Goal: Task Accomplishment & Management: Complete application form

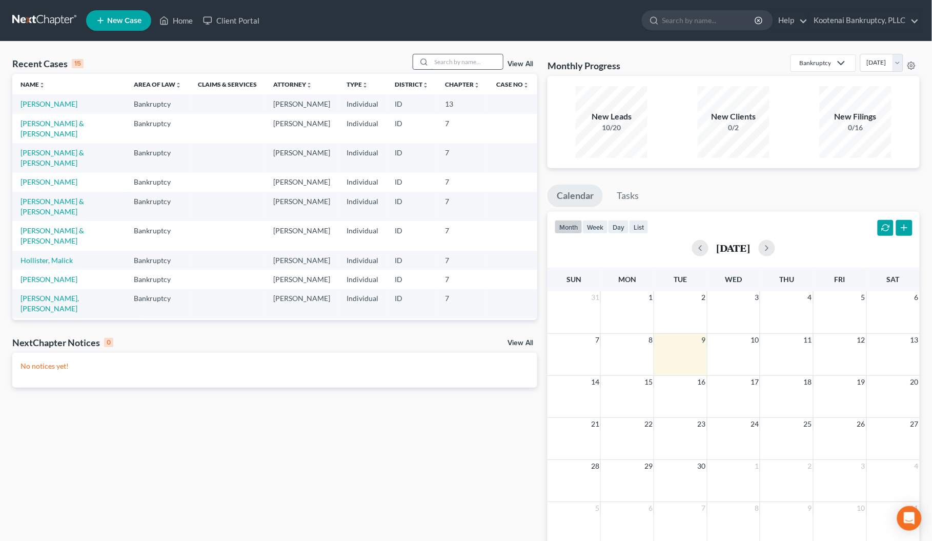
click at [440, 59] on input "search" at bounding box center [467, 61] width 72 height 15
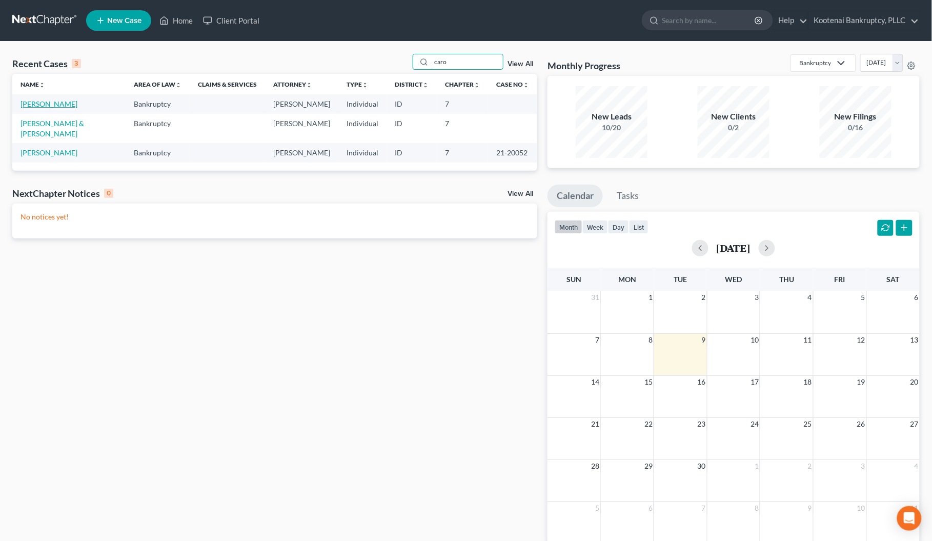
type input "caro"
click at [57, 104] on link "[PERSON_NAME]" at bounding box center [49, 103] width 57 height 9
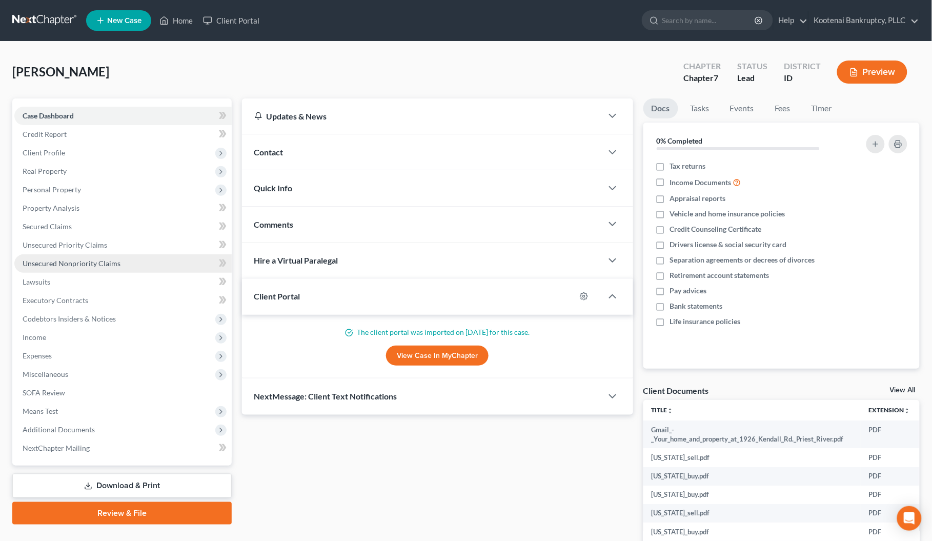
click at [80, 265] on span "Unsecured Nonpriority Claims" at bounding box center [72, 263] width 98 height 9
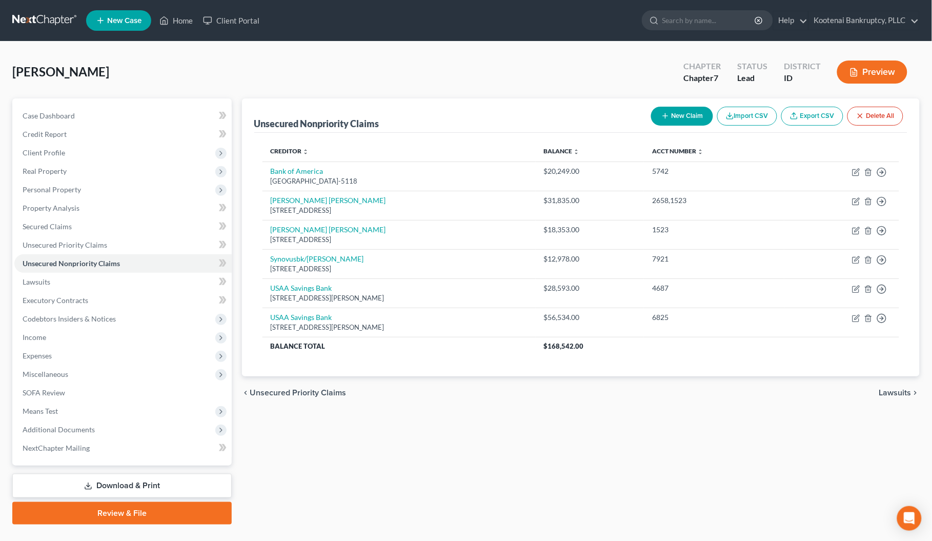
click at [674, 114] on button "New Claim" at bounding box center [682, 116] width 62 height 19
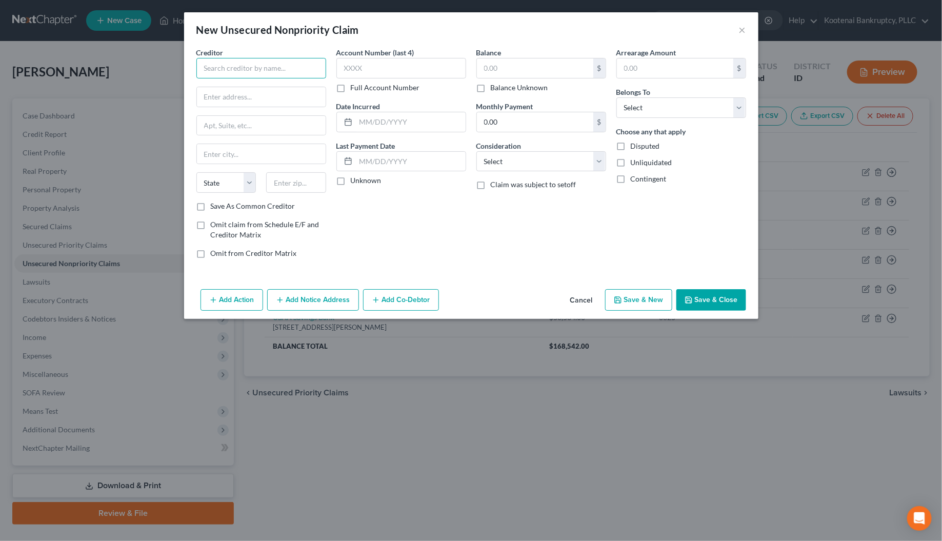
click at [212, 67] on input "text" at bounding box center [261, 68] width 130 height 21
type input "[PERSON_NAME] & [PERSON_NAME]"
click at [227, 98] on input "text" at bounding box center [261, 96] width 129 height 19
type input "[STREET_ADDRESS]"
click at [285, 188] on input "text" at bounding box center [296, 182] width 60 height 21
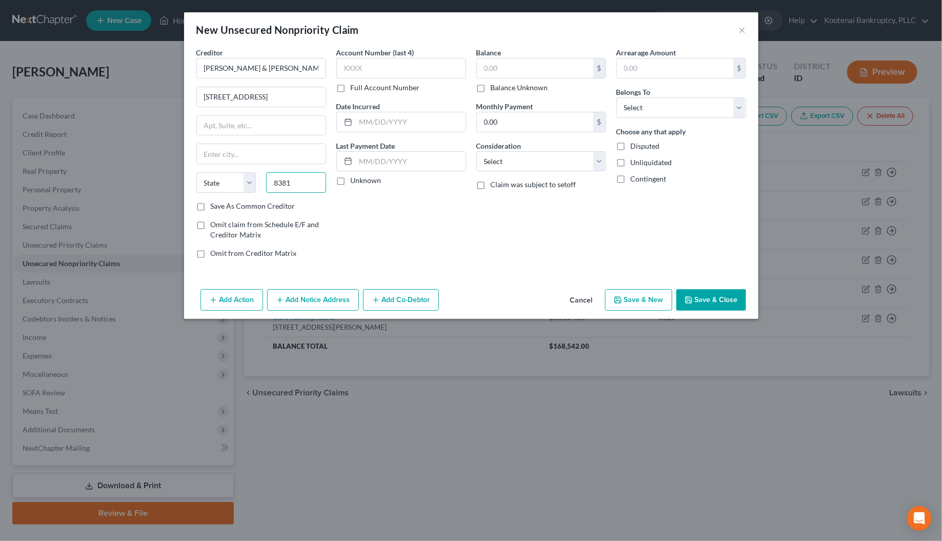
type input "83814"
type input "Coeur D Alene"
select select "13"
type input "83814"
drag, startPoint x: 491, startPoint y: 165, endPoint x: 495, endPoint y: 172, distance: 7.8
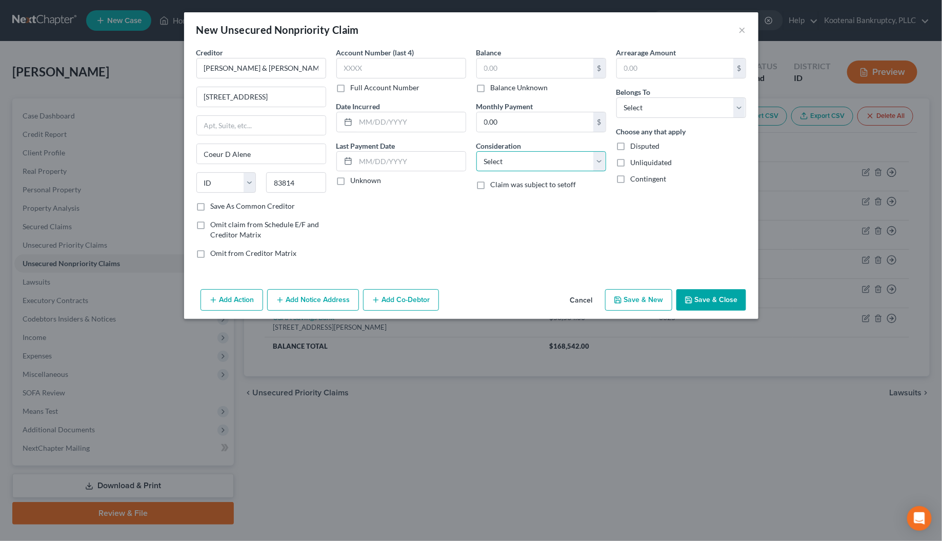
click at [491, 165] on select "Select Cable / Satellite Services Collection Agency Credit Card Debt Debt Couns…" at bounding box center [541, 161] width 130 height 21
select select "14"
click at [476, 151] on select "Select Cable / Satellite Services Collection Agency Credit Card Debt Debt Couns…" at bounding box center [541, 161] width 130 height 21
drag, startPoint x: 626, startPoint y: 107, endPoint x: 627, endPoint y: 116, distance: 9.8
click at [626, 107] on select "Select Debtor 1 Only Debtor 2 Only Debtor 1 And Debtor 2 Only At Least One Of T…" at bounding box center [681, 107] width 130 height 21
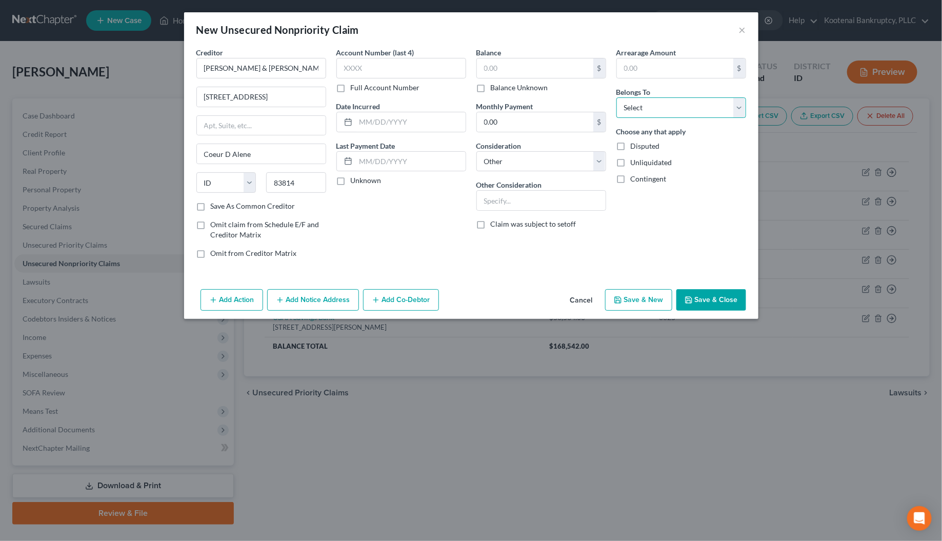
select select "0"
click at [616, 97] on select "Select Debtor 1 Only Debtor 2 Only Debtor 1 And Debtor 2 Only At Least One Of T…" at bounding box center [681, 107] width 130 height 21
click at [492, 68] on input "text" at bounding box center [535, 67] width 116 height 19
type input "1,725.00"
click at [385, 65] on input "text" at bounding box center [401, 68] width 130 height 21
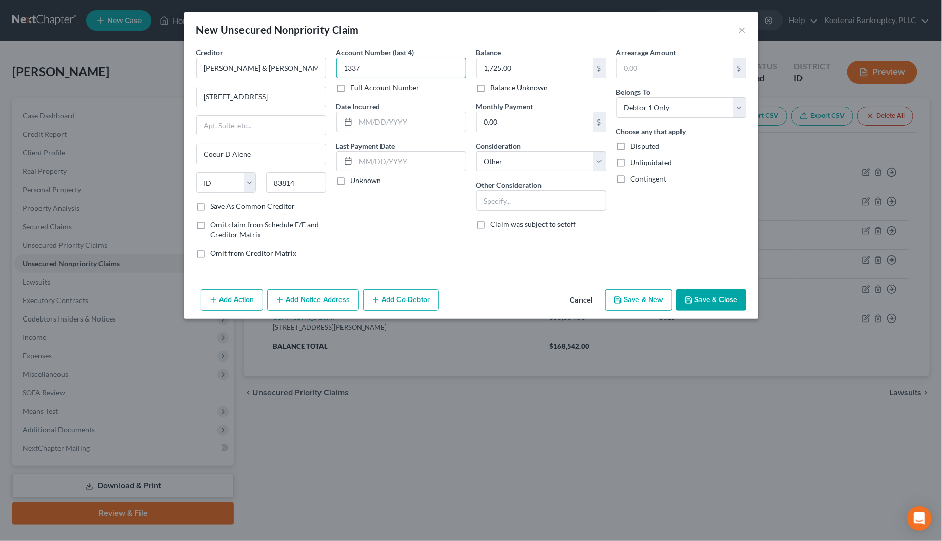
type input "1337"
click at [351, 180] on label "Unknown" at bounding box center [366, 180] width 31 height 10
click at [355, 180] on input "Unknown" at bounding box center [358, 178] width 7 height 7
checkbox input "true"
click at [299, 302] on button "Add Notice Address" at bounding box center [313, 300] width 92 height 22
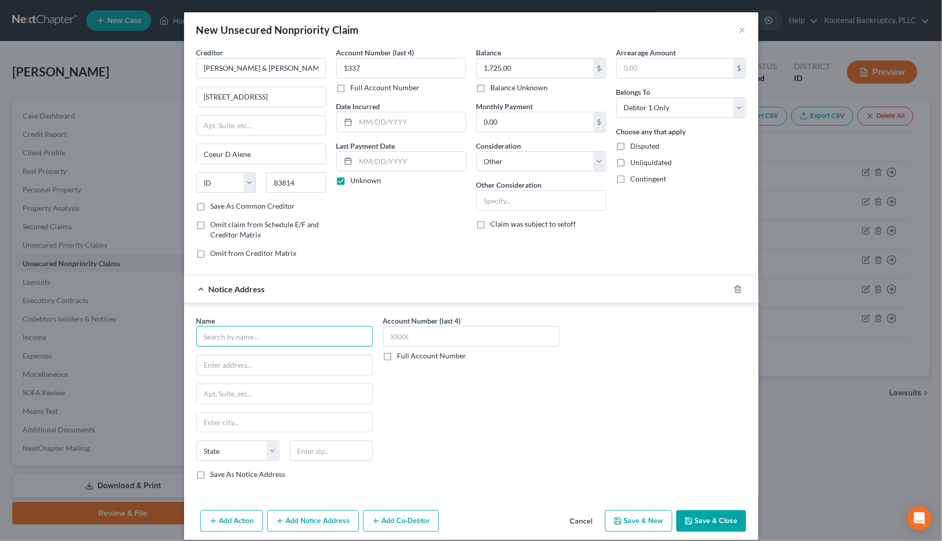
click at [224, 340] on input "text" at bounding box center [284, 336] width 176 height 21
type input "The Neutral Agency LLC"
click at [219, 375] on div at bounding box center [284, 365] width 176 height 21
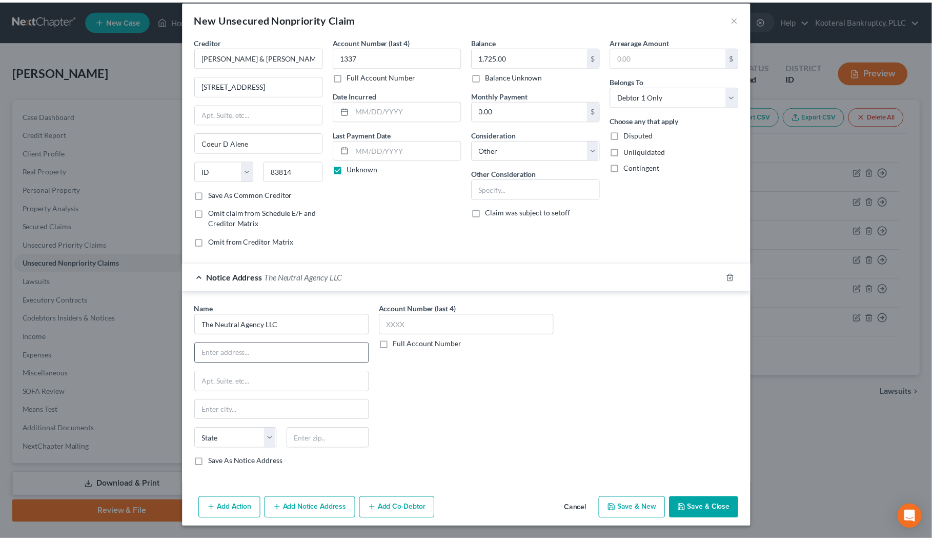
scroll to position [14, 0]
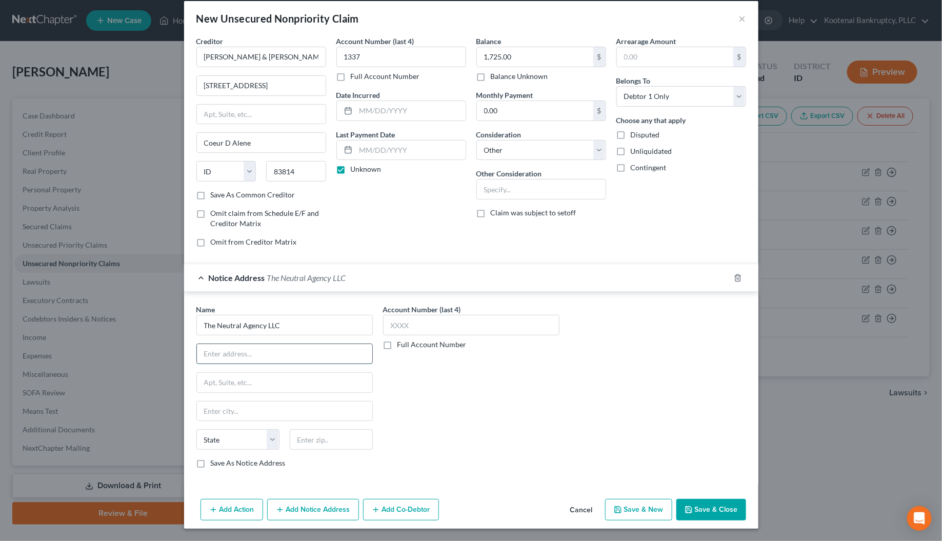
click at [239, 349] on input "text" at bounding box center [284, 353] width 175 height 19
type input "PO Box 1185"
click at [299, 444] on input "text" at bounding box center [331, 439] width 83 height 21
type input "83858"
type input "Rathdrum"
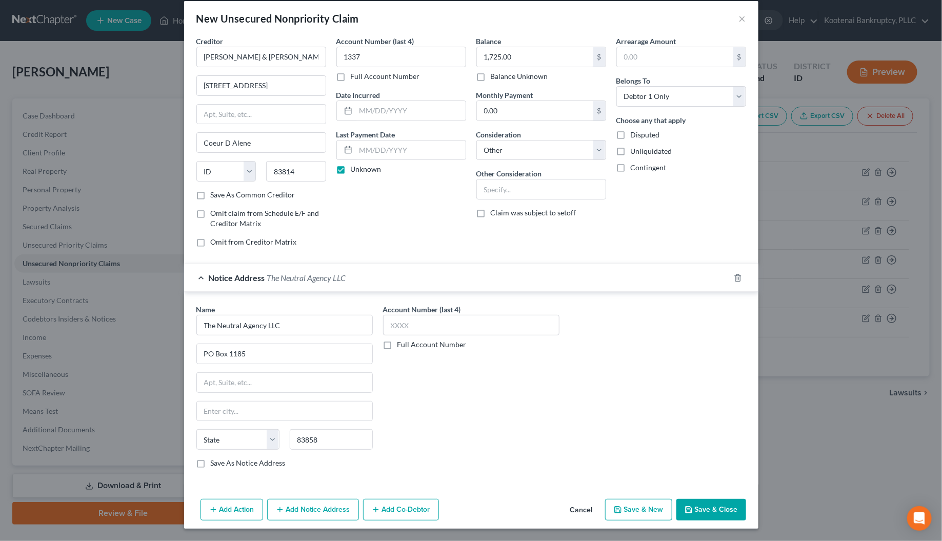
select select "13"
click at [425, 431] on div "Account Number (last 4) Full Account Number" at bounding box center [471, 390] width 187 height 172
click at [686, 512] on polyline "button" at bounding box center [688, 511] width 4 height 3
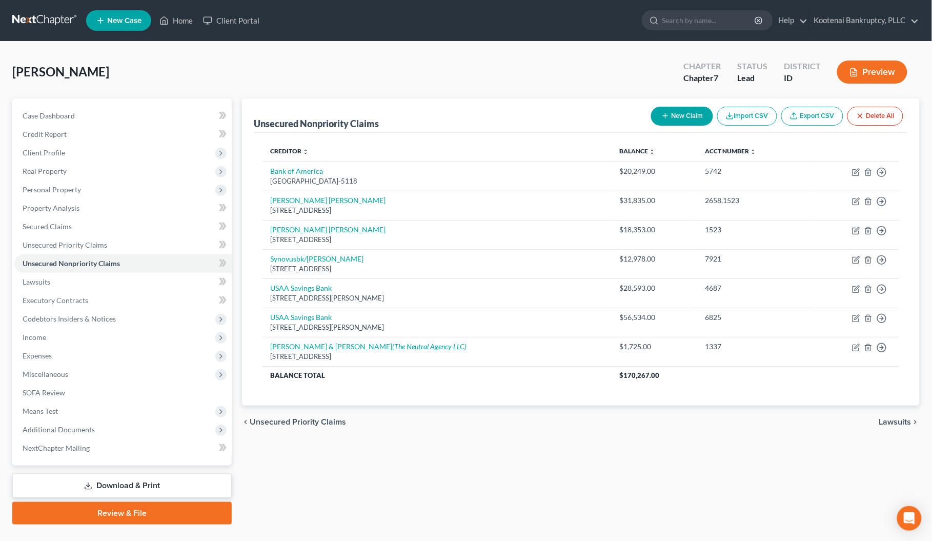
click at [671, 118] on button "New Claim" at bounding box center [682, 116] width 62 height 19
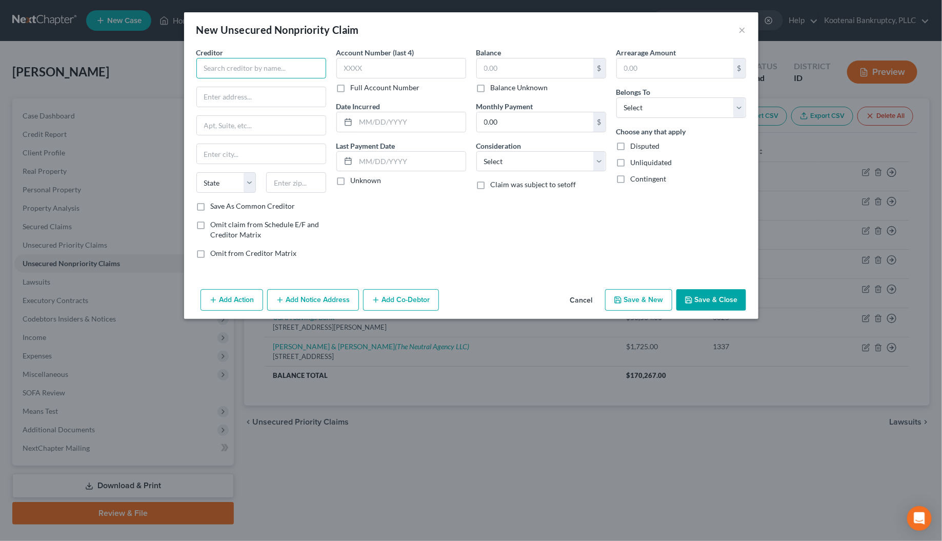
click at [239, 67] on input "text" at bounding box center [261, 68] width 130 height 21
type input "[PERSON_NAME] & [PERSON_NAME] PLLC"
click at [220, 98] on input "text" at bounding box center [261, 96] width 129 height 19
click at [510, 71] on input "text" at bounding box center [535, 67] width 116 height 19
type input "12,627.00"
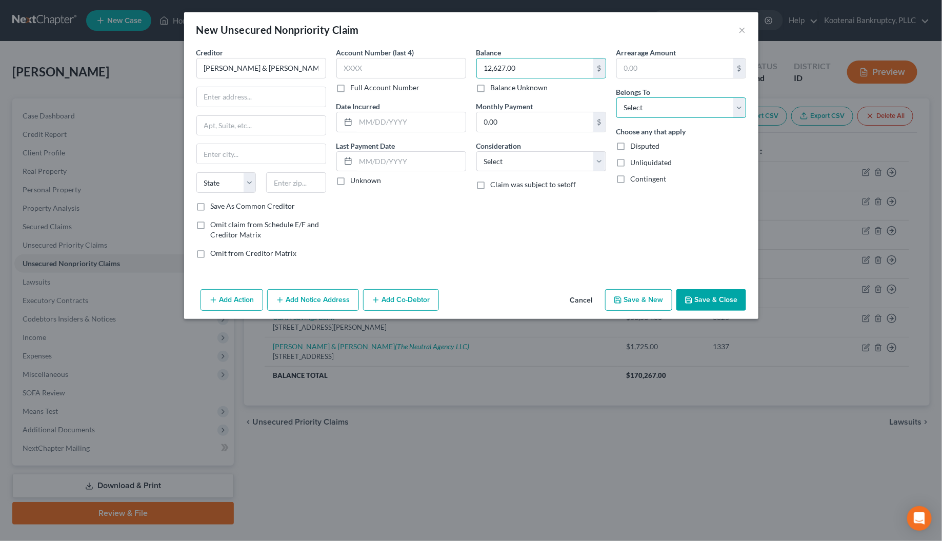
drag, startPoint x: 636, startPoint y: 112, endPoint x: 639, endPoint y: 117, distance: 6.3
click at [636, 112] on select "Select Debtor 1 Only Debtor 2 Only Debtor 1 And Debtor 2 Only At Least One Of T…" at bounding box center [681, 107] width 130 height 21
select select "0"
click at [616, 97] on select "Select Debtor 1 Only Debtor 2 Only Debtor 1 And Debtor 2 Only At Least One Of T…" at bounding box center [681, 107] width 130 height 21
click at [523, 159] on select "Select Cable / Satellite Services Collection Agency Credit Card Debt Debt Couns…" at bounding box center [541, 161] width 130 height 21
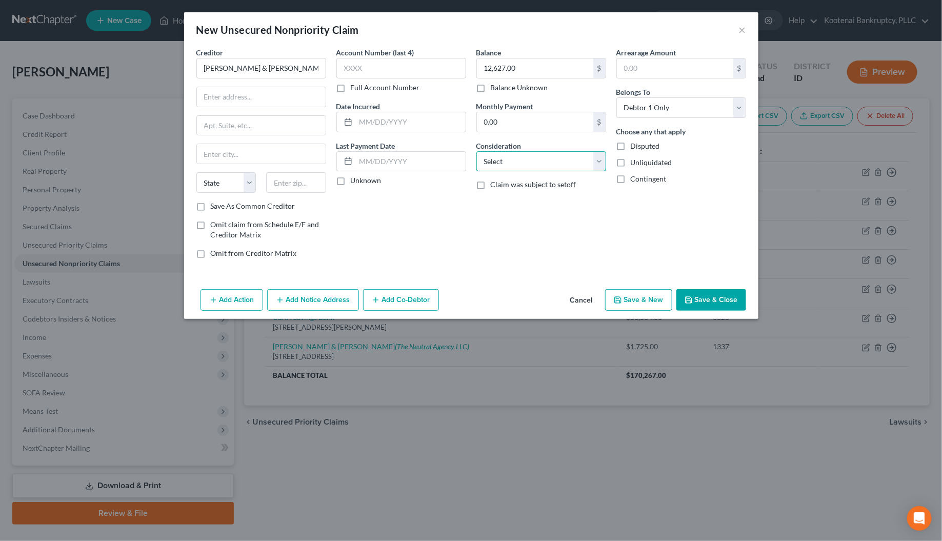
select select "14"
click at [476, 151] on select "Select Cable / Satellite Services Collection Agency Credit Card Debt Debt Couns…" at bounding box center [541, 161] width 130 height 21
click at [490, 200] on input "text" at bounding box center [541, 200] width 129 height 19
type input "Lawyer fees"
click at [218, 97] on input "text" at bounding box center [261, 96] width 129 height 19
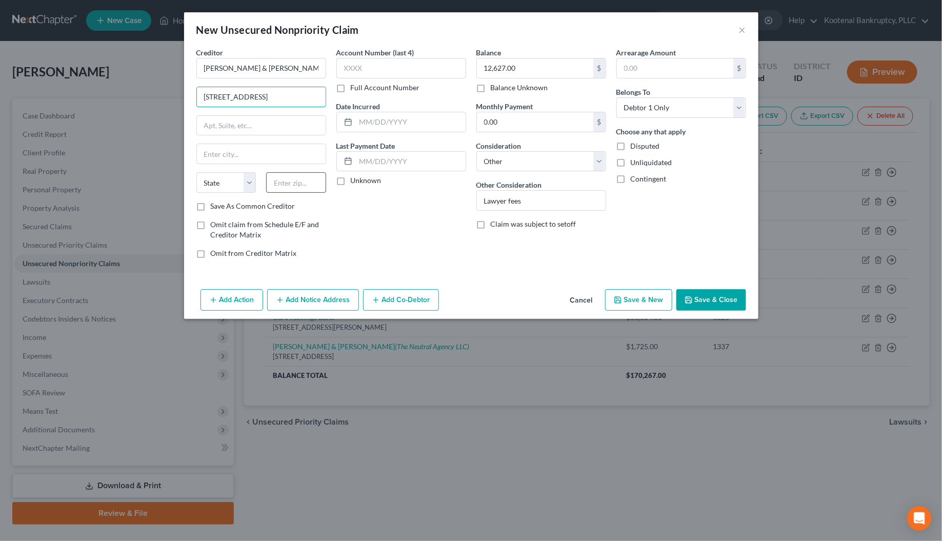
type input "[STREET_ADDRESS]"
click at [282, 185] on input "text" at bounding box center [296, 182] width 60 height 21
type input "83814"
click at [407, 221] on div "Account Number (last 4) Full Account Number Date Incurred Last Payment Date Unk…" at bounding box center [401, 156] width 140 height 219
type input "Coeur D Alene"
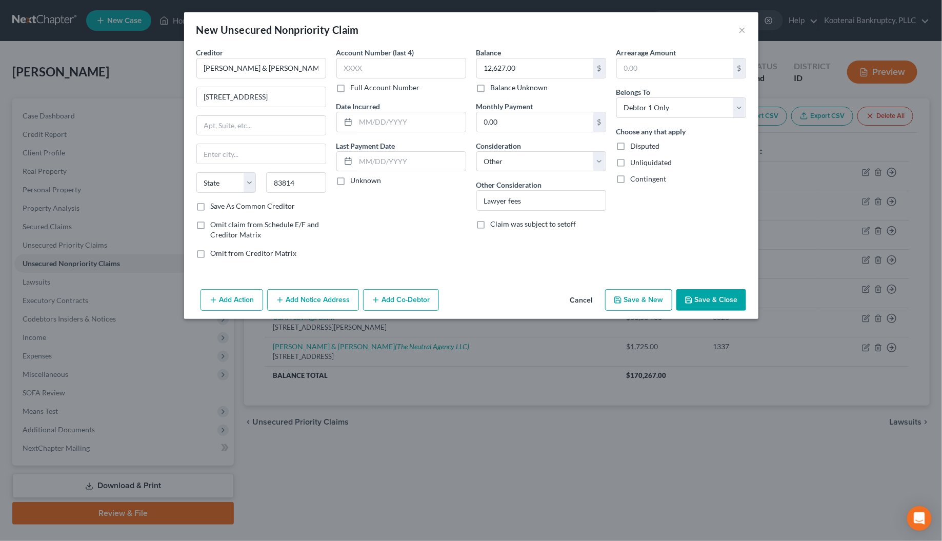
select select "13"
click at [351, 177] on label "Unknown" at bounding box center [366, 180] width 31 height 10
click at [355, 177] on input "Unknown" at bounding box center [358, 178] width 7 height 7
checkbox input "true"
click at [348, 72] on input "text" at bounding box center [401, 68] width 130 height 21
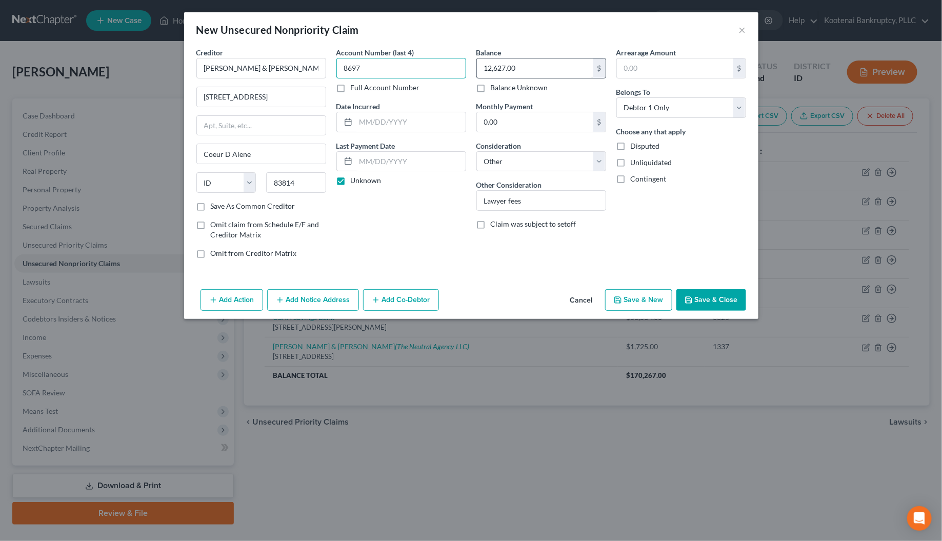
type input "8697"
type input "13,924.00"
click at [717, 304] on button "Save & Close" at bounding box center [711, 300] width 70 height 22
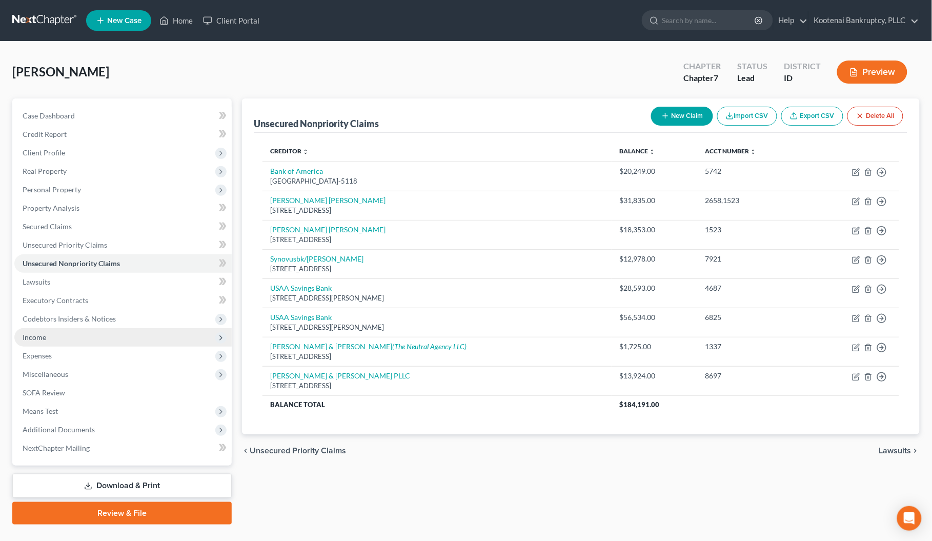
click at [33, 338] on span "Income" at bounding box center [35, 337] width 24 height 9
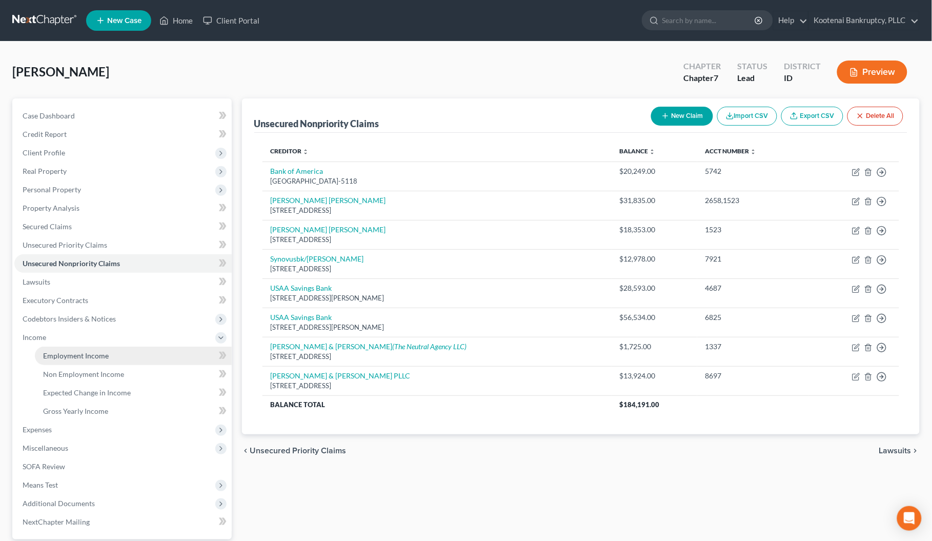
click at [55, 357] on span "Employment Income" at bounding box center [76, 355] width 66 height 9
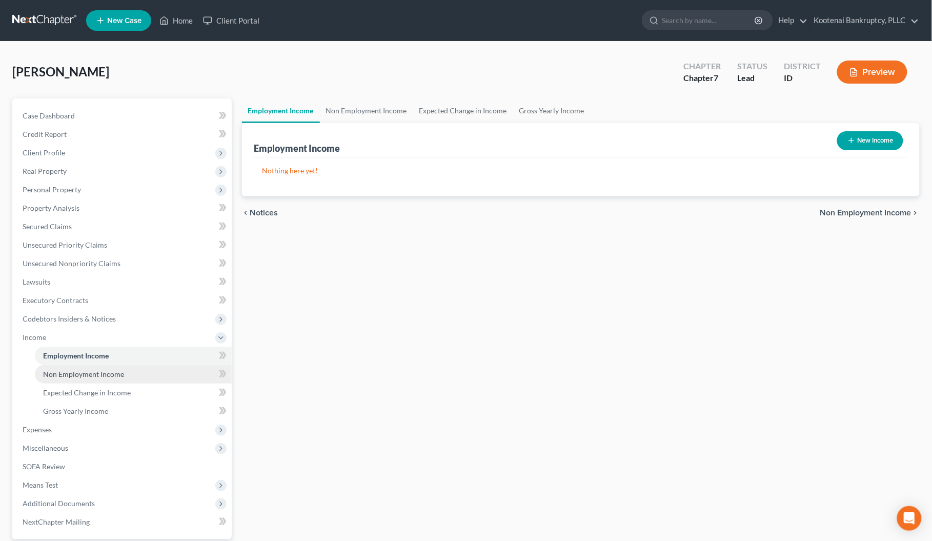
click at [66, 375] on span "Non Employment Income" at bounding box center [83, 374] width 81 height 9
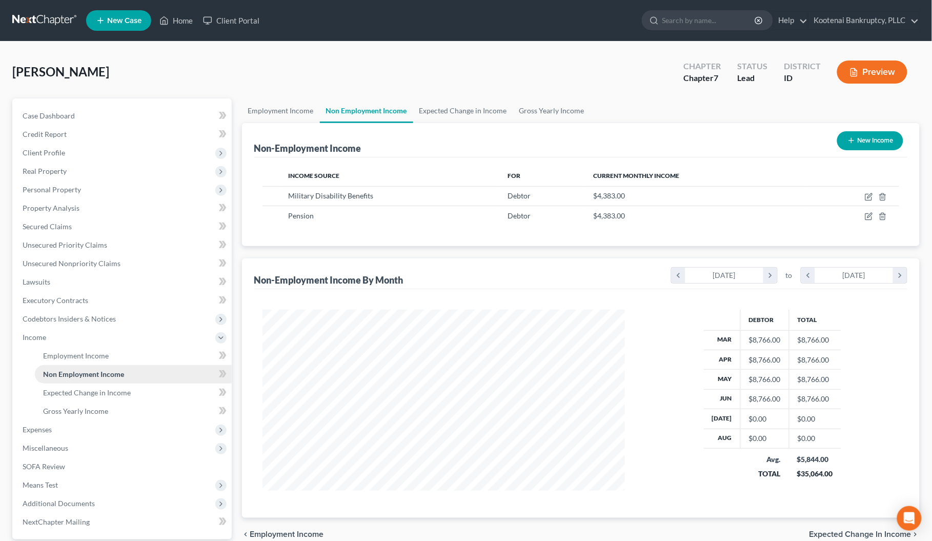
scroll to position [185, 383]
click at [191, 23] on link "Home" at bounding box center [176, 20] width 44 height 18
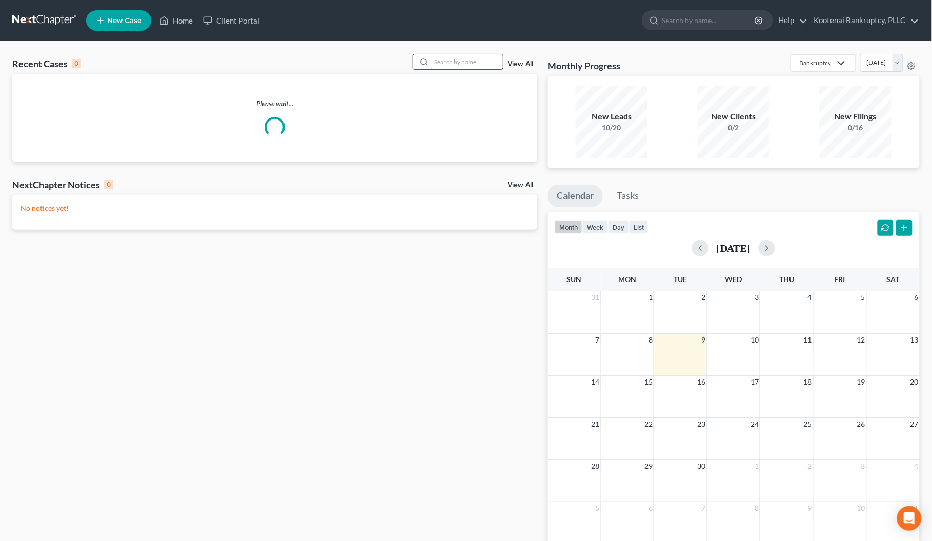
click at [441, 65] on input "search" at bounding box center [467, 61] width 72 height 15
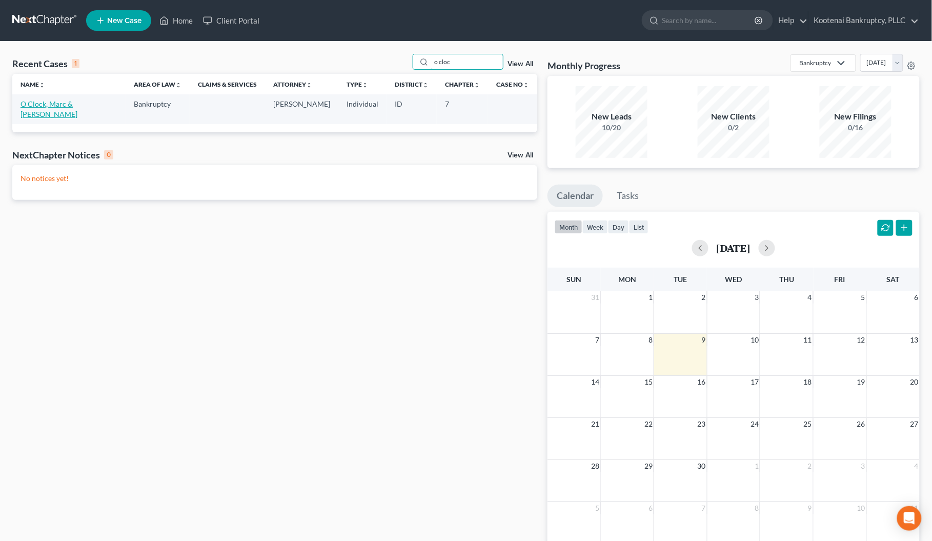
type input "o cloc"
click at [70, 107] on link "O Clock, Marc & [PERSON_NAME]" at bounding box center [49, 108] width 57 height 19
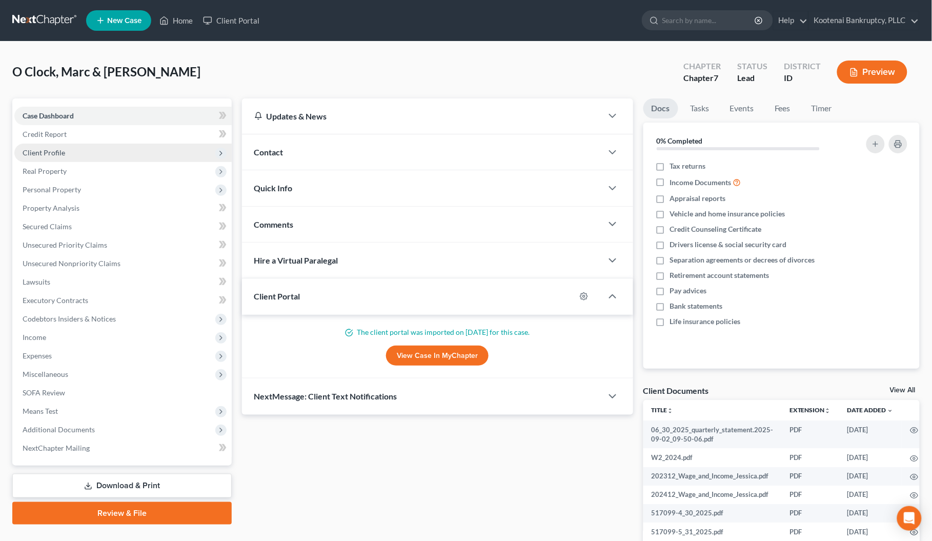
click at [37, 154] on span "Client Profile" at bounding box center [44, 152] width 43 height 9
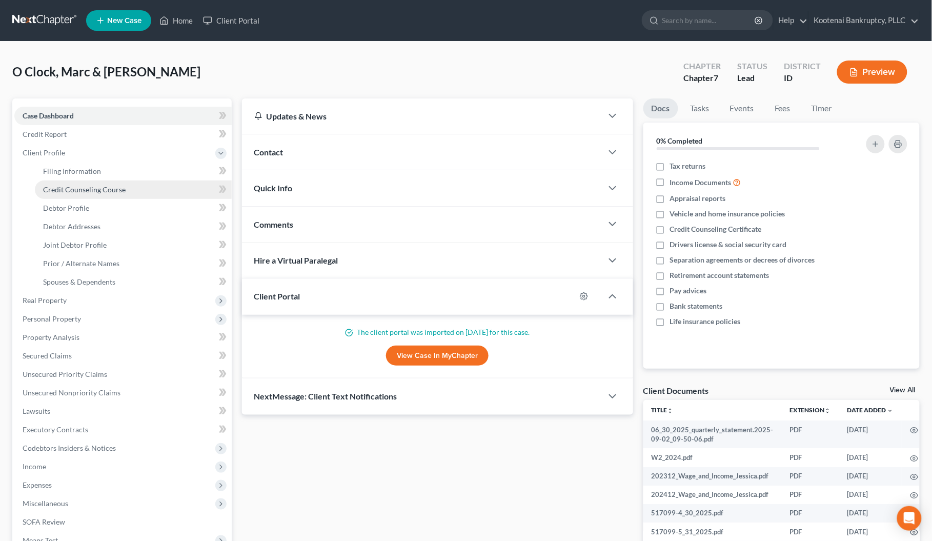
click at [66, 189] on span "Credit Counseling Course" at bounding box center [84, 189] width 83 height 9
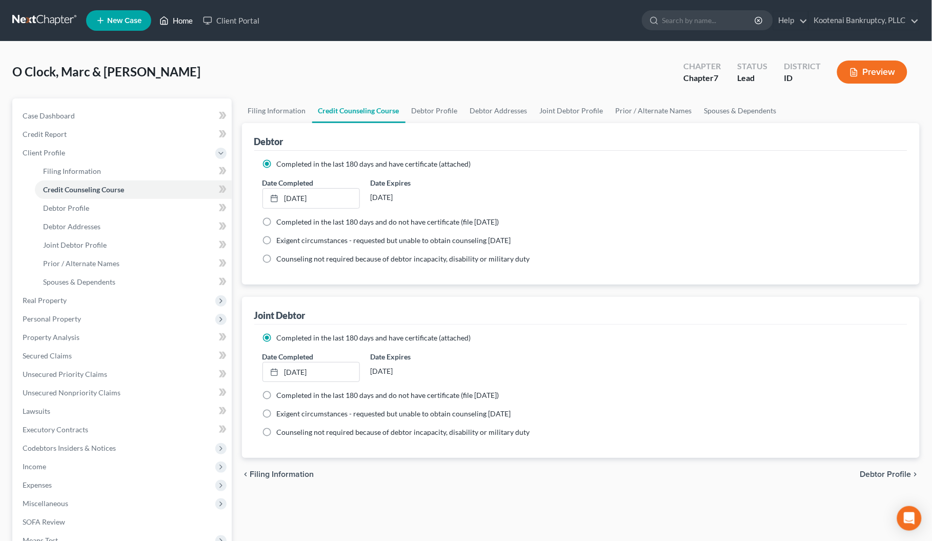
drag, startPoint x: 178, startPoint y: 22, endPoint x: 185, endPoint y: 3, distance: 20.1
click at [178, 22] on link "Home" at bounding box center [176, 20] width 44 height 18
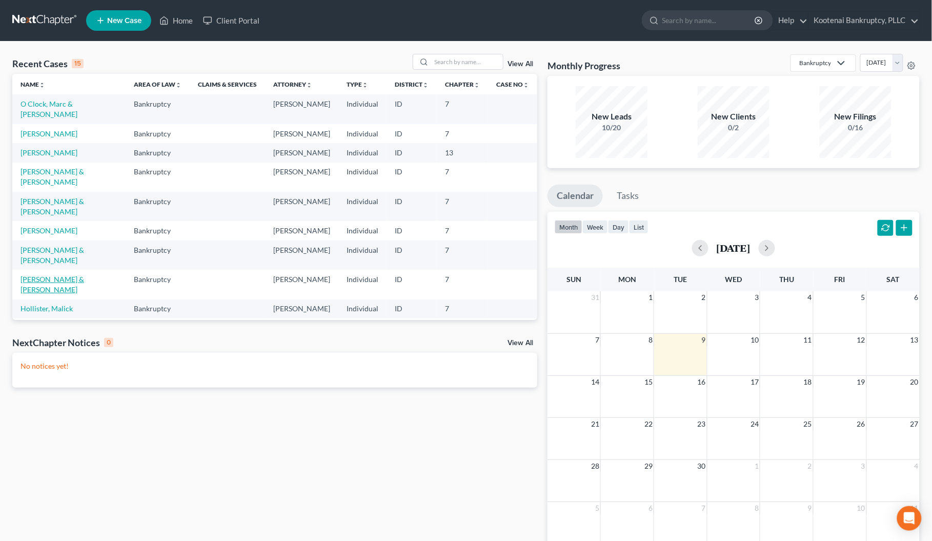
click at [68, 294] on link "[PERSON_NAME] & [PERSON_NAME]" at bounding box center [53, 284] width 64 height 19
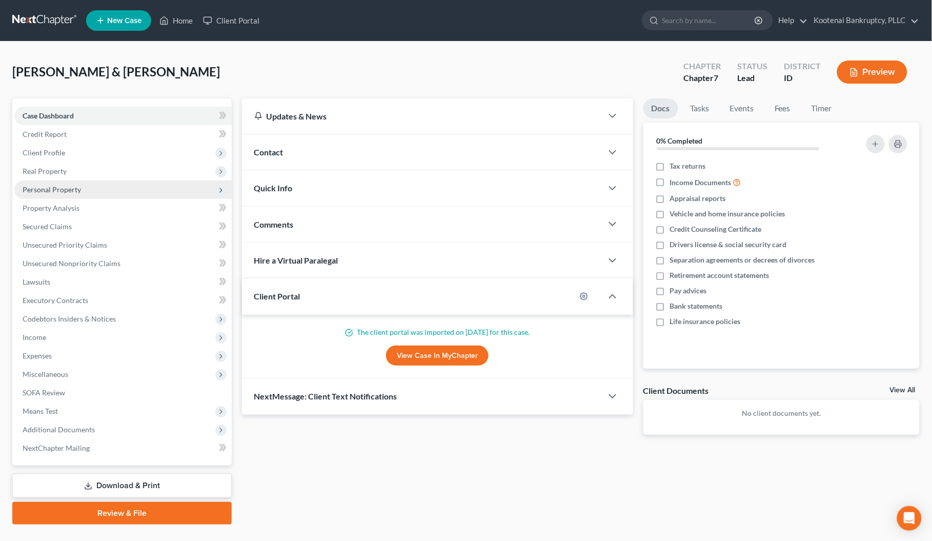
click at [37, 182] on span "Personal Property" at bounding box center [122, 189] width 217 height 18
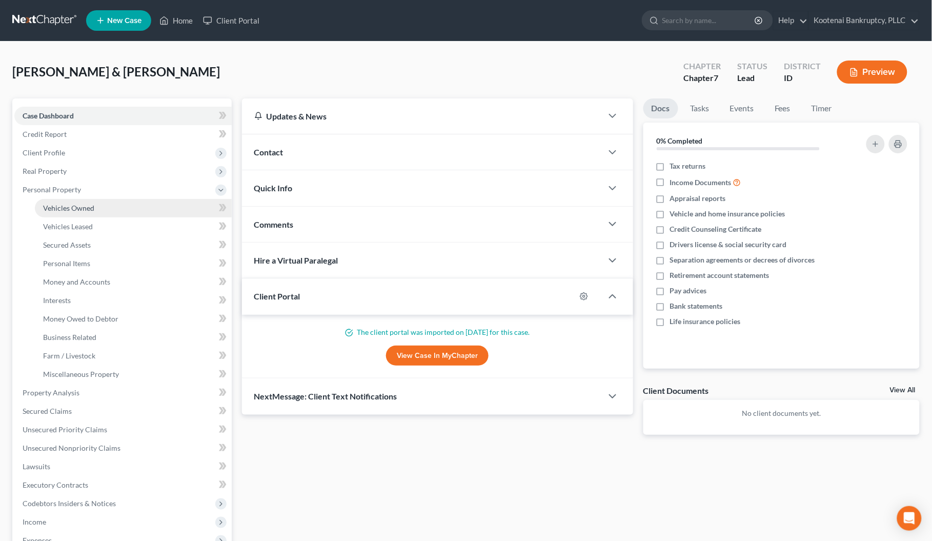
click at [60, 212] on link "Vehicles Owned" at bounding box center [133, 208] width 197 height 18
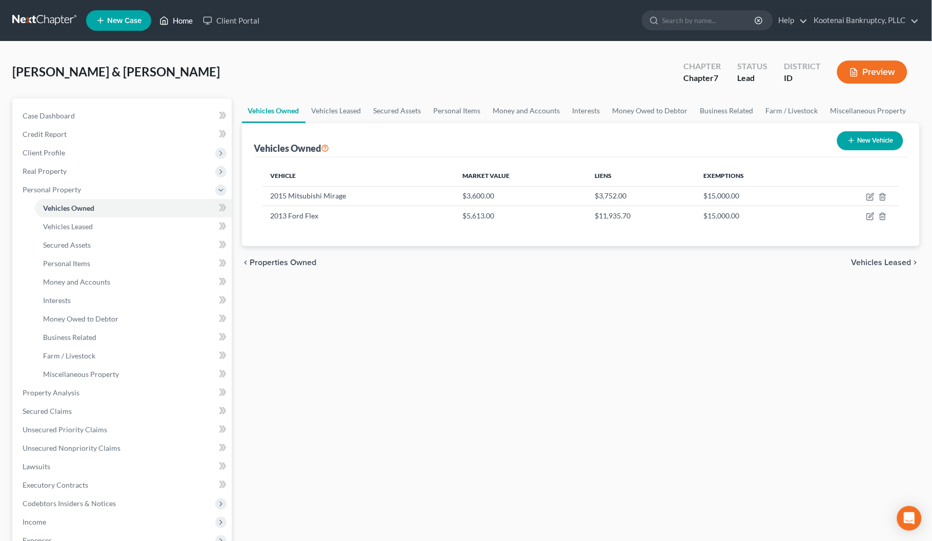
click at [185, 22] on link "Home" at bounding box center [176, 20] width 44 height 18
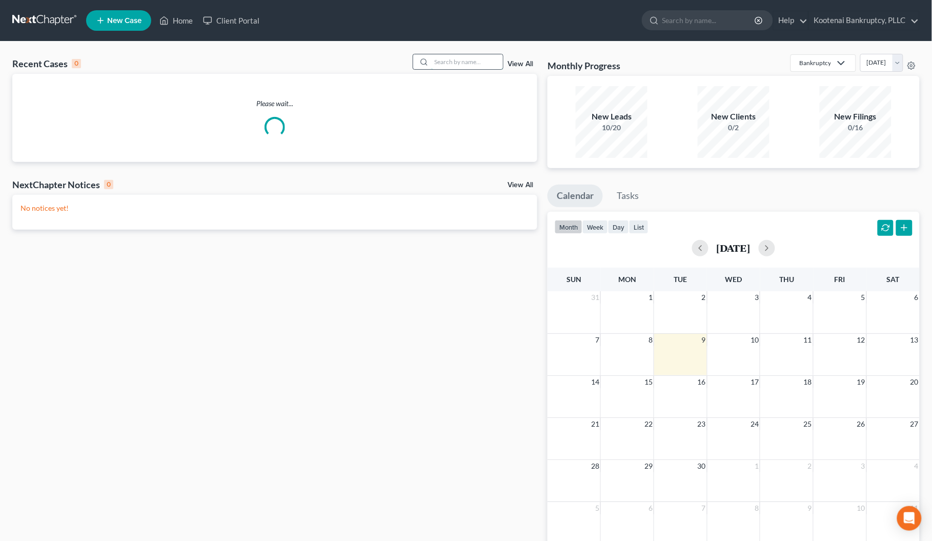
click at [436, 63] on input "search" at bounding box center [467, 61] width 72 height 15
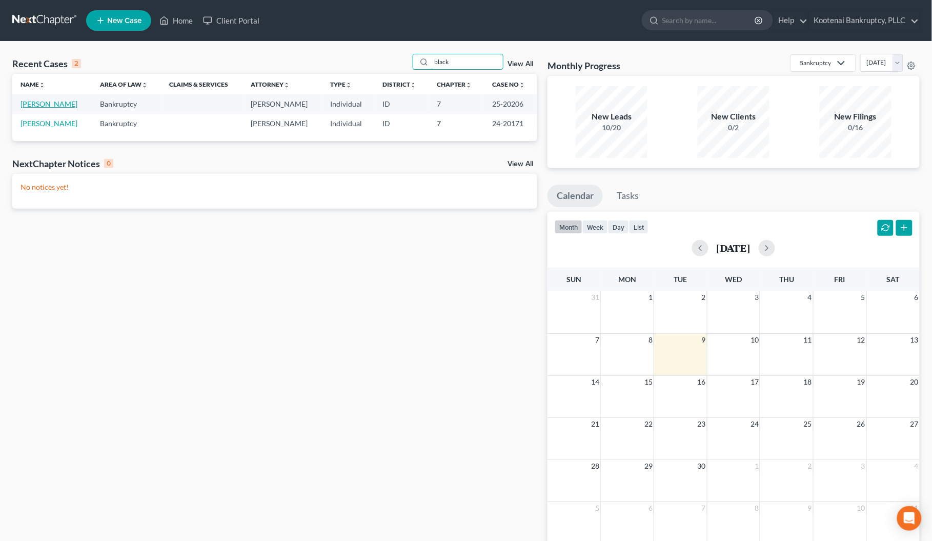
type input "black"
click at [44, 106] on link "[PERSON_NAME]" at bounding box center [49, 103] width 57 height 9
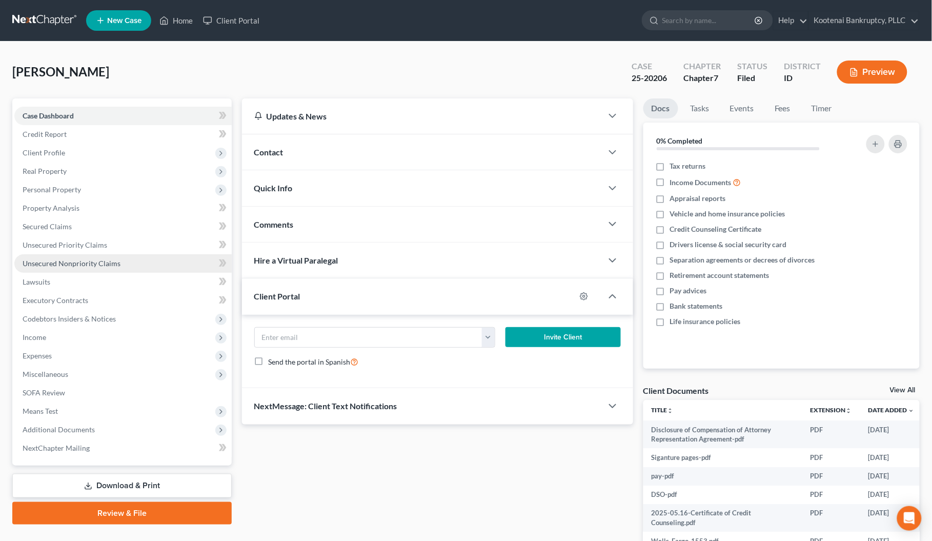
click at [84, 263] on span "Unsecured Nonpriority Claims" at bounding box center [72, 263] width 98 height 9
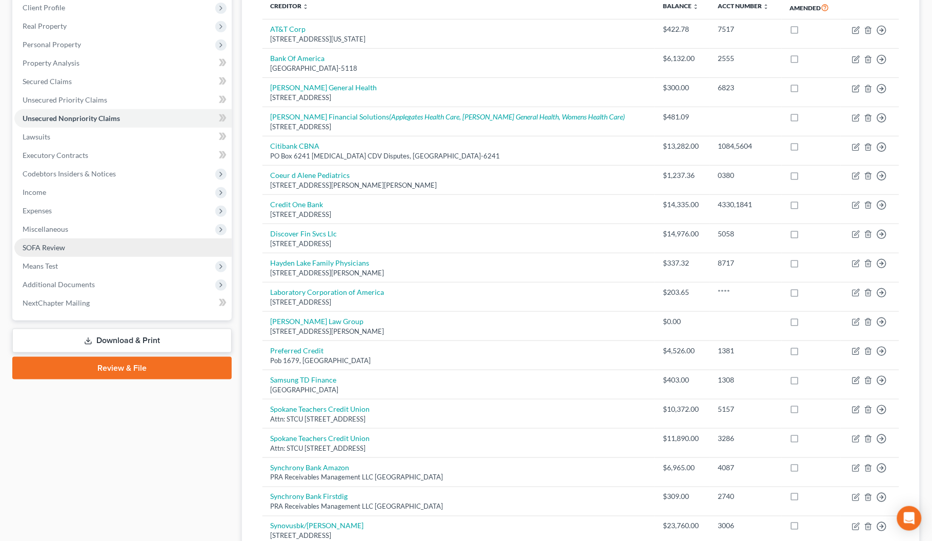
scroll to position [64, 0]
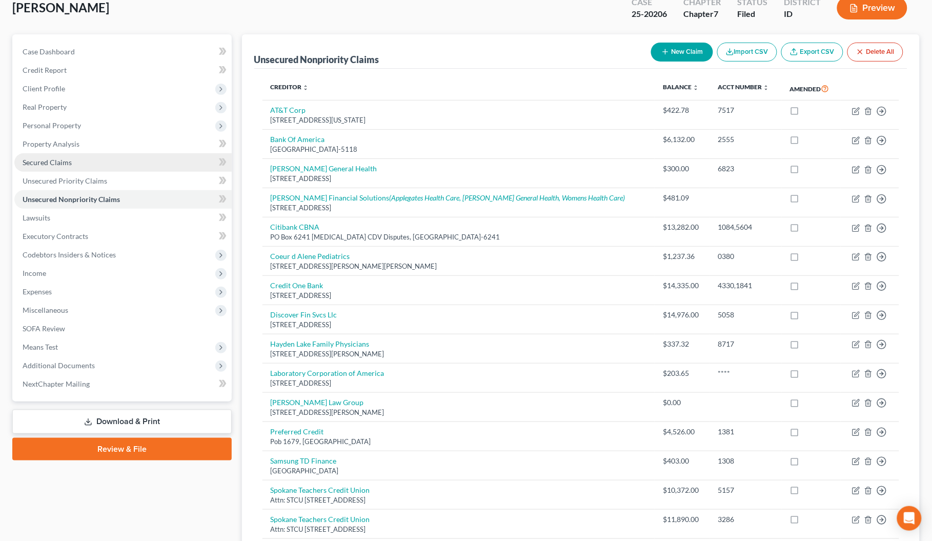
click at [33, 158] on span "Secured Claims" at bounding box center [47, 162] width 49 height 9
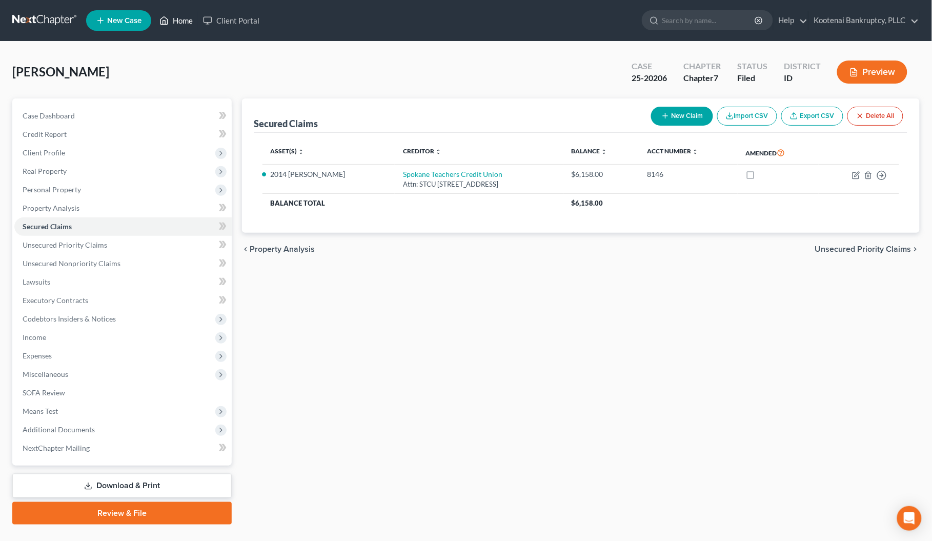
click at [186, 18] on link "Home" at bounding box center [176, 20] width 44 height 18
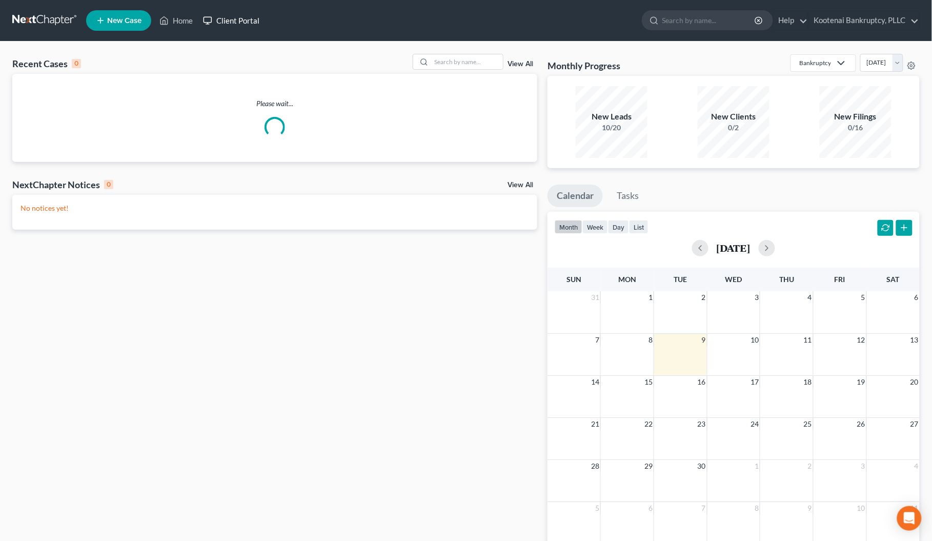
click at [227, 21] on link "Client Portal" at bounding box center [231, 20] width 67 height 18
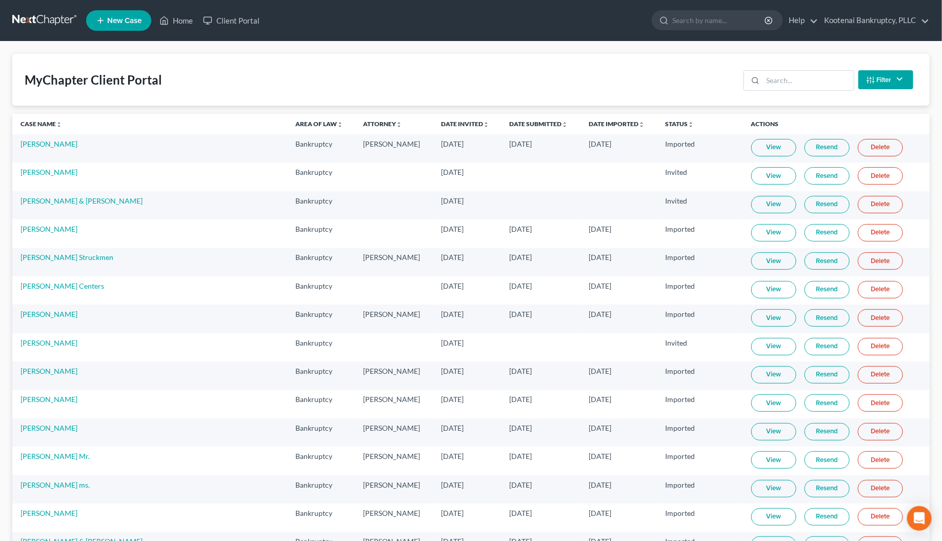
click at [891, 80] on button "Filter" at bounding box center [885, 79] width 55 height 19
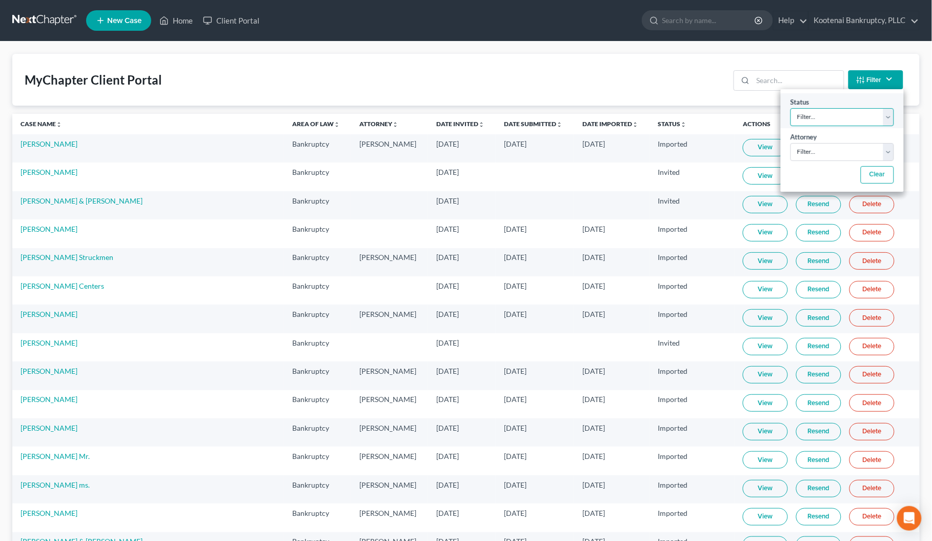
click at [810, 120] on select "Filter... Invited In Progress Ready To Review Reviewed Imported Sent Back To De…" at bounding box center [842, 117] width 104 height 18
select select "2"
click at [790, 108] on select "Filter... Invited In Progress Ready To Review Reviewed Imported Sent Back To De…" at bounding box center [842, 117] width 104 height 18
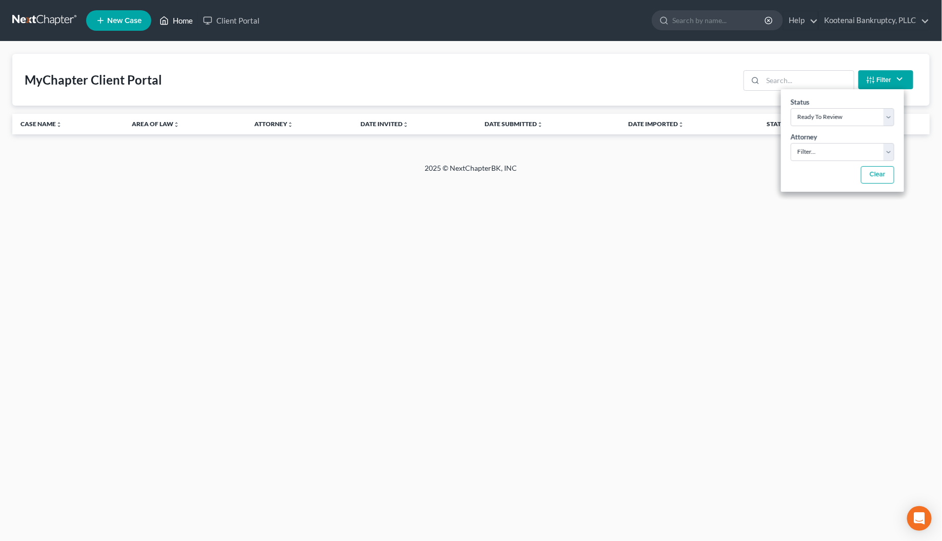
click at [178, 18] on link "Home" at bounding box center [176, 20] width 44 height 18
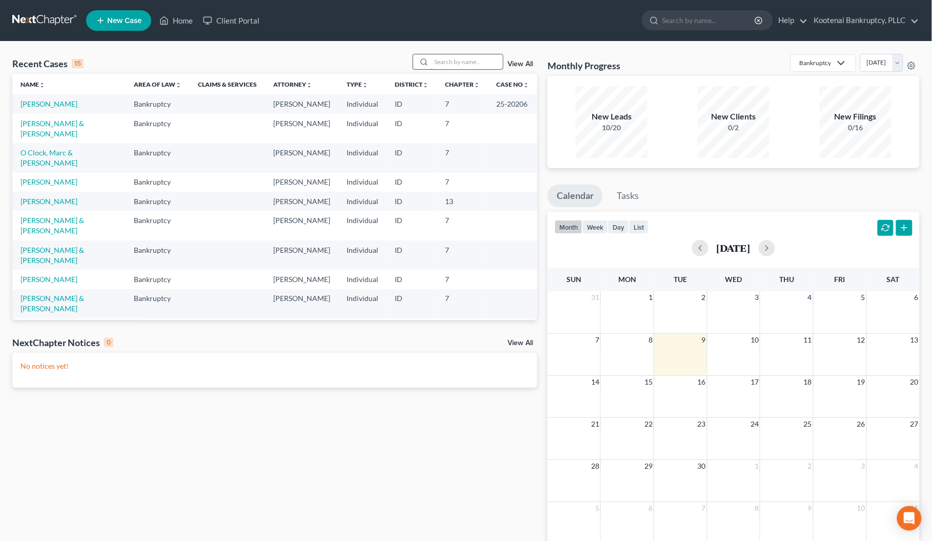
click at [437, 59] on input "search" at bounding box center [467, 61] width 72 height 15
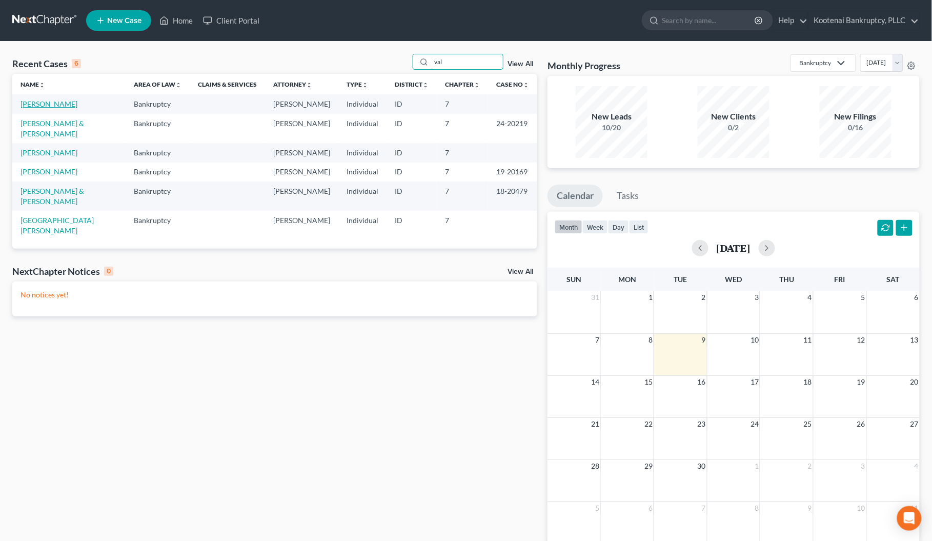
type input "val"
click at [34, 103] on link "[PERSON_NAME]" at bounding box center [49, 103] width 57 height 9
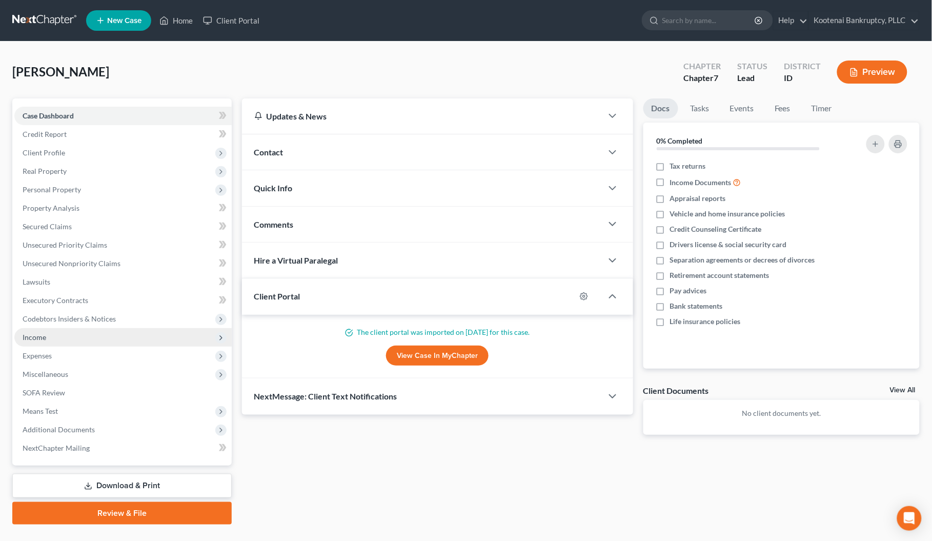
click at [40, 336] on span "Income" at bounding box center [35, 337] width 24 height 9
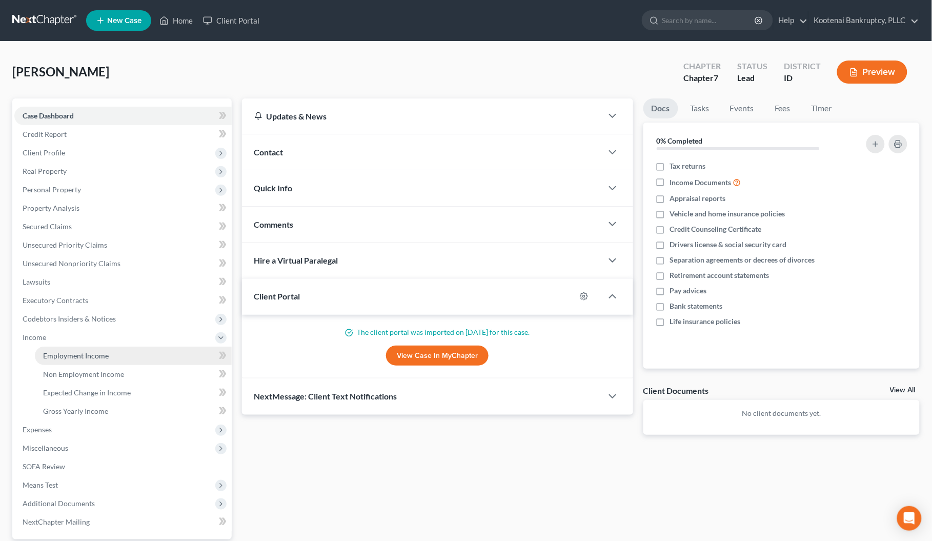
click at [60, 351] on span "Employment Income" at bounding box center [76, 355] width 66 height 9
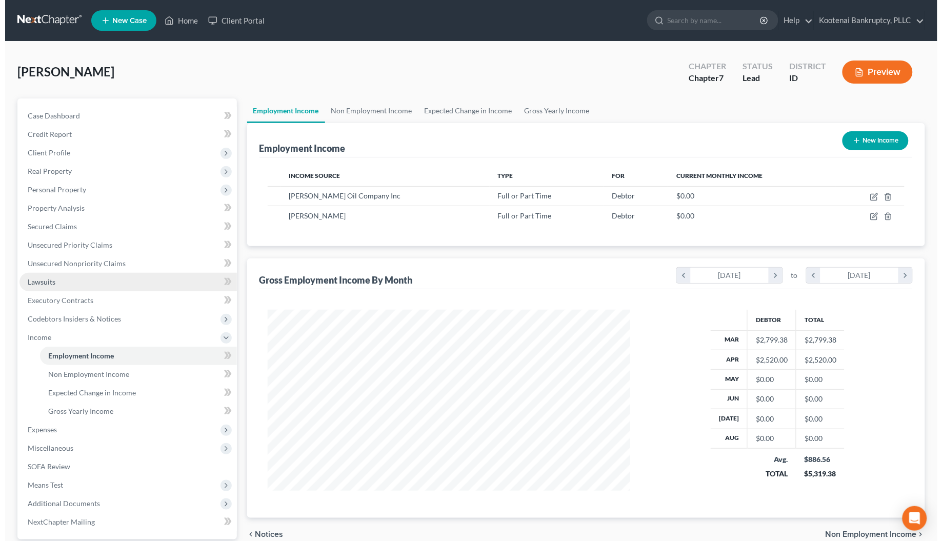
scroll to position [185, 383]
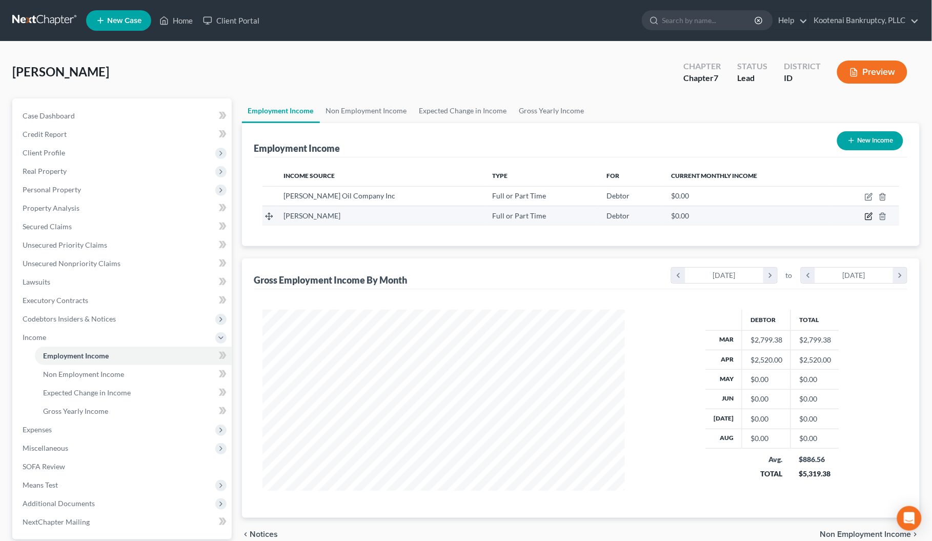
click at [870, 218] on icon "button" at bounding box center [869, 216] width 8 height 8
select select "0"
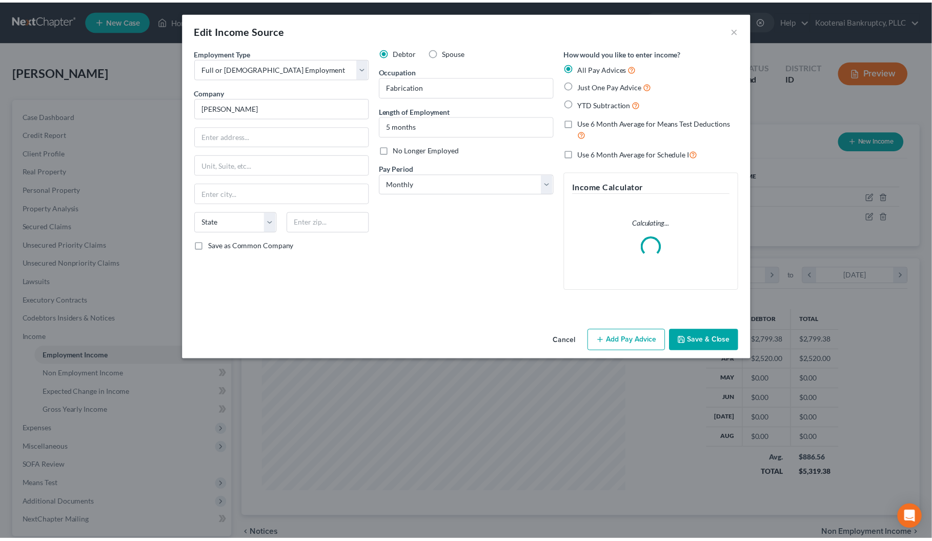
scroll to position [185, 388]
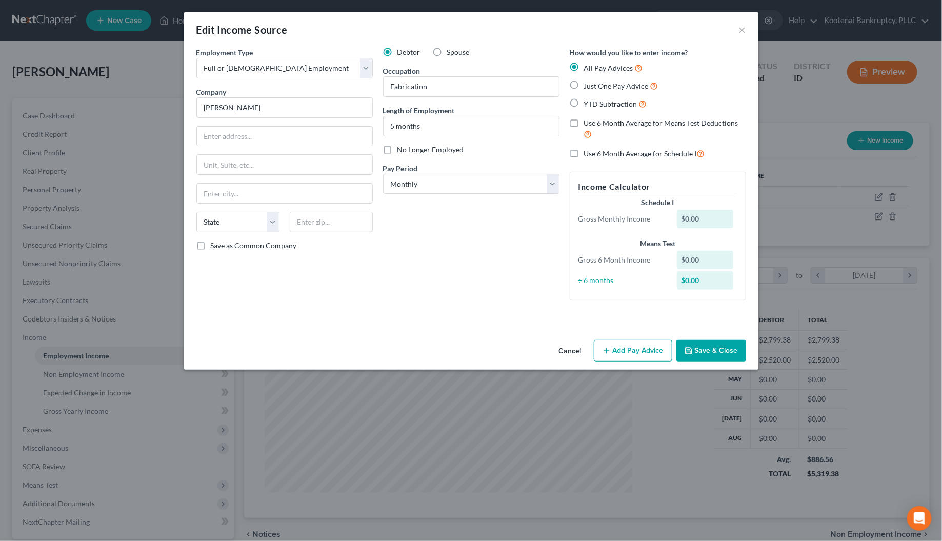
drag, startPoint x: 724, startPoint y: 351, endPoint x: 908, endPoint y: 189, distance: 245.5
click at [724, 350] on button "Save & Close" at bounding box center [711, 351] width 70 height 22
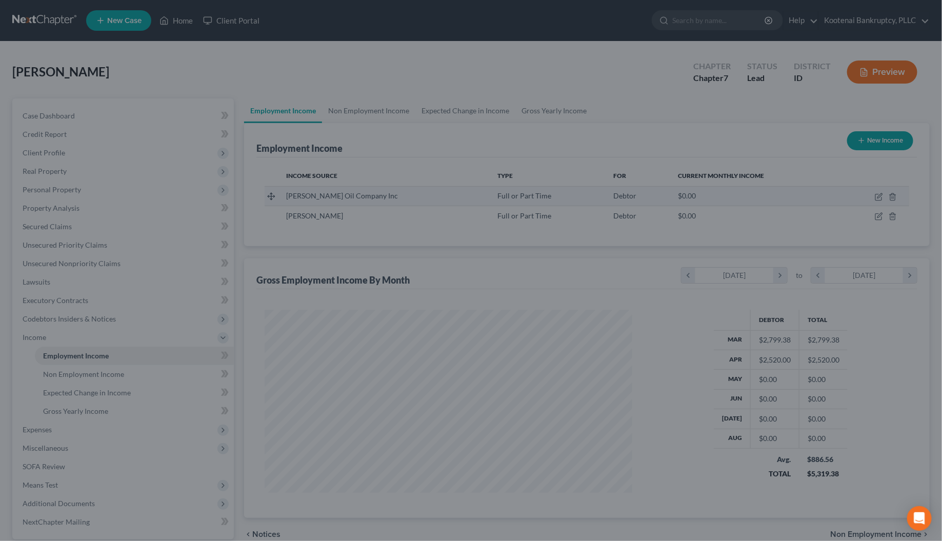
scroll to position [512458, 512259]
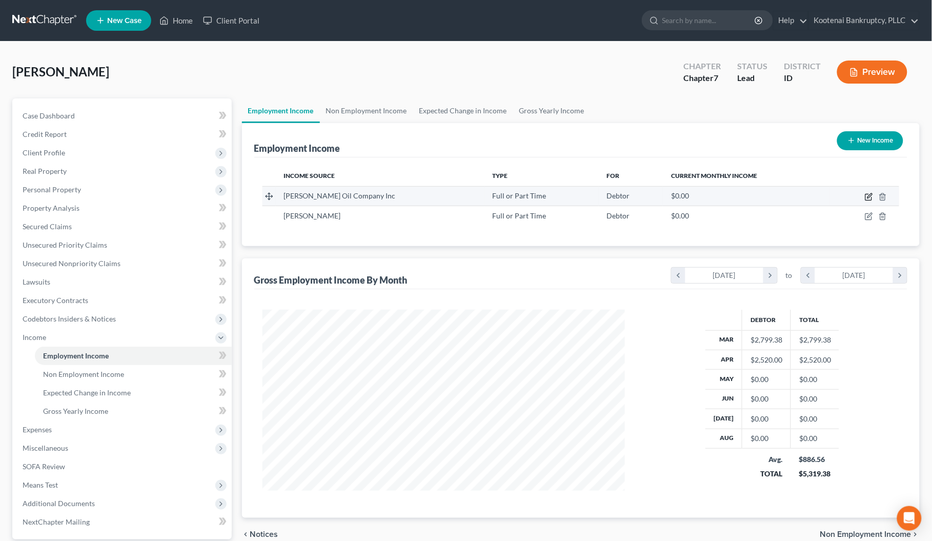
click at [867, 197] on icon "button" at bounding box center [869, 197] width 8 height 8
select select "0"
select select "13"
select select "0"
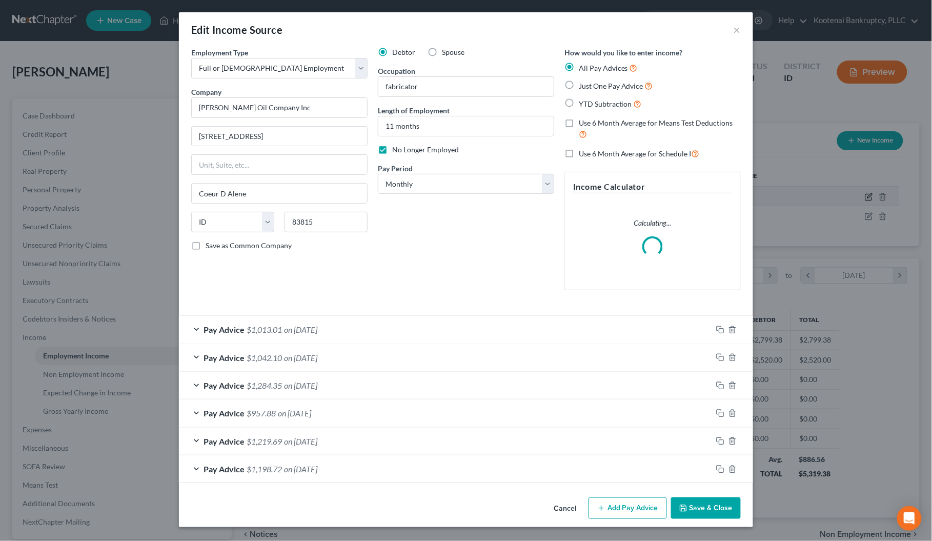
scroll to position [185, 388]
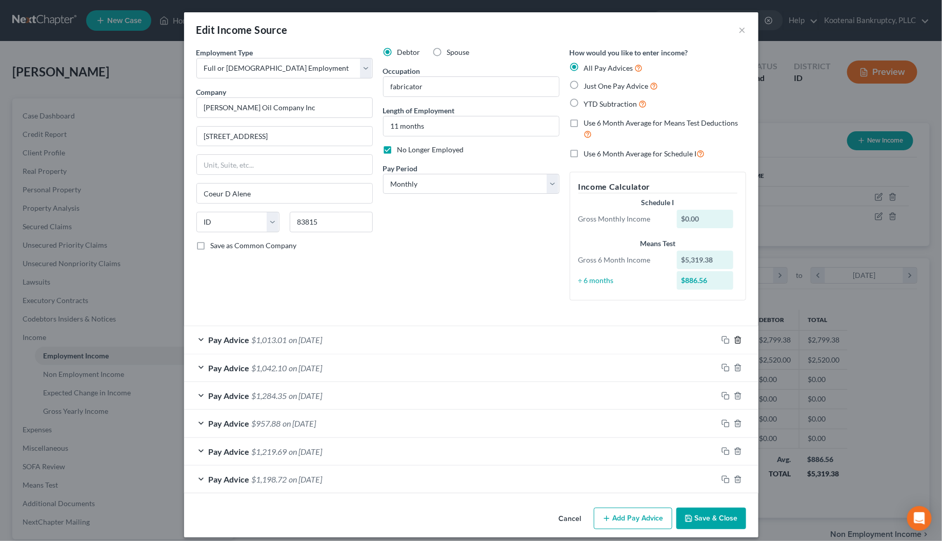
click at [734, 341] on icon "button" at bounding box center [738, 340] width 8 height 8
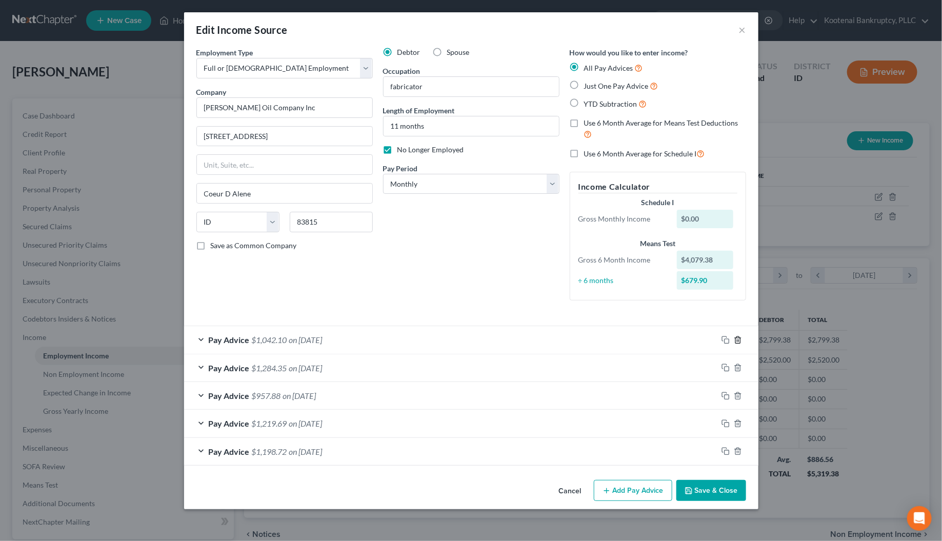
click at [741, 342] on icon "button" at bounding box center [738, 340] width 8 height 8
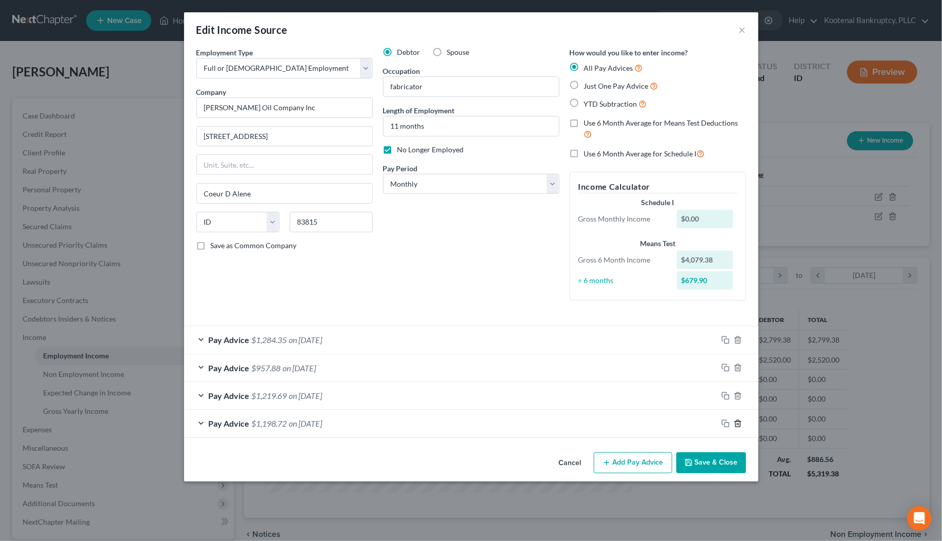
click at [739, 423] on icon "button" at bounding box center [738, 423] width 8 height 8
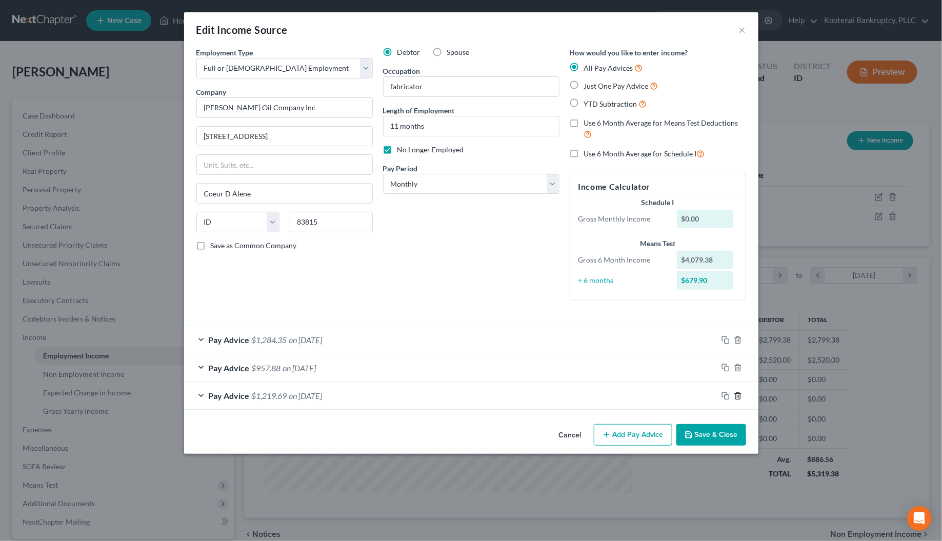
click at [736, 393] on icon "button" at bounding box center [737, 395] width 5 height 7
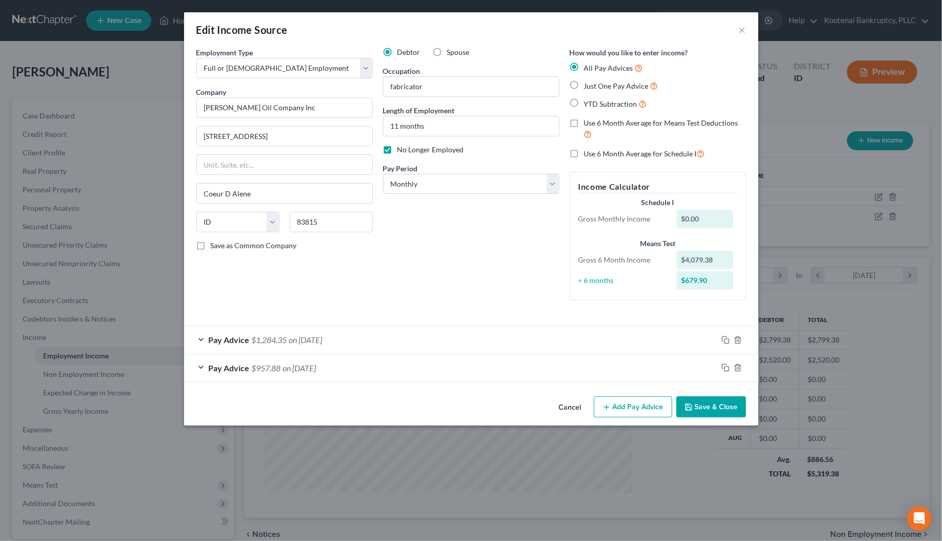
click at [728, 403] on button "Save & Close" at bounding box center [711, 407] width 70 height 22
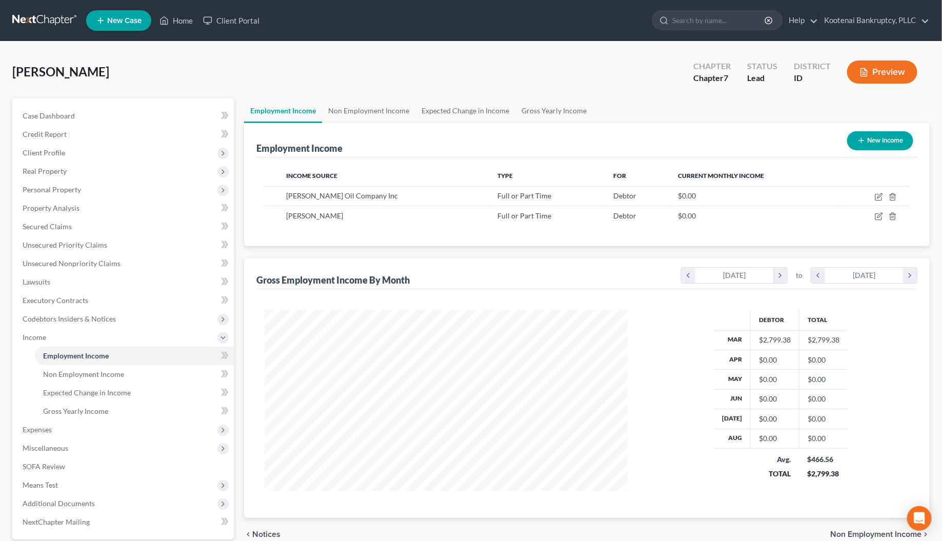
scroll to position [512458, 512259]
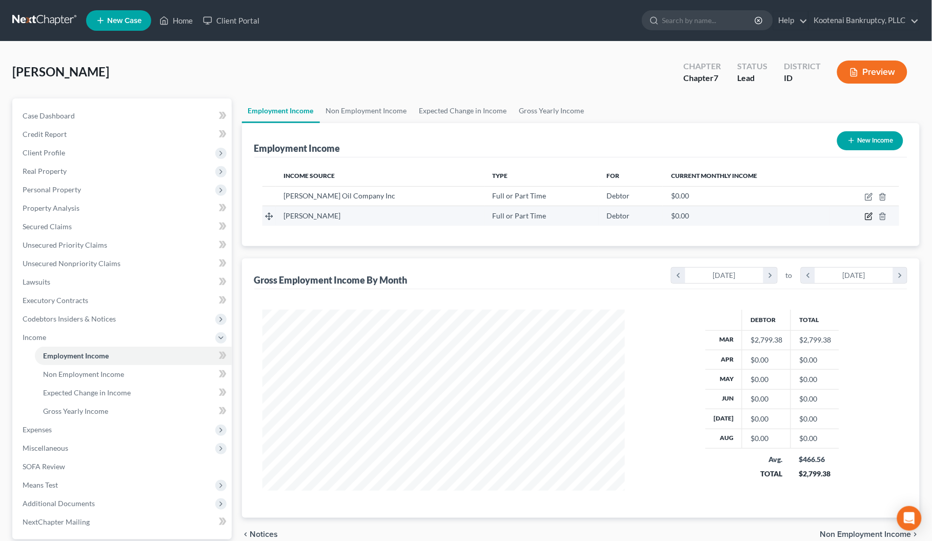
click at [869, 214] on icon "button" at bounding box center [869, 216] width 8 height 8
select select "0"
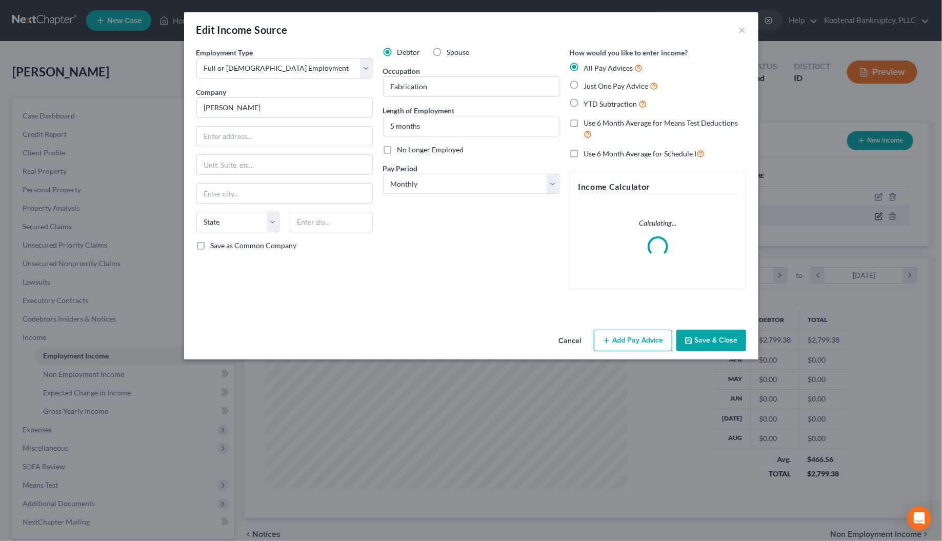
scroll to position [185, 388]
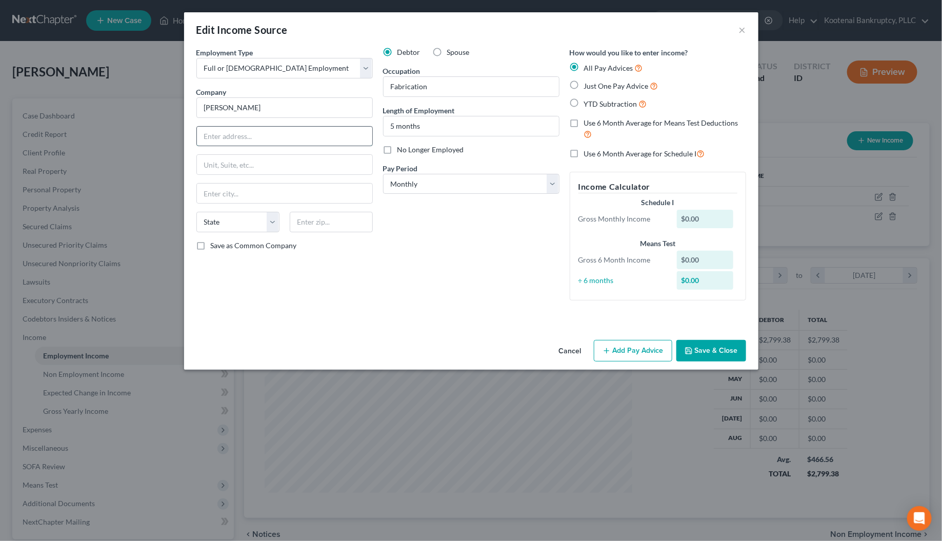
click at [233, 142] on input "text" at bounding box center [284, 136] width 175 height 19
type input "[STREET_ADDRESS]"
click at [295, 223] on input "text" at bounding box center [331, 222] width 83 height 21
type input "83854"
type input "Post Falls"
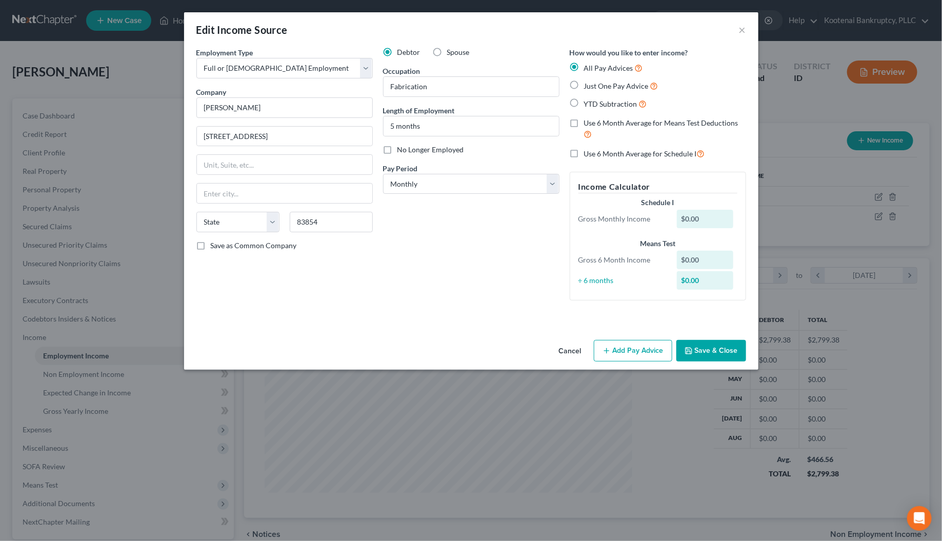
select select "13"
click at [283, 273] on div "Employment Type * Select Full or [DEMOGRAPHIC_DATA] Employment Self Employment …" at bounding box center [284, 177] width 187 height 261
click at [450, 186] on select "Select Monthly Twice Monthly Every Other Week Weekly" at bounding box center [471, 184] width 176 height 21
select select "2"
click at [383, 174] on select "Select Monthly Twice Monthly Every Other Week Weekly" at bounding box center [471, 184] width 176 height 21
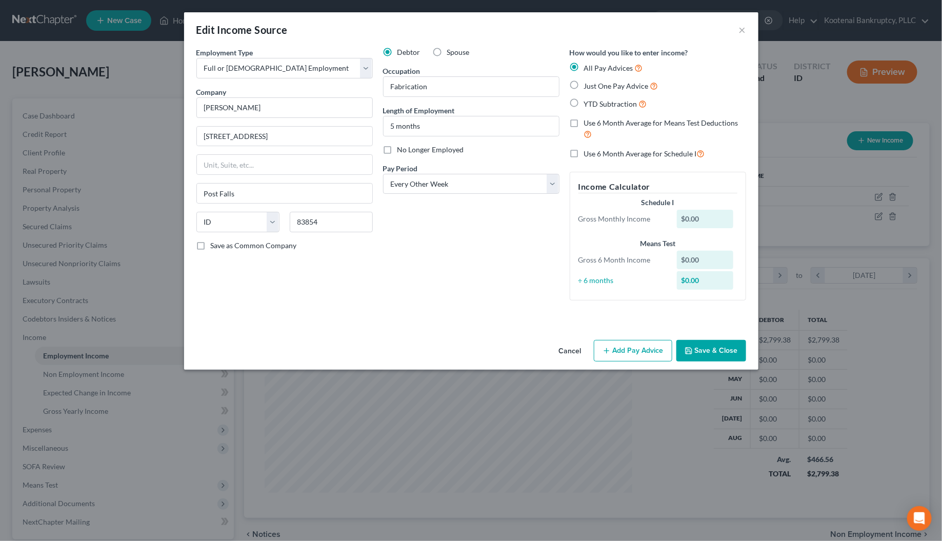
click at [622, 357] on button "Add Pay Advice" at bounding box center [633, 351] width 78 height 22
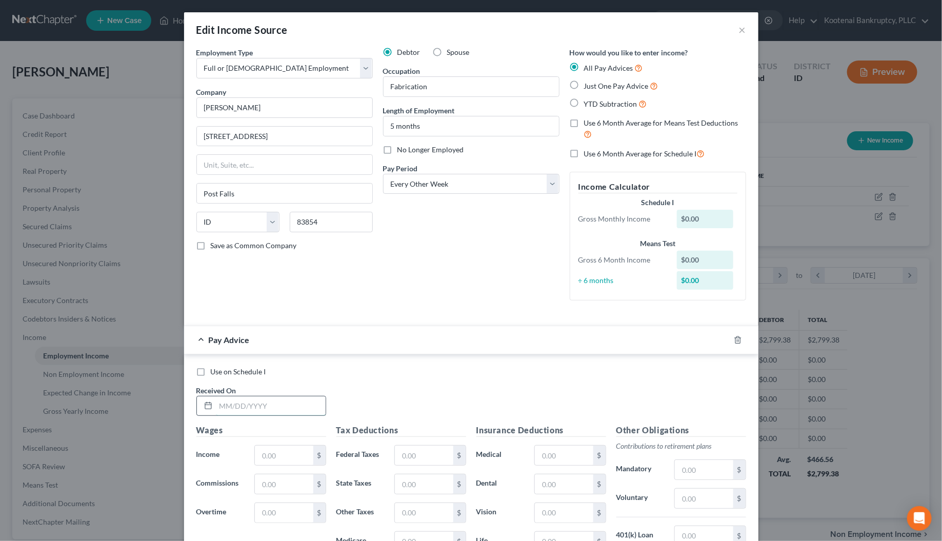
click at [235, 409] on input "text" at bounding box center [271, 405] width 110 height 19
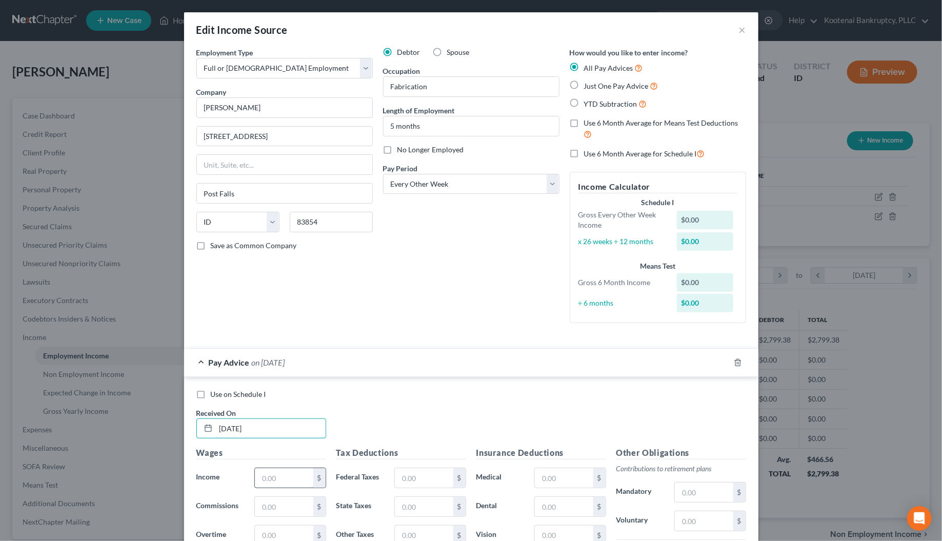
type input "[DATE]"
click at [255, 476] on input "text" at bounding box center [284, 477] width 58 height 19
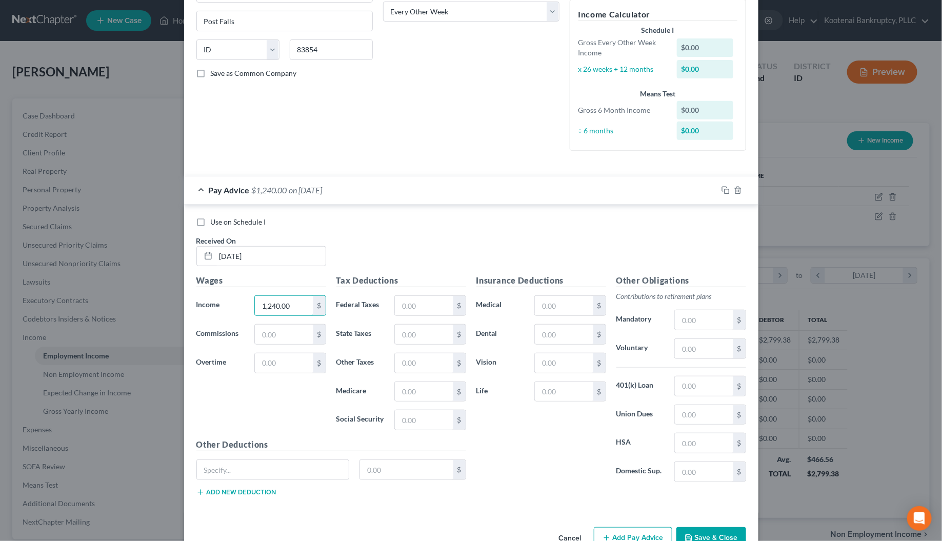
scroll to position [192, 0]
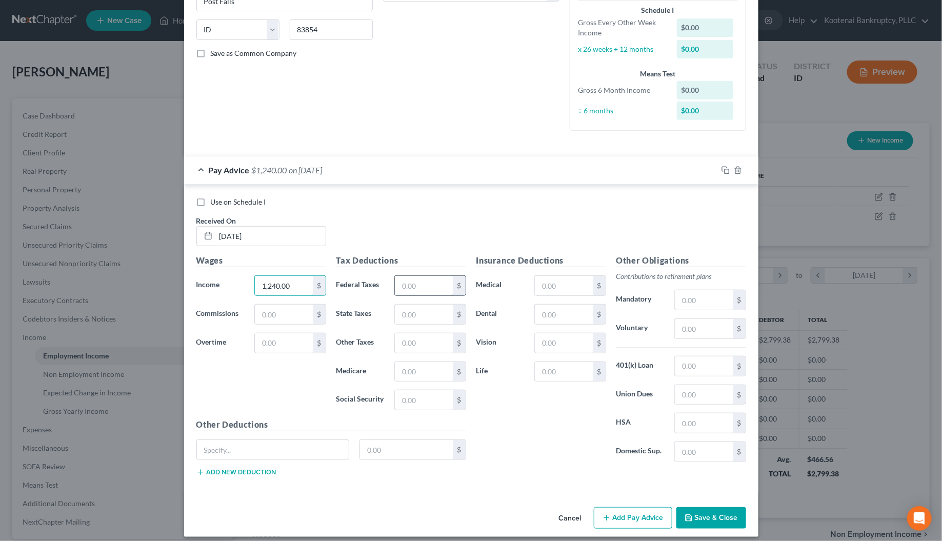
type input "1,240.00"
click at [395, 285] on input "text" at bounding box center [424, 285] width 58 height 19
type input "65.93"
click at [411, 405] on input "text" at bounding box center [424, 399] width 58 height 19
type input "76.88"
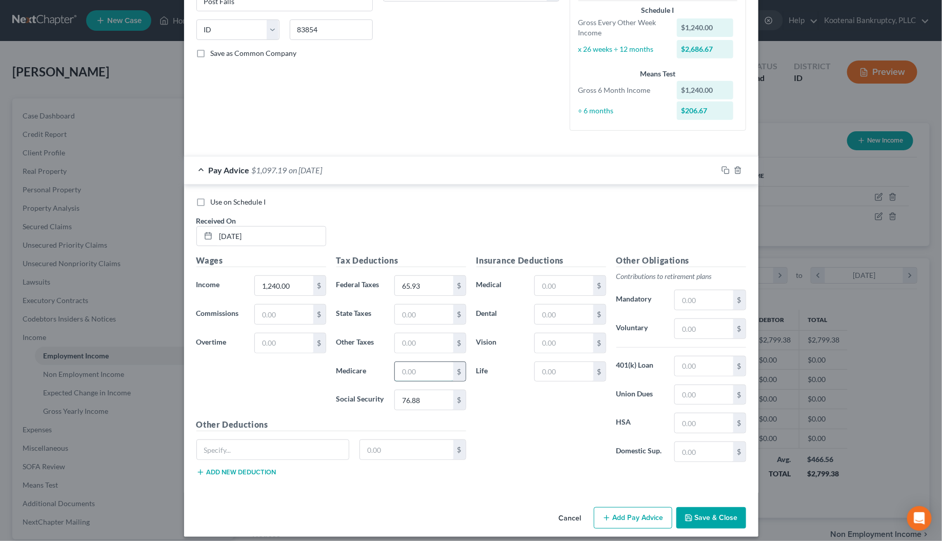
click at [407, 375] on input "text" at bounding box center [424, 371] width 58 height 19
type input "17.98"
click at [409, 324] on input "text" at bounding box center [424, 314] width 58 height 19
type input "29.00"
click at [688, 331] on input "text" at bounding box center [704, 328] width 58 height 19
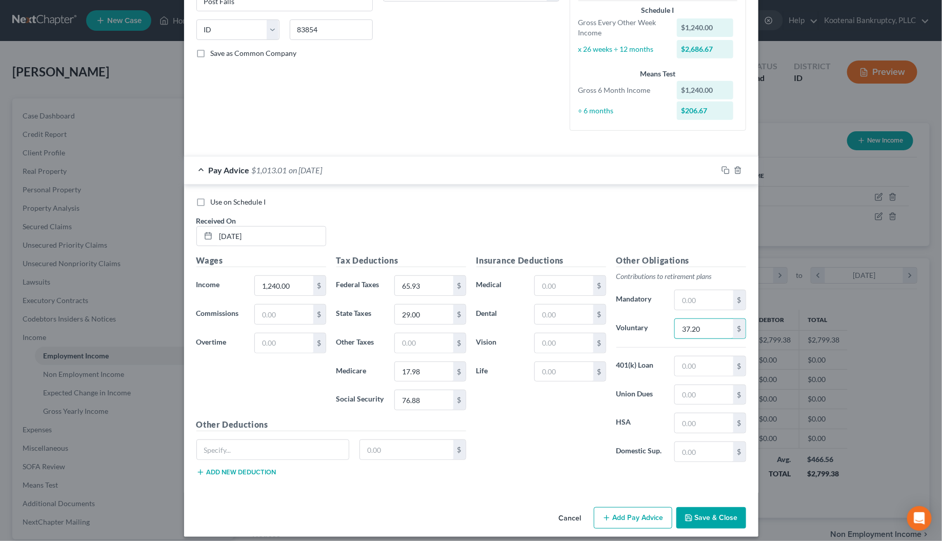
type input "37.20"
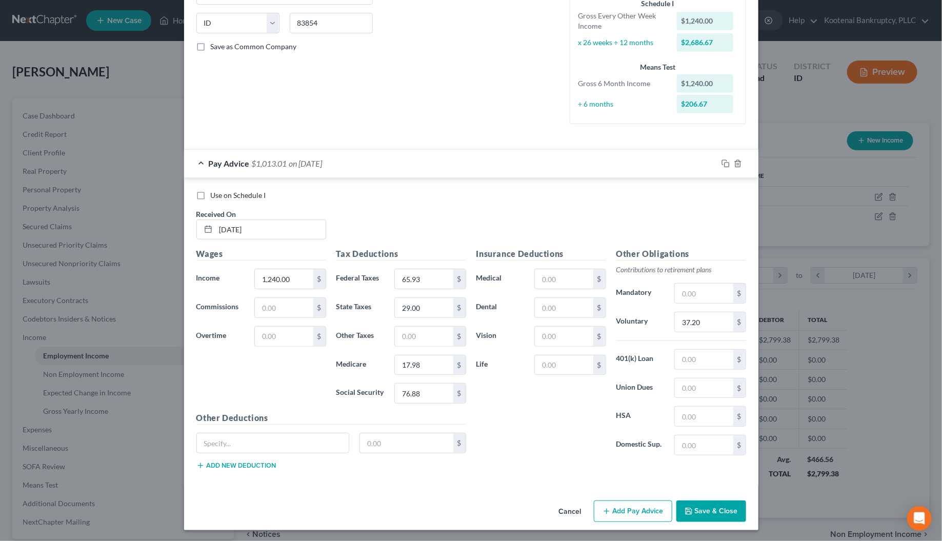
scroll to position [203, 0]
click at [631, 508] on button "Add Pay Advice" at bounding box center [633, 510] width 78 height 22
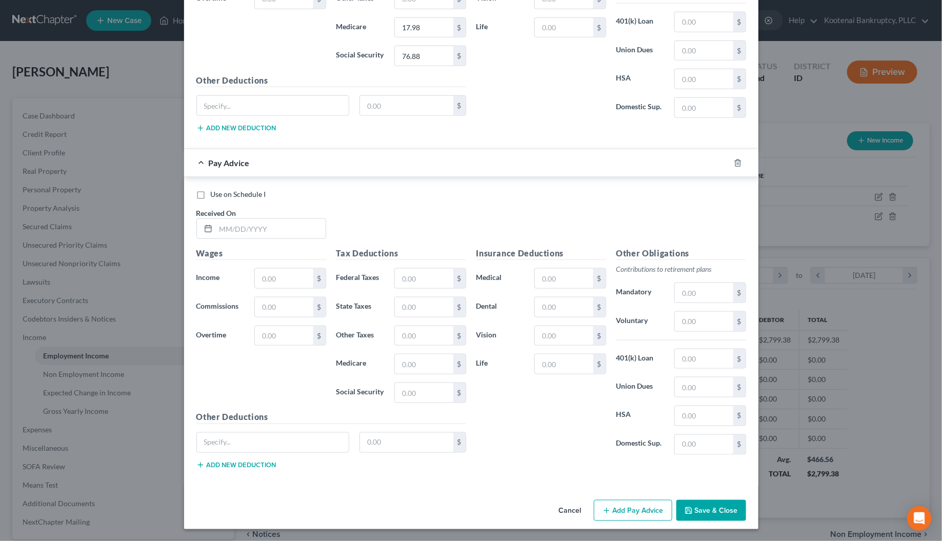
scroll to position [542, 0]
click at [224, 224] on input "text" at bounding box center [271, 227] width 110 height 19
type input "[DATE]"
click at [257, 287] on div "Wages Income * $ Commissions $ Overtime $" at bounding box center [261, 329] width 140 height 164
click at [257, 274] on input "text" at bounding box center [284, 277] width 58 height 19
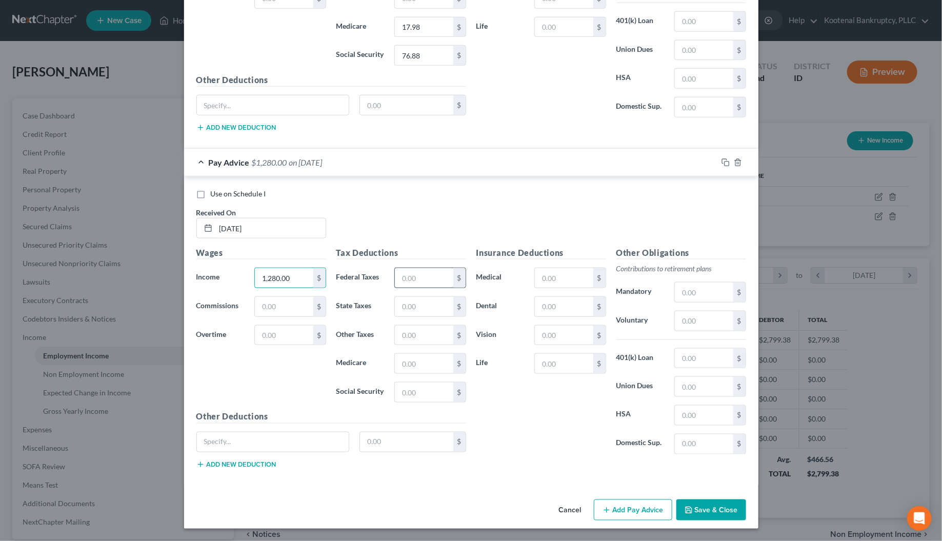
type input "1,280.00"
click at [399, 272] on input "text" at bounding box center [424, 277] width 58 height 19
type input "70.58"
click at [409, 392] on input "text" at bounding box center [424, 391] width 58 height 19
type input "79.36"
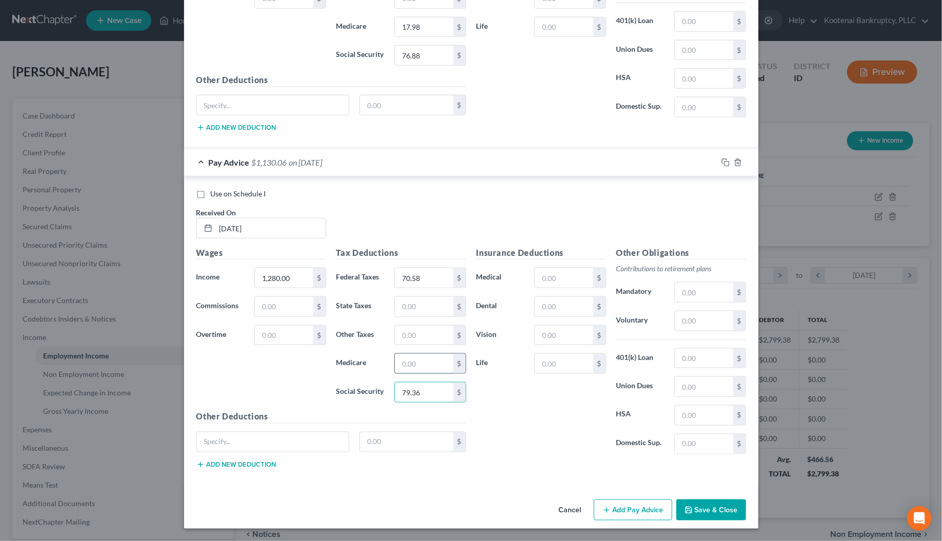
click at [400, 364] on input "text" at bounding box center [424, 363] width 58 height 19
type input "18.56"
click at [411, 308] on input "text" at bounding box center [424, 306] width 58 height 19
type input "31.00"
click at [685, 314] on input "text" at bounding box center [704, 320] width 58 height 19
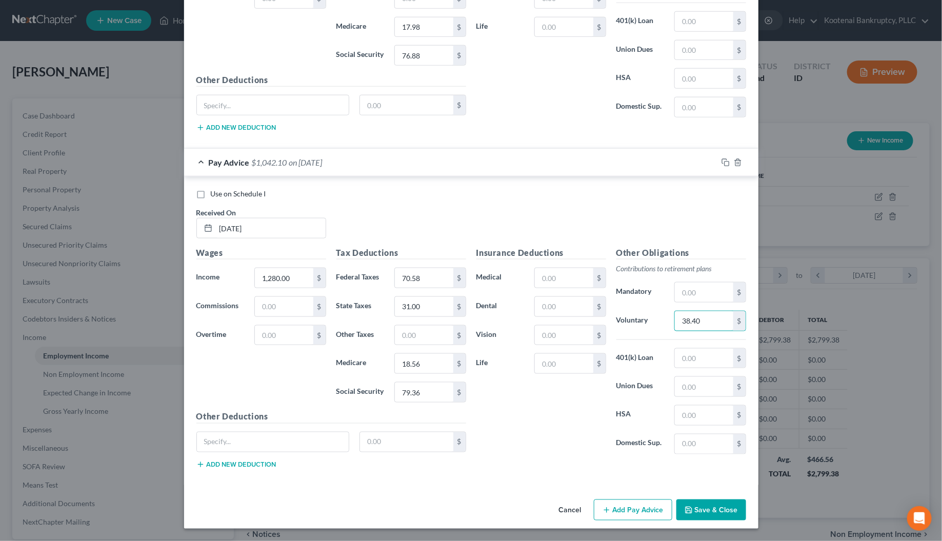
type input "38.40"
drag, startPoint x: 627, startPoint y: 510, endPoint x: 356, endPoint y: 401, distance: 291.7
click at [627, 510] on button "Add Pay Advice" at bounding box center [633, 510] width 78 height 22
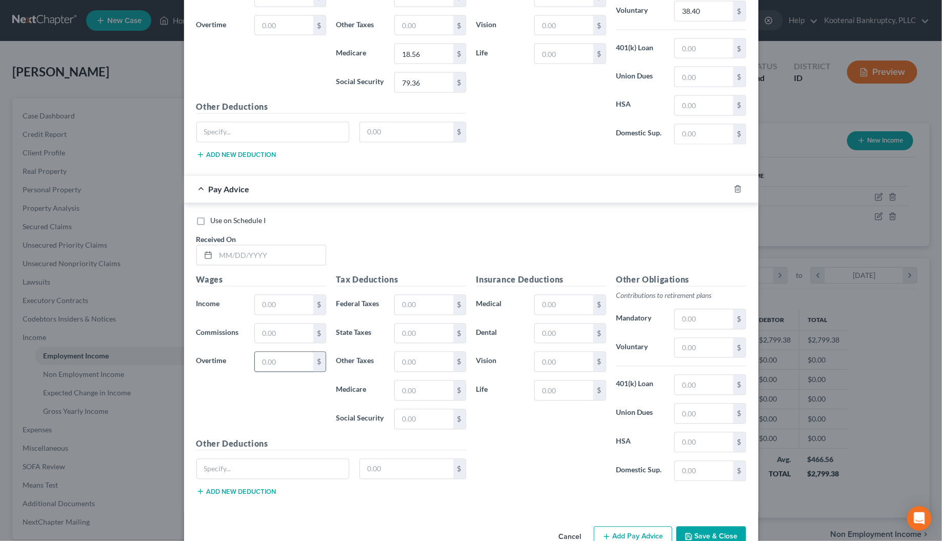
scroll to position [881, 0]
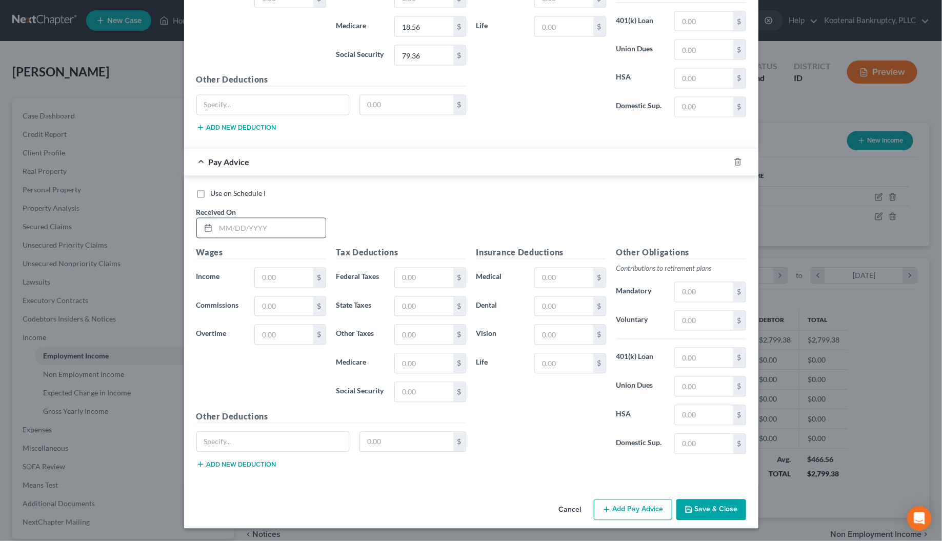
click at [223, 229] on input "text" at bounding box center [271, 227] width 110 height 19
type input "[DATE]"
click at [263, 278] on input "text" at bounding box center [284, 277] width 58 height 19
type input "1,280.00"
click at [403, 275] on input "text" at bounding box center [424, 277] width 58 height 19
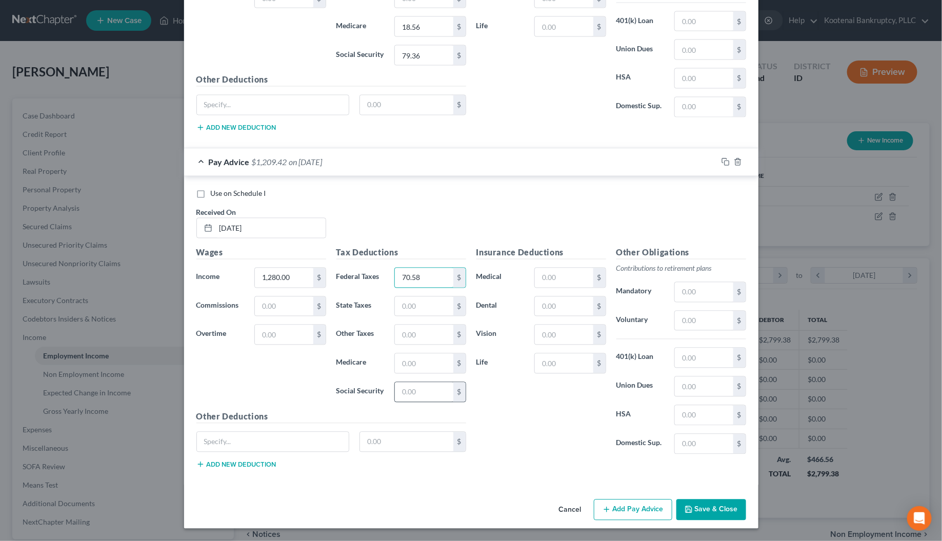
type input "70.58"
click at [400, 392] on input "text" at bounding box center [424, 391] width 58 height 19
type input "79.36"
click at [420, 363] on input "text" at bounding box center [424, 363] width 58 height 19
type input "18.56"
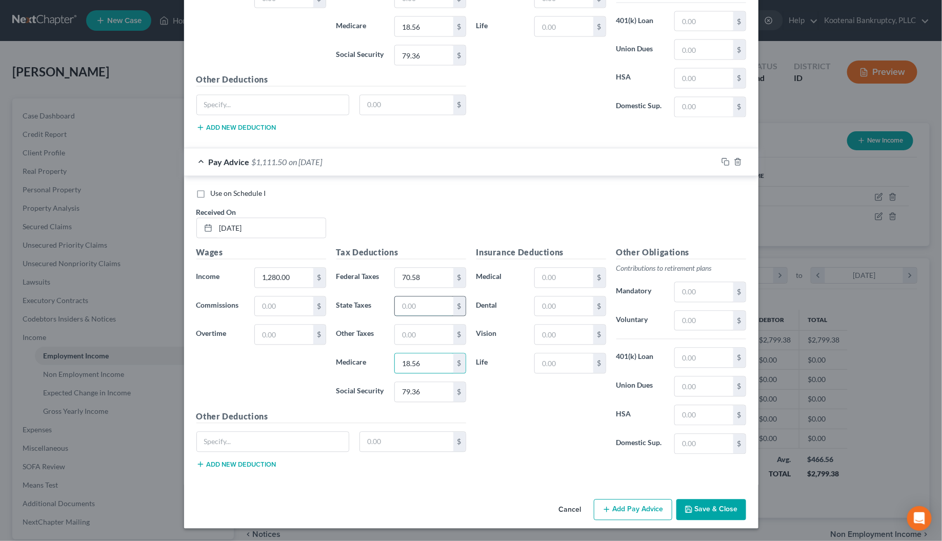
click at [413, 311] on input "text" at bounding box center [424, 306] width 58 height 19
type input "31.00"
click at [675, 319] on input "text" at bounding box center [704, 320] width 58 height 19
type input "38.40"
click at [644, 515] on button "Add Pay Advice" at bounding box center [633, 510] width 78 height 22
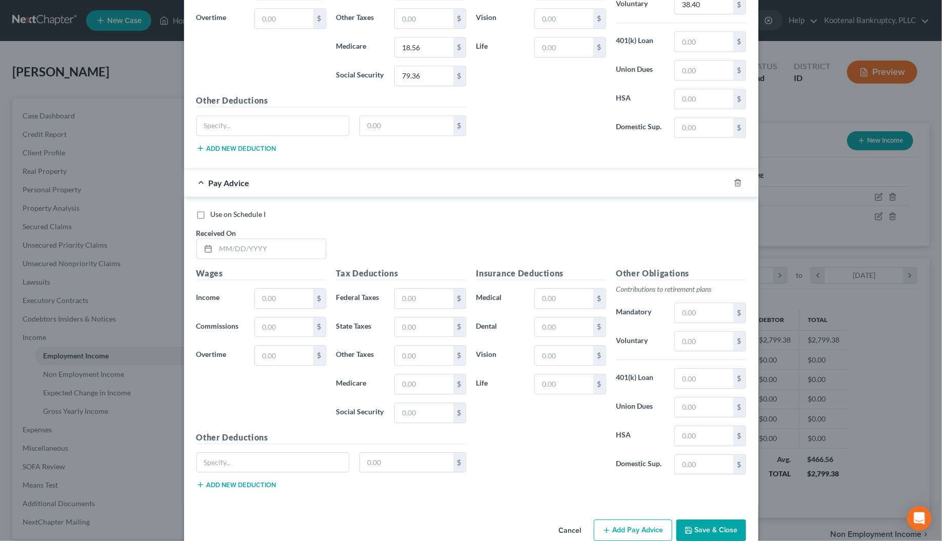
scroll to position [1201, 0]
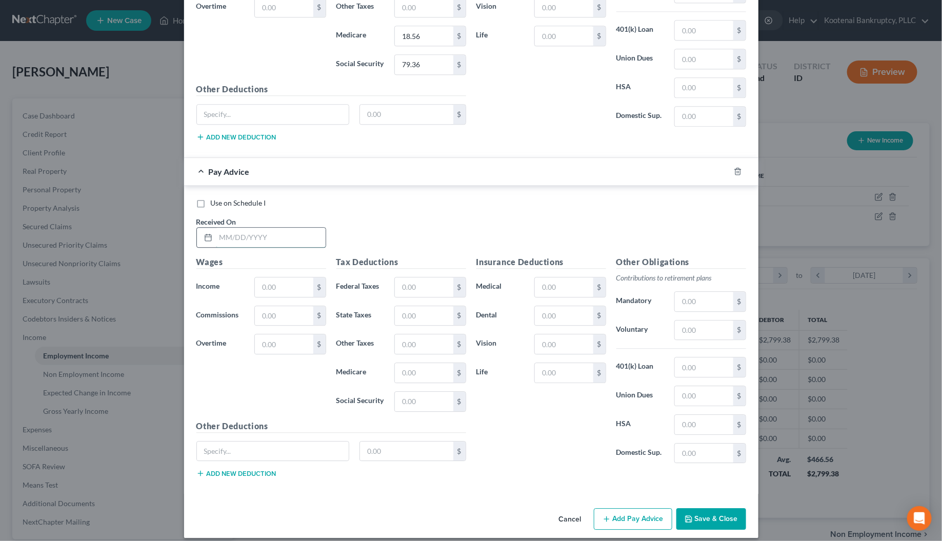
click at [229, 240] on input "text" at bounding box center [271, 237] width 110 height 19
type input "[DATE]"
click at [279, 297] on input "text" at bounding box center [284, 286] width 58 height 19
type input "1,280.00"
click at [405, 296] on input "text" at bounding box center [424, 286] width 58 height 19
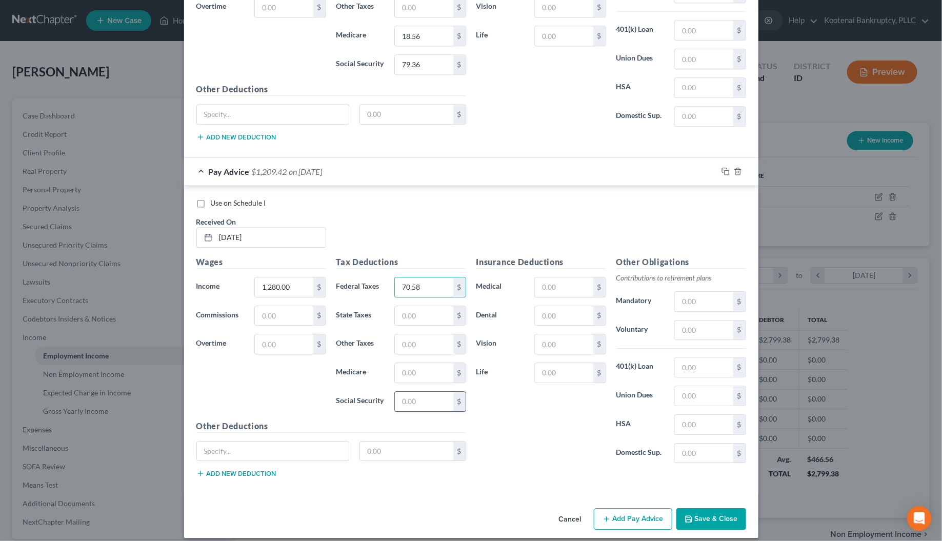
type input "70.58"
click at [408, 408] on input "text" at bounding box center [424, 401] width 58 height 19
type input "79.36"
click at [409, 382] on input "text" at bounding box center [424, 372] width 58 height 19
type input "18.56"
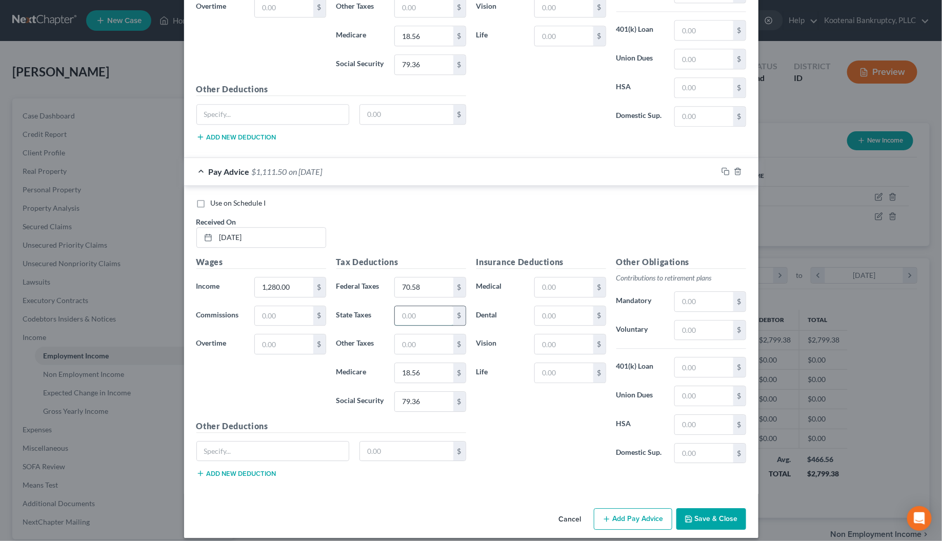
click at [409, 326] on input "text" at bounding box center [424, 315] width 58 height 19
type input "27.00"
click at [687, 332] on input "text" at bounding box center [704, 329] width 58 height 19
type input "38.40"
drag, startPoint x: 614, startPoint y: 535, endPoint x: 327, endPoint y: 383, distance: 324.5
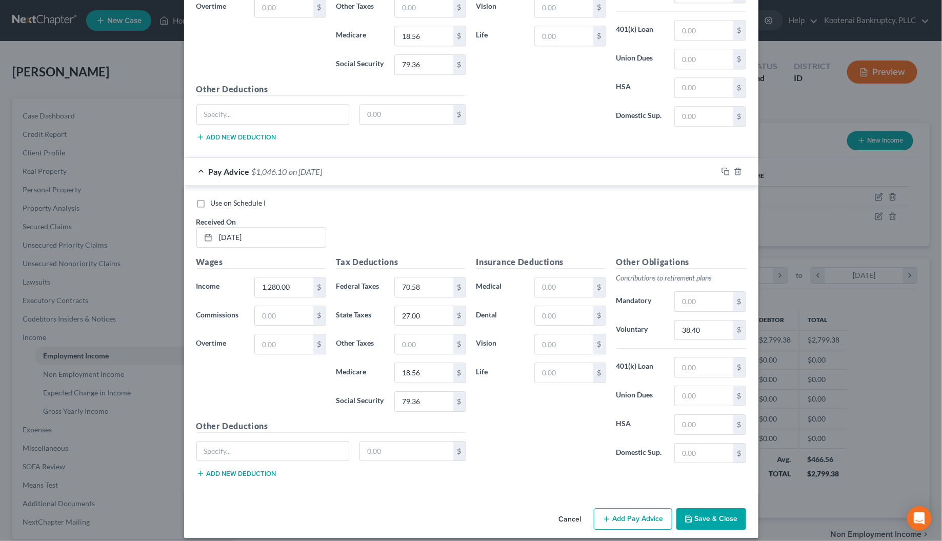
click at [614, 530] on button "Add Pay Advice" at bounding box center [633, 519] width 78 height 22
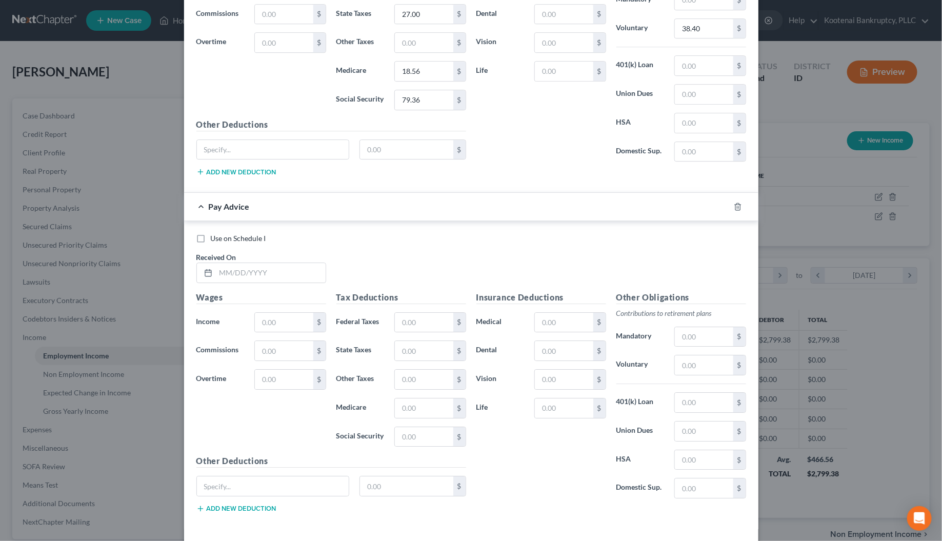
scroll to position [1505, 0]
click at [221, 277] on input "text" at bounding box center [271, 270] width 110 height 19
type input "[DATE]"
click at [277, 330] on input "text" at bounding box center [284, 320] width 58 height 19
type input "1,280.00"
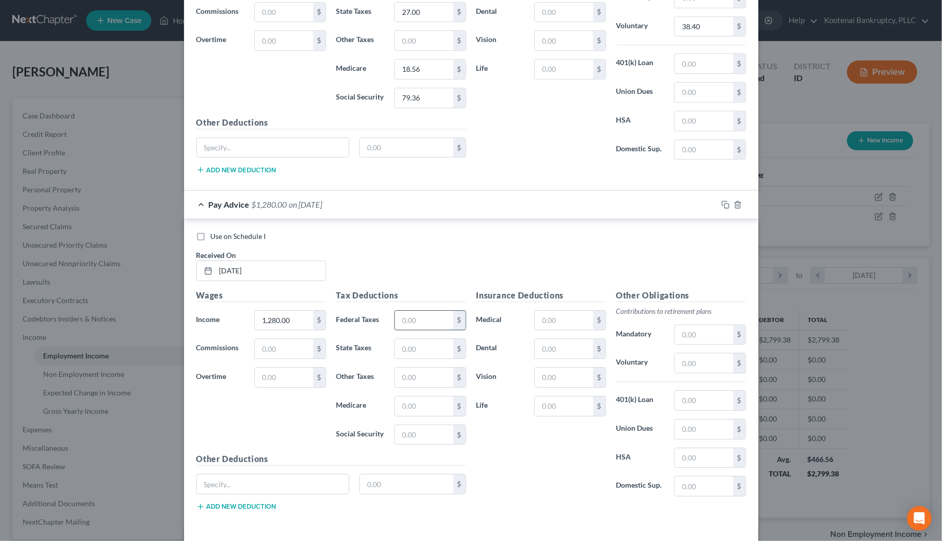
click at [400, 330] on input "text" at bounding box center [424, 320] width 58 height 19
type input "70.58"
click at [411, 444] on input "text" at bounding box center [424, 434] width 58 height 19
type input "79.36"
click at [411, 416] on input "text" at bounding box center [424, 405] width 58 height 19
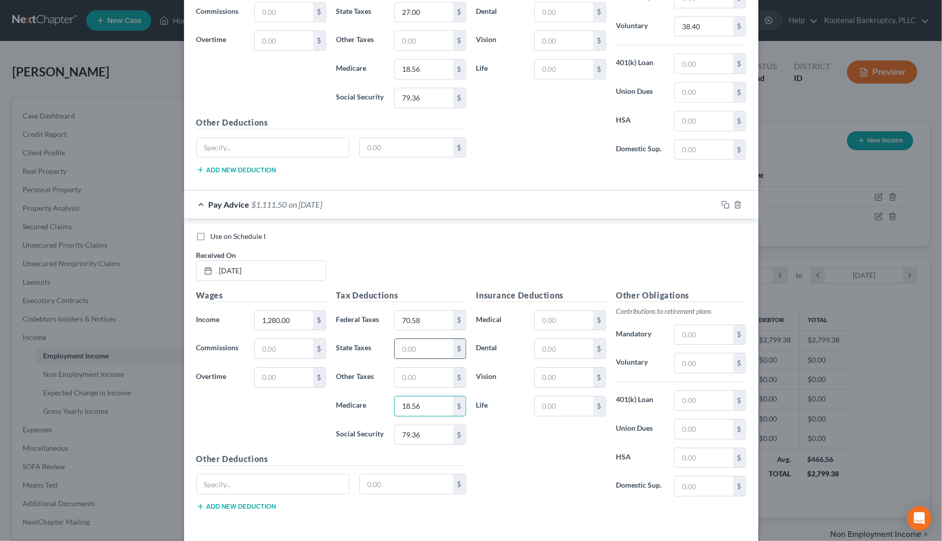
type input "18.56"
click at [408, 355] on input "text" at bounding box center [424, 348] width 58 height 19
type input "27.00"
click at [688, 373] on input "text" at bounding box center [704, 362] width 58 height 19
type input "38.40"
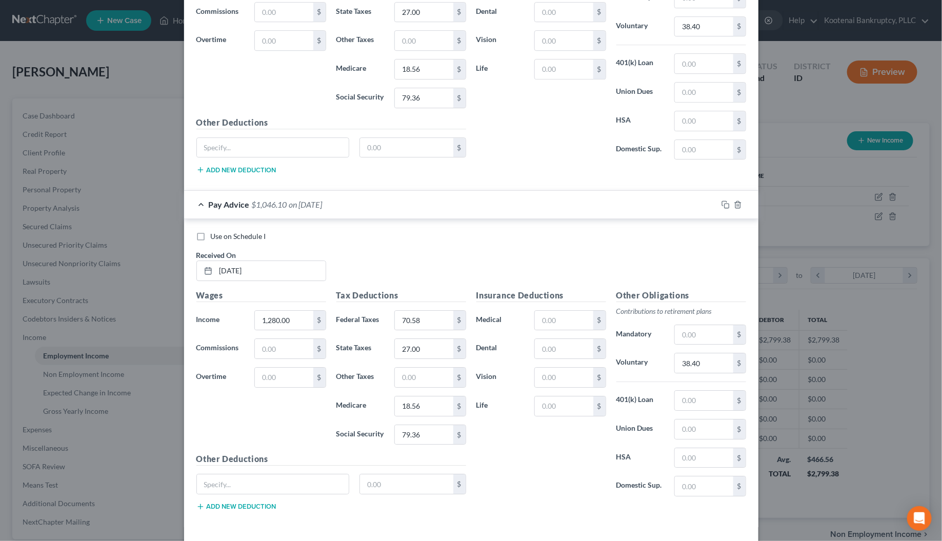
scroll to position [1558, 0]
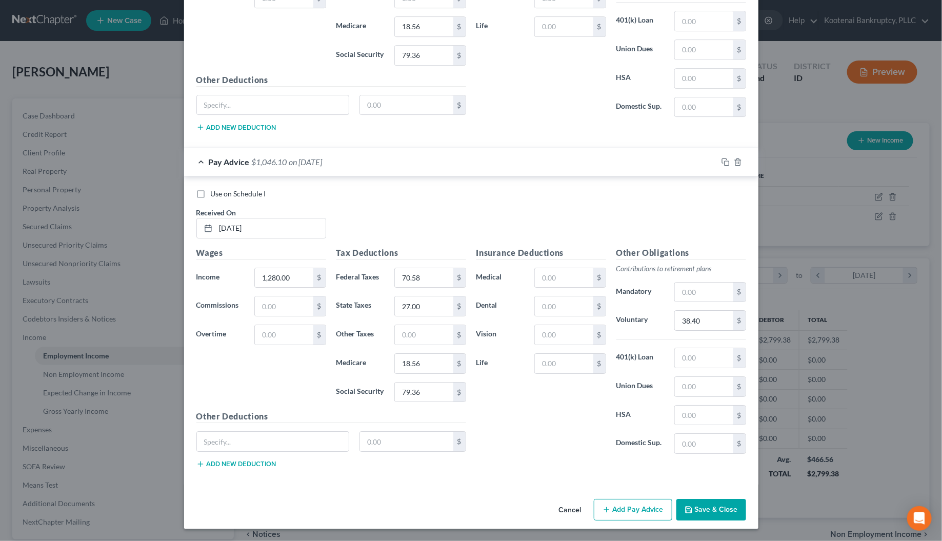
click at [608, 515] on button "Add Pay Advice" at bounding box center [633, 510] width 78 height 22
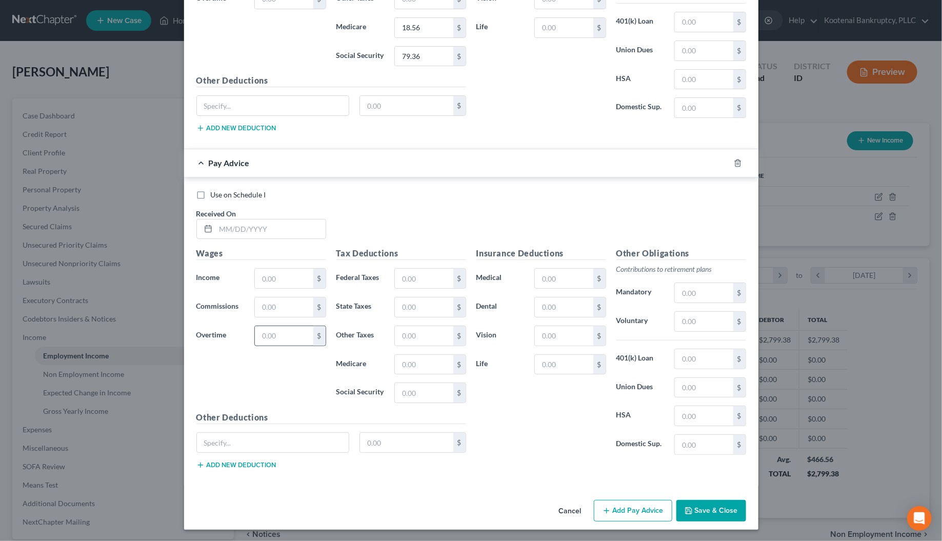
scroll to position [1897, 0]
click at [232, 229] on input "text" at bounding box center [271, 227] width 110 height 19
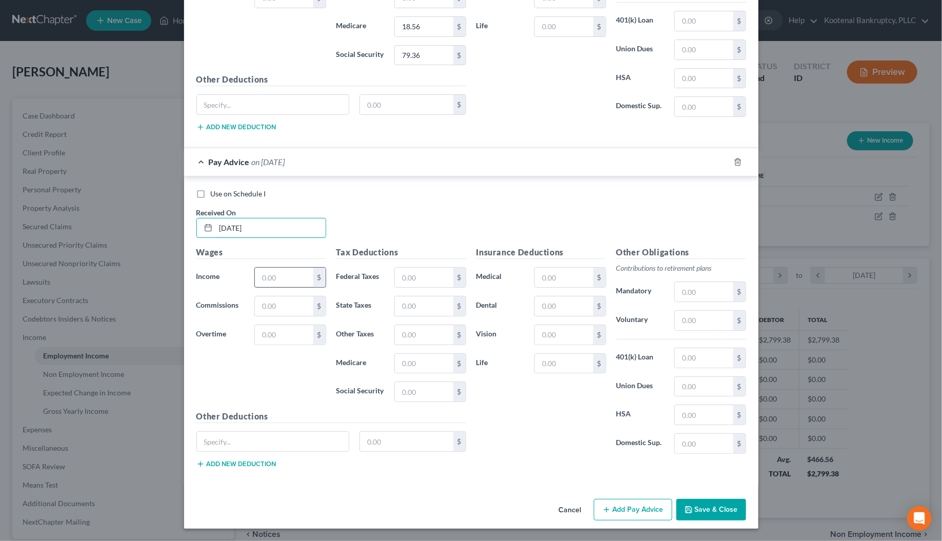
type input "[DATE]"
click at [270, 278] on input "text" at bounding box center [284, 277] width 58 height 19
type input "1,264.00"
click at [409, 283] on input "text" at bounding box center [424, 277] width 58 height 19
type input "68.72"
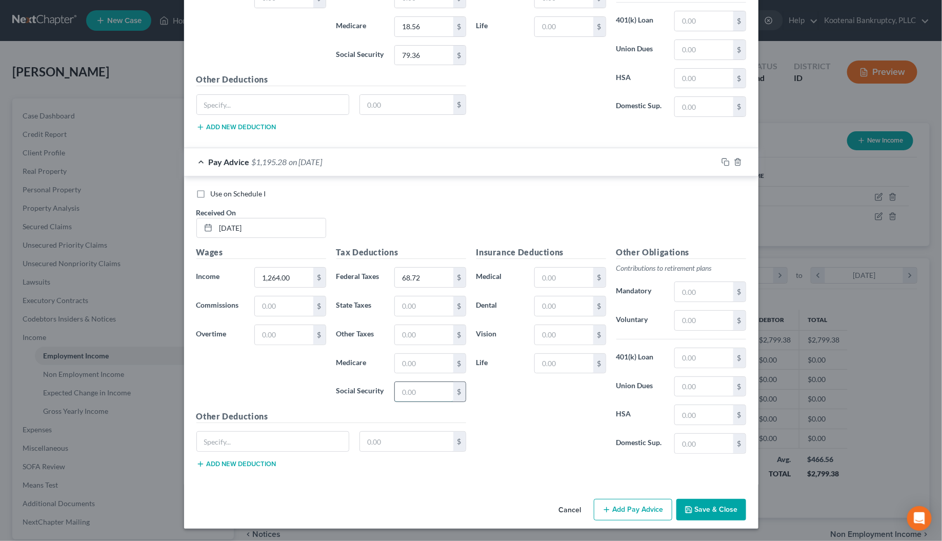
click at [414, 393] on input "text" at bounding box center [424, 391] width 58 height 19
type input "78.37"
click at [407, 364] on input "text" at bounding box center [424, 363] width 58 height 19
type input "18.33"
click at [401, 310] on input "text" at bounding box center [424, 305] width 58 height 19
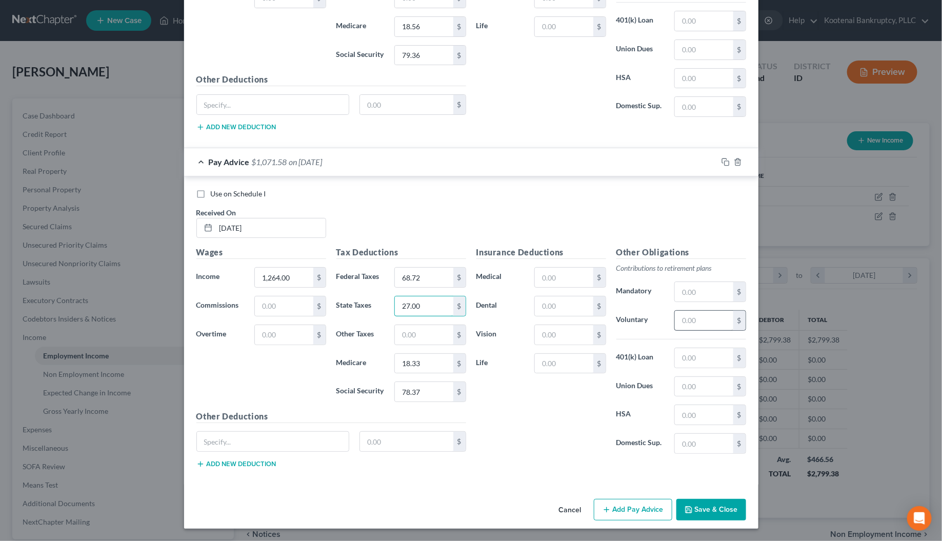
type input "27.00"
click at [679, 321] on input "text" at bounding box center [704, 320] width 58 height 19
type input "37.92"
click at [657, 505] on button "Add Pay Advice" at bounding box center [633, 510] width 78 height 22
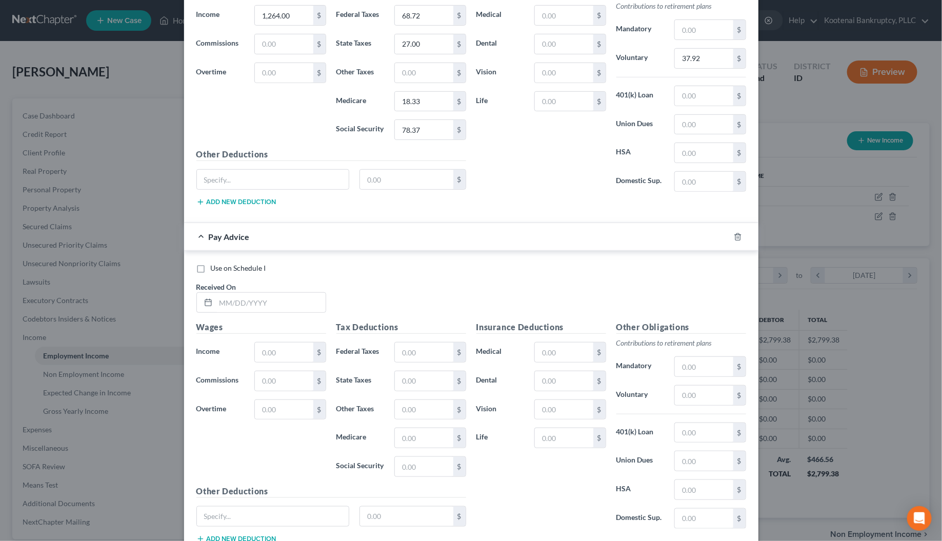
scroll to position [2154, 0]
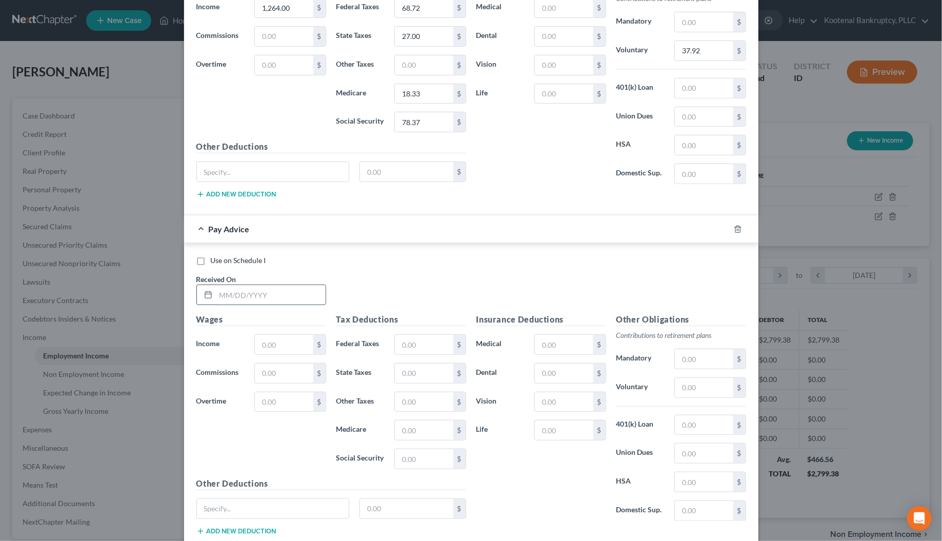
click at [246, 305] on input "text" at bounding box center [271, 294] width 110 height 19
type input "[DATE]"
click at [290, 354] on input "text" at bounding box center [284, 344] width 58 height 19
type input "1,264.00"
click at [412, 354] on input "text" at bounding box center [424, 344] width 58 height 19
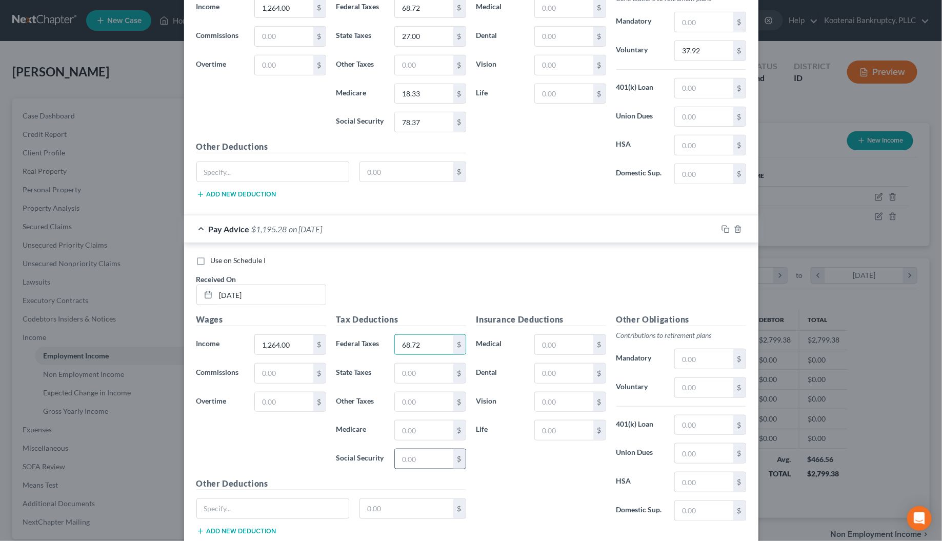
type input "68.72"
click at [416, 469] on input "text" at bounding box center [424, 458] width 58 height 19
type input "78.36"
click at [410, 440] on input "text" at bounding box center [424, 429] width 58 height 19
type input "18.32"
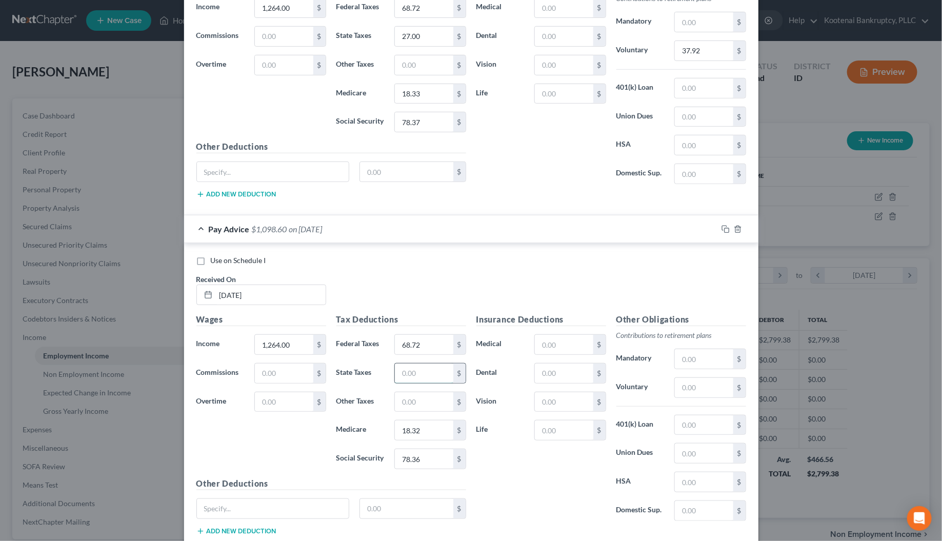
click at [414, 383] on input "text" at bounding box center [424, 372] width 58 height 19
type input "27.00"
click at [696, 394] on input "text" at bounding box center [704, 387] width 58 height 19
type input "37.92"
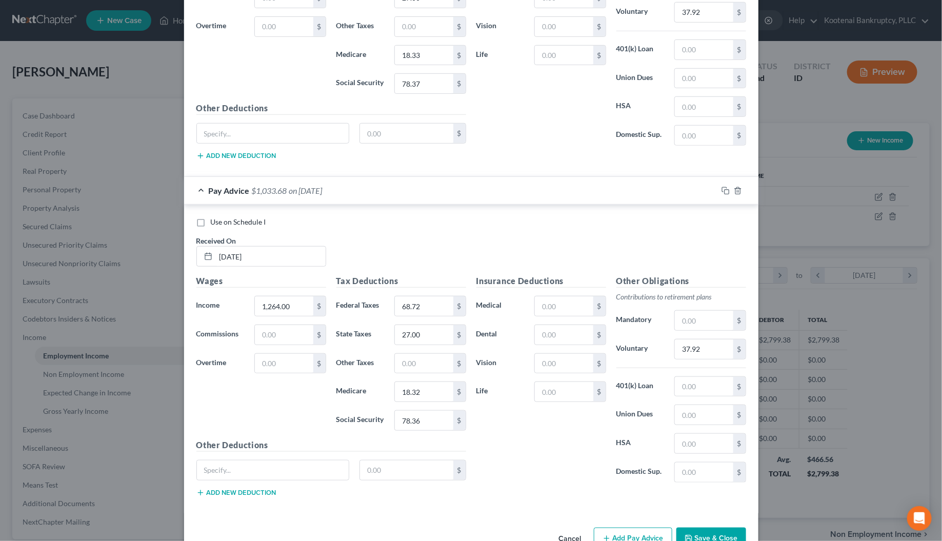
scroll to position [2236, 0]
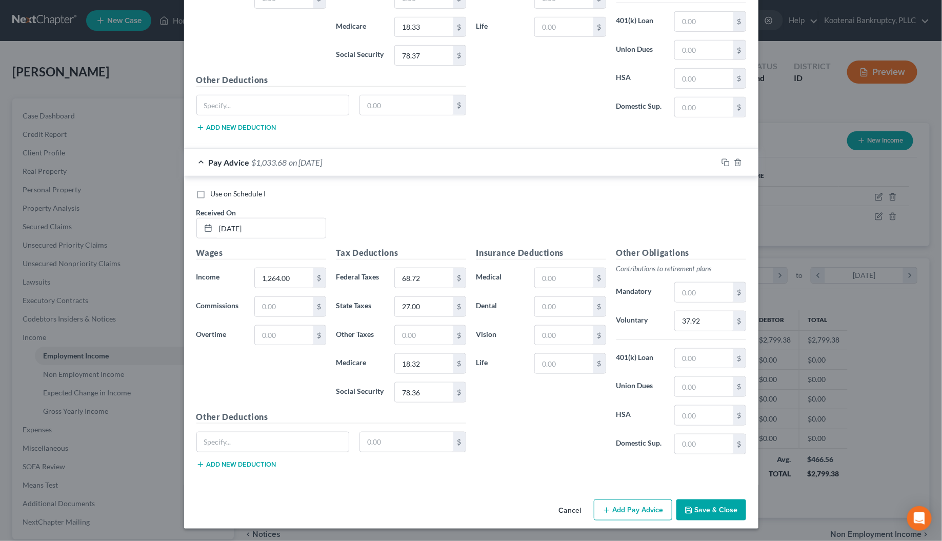
click at [647, 513] on button "Add Pay Advice" at bounding box center [633, 510] width 78 height 22
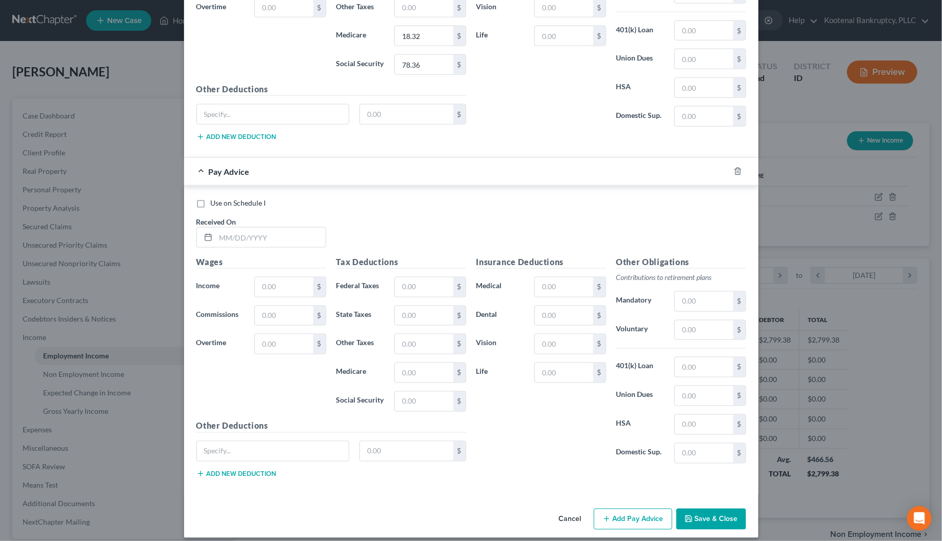
scroll to position [2557, 0]
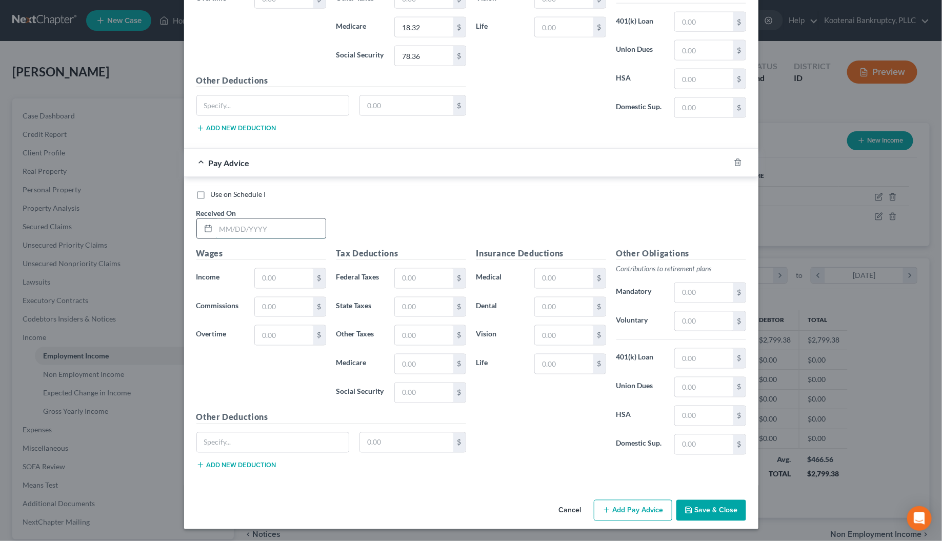
click at [230, 238] on input "text" at bounding box center [271, 228] width 110 height 19
type input "[DATE]"
click at [271, 288] on input "text" at bounding box center [284, 278] width 58 height 19
type input "1,256.00"
click at [400, 288] on input "text" at bounding box center [424, 278] width 58 height 19
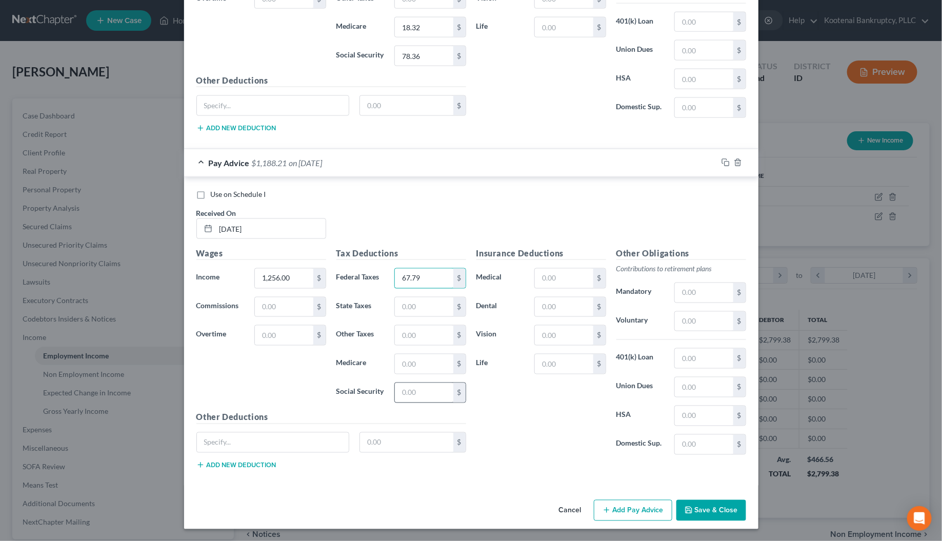
type input "67.79"
click at [405, 402] on input "text" at bounding box center [424, 392] width 58 height 19
type input "77.88"
click at [411, 374] on input "text" at bounding box center [424, 363] width 58 height 19
type input "18.22"
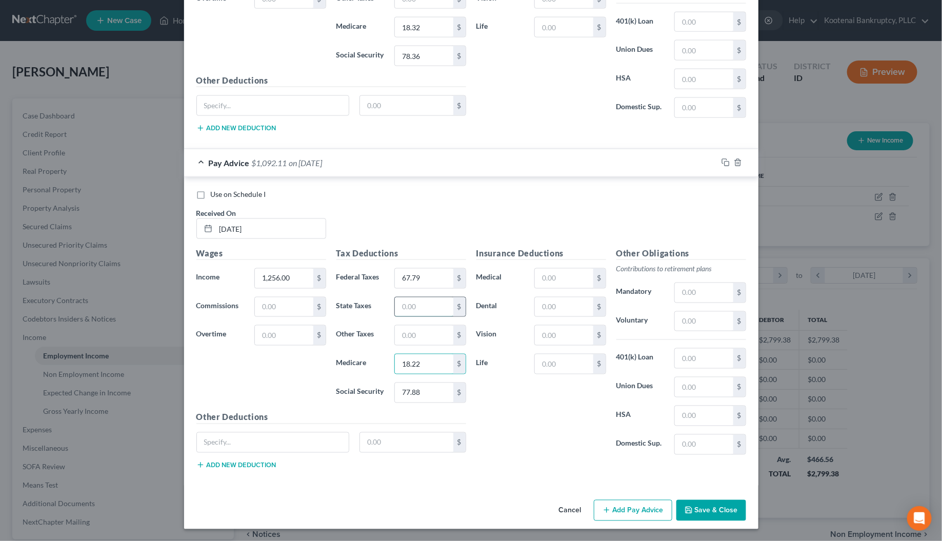
click at [406, 317] on input "text" at bounding box center [424, 306] width 58 height 19
type input "26.00"
click at [692, 332] on div "$" at bounding box center [709, 321] width 71 height 21
click at [686, 331] on input "text" at bounding box center [704, 321] width 58 height 19
type input "37.68"
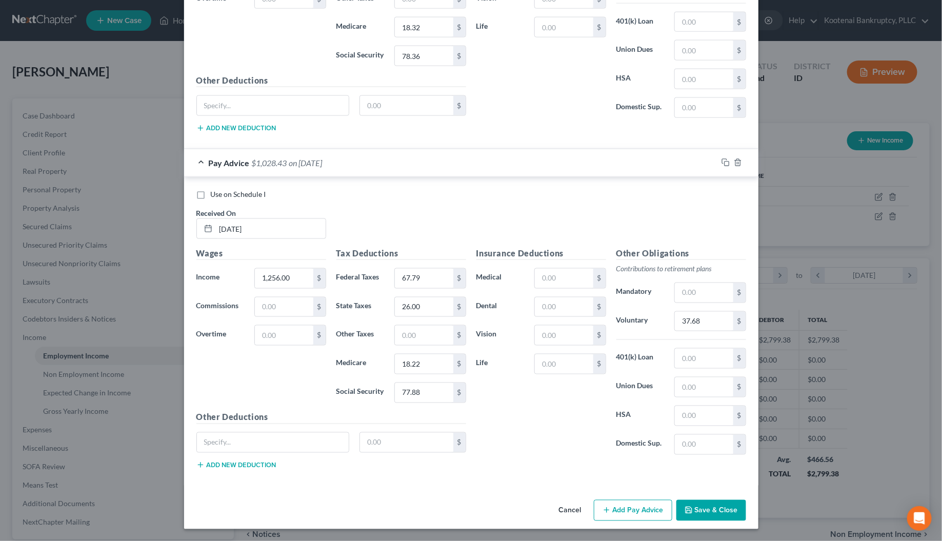
click at [624, 521] on button "Add Pay Advice" at bounding box center [633, 511] width 78 height 22
click at [221, 224] on input "text" at bounding box center [271, 227] width 110 height 19
type input "[DATE]"
click at [261, 278] on input "text" at bounding box center [284, 277] width 58 height 19
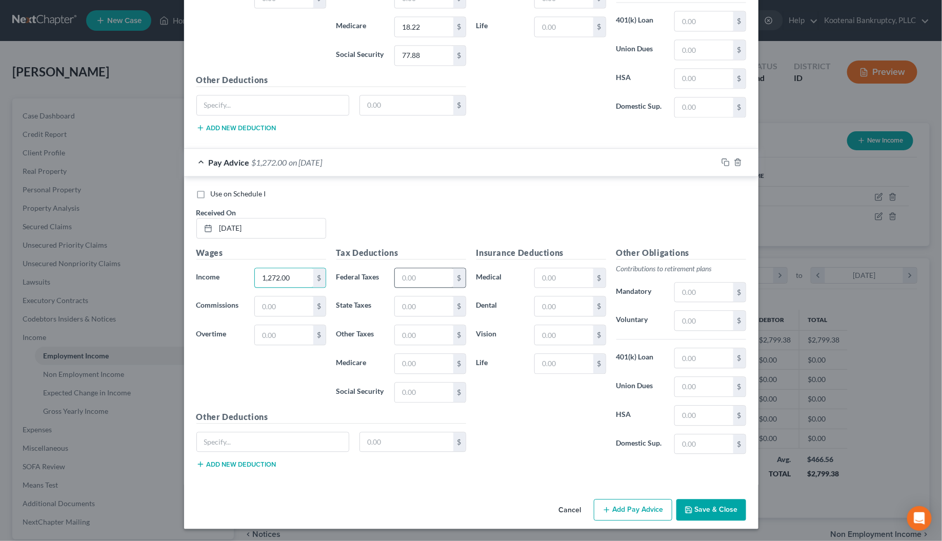
type input "1,272.00"
click at [403, 277] on input "text" at bounding box center [424, 277] width 58 height 19
type input "69.65"
click at [424, 395] on input "text" at bounding box center [424, 391] width 58 height 19
type input "78.86"
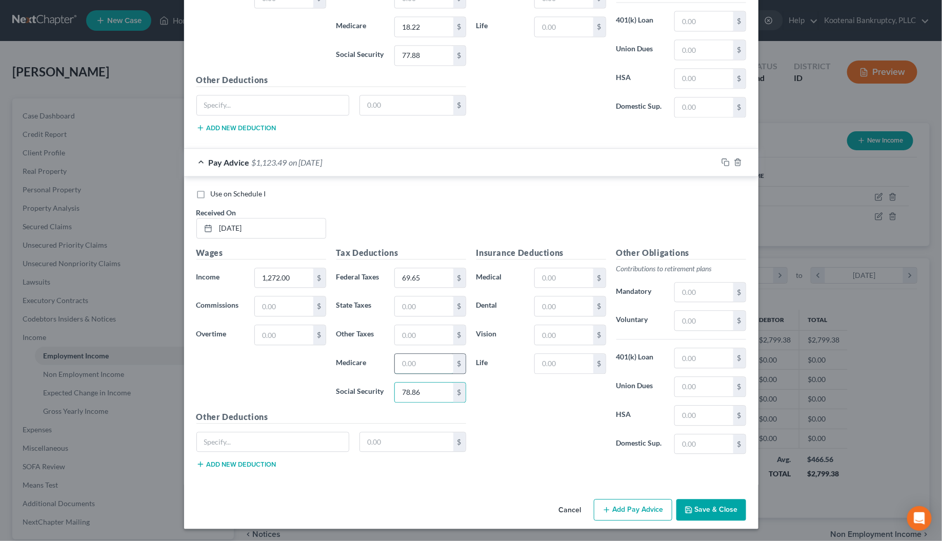
click at [414, 355] on input "text" at bounding box center [424, 363] width 58 height 19
type input "18.44"
click at [409, 311] on input "text" at bounding box center [424, 305] width 58 height 19
type input "27.00"
click at [685, 323] on input "text" at bounding box center [704, 320] width 58 height 19
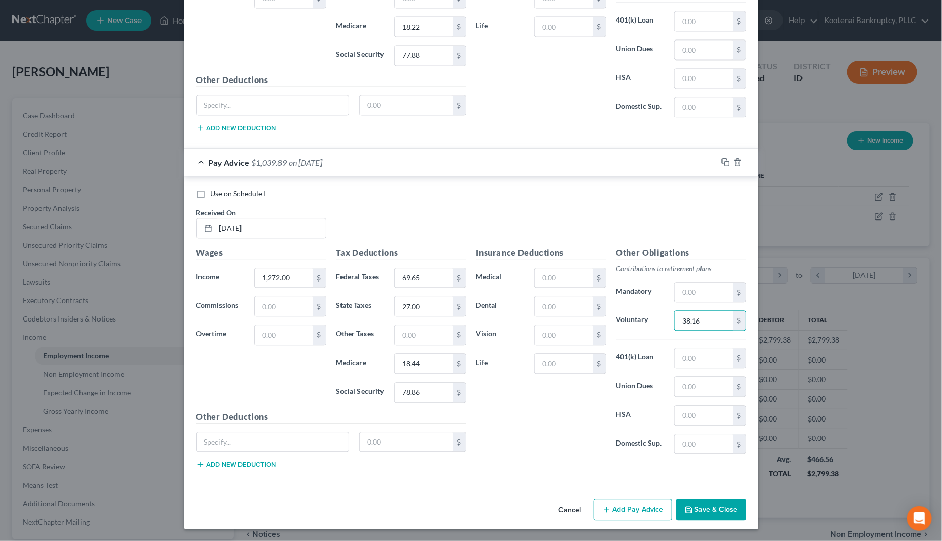
type input "38.16"
click at [625, 506] on button "Add Pay Advice" at bounding box center [633, 510] width 78 height 22
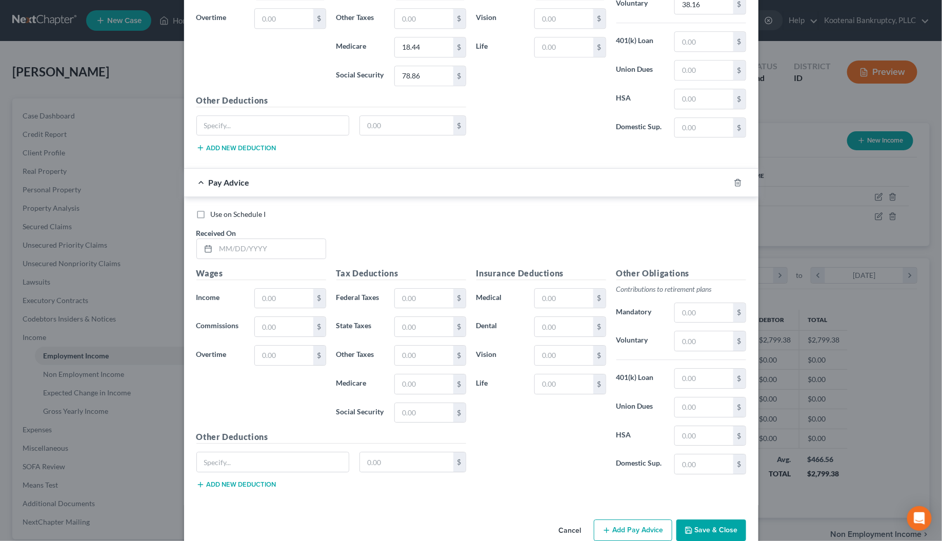
scroll to position [3253, 0]
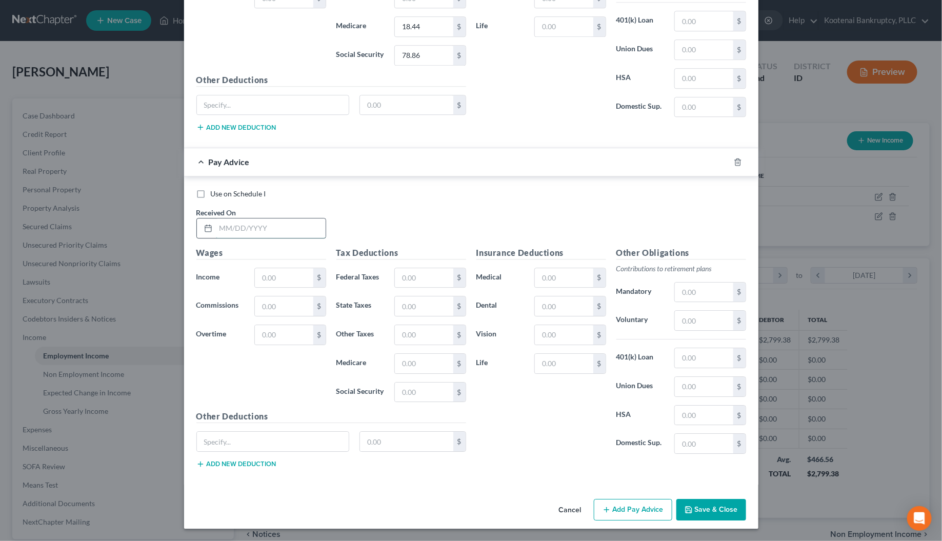
click at [254, 229] on input "text" at bounding box center [271, 227] width 110 height 19
type input "[DATE]"
click at [295, 274] on input "text" at bounding box center [284, 277] width 58 height 19
type input "1,286.00"
click at [403, 273] on input "text" at bounding box center [424, 277] width 58 height 19
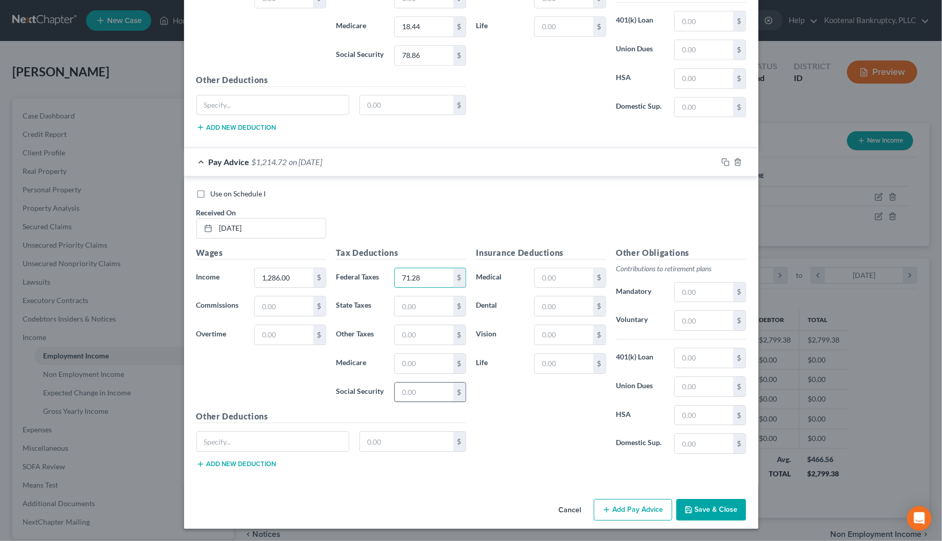
type input "71.28"
click at [413, 395] on input "text" at bounding box center [424, 391] width 58 height 19
type input "79.73"
click at [417, 364] on input "text" at bounding box center [424, 363] width 58 height 19
type input "18.65"
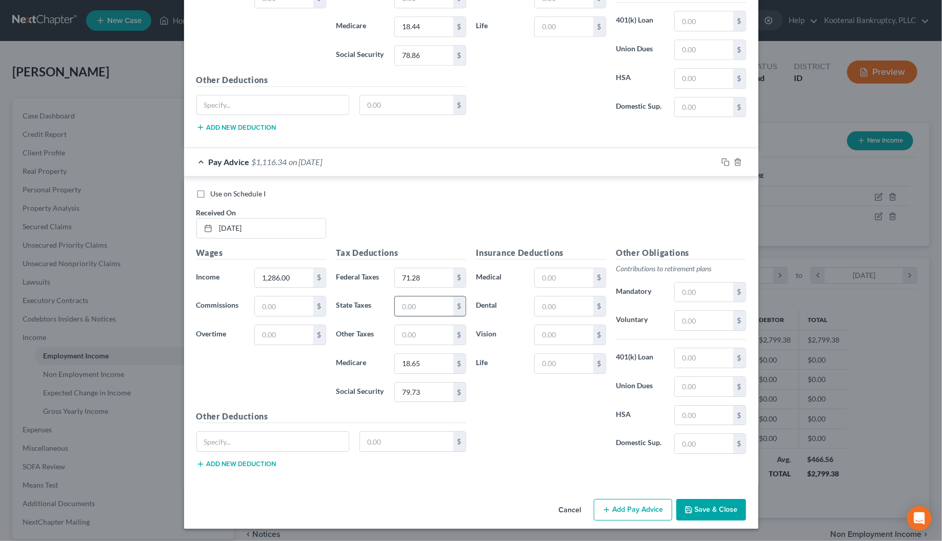
click at [416, 307] on input "text" at bounding box center [424, 305] width 58 height 19
type input "28.00"
click at [676, 318] on input "text" at bounding box center [704, 320] width 58 height 19
type input "38.58"
click at [644, 509] on button "Add Pay Advice" at bounding box center [633, 510] width 78 height 22
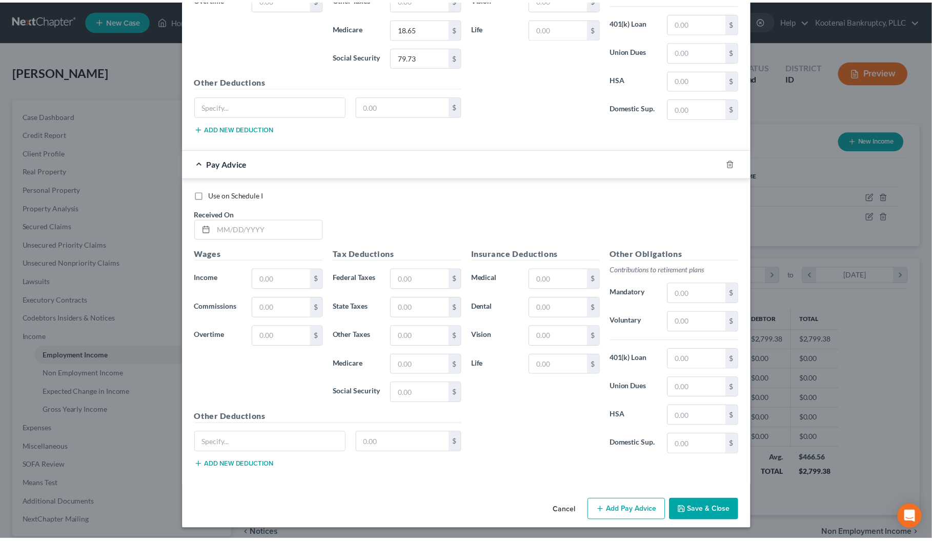
scroll to position [3574, 0]
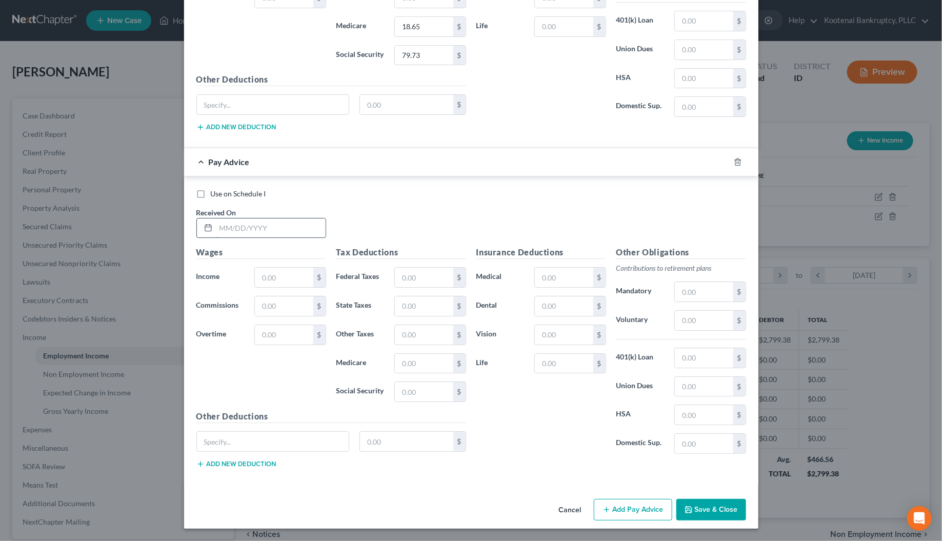
click at [234, 238] on input "text" at bounding box center [271, 227] width 110 height 19
type input "[DATE]"
click at [262, 287] on input "text" at bounding box center [284, 277] width 58 height 19
type input "1,280.00"
click at [403, 287] on input "text" at bounding box center [424, 277] width 58 height 19
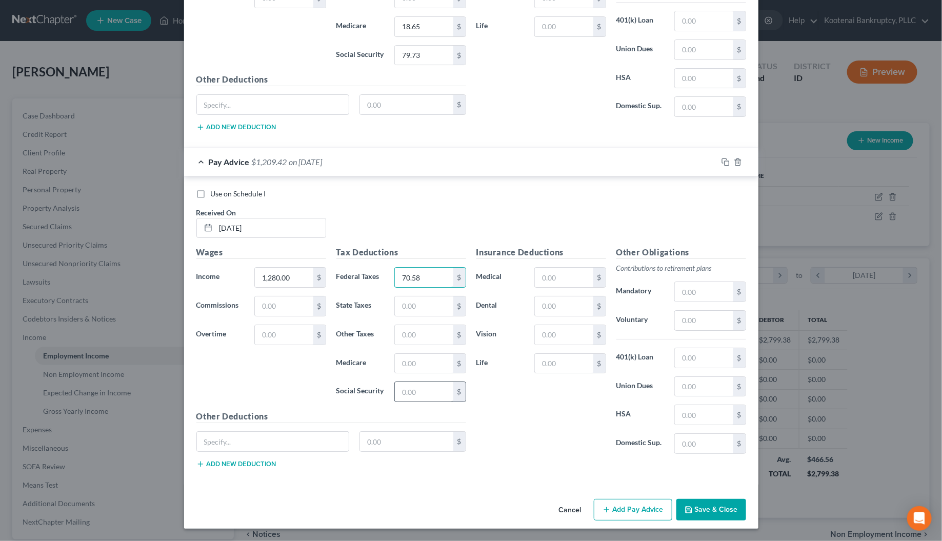
type input "70.58"
click at [411, 401] on input "text" at bounding box center [424, 391] width 58 height 19
type input "79.36"
click at [400, 373] on input "text" at bounding box center [424, 363] width 58 height 19
type input "18.56"
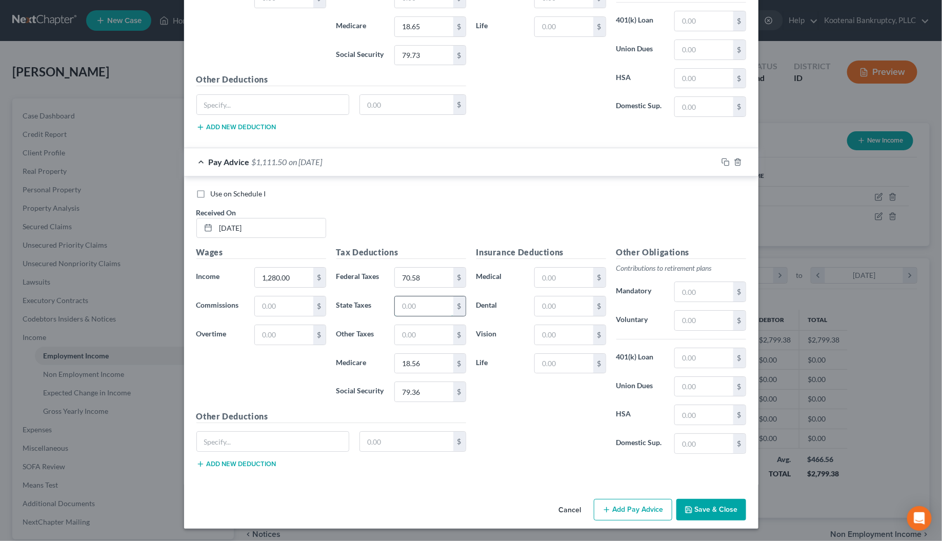
click at [409, 316] on input "text" at bounding box center [424, 305] width 58 height 19
type input "27.00"
click at [675, 330] on input "text" at bounding box center [704, 320] width 58 height 19
type input "38.40"
click at [711, 520] on button "Save & Close" at bounding box center [711, 510] width 70 height 22
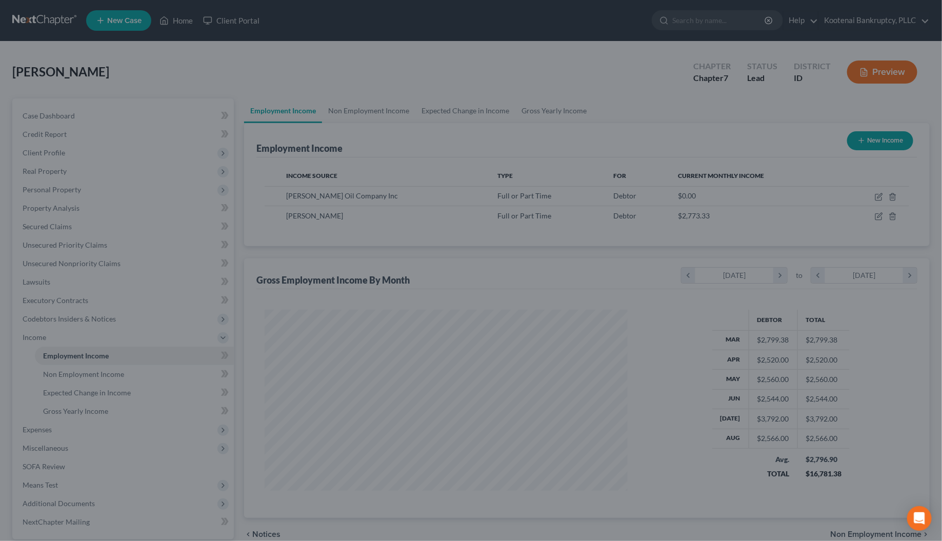
scroll to position [512458, 512259]
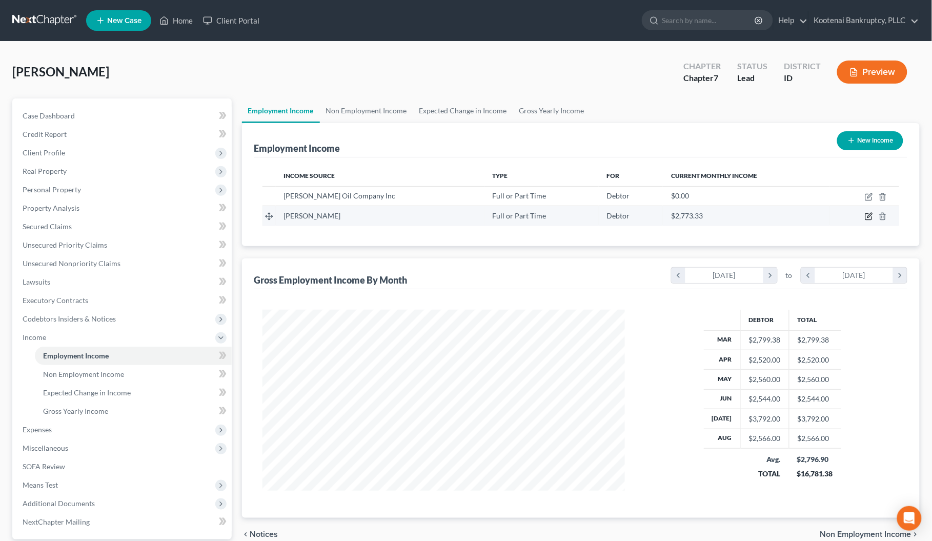
click at [867, 217] on icon "button" at bounding box center [869, 216] width 8 height 8
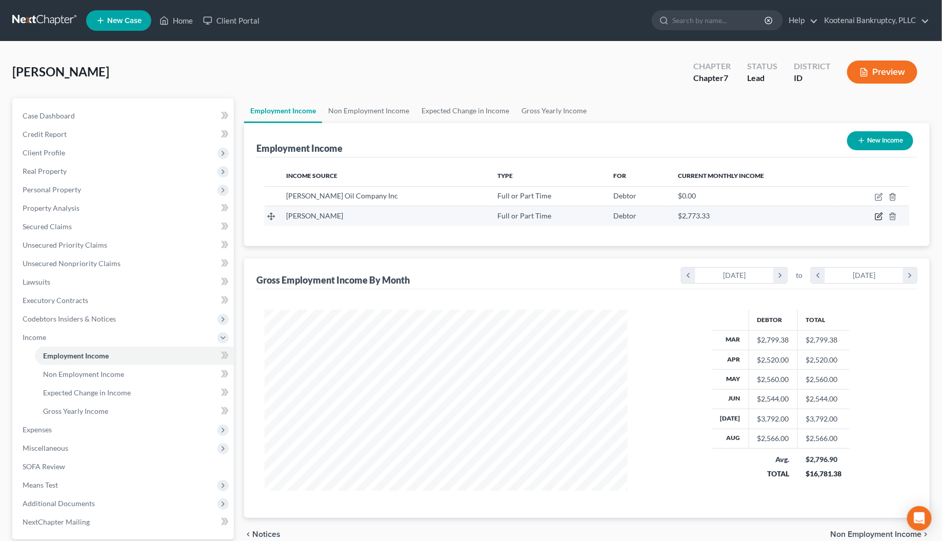
select select "0"
select select "13"
select select "2"
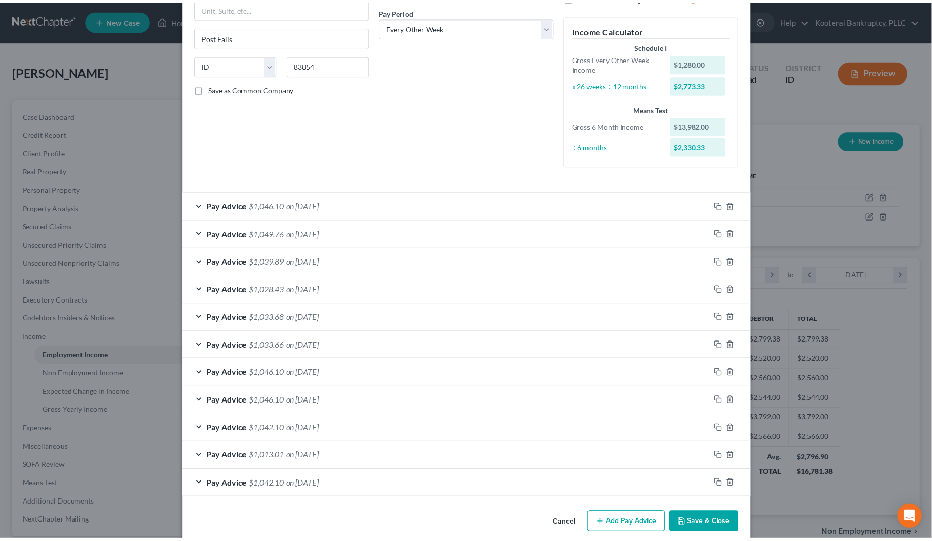
scroll to position [172, 0]
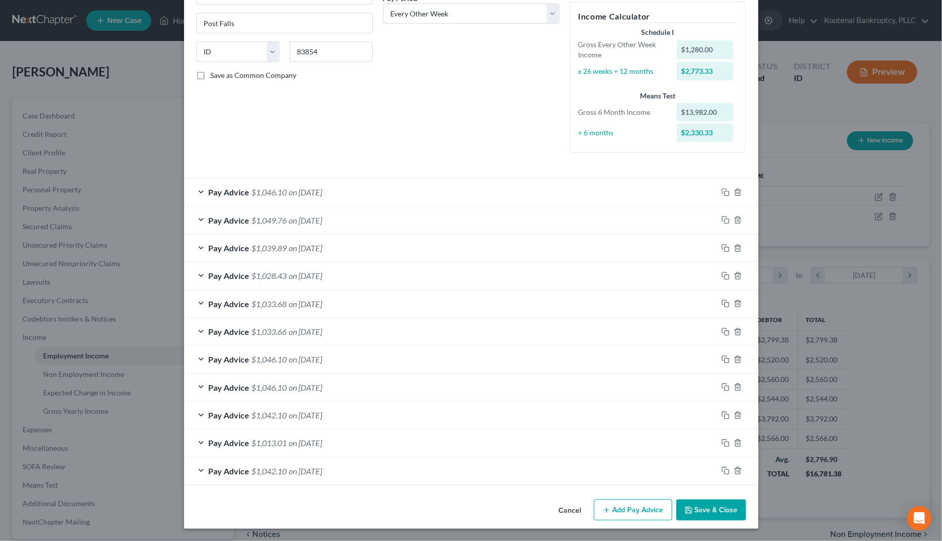
click at [700, 503] on button "Save & Close" at bounding box center [711, 510] width 70 height 22
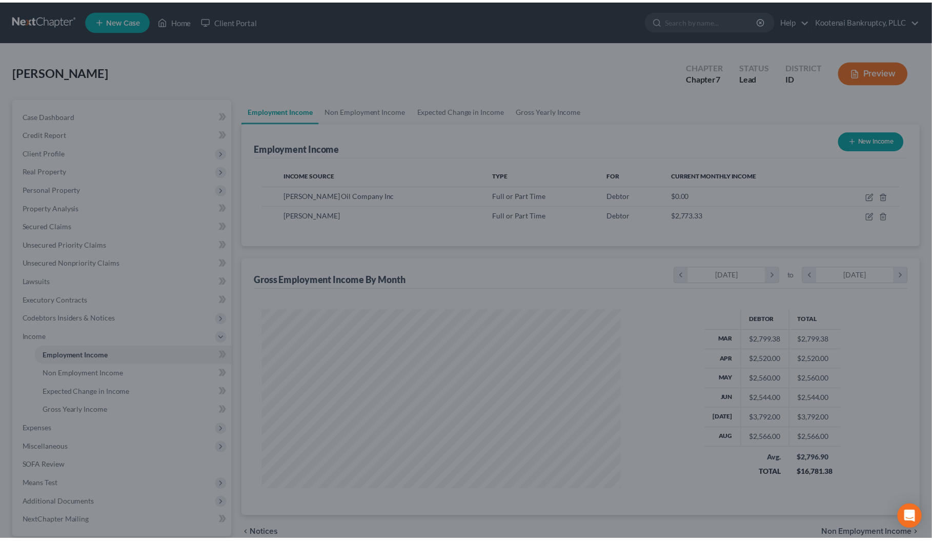
scroll to position [512458, 512259]
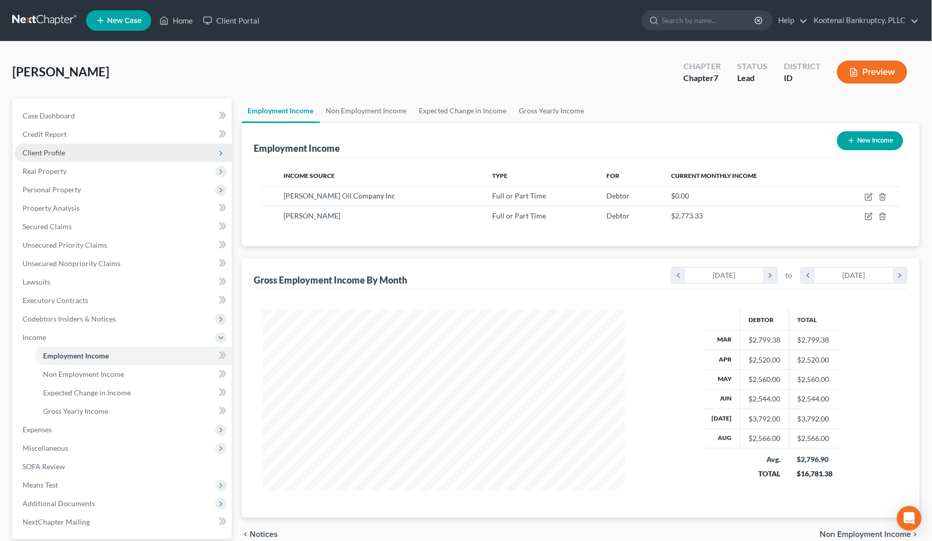
click at [29, 153] on span "Client Profile" at bounding box center [44, 152] width 43 height 9
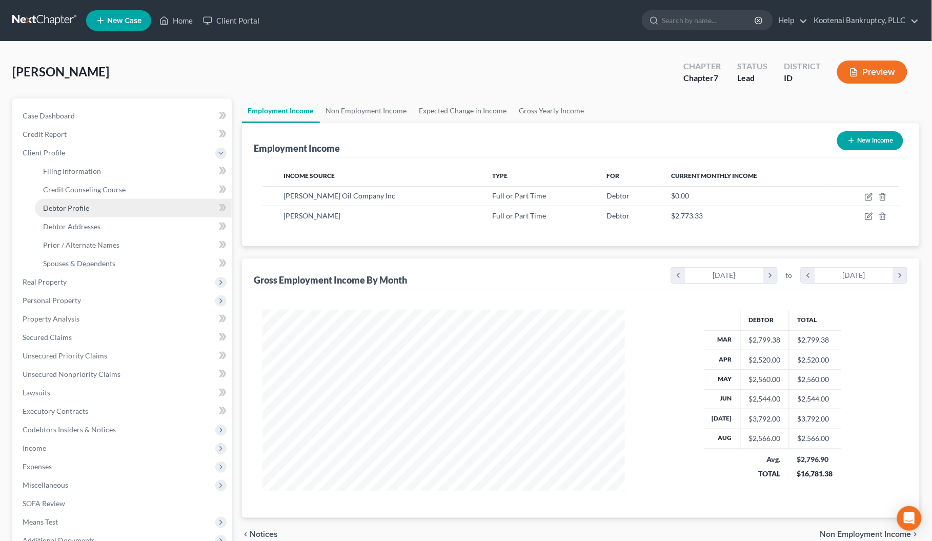
click at [54, 199] on link "Debtor Profile" at bounding box center [133, 208] width 197 height 18
select select "3"
select select "0"
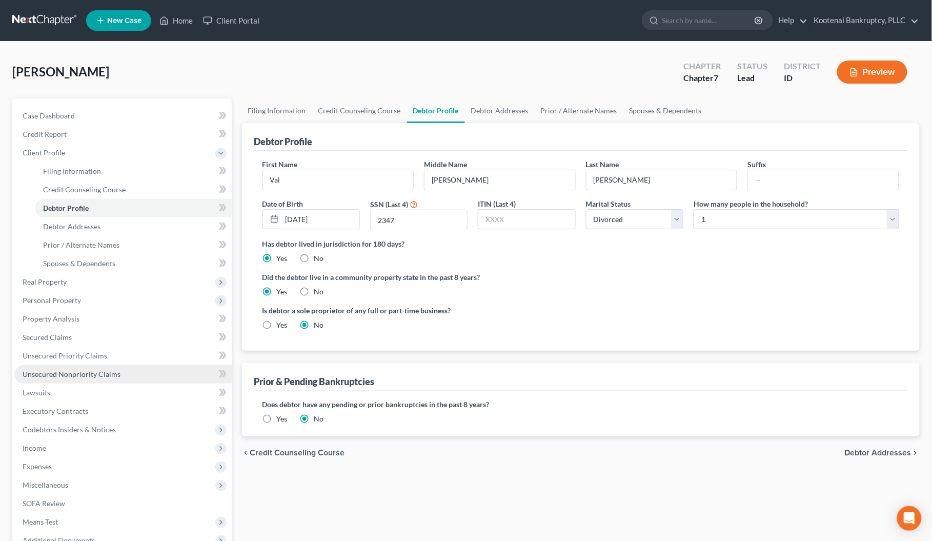
click at [32, 370] on span "Unsecured Nonpriority Claims" at bounding box center [72, 374] width 98 height 9
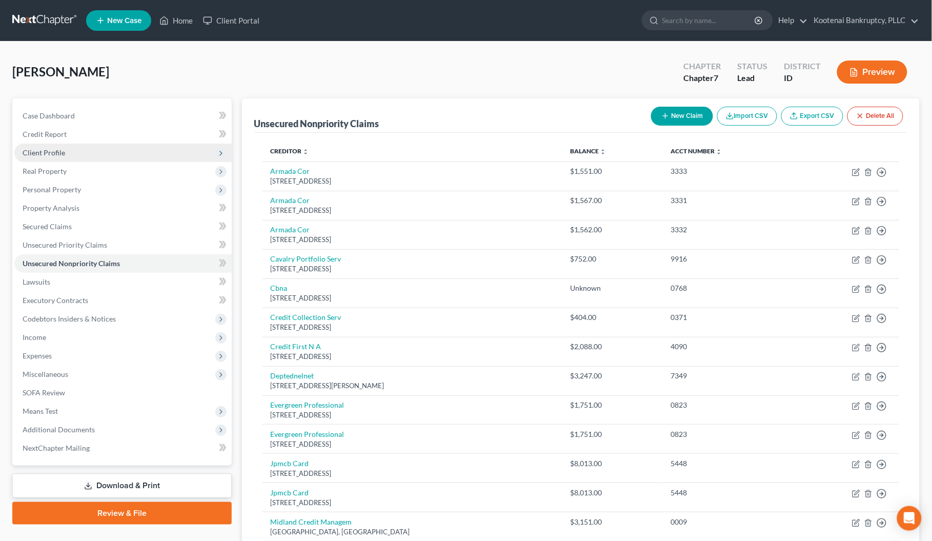
click at [37, 145] on span "Client Profile" at bounding box center [122, 153] width 217 height 18
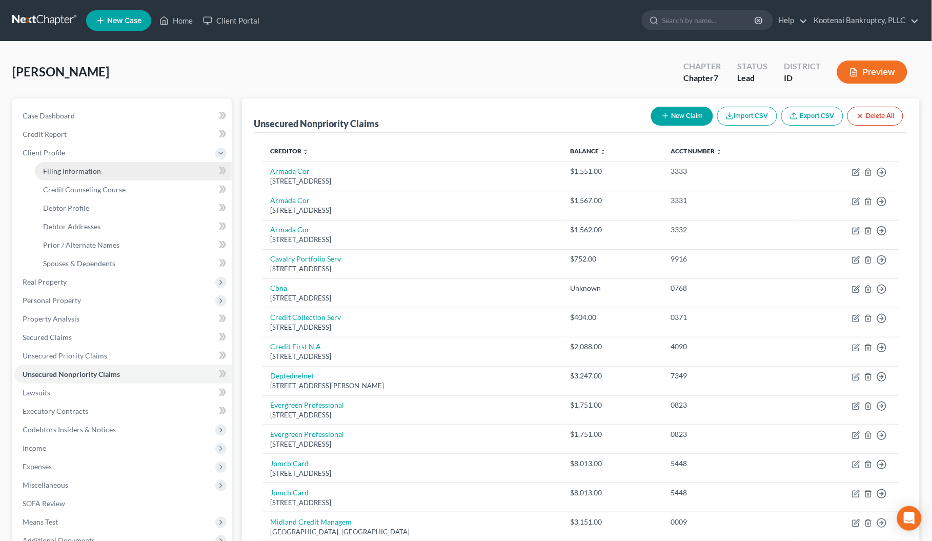
click at [55, 165] on link "Filing Information" at bounding box center [133, 171] width 197 height 18
select select "1"
select select "0"
select select "23"
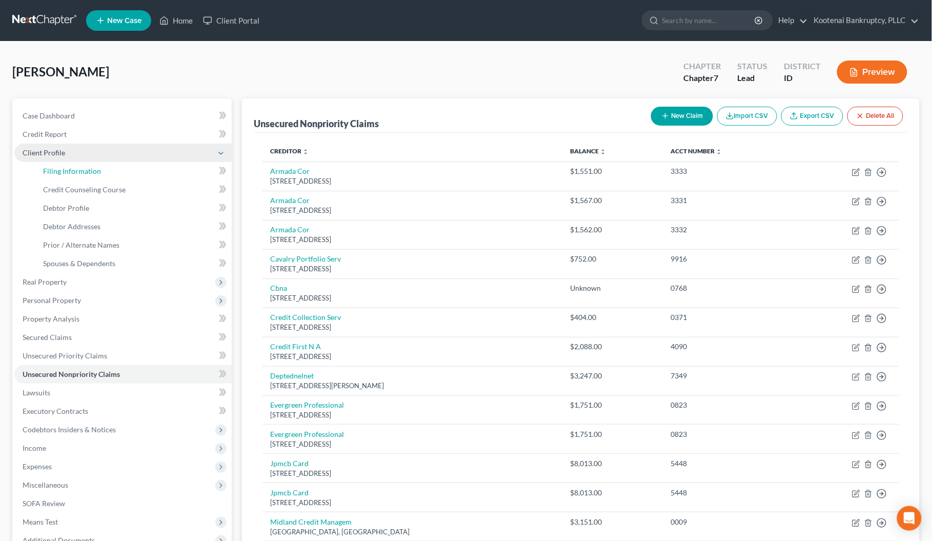
select select "0"
select select "13"
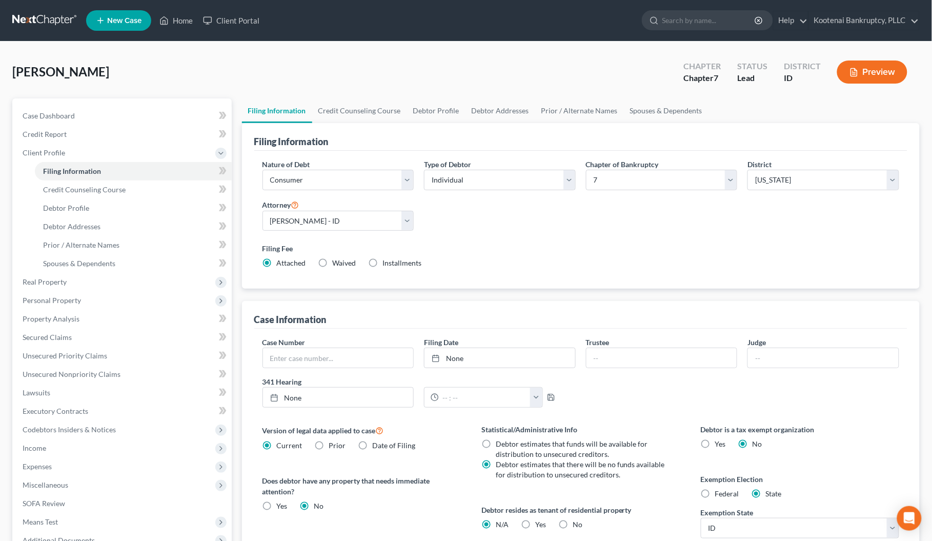
click at [383, 263] on label "Installments Installments" at bounding box center [402, 263] width 39 height 10
click at [387, 263] on input "Installments Installments" at bounding box center [390, 261] width 7 height 7
radio input "true"
radio input "false"
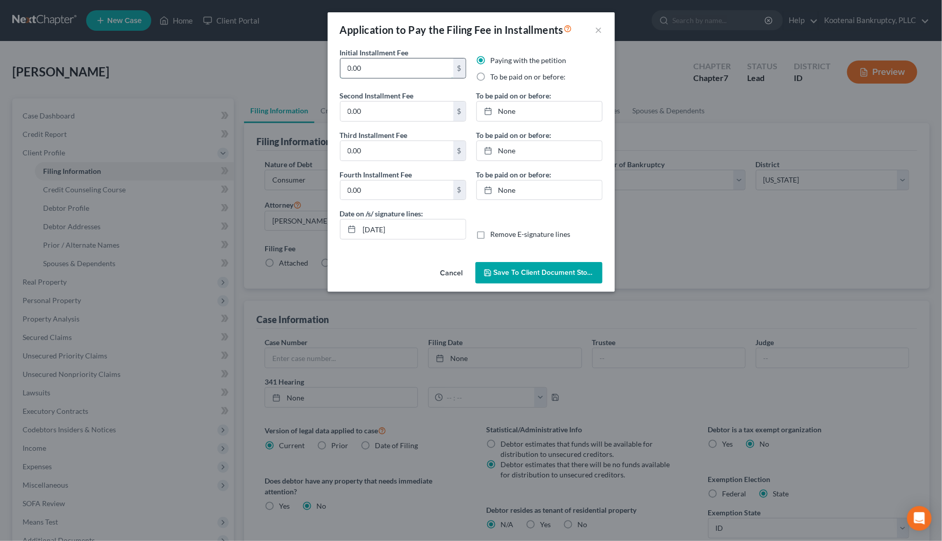
drag, startPoint x: 370, startPoint y: 72, endPoint x: 347, endPoint y: 68, distance: 22.9
click at [369, 72] on input "0.00" at bounding box center [396, 67] width 113 height 19
drag, startPoint x: 347, startPoint y: 68, endPoint x: 331, endPoint y: 68, distance: 16.4
click at [331, 68] on div "Initial Installment Fee 0.00 $ Paying with the petition To be paid on or before…" at bounding box center [471, 152] width 287 height 211
drag, startPoint x: 369, startPoint y: 69, endPoint x: 327, endPoint y: 72, distance: 42.1
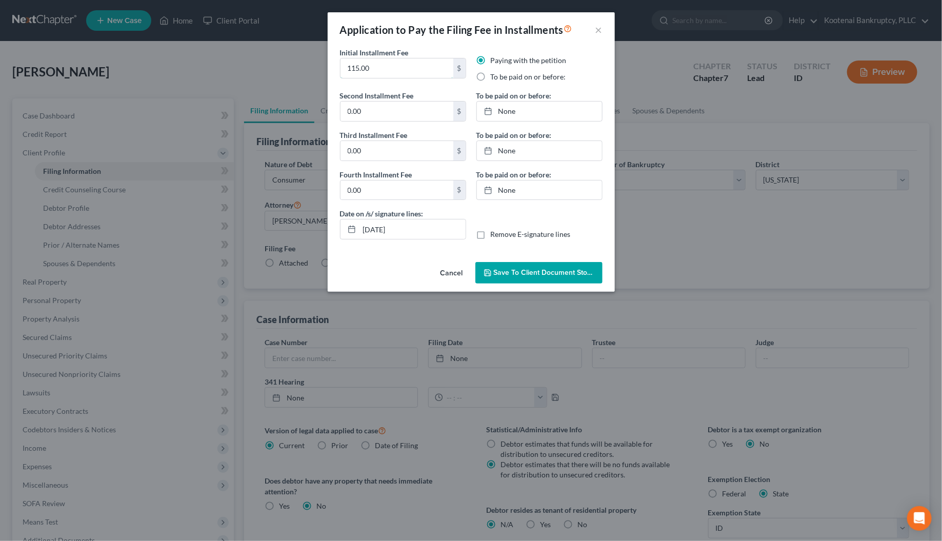
click at [328, 72] on div "Initial Installment Fee 115.00 $ Paying with the petition To be paid on or befo…" at bounding box center [471, 152] width 287 height 211
type input "3.00"
type input "115.00"
click at [363, 156] on input "0.00" at bounding box center [396, 150] width 113 height 19
type input "110.00"
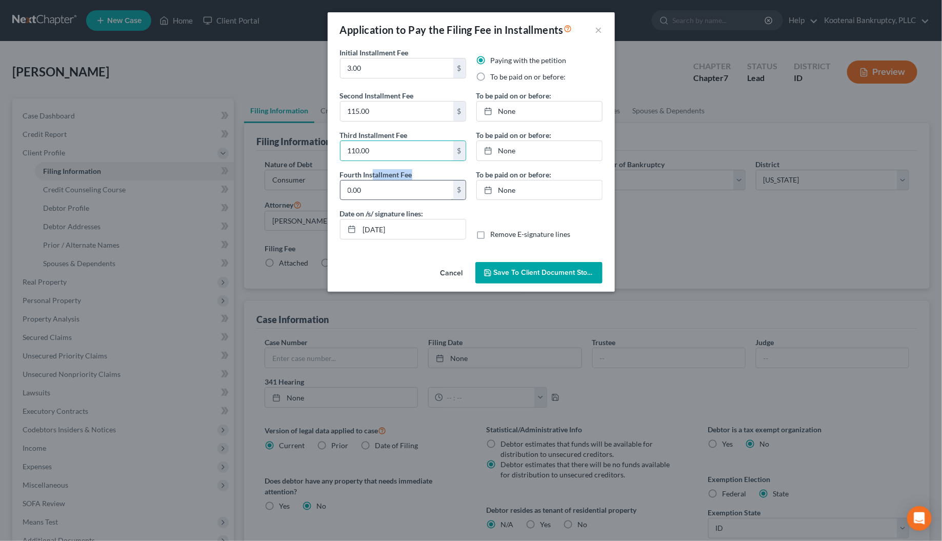
drag, startPoint x: 372, startPoint y: 179, endPoint x: 368, endPoint y: 194, distance: 14.9
click at [372, 180] on div "Fourth Installment Fee 0.00 $" at bounding box center [403, 184] width 126 height 31
click at [368, 194] on input "0.00" at bounding box center [396, 189] width 113 height 19
type input "110.00"
click at [491, 77] on label "To be paid on or before:" at bounding box center [528, 77] width 75 height 10
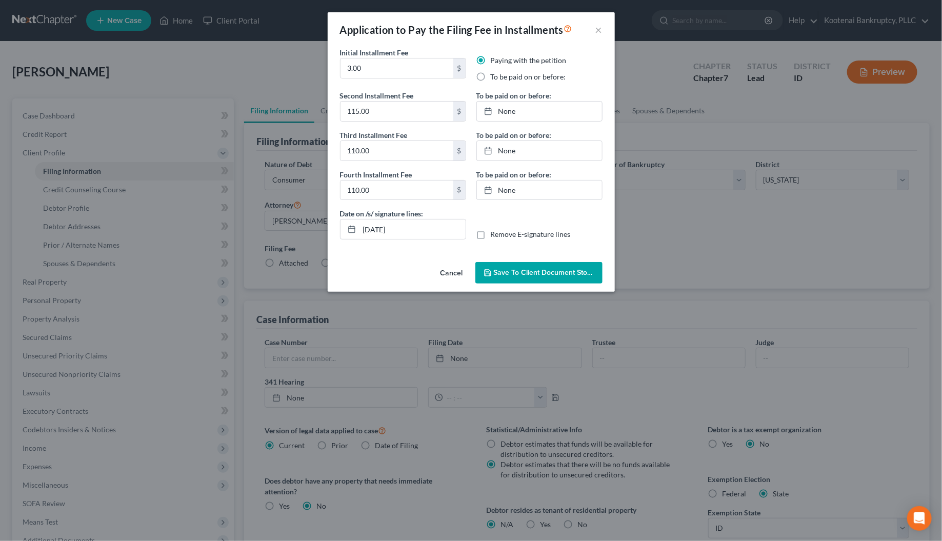
click at [495, 77] on input "To be paid on or before:" at bounding box center [498, 75] width 7 height 7
radio input "true"
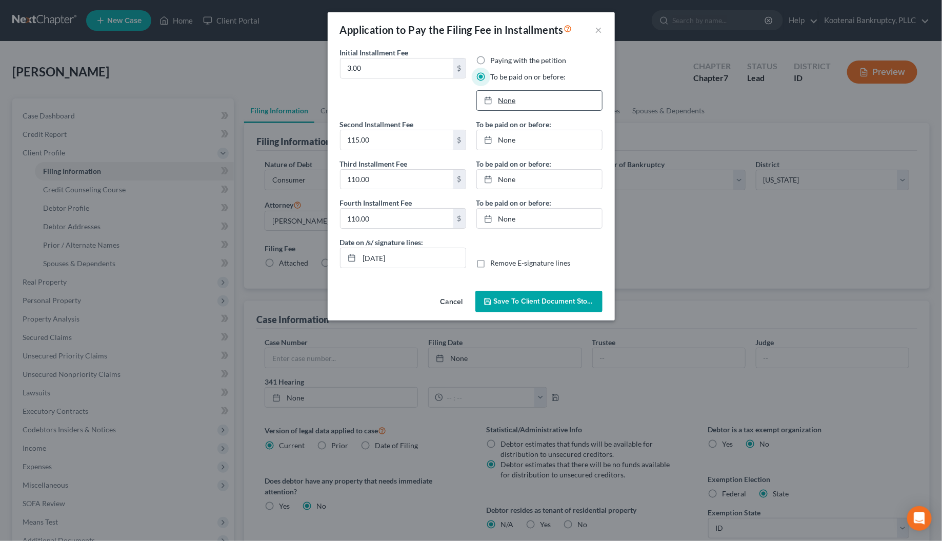
type input "[DATE]"
click at [510, 101] on link "None" at bounding box center [539, 100] width 125 height 19
type input "[DATE]"
click at [505, 141] on link "[DATE]" at bounding box center [539, 139] width 125 height 19
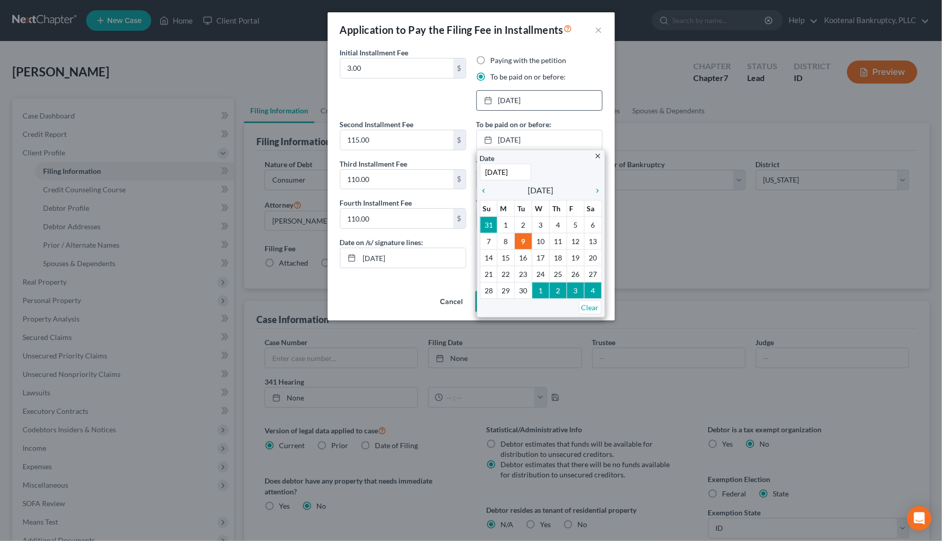
drag, startPoint x: 417, startPoint y: 93, endPoint x: 462, endPoint y: 296, distance: 208.0
click at [417, 93] on div "Initial Installment Fee 3.00 $" at bounding box center [403, 83] width 136 height 72
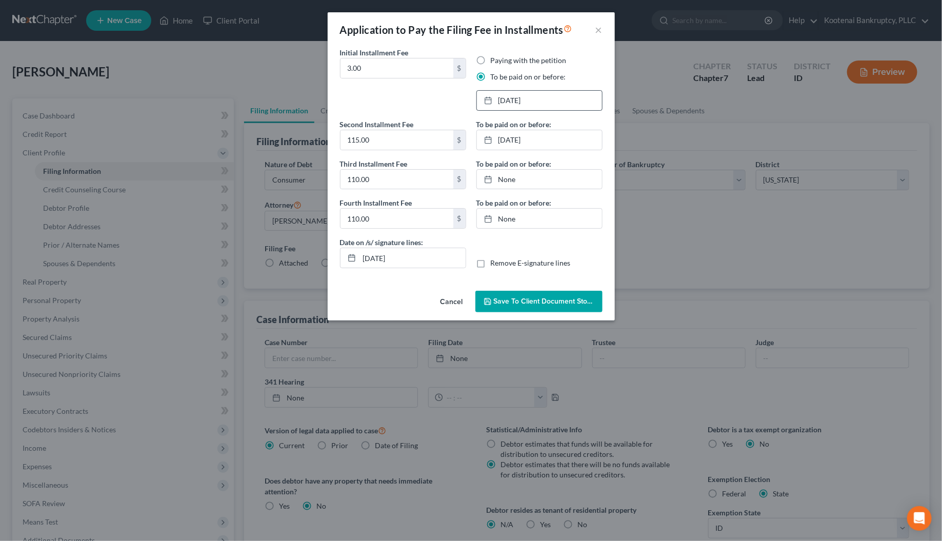
click at [437, 293] on button "Cancel" at bounding box center [451, 302] width 39 height 21
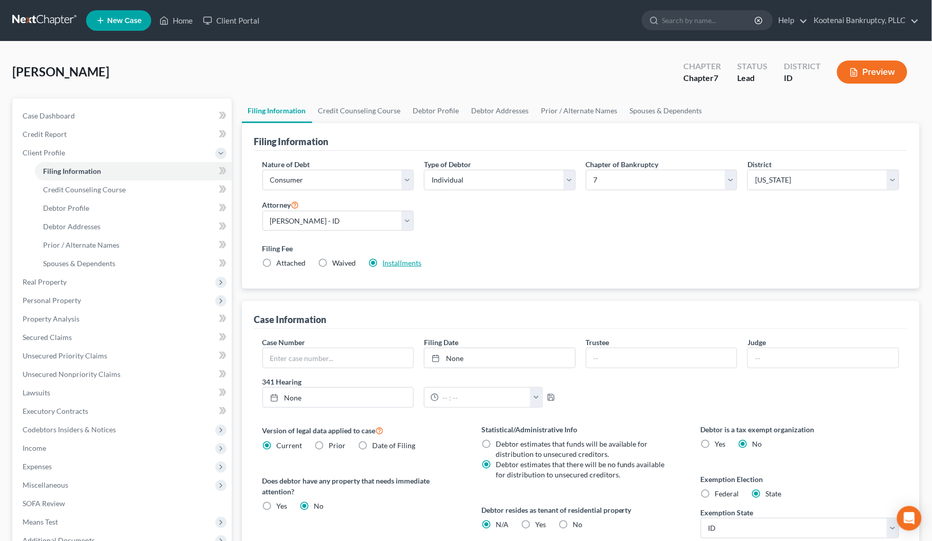
click at [391, 261] on link "Installments" at bounding box center [402, 262] width 39 height 9
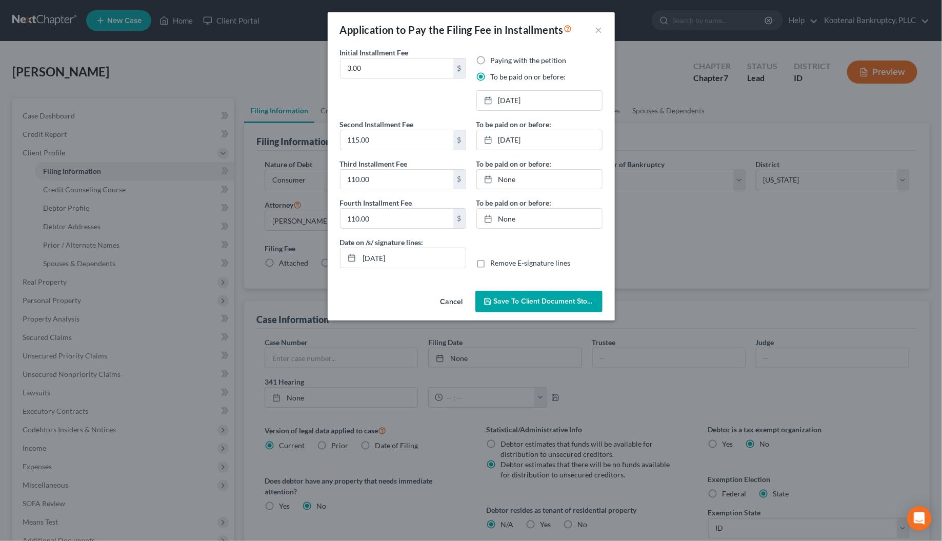
click at [510, 306] on span "Save to Client Document Storage" at bounding box center [548, 301] width 109 height 9
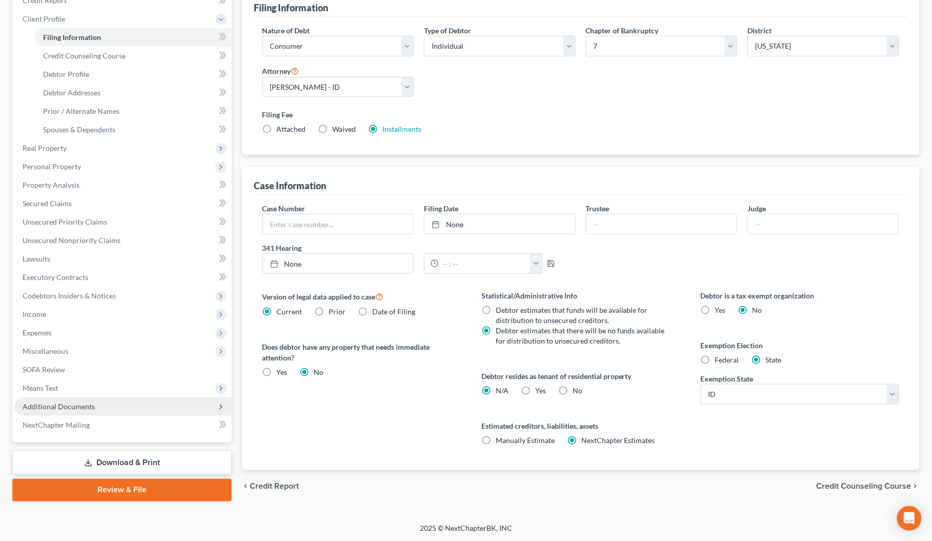
scroll to position [135, 0]
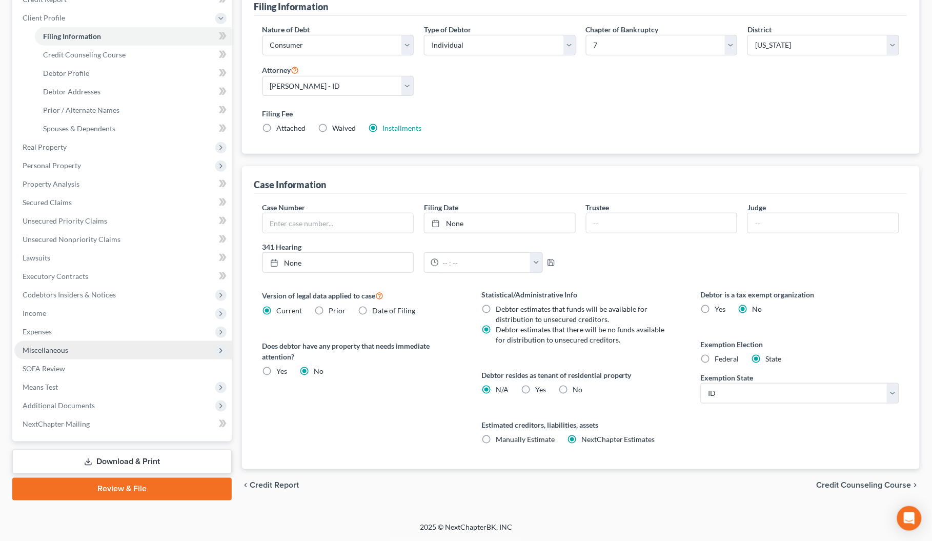
click at [37, 349] on span "Miscellaneous" at bounding box center [46, 350] width 46 height 9
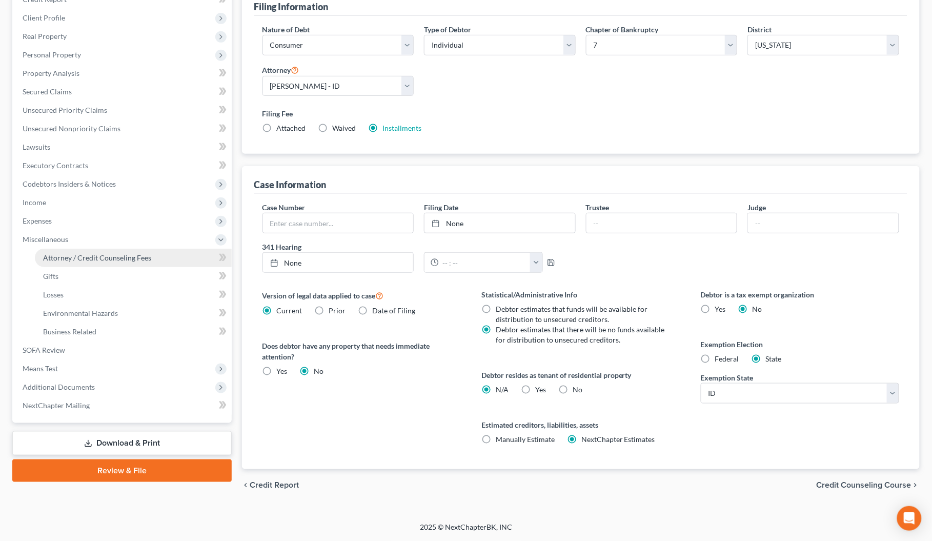
click at [75, 254] on span "Attorney / Credit Counseling Fees" at bounding box center [97, 257] width 108 height 9
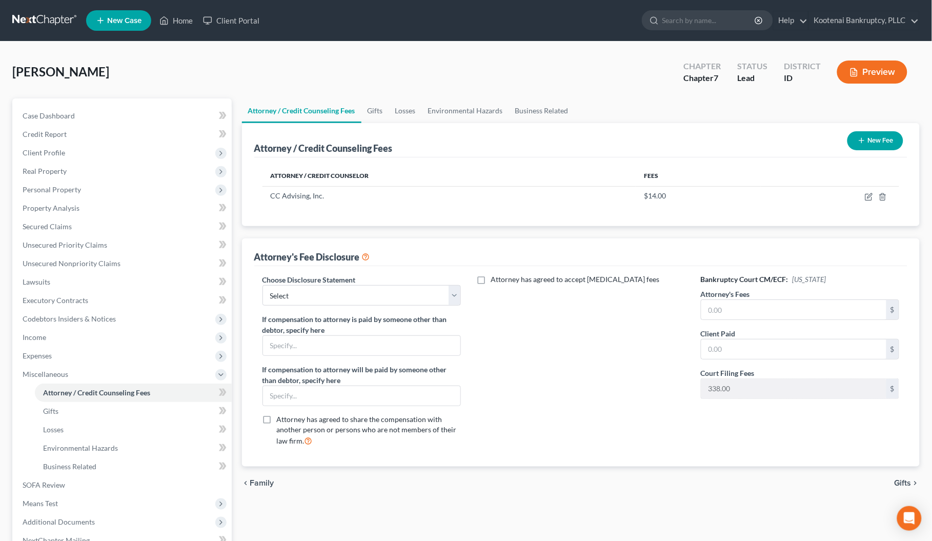
click at [866, 141] on button "New Fee" at bounding box center [875, 140] width 56 height 19
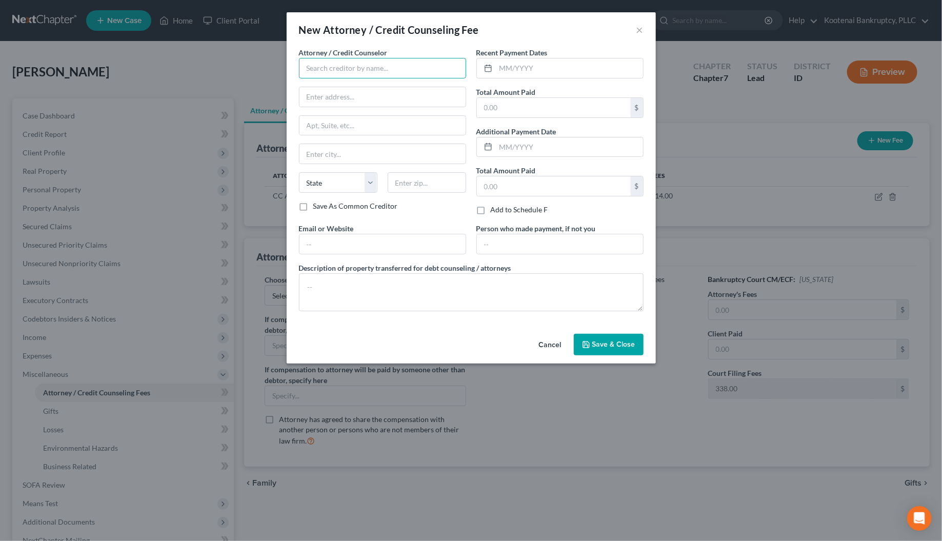
click at [319, 68] on input "text" at bounding box center [382, 68] width 167 height 21
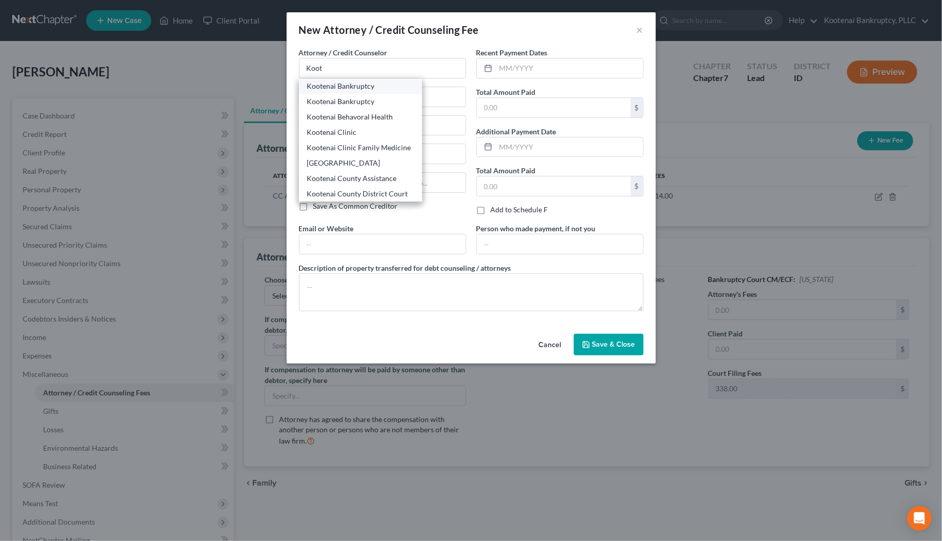
drag, startPoint x: 349, startPoint y: 83, endPoint x: 500, endPoint y: 67, distance: 152.6
click at [349, 83] on div "Kootenai Bankruptcy" at bounding box center [360, 86] width 107 height 10
type input "Kootenai Bankruptcy"
type input "[STREET_ADDRESS]"
type input "Ste 101"
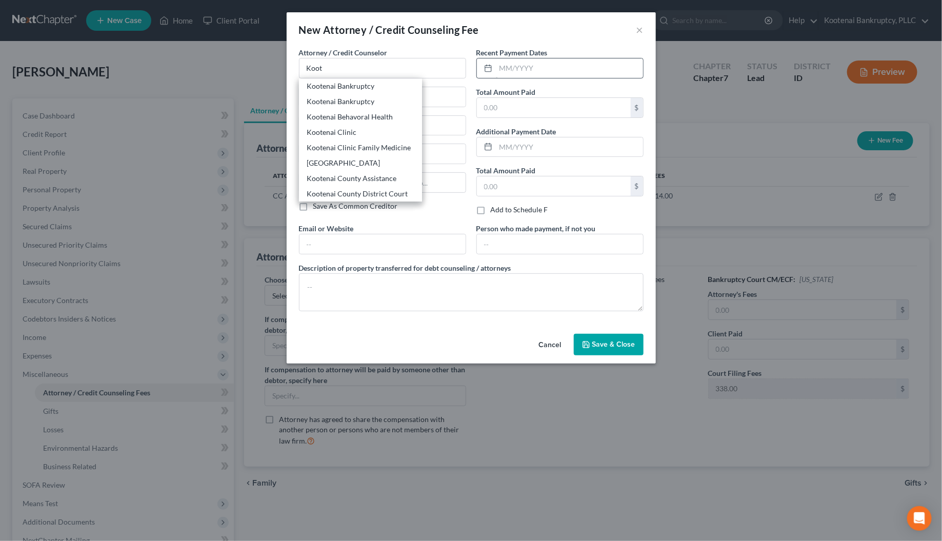
type input "[PERSON_NAME]"
select select "13"
type input "83835"
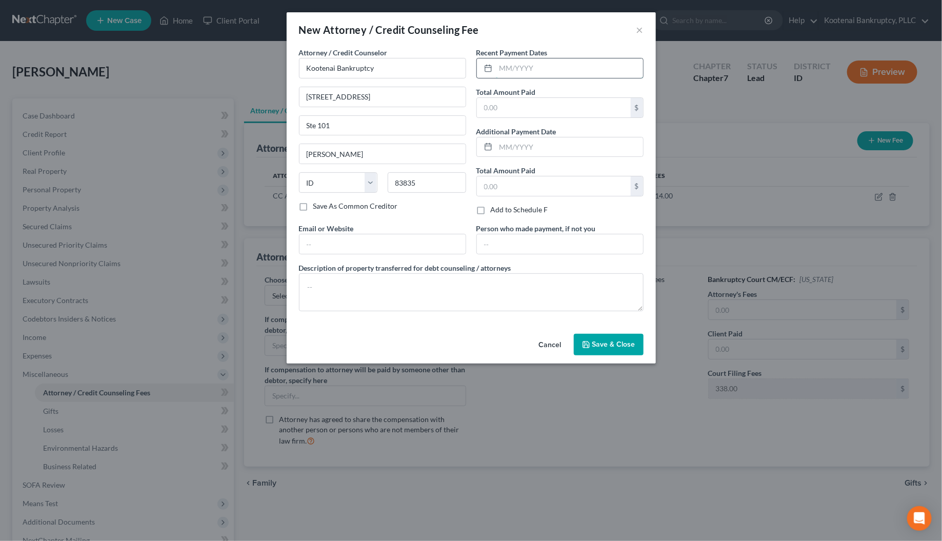
click at [508, 67] on input "text" at bounding box center [569, 67] width 147 height 19
type input "[DATE]"
click at [496, 108] on input "text" at bounding box center [554, 107] width 154 height 19
type input "1,440.00"
click at [303, 283] on textarea at bounding box center [471, 292] width 344 height 38
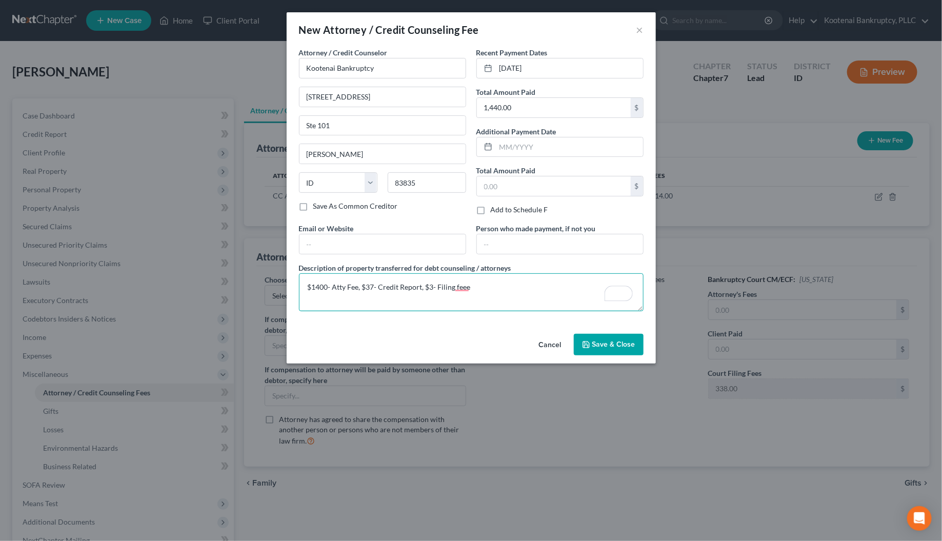
type textarea "$1400- Atty Fee, $37- Credit Report, $3- Filing feee"
click at [591, 345] on button "Save & Close" at bounding box center [609, 345] width 70 height 22
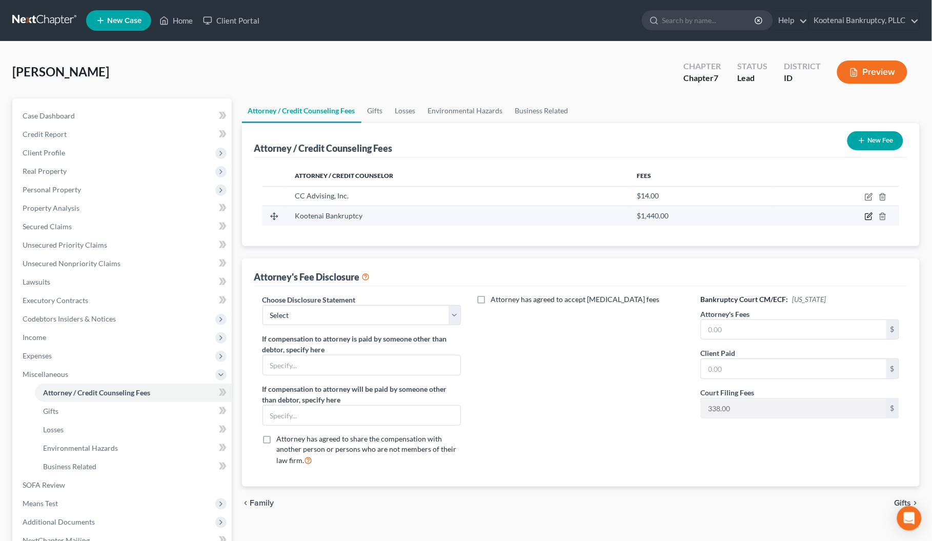
click at [869, 219] on icon "button" at bounding box center [868, 217] width 6 height 6
select select "13"
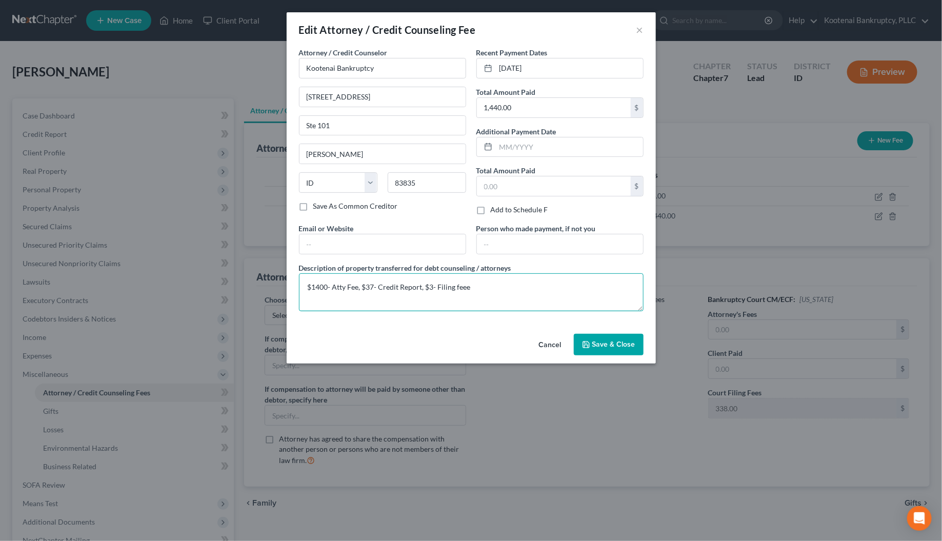
drag, startPoint x: 464, startPoint y: 285, endPoint x: 483, endPoint y: 309, distance: 30.7
click at [467, 290] on textarea "$1400- Atty Fee, $37- Credit Report, $3- Filing feee" at bounding box center [471, 292] width 344 height 38
type textarea "$1400- Atty Fee, $37- Credit Report, $3- Filing fee"
click at [604, 351] on button "Save & Close" at bounding box center [609, 345] width 70 height 22
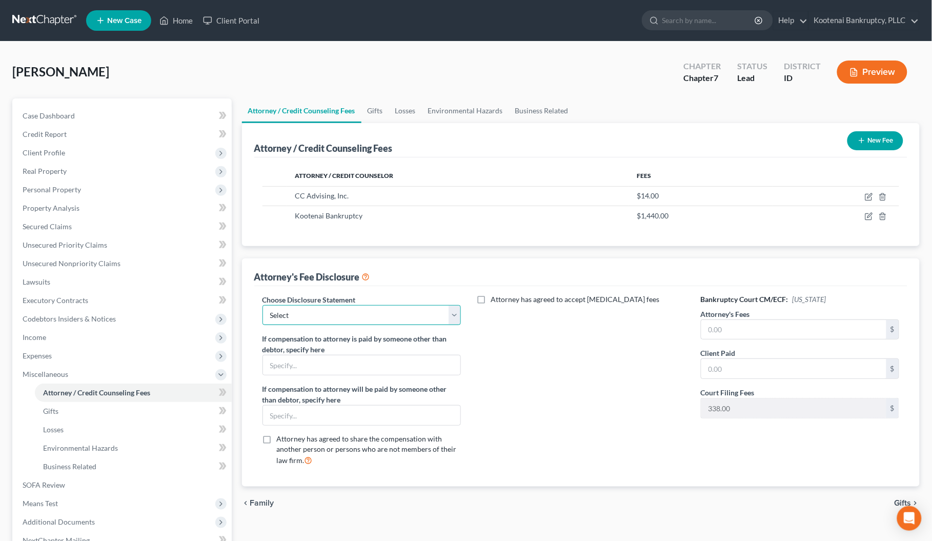
drag, startPoint x: 303, startPoint y: 316, endPoint x: 303, endPoint y: 324, distance: 7.7
click at [303, 316] on select "Select Conversion from Chapter 13 to 7 Ch 13 Hourly Rate Disclosure Ch 13 Flat …" at bounding box center [361, 315] width 199 height 21
select select "3"
click at [262, 305] on select "Select Conversion from Chapter 13 to 7 Ch 13 Hourly Rate Disclosure Ch 13 Flat …" at bounding box center [361, 315] width 199 height 21
click at [721, 334] on input "text" at bounding box center [794, 329] width 186 height 19
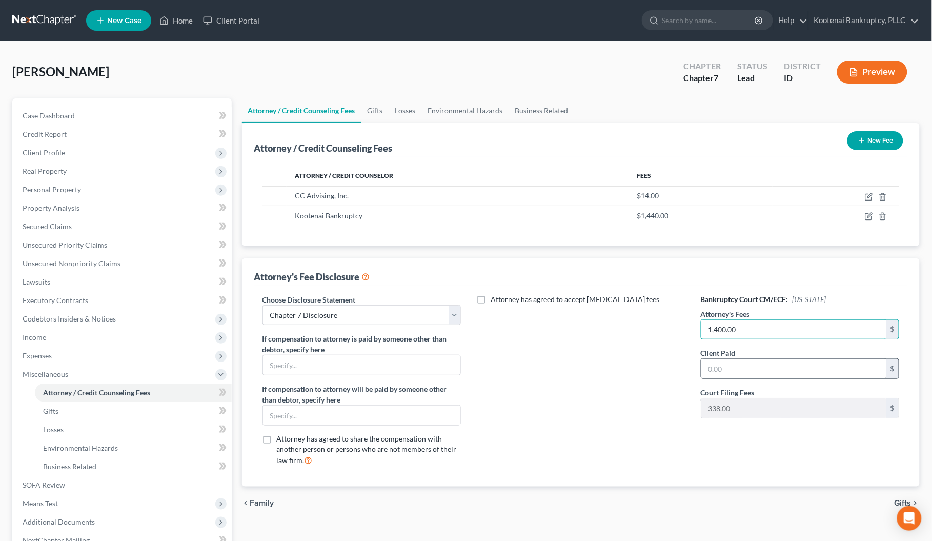
type input "1,400.00"
click at [710, 371] on input "text" at bounding box center [794, 368] width 186 height 19
type input "1,400.00"
click at [47, 154] on span "Client Profile" at bounding box center [44, 152] width 43 height 9
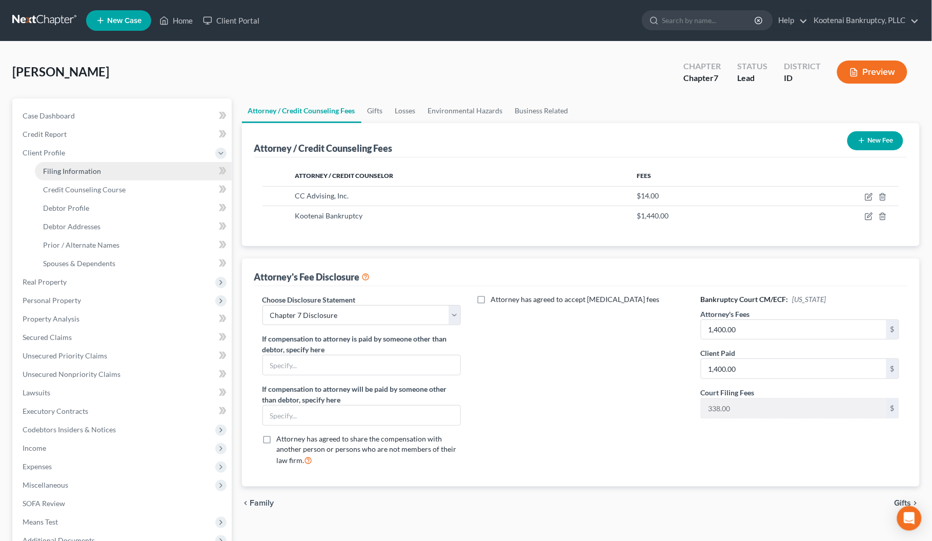
click at [62, 173] on span "Filing Information" at bounding box center [72, 171] width 58 height 9
select select "1"
select select "0"
select select "23"
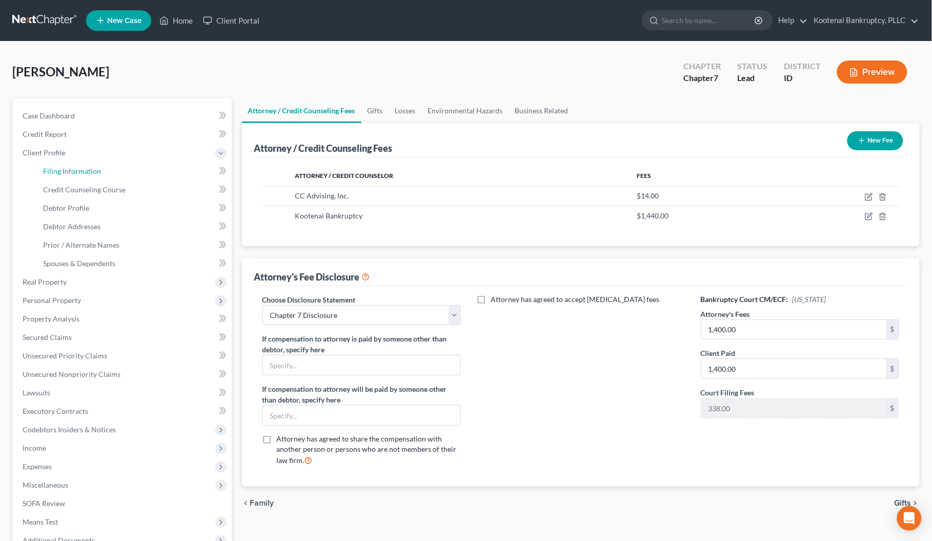
select select "0"
select select "13"
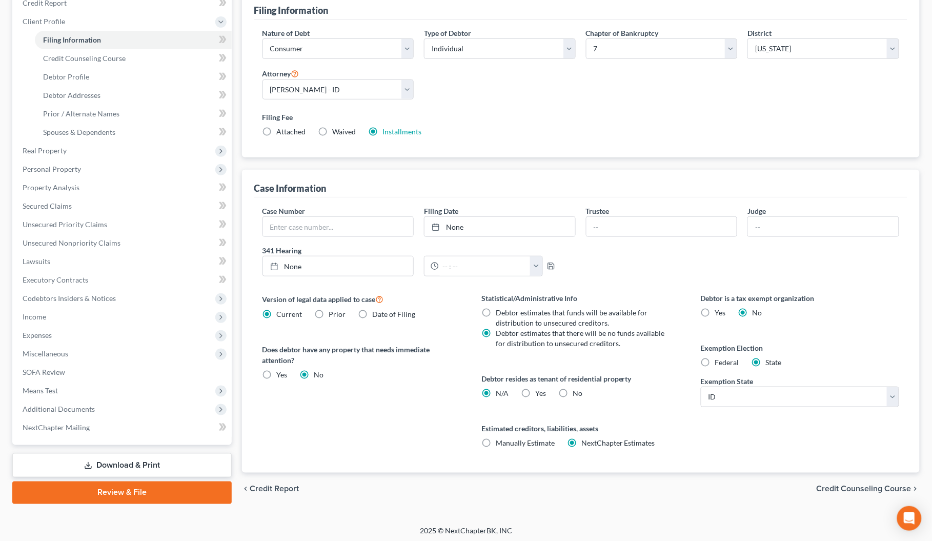
scroll to position [135, 0]
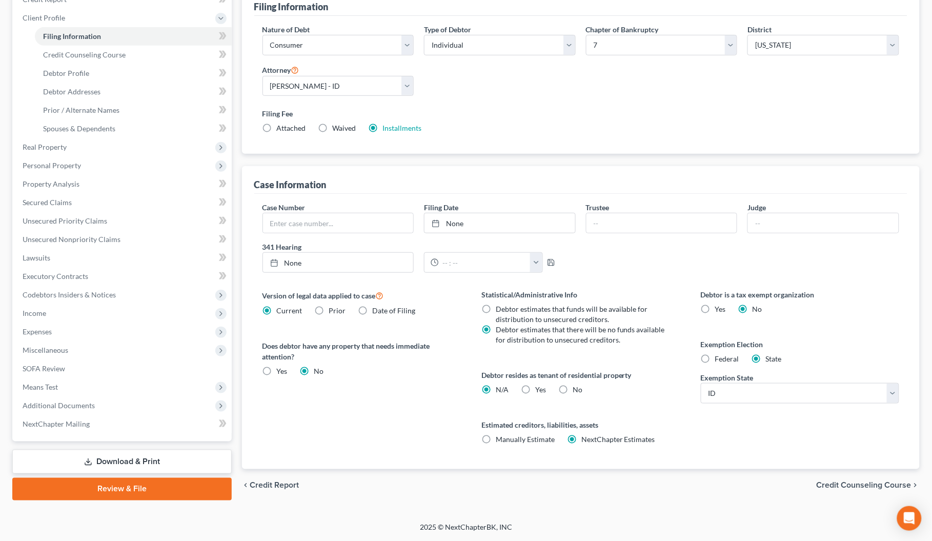
click at [535, 391] on label "Yes Yes" at bounding box center [540, 389] width 11 height 10
click at [539, 391] on input "Yes Yes" at bounding box center [542, 387] width 7 height 7
radio input "true"
radio input "false"
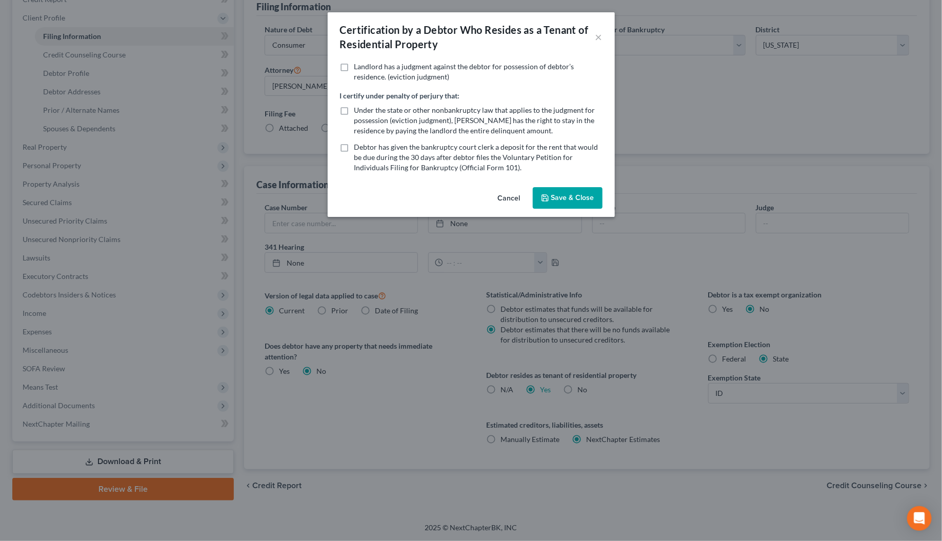
click at [558, 193] on button "Save & Close" at bounding box center [568, 198] width 70 height 22
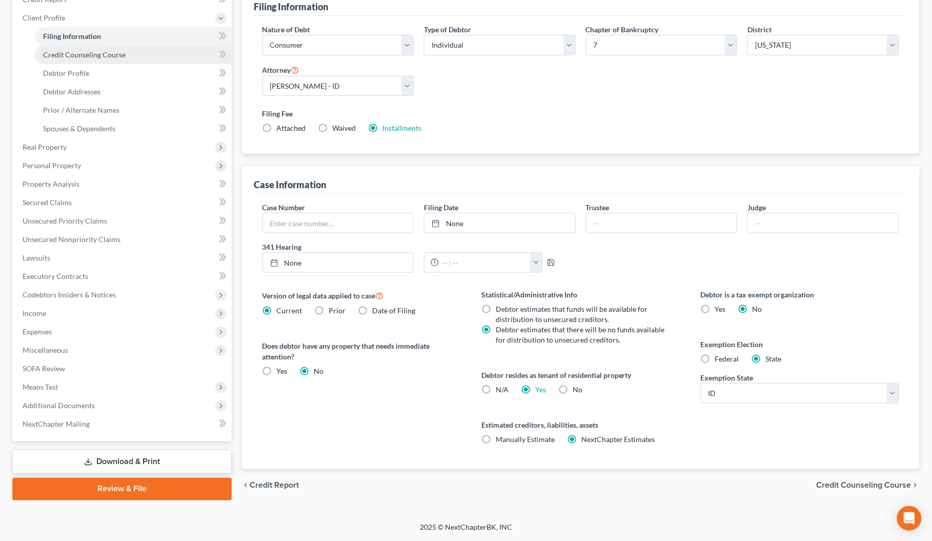
click at [55, 56] on span "Credit Counseling Course" at bounding box center [84, 54] width 83 height 9
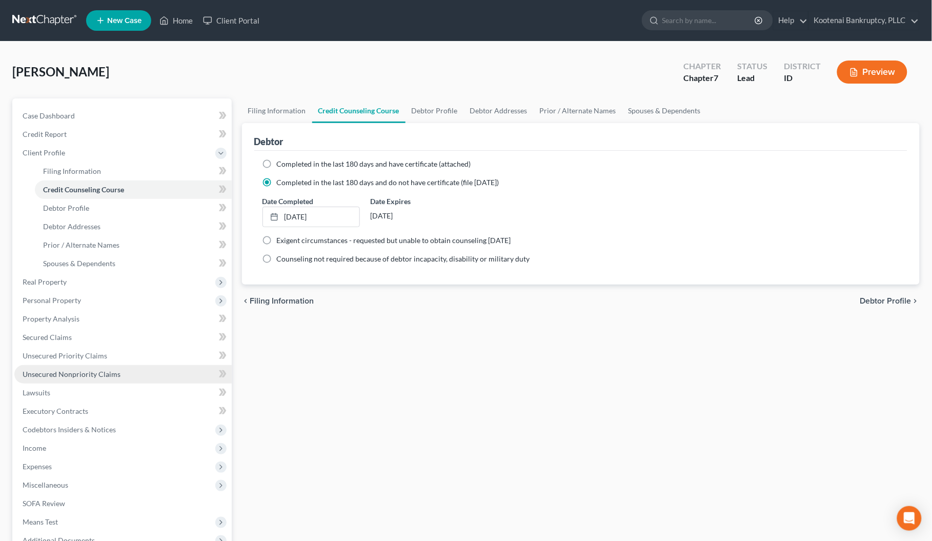
click at [55, 375] on span "Unsecured Nonpriority Claims" at bounding box center [72, 374] width 98 height 9
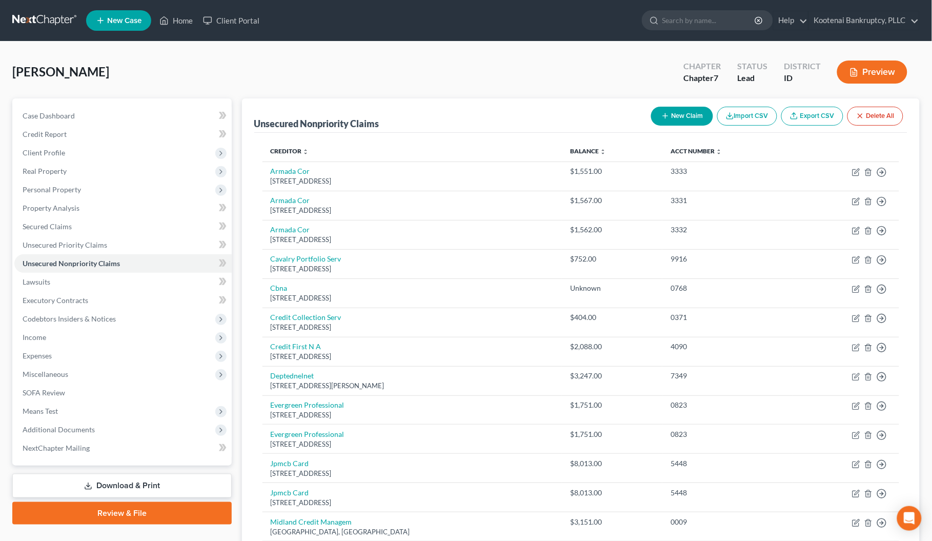
click at [682, 119] on button "New Claim" at bounding box center [682, 116] width 62 height 19
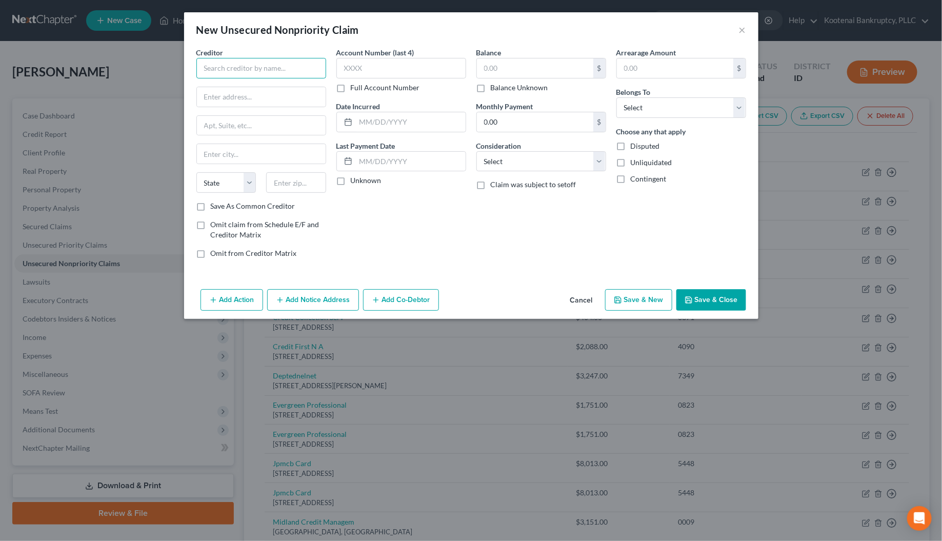
click at [214, 70] on input "text" at bounding box center [261, 68] width 130 height 21
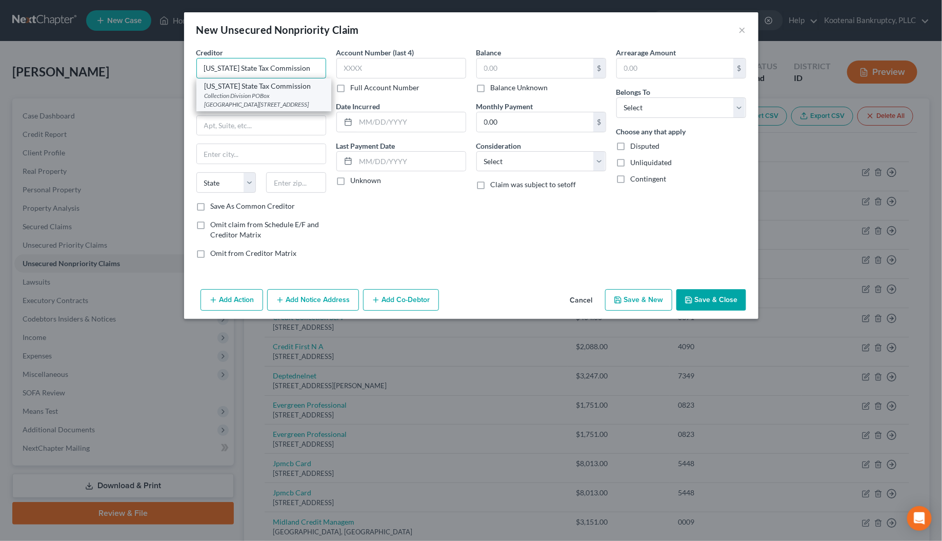
type input "[US_STATE] State Tax Commission"
click at [239, 96] on div "Collection Division POBox [GEOGRAPHIC_DATA][STREET_ADDRESS]" at bounding box center [264, 99] width 118 height 17
type input "Collection Division"
type input "POBox [GEOGRAPHIC_DATA][STREET_ADDRESS]"
type input "Boise"
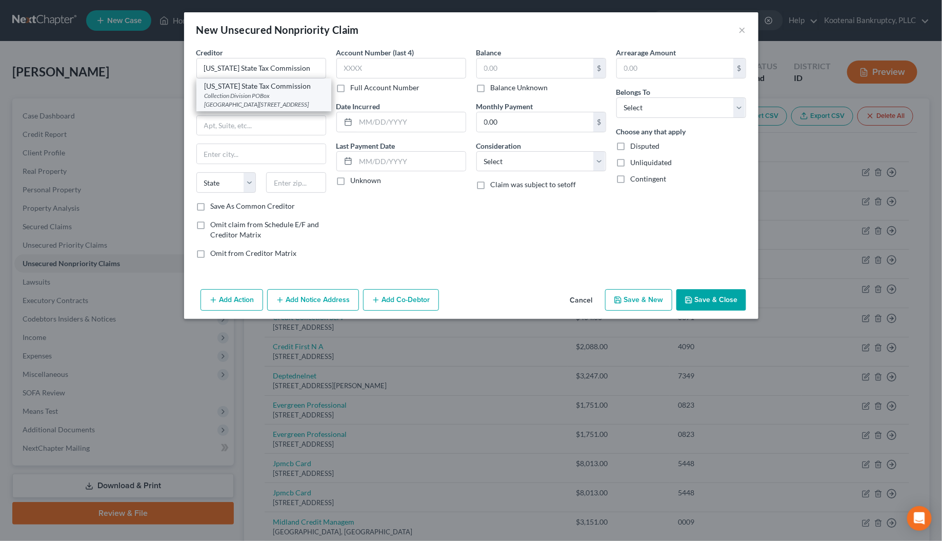
select select "13"
type input "83722-2303"
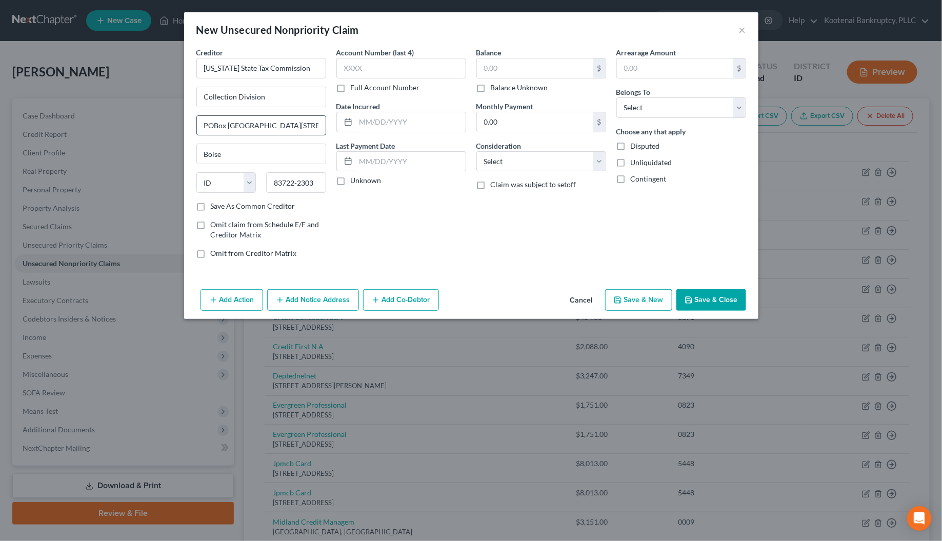
click at [214, 126] on input "POBox [GEOGRAPHIC_DATA][STREET_ADDRESS]" at bounding box center [261, 125] width 129 height 19
type input "[STREET_ADDRESS]"
click at [351, 180] on label "Unknown" at bounding box center [366, 180] width 31 height 10
click at [355, 180] on input "Unknown" at bounding box center [358, 178] width 7 height 7
checkbox input "true"
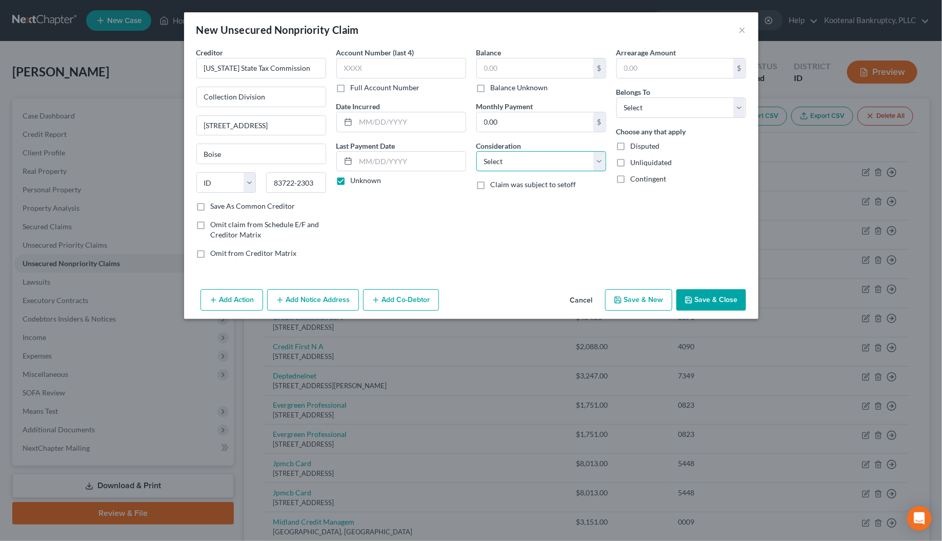
click at [505, 159] on select "Select Cable / Satellite Services Collection Agency Credit Card Debt Debt Couns…" at bounding box center [541, 161] width 130 height 21
select select "14"
click at [476, 151] on select "Select Cable / Satellite Services Collection Agency Credit Card Debt Debt Couns…" at bounding box center [541, 161] width 130 height 21
click at [496, 201] on input "text" at bounding box center [541, 200] width 129 height 19
type input "2021 tax"
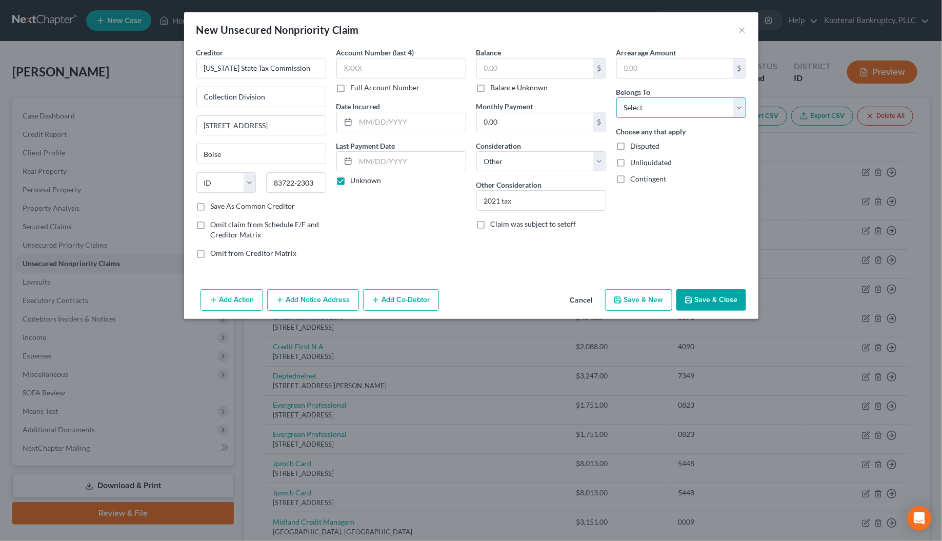
click at [619, 105] on select "Select Debtor 1 Only Debtor 2 Only Debtor 1 And Debtor 2 Only At Least One Of T…" at bounding box center [681, 107] width 130 height 21
select select "0"
click at [616, 97] on select "Select Debtor 1 Only Debtor 2 Only Debtor 1 And Debtor 2 Only At Least One Of T…" at bounding box center [681, 107] width 130 height 21
click at [490, 67] on input "text" at bounding box center [535, 67] width 116 height 19
type input "356.00"
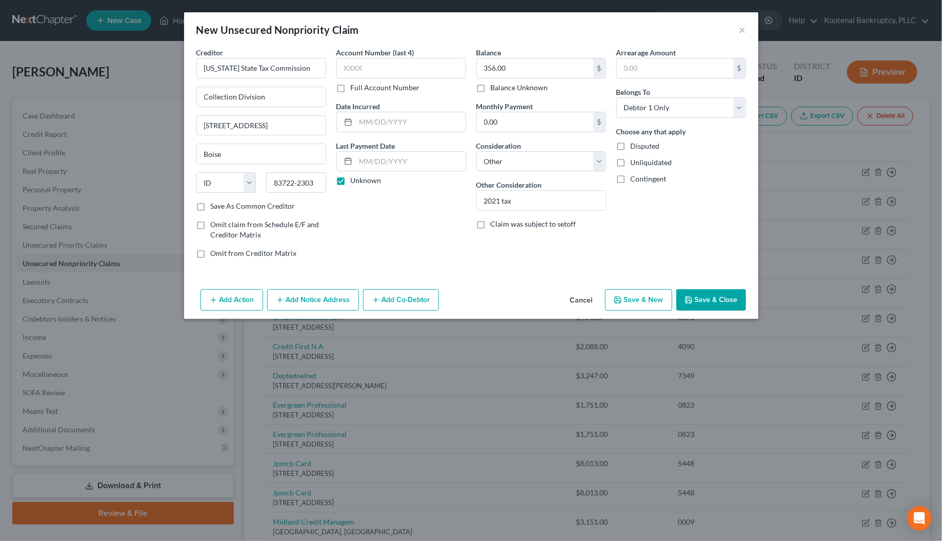
click at [718, 306] on button "Save & Close" at bounding box center [711, 300] width 70 height 22
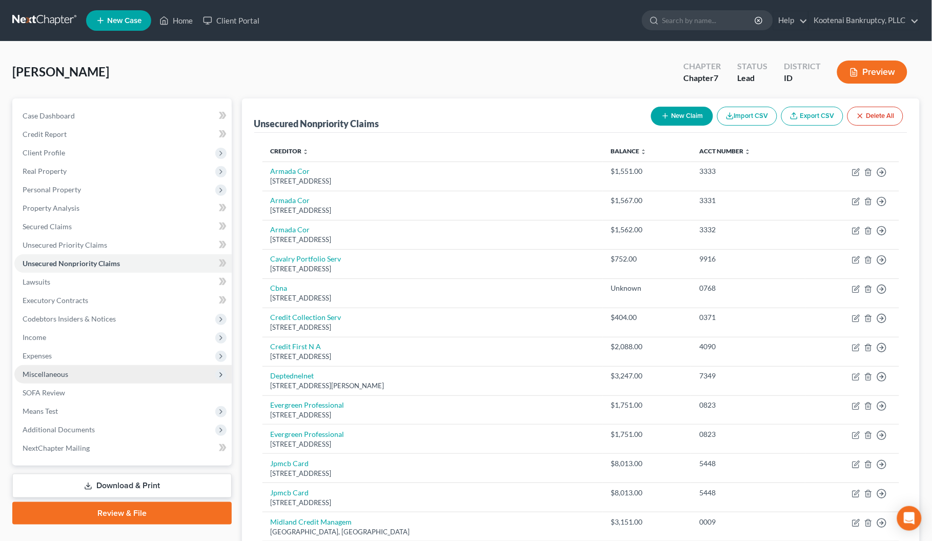
drag, startPoint x: 32, startPoint y: 328, endPoint x: 68, endPoint y: 378, distance: 61.7
click at [32, 328] on span "Income" at bounding box center [122, 337] width 217 height 18
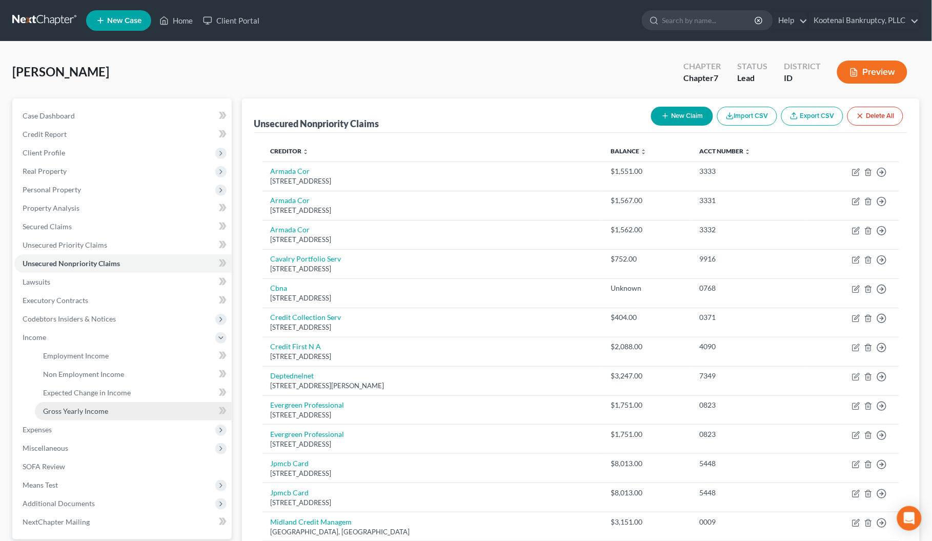
click at [64, 407] on span "Gross Yearly Income" at bounding box center [75, 411] width 65 height 9
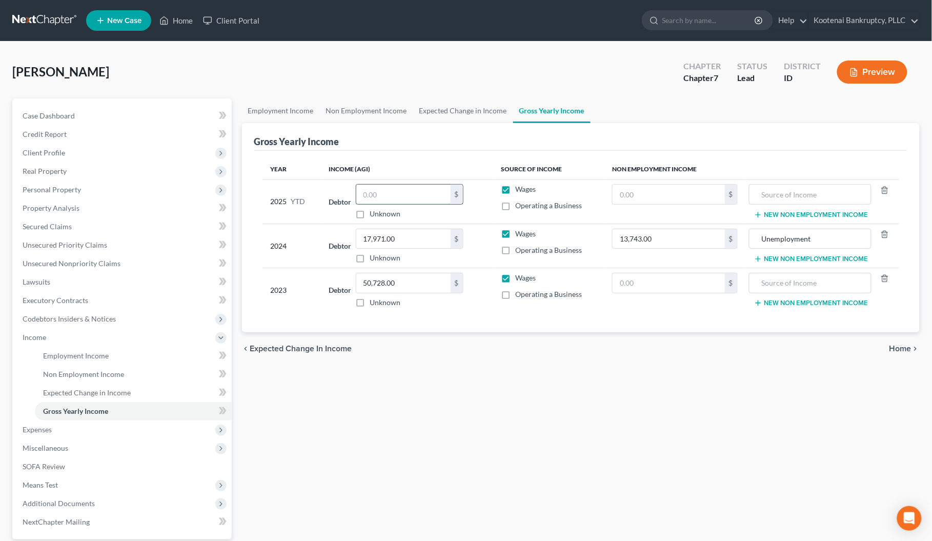
click at [373, 190] on input "text" at bounding box center [403, 194] width 94 height 19
type input "14,566.00"
click at [49, 261] on span "Unsecured Nonpriority Claims" at bounding box center [72, 263] width 98 height 9
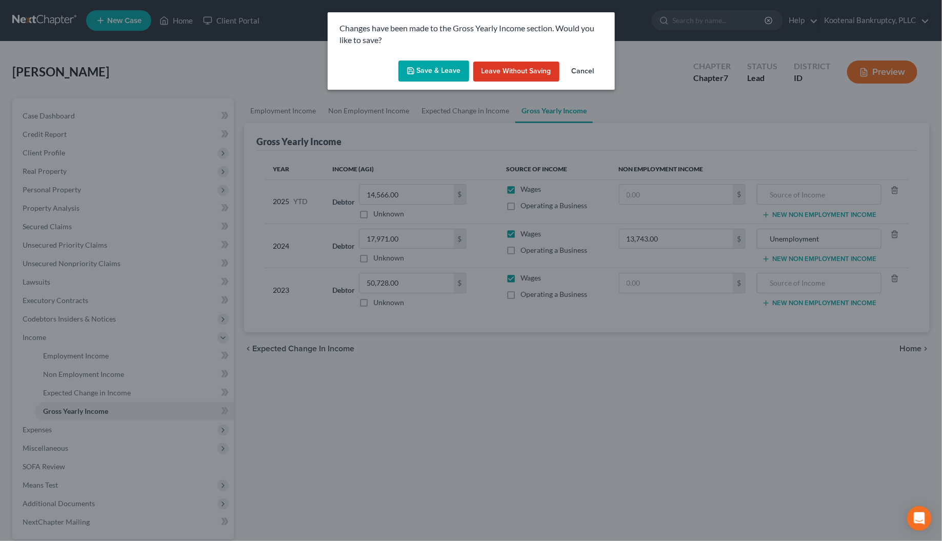
click at [429, 68] on button "Save & Leave" at bounding box center [433, 71] width 71 height 22
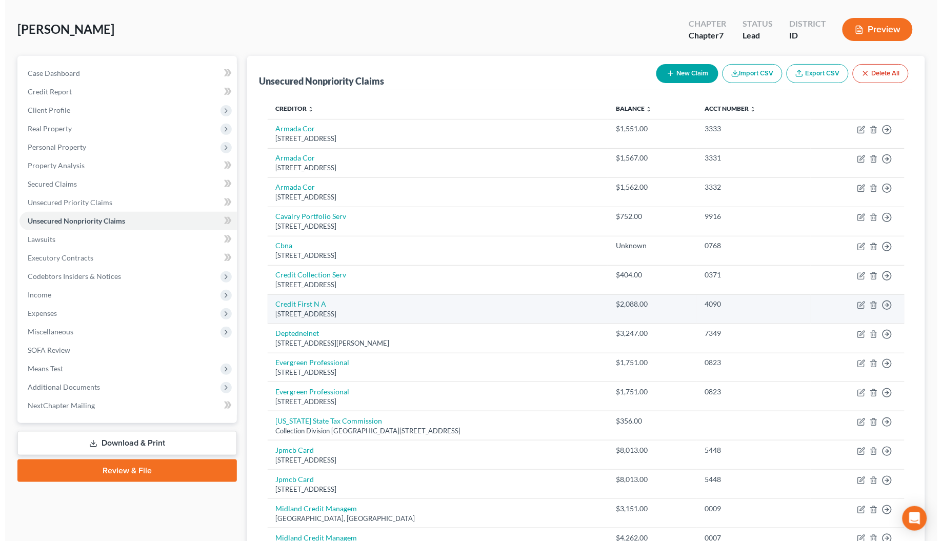
scroll to position [64, 0]
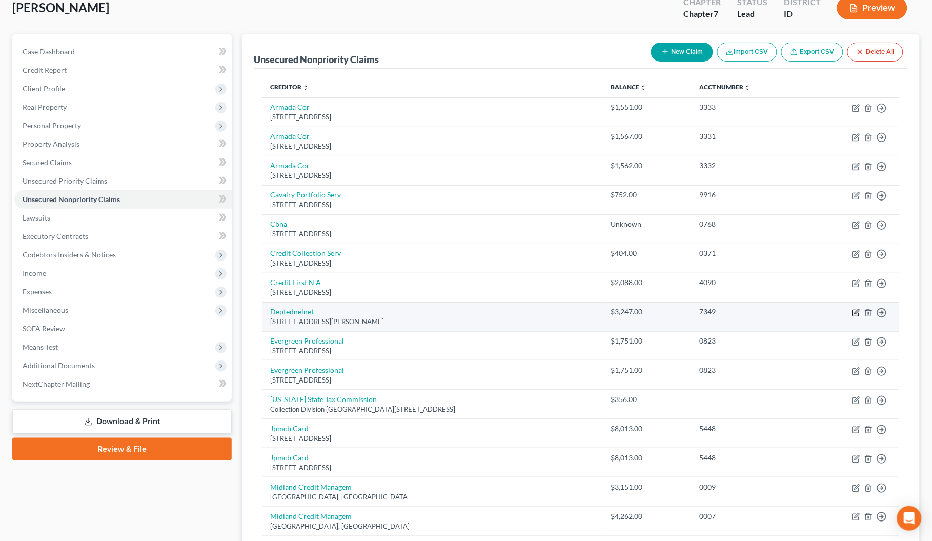
click at [857, 311] on icon "button" at bounding box center [856, 313] width 8 height 8
select select "5"
select select "17"
select select "0"
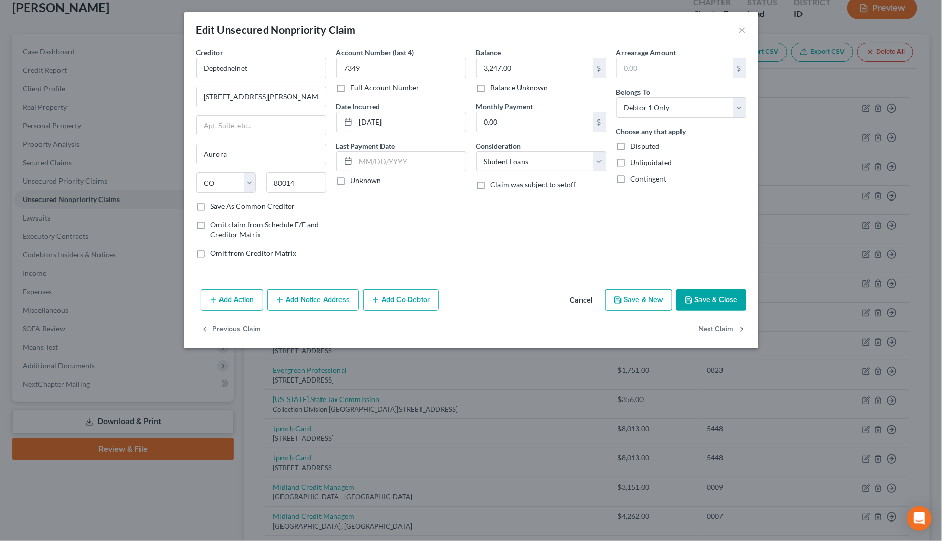
click at [293, 303] on button "Add Notice Address" at bounding box center [313, 300] width 92 height 22
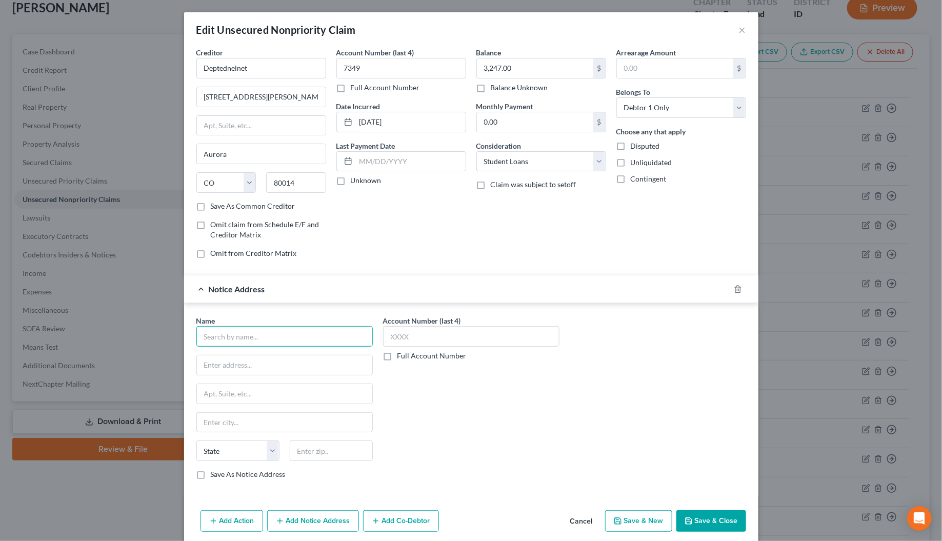
click at [223, 339] on input "text" at bounding box center [284, 336] width 176 height 21
type input "Nelnet"
click at [236, 362] on div "[STREET_ADDRESS]" at bounding box center [258, 363] width 107 height 9
type input "[STREET_ADDRESS]"
type input "Suite 201"
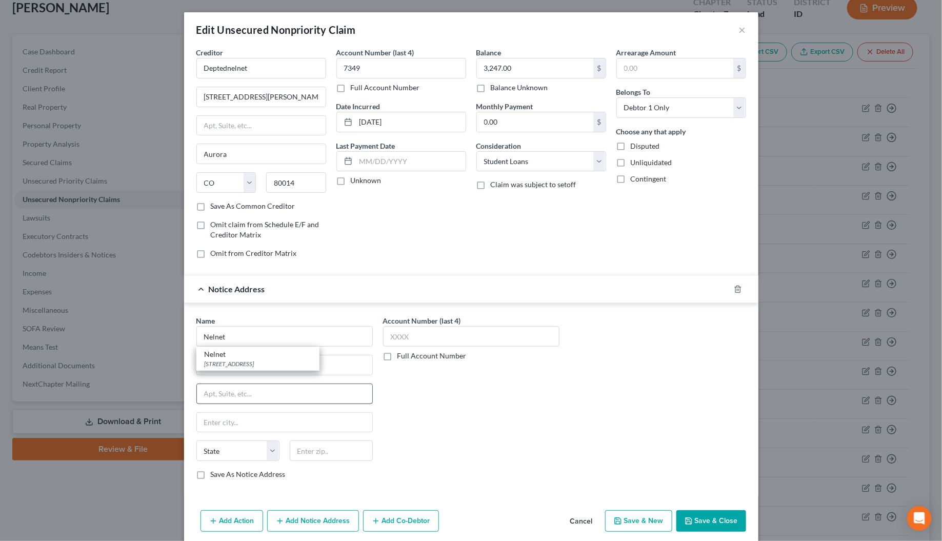
type input "Lincoln"
select select "30"
type input "68508"
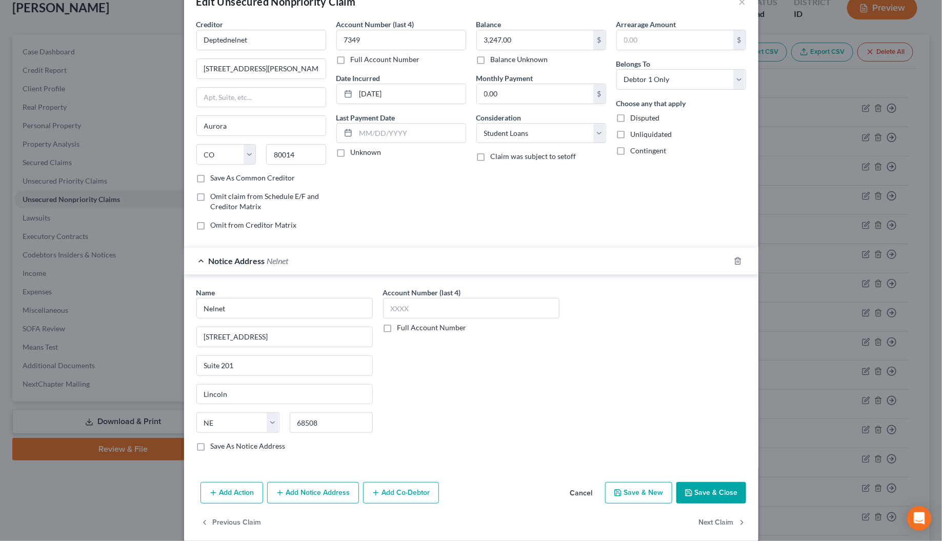
scroll to position [44, 0]
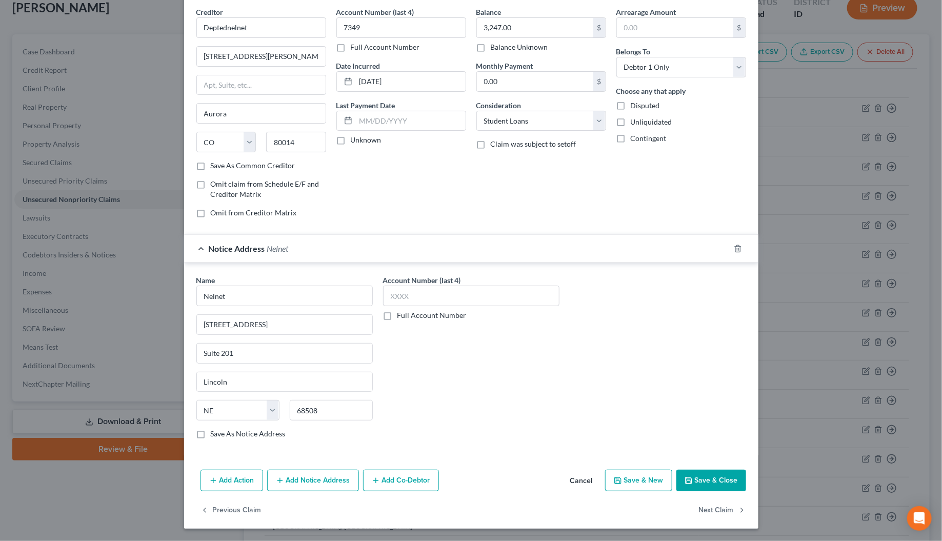
click at [295, 486] on button "Add Notice Address" at bounding box center [313, 481] width 92 height 22
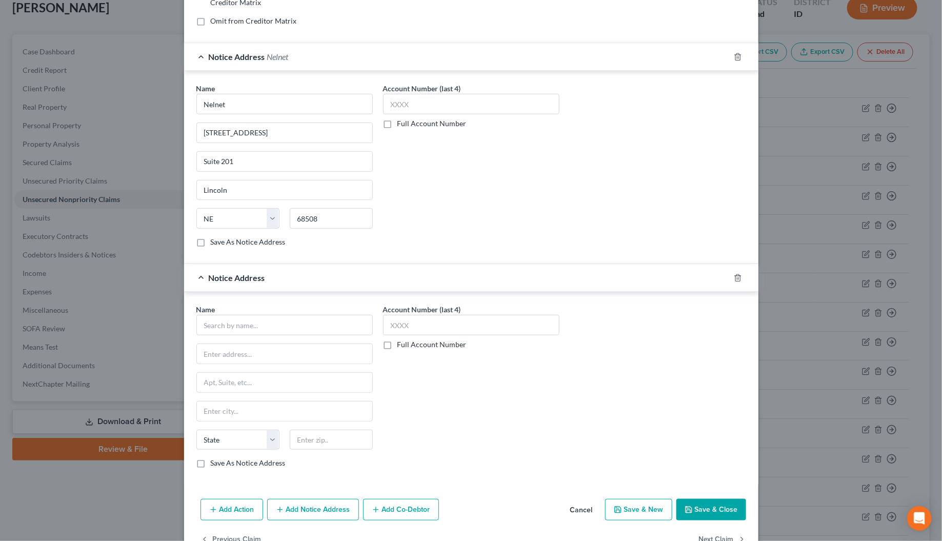
scroll to position [266, 0]
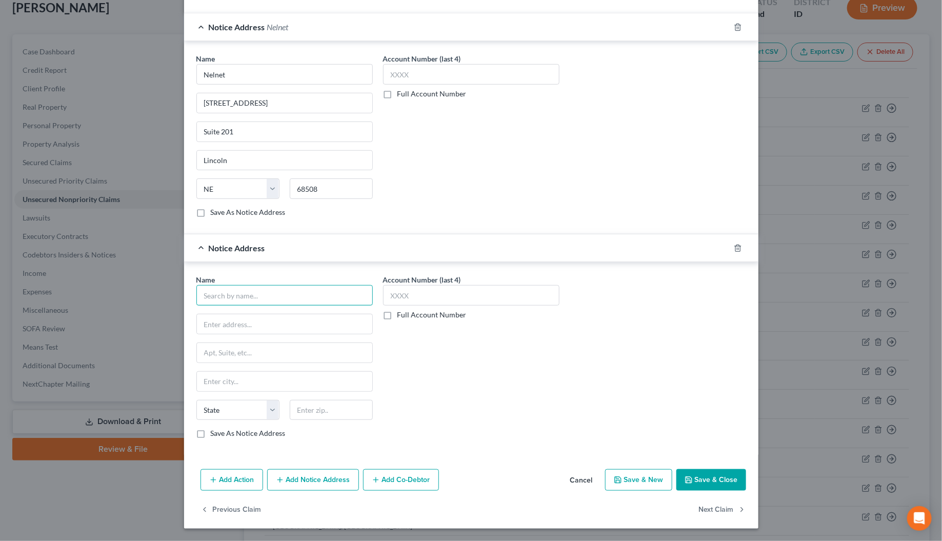
click at [199, 291] on input "text" at bounding box center [284, 295] width 176 height 21
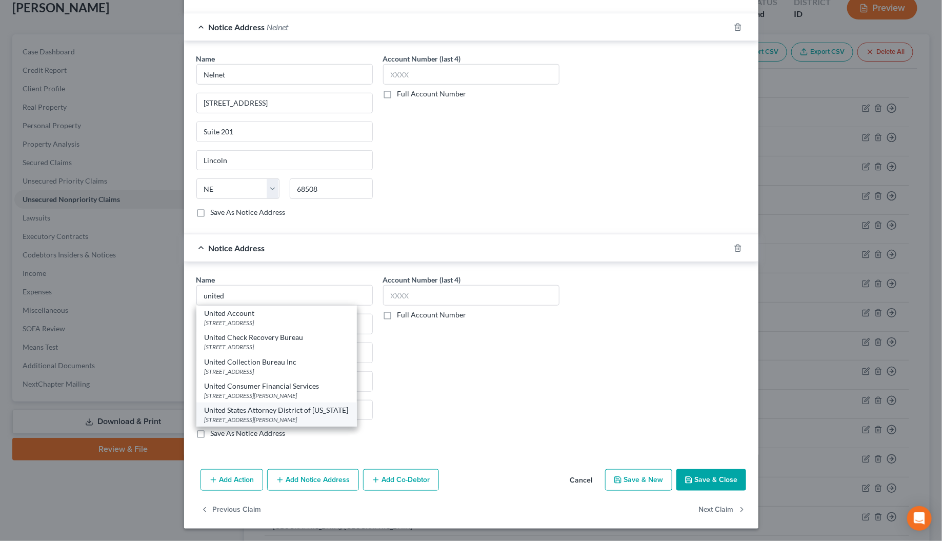
click at [250, 413] on div "United States Attorney District of [US_STATE]" at bounding box center [277, 410] width 144 height 10
type input "United States Attorney District of [US_STATE]"
type input "[STREET_ADDRESS][PERSON_NAME]"
type input "Suite 500"
type input "Boise"
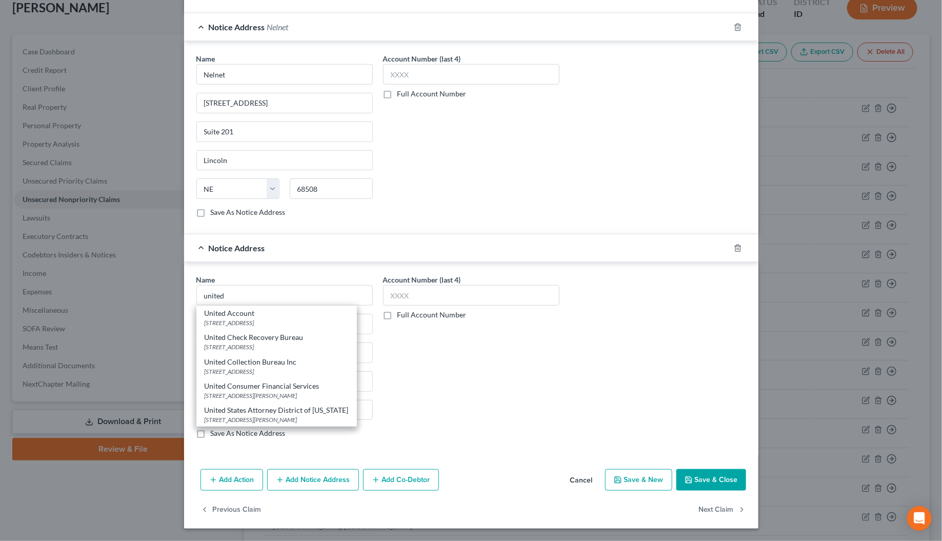
select select "13"
type input "83702-7788"
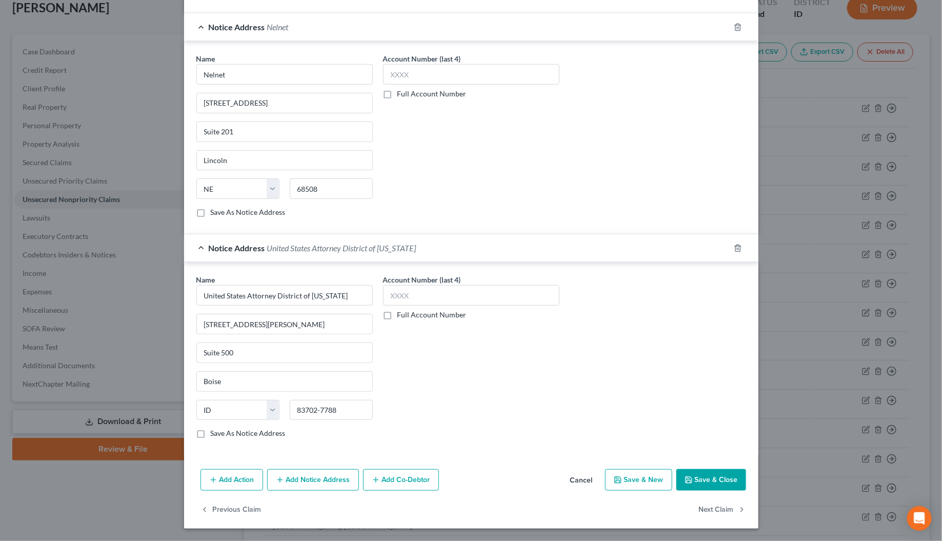
click at [307, 482] on button "Add Notice Address" at bounding box center [313, 480] width 92 height 22
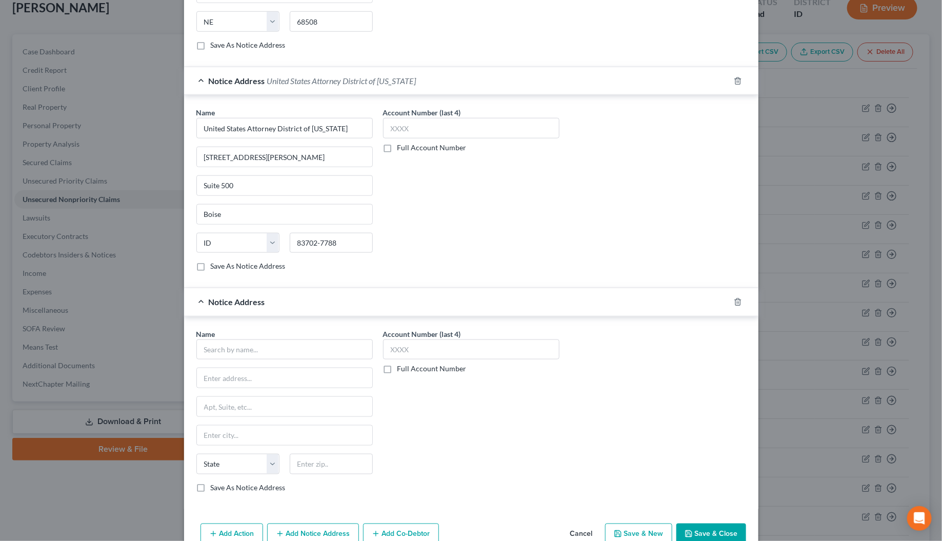
scroll to position [489, 0]
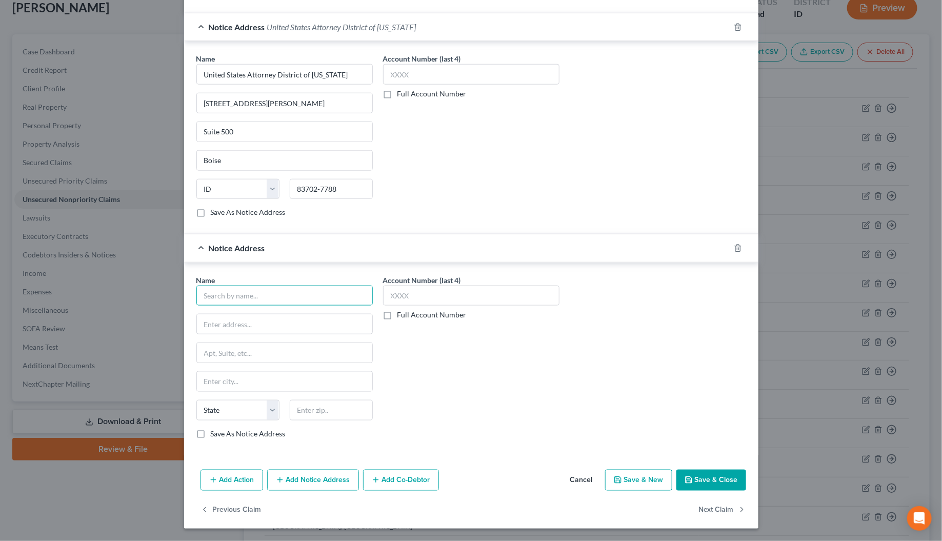
click at [213, 293] on input "text" at bounding box center [284, 296] width 176 height 21
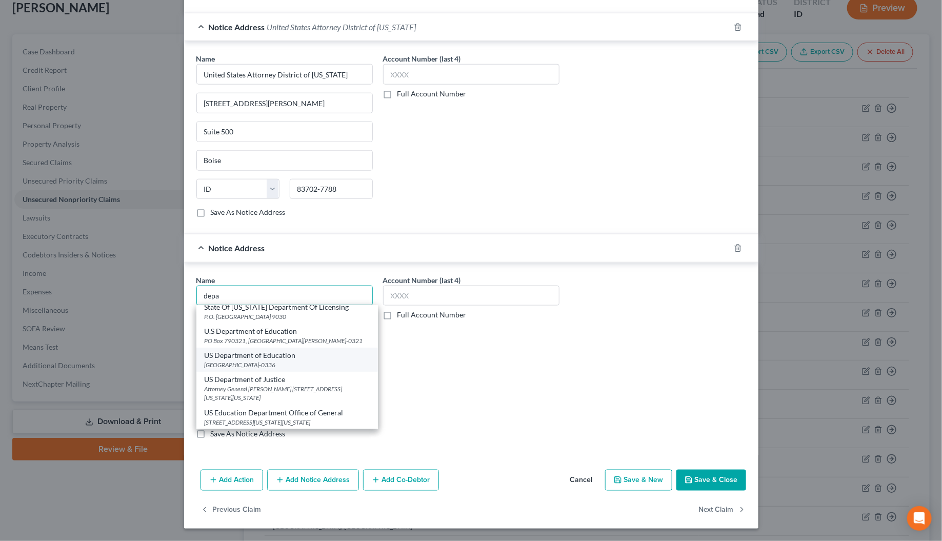
scroll to position [252, 0]
click at [267, 384] on div "Attorney General [PERSON_NAME] [STREET_ADDRESS][US_STATE][US_STATE]" at bounding box center [287, 392] width 165 height 17
type input "US Department of Justice"
type input "Attorney General [PERSON_NAME]"
type input "[STREET_ADDRESS][US_STATE]"
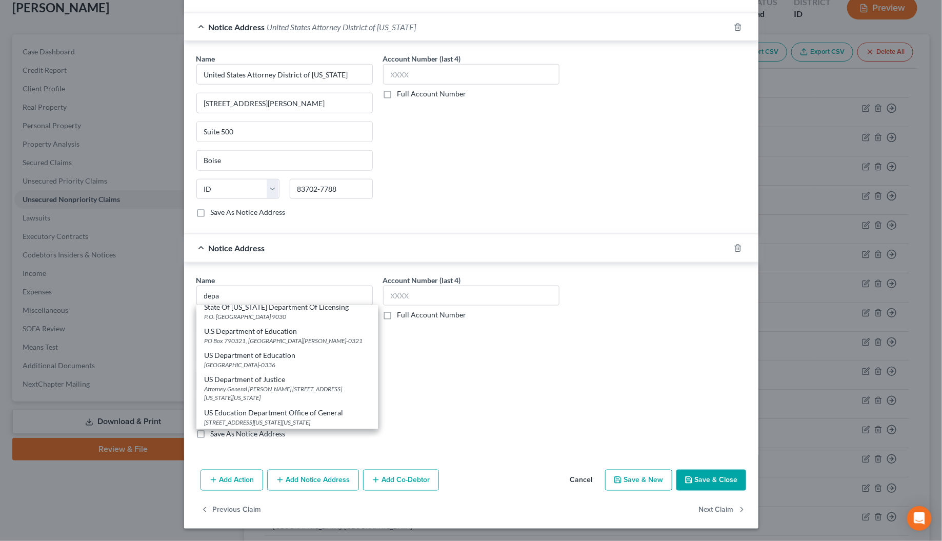
type input "[US_STATE]"
select select "8"
type input "20530"
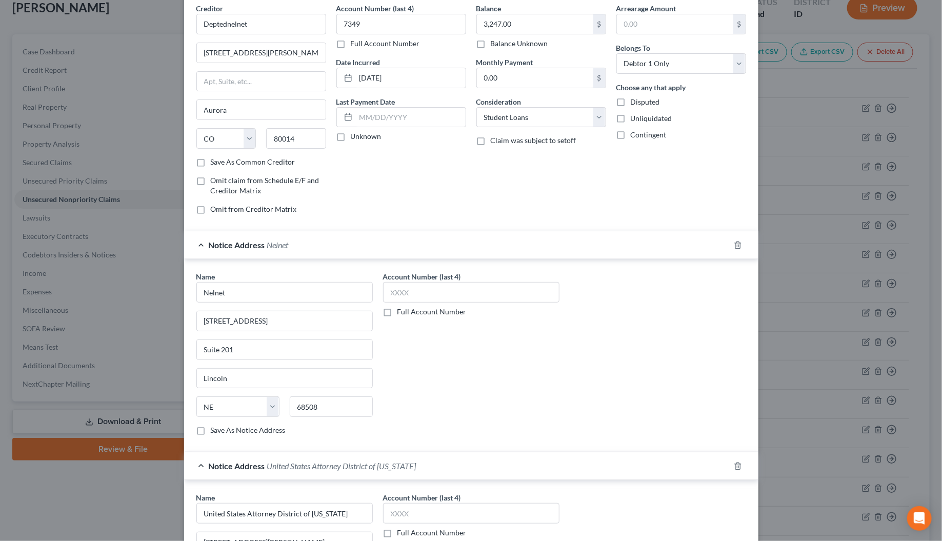
scroll to position [0, 0]
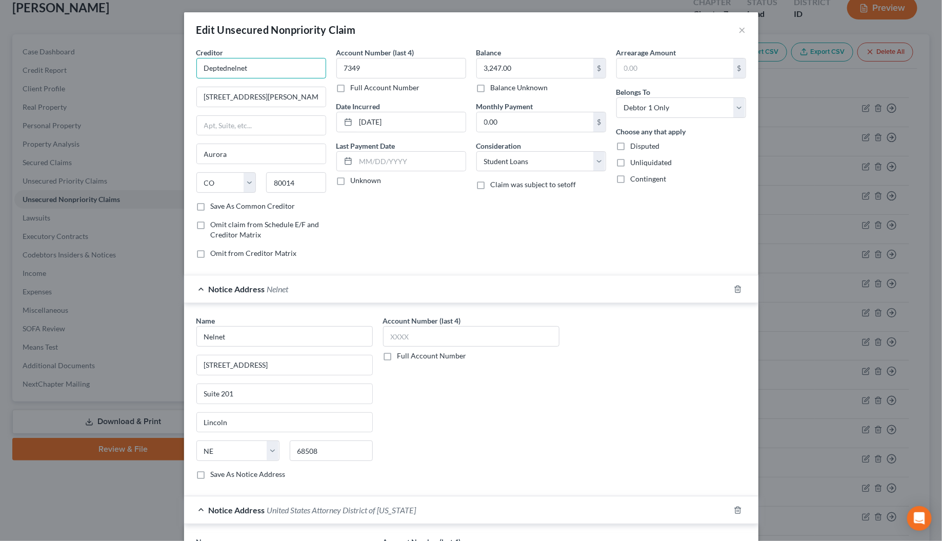
drag, startPoint x: 254, startPoint y: 73, endPoint x: 177, endPoint y: 73, distance: 76.9
click at [177, 72] on div "Edit Unsecured Nonpriority Claim × Creditor * Deptednelnet [STREET_ADDRESS][GEO…" at bounding box center [471, 270] width 942 height 541
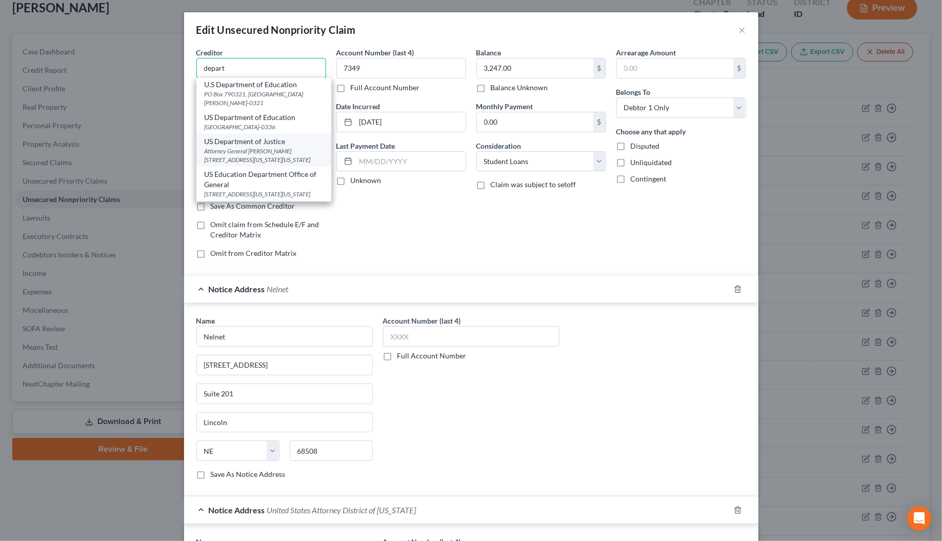
scroll to position [354, 0]
click at [237, 179] on div "US Education Department Office of General" at bounding box center [264, 179] width 118 height 21
type input "US Education Department Office of General"
type input "[STREET_ADDRESS][US_STATE]"
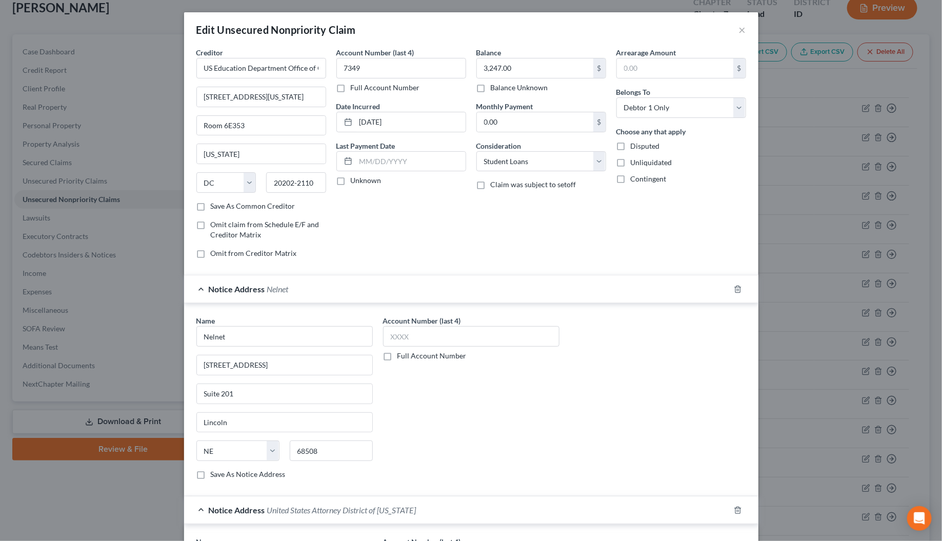
scroll to position [0, 0]
click at [351, 180] on label "Unknown" at bounding box center [366, 180] width 31 height 10
click at [355, 180] on input "Unknown" at bounding box center [358, 178] width 7 height 7
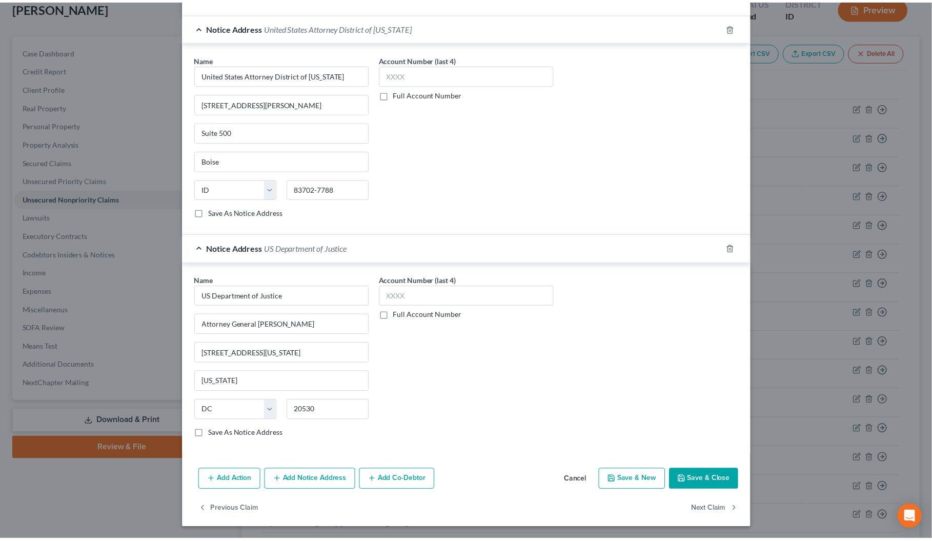
scroll to position [489, 0]
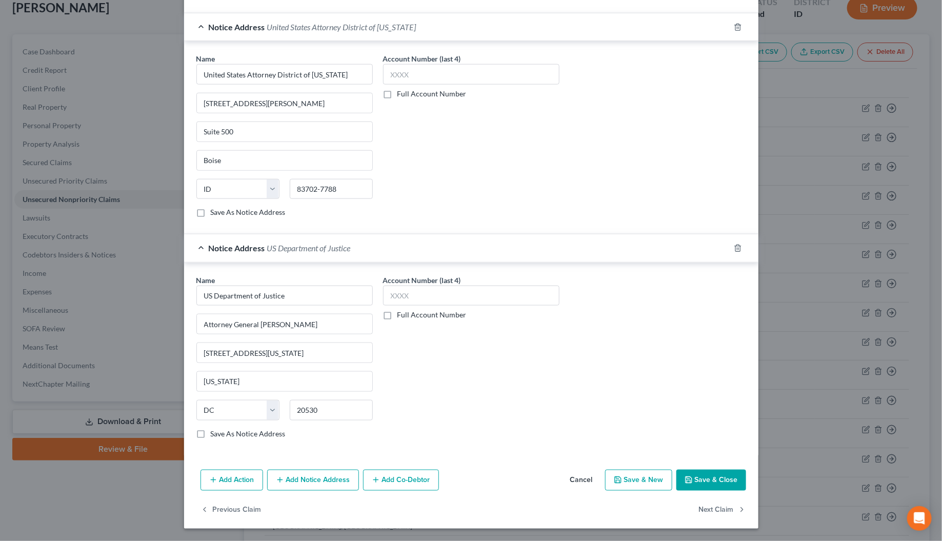
click at [701, 482] on button "Save & Close" at bounding box center [711, 481] width 70 height 22
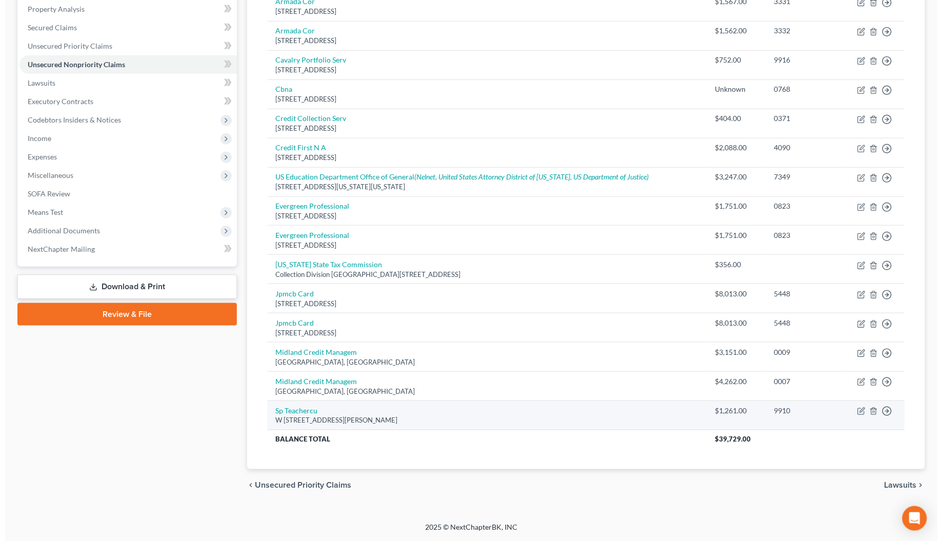
scroll to position [201, 0]
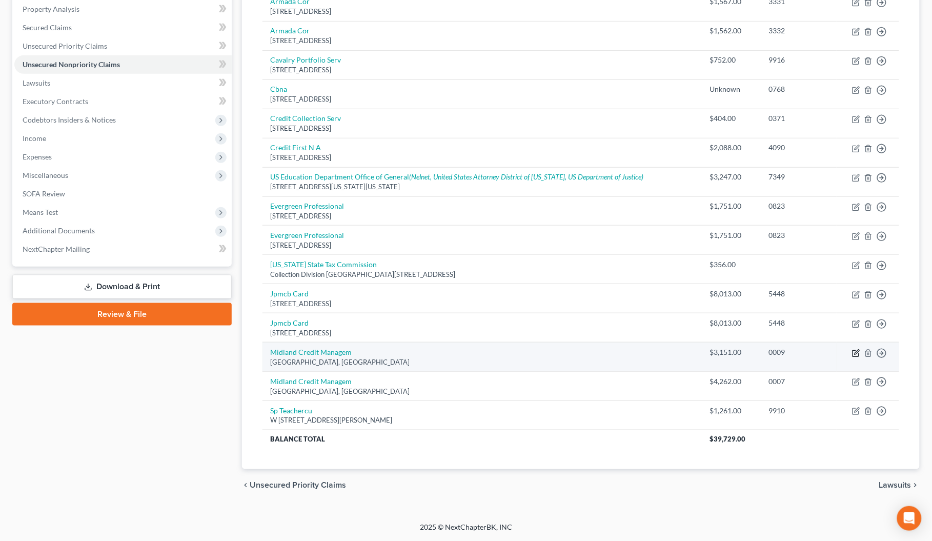
click at [855, 352] on icon "button" at bounding box center [857, 352] width 5 height 5
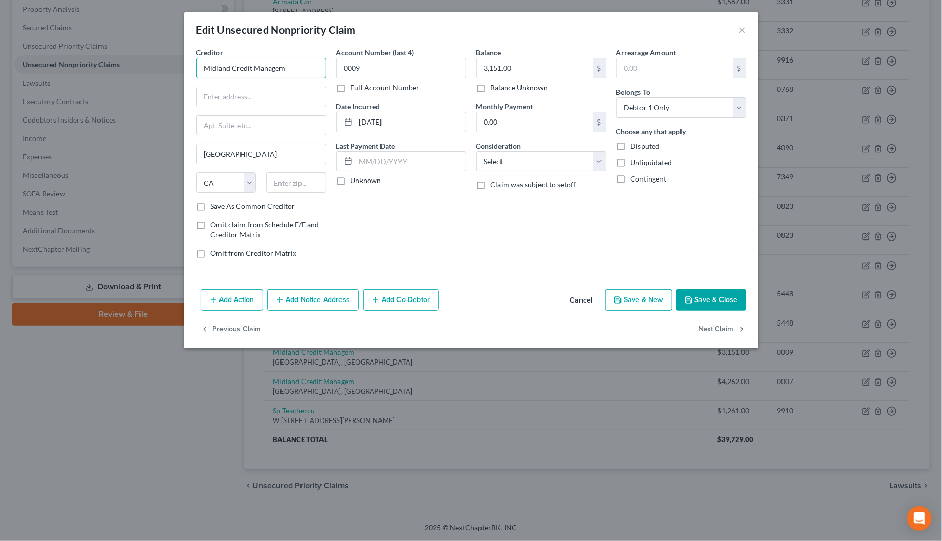
drag, startPoint x: 290, startPoint y: 73, endPoint x: 191, endPoint y: 78, distance: 99.1
click at [191, 78] on div "Creditor * Midland Credit Managem [GEOGRAPHIC_DATA] [US_STATE] AK AR AZ [GEOGRA…" at bounding box center [261, 156] width 140 height 219
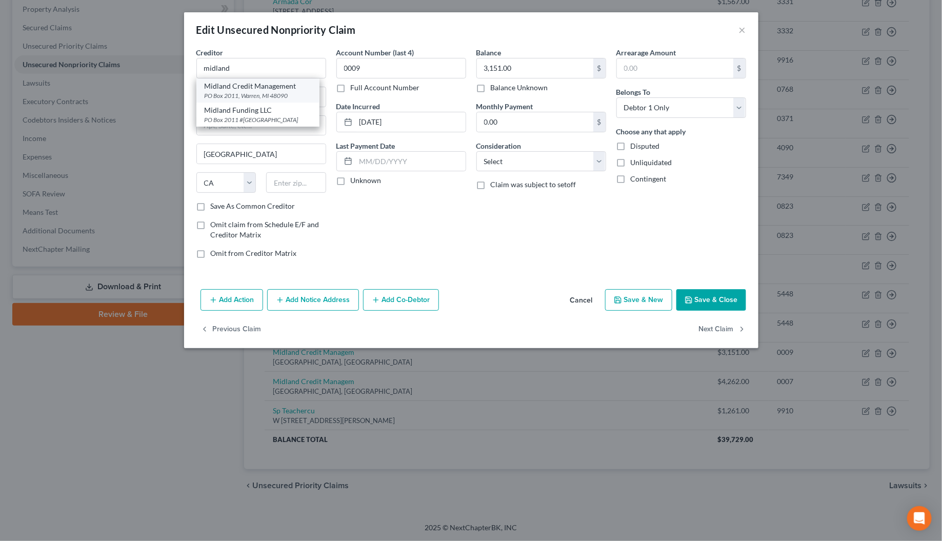
click at [235, 93] on div "PO Box 2011, Warren, MI 48090" at bounding box center [258, 95] width 107 height 9
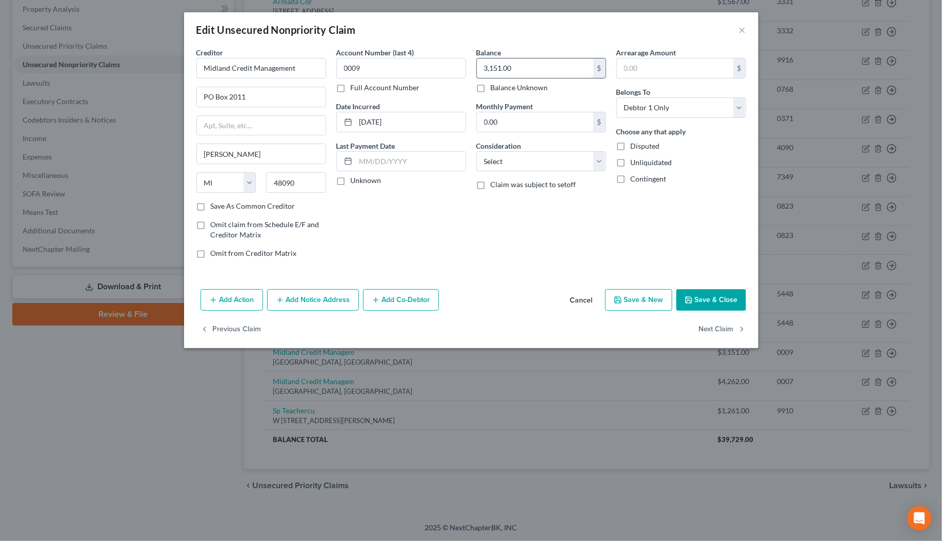
click at [526, 77] on input "3,151.00" at bounding box center [535, 67] width 116 height 19
click at [351, 88] on label "Full Account Number" at bounding box center [385, 88] width 69 height 10
click at [355, 88] on input "Full Account Number" at bounding box center [358, 86] width 7 height 7
click at [367, 69] on input "0009" at bounding box center [401, 68] width 130 height 21
click at [351, 183] on label "Unknown" at bounding box center [366, 180] width 31 height 10
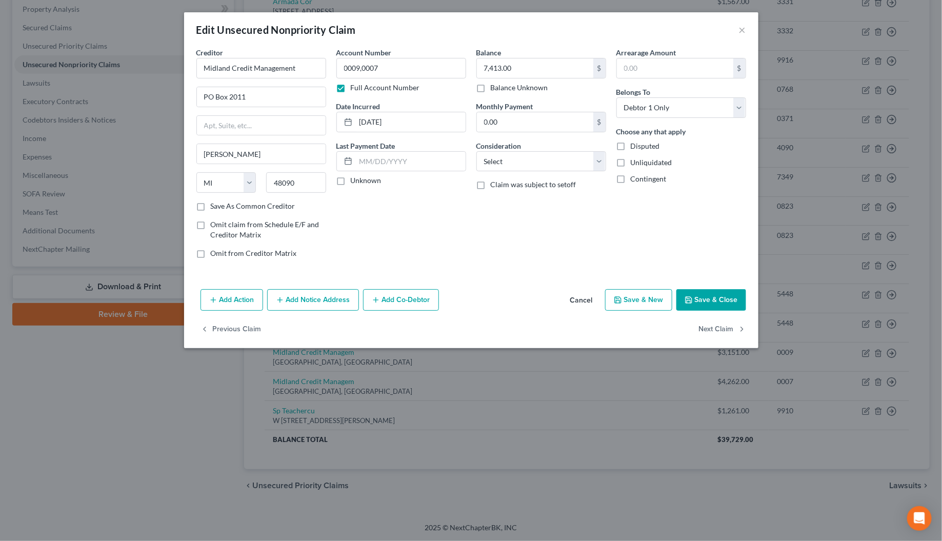
click at [355, 182] on input "Unknown" at bounding box center [358, 178] width 7 height 7
click at [496, 164] on select "Select Cable / Satellite Services Collection Agency Credit Card Debt Debt Couns…" at bounding box center [541, 161] width 130 height 21
click at [476, 151] on select "Select Cable / Satellite Services Collection Agency Credit Card Debt Debt Couns…" at bounding box center [541, 161] width 130 height 21
click at [317, 303] on button "Add Notice Address" at bounding box center [313, 300] width 92 height 22
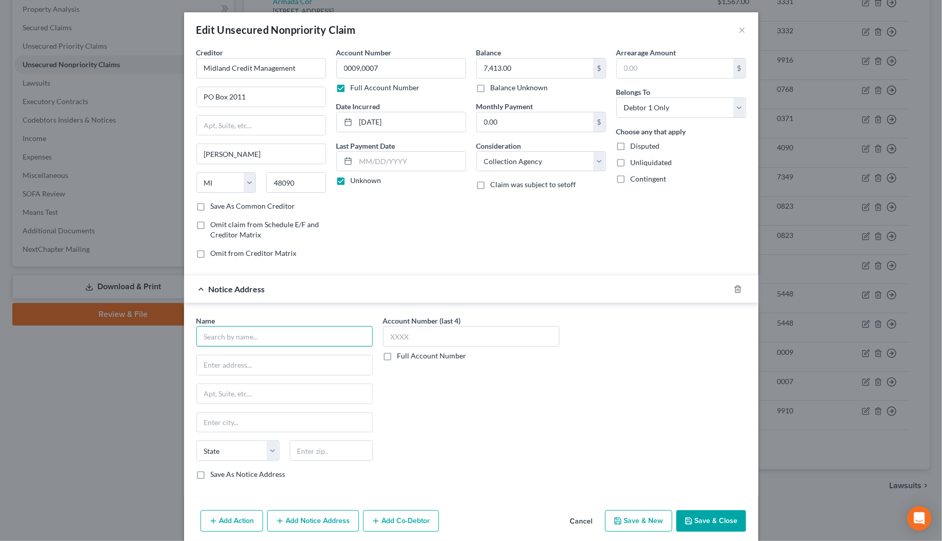
click at [208, 341] on input "text" at bounding box center [284, 336] width 176 height 21
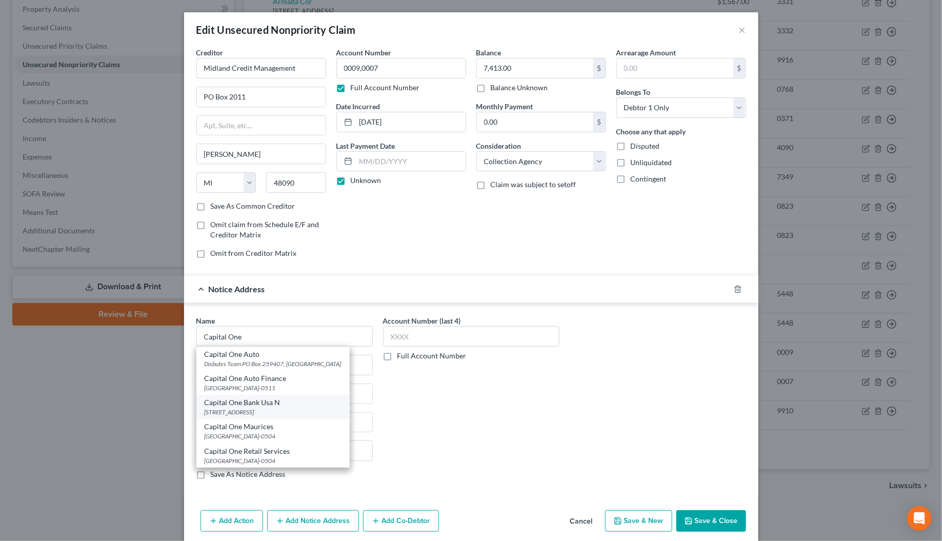
click at [241, 410] on div "[STREET_ADDRESS]" at bounding box center [273, 412] width 137 height 9
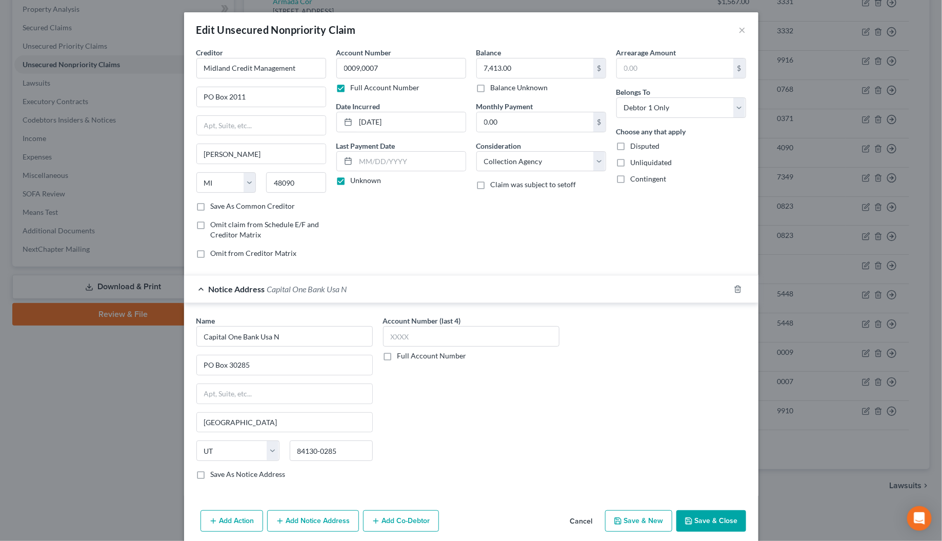
click at [706, 520] on button "Save & Close" at bounding box center [711, 521] width 70 height 22
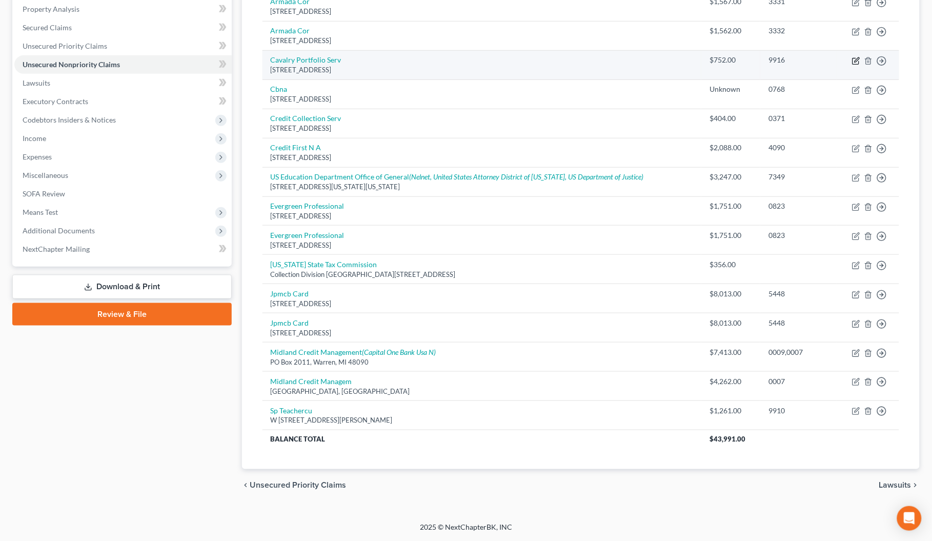
click at [857, 57] on icon "button" at bounding box center [856, 61] width 8 height 8
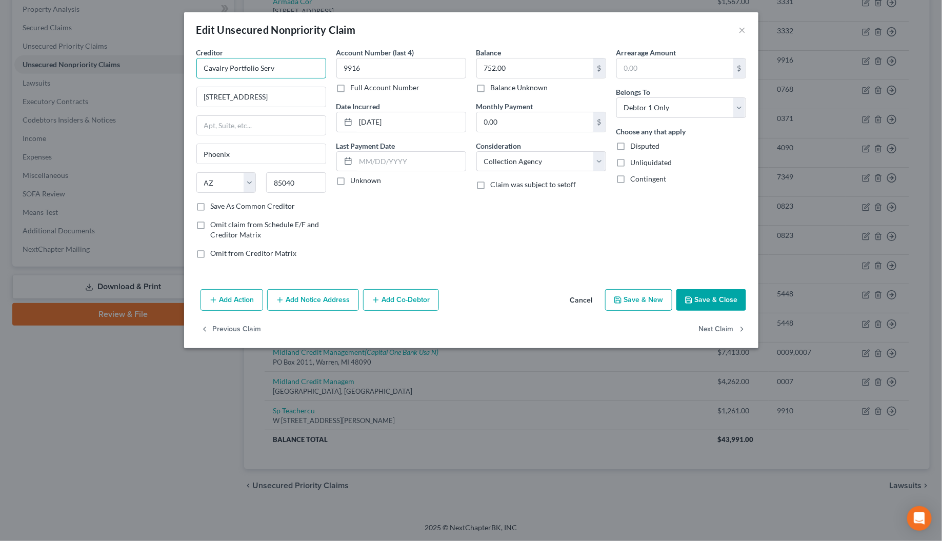
drag, startPoint x: 276, startPoint y: 68, endPoint x: 191, endPoint y: 72, distance: 84.7
click at [191, 72] on div "Creditor * Cavalry Portfolio Serv [STREET_ADDRESS][GEOGRAPHIC_DATA] [US_STATE][…" at bounding box center [261, 156] width 140 height 219
click at [220, 88] on div "Calvary Portfolio Services" at bounding box center [258, 86] width 107 height 10
click at [351, 183] on label "Unknown" at bounding box center [366, 180] width 31 height 10
click at [355, 182] on input "Unknown" at bounding box center [358, 178] width 7 height 7
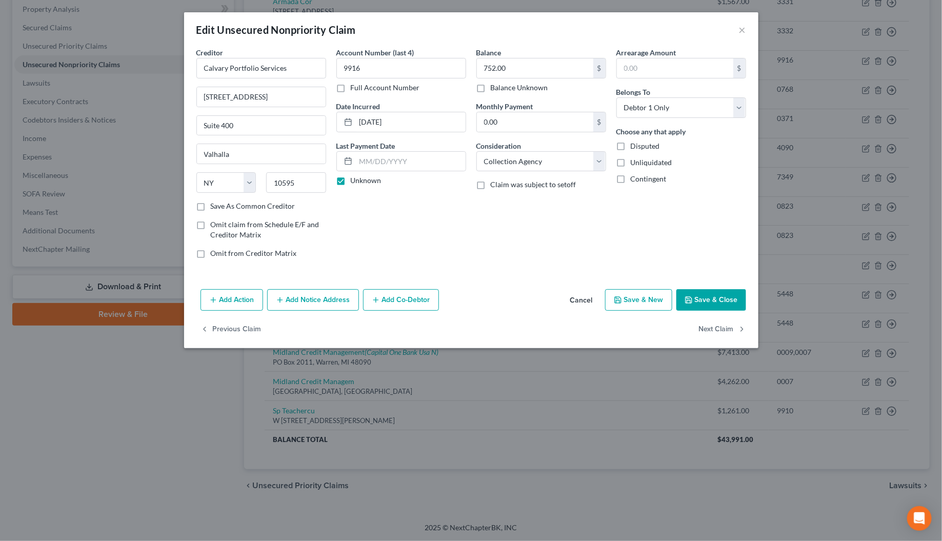
click at [323, 301] on button "Add Notice Address" at bounding box center [313, 300] width 92 height 22
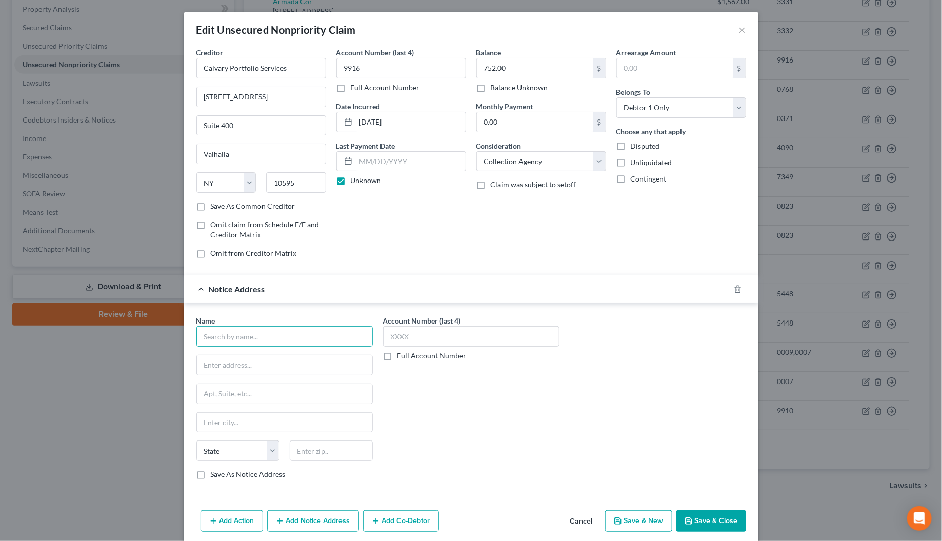
click at [216, 333] on input "text" at bounding box center [284, 336] width 176 height 21
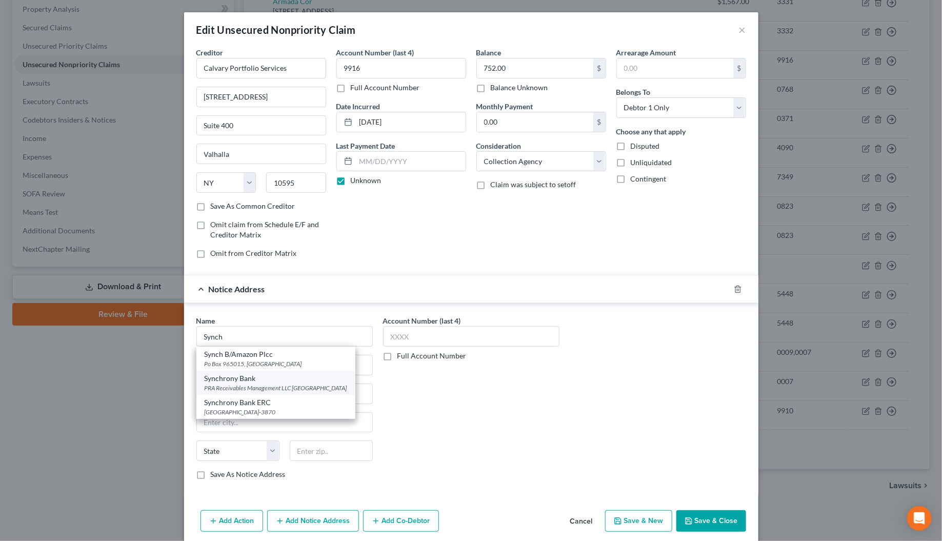
click at [236, 383] on div "Synchrony Bank" at bounding box center [276, 378] width 143 height 10
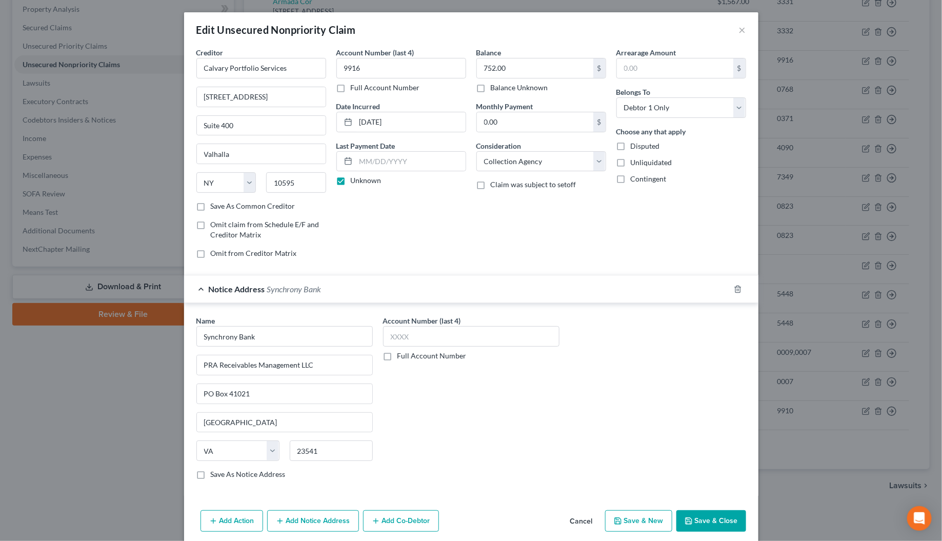
click at [704, 532] on button "Save & Close" at bounding box center [711, 521] width 70 height 22
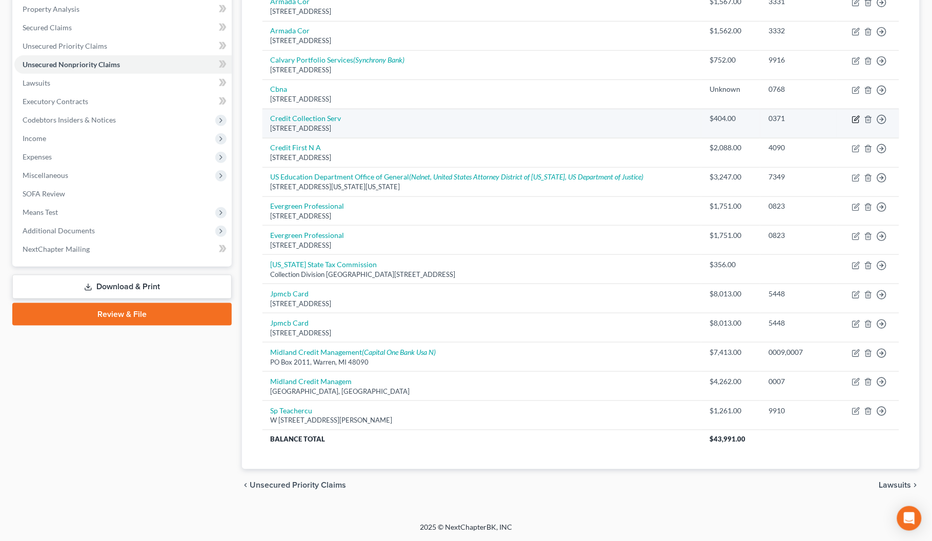
click at [857, 118] on icon "button" at bounding box center [857, 118] width 5 height 5
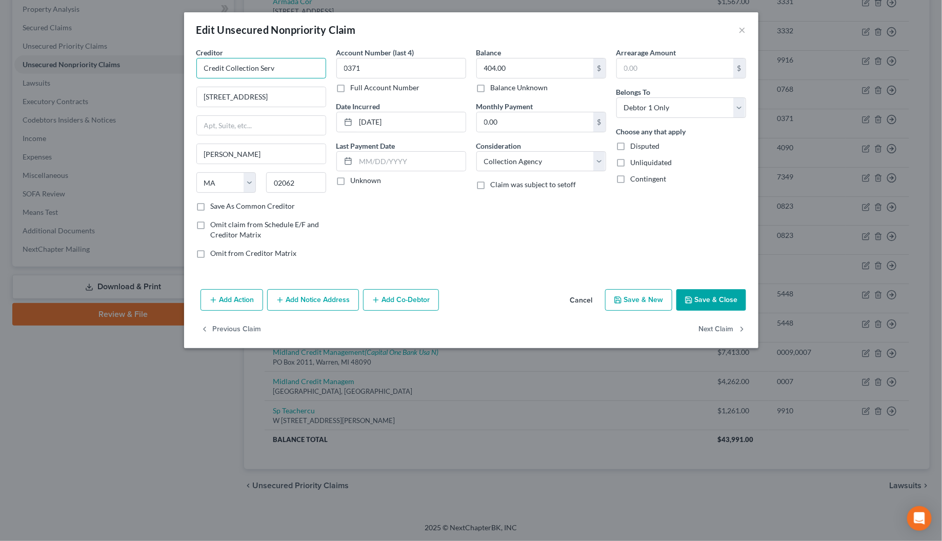
drag, startPoint x: 286, startPoint y: 69, endPoint x: 183, endPoint y: 68, distance: 103.0
click at [183, 68] on div "Edit Unsecured Nonpriority Claim × Creditor * Credit Collection Serv [GEOGRAPHI…" at bounding box center [471, 270] width 942 height 541
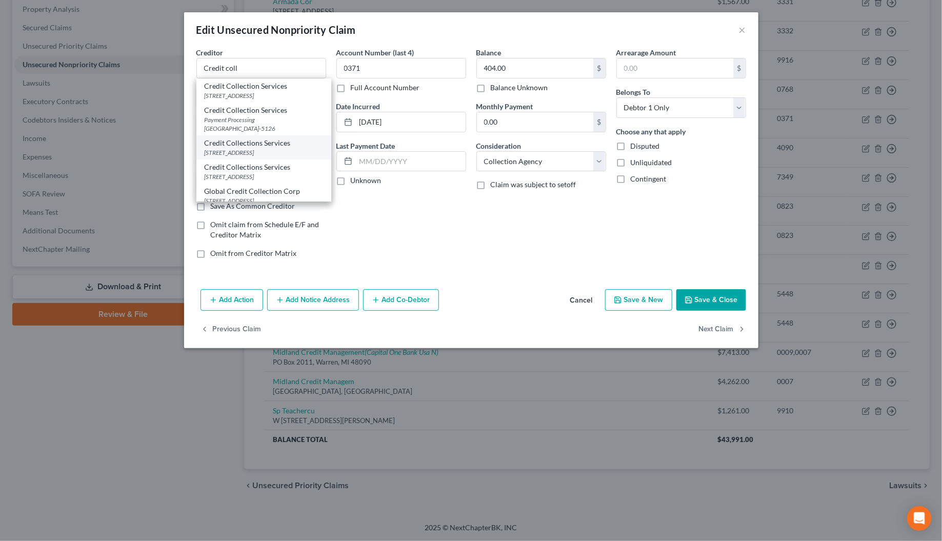
click at [245, 148] on div "Credit Collections Services" at bounding box center [264, 143] width 118 height 10
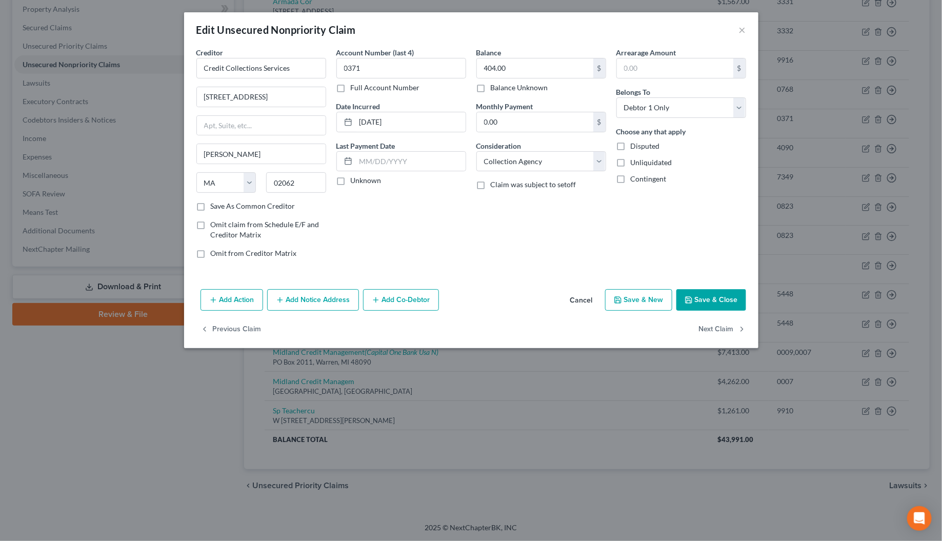
click at [351, 180] on label "Unknown" at bounding box center [366, 180] width 31 height 10
click at [355, 180] on input "Unknown" at bounding box center [358, 178] width 7 height 7
click at [306, 303] on button "Add Notice Address" at bounding box center [313, 300] width 92 height 22
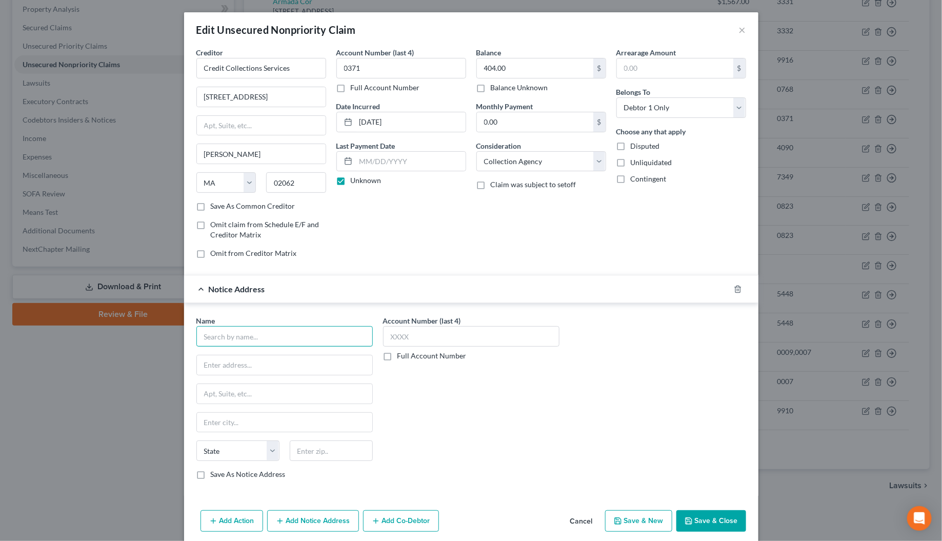
click at [209, 334] on input "text" at bounding box center [284, 336] width 176 height 21
click at [215, 337] on input "Liberrty Mut" at bounding box center [284, 336] width 176 height 21
click at [226, 362] on div "[STREET_ADDRESS]" at bounding box center [258, 363] width 107 height 9
click at [699, 524] on button "Save & Close" at bounding box center [711, 521] width 70 height 22
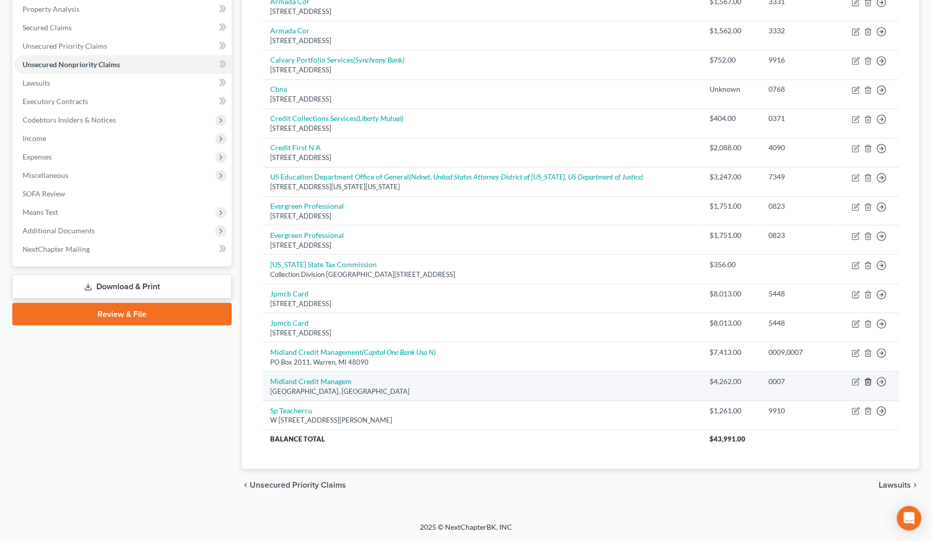
click at [868, 380] on icon "button" at bounding box center [868, 382] width 8 height 8
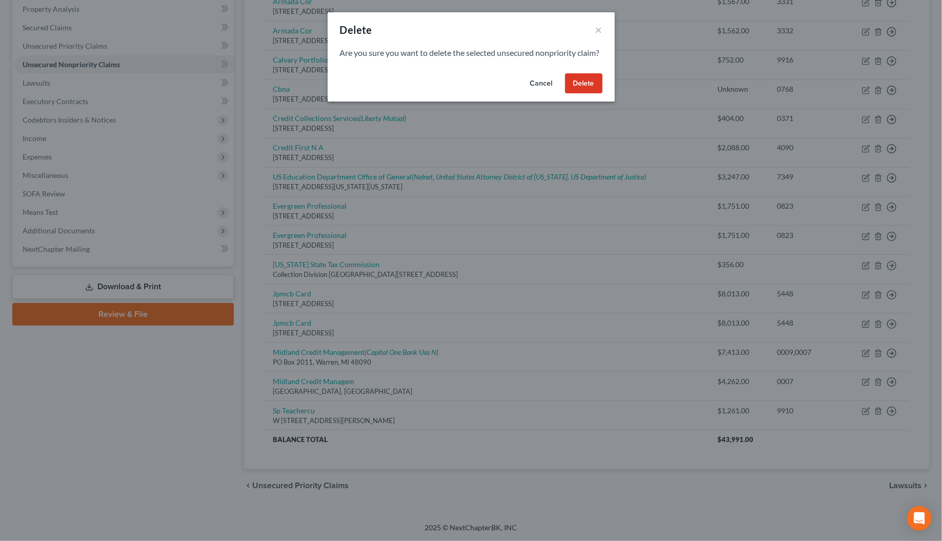
drag, startPoint x: 581, startPoint y: 93, endPoint x: 568, endPoint y: 285, distance: 192.7
click at [581, 93] on button "Delete" at bounding box center [583, 83] width 37 height 21
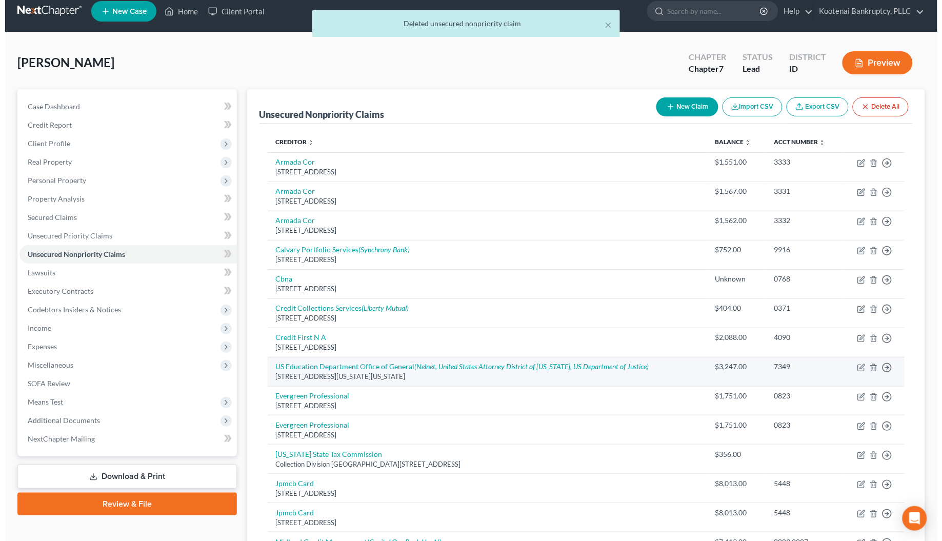
scroll to position [0, 0]
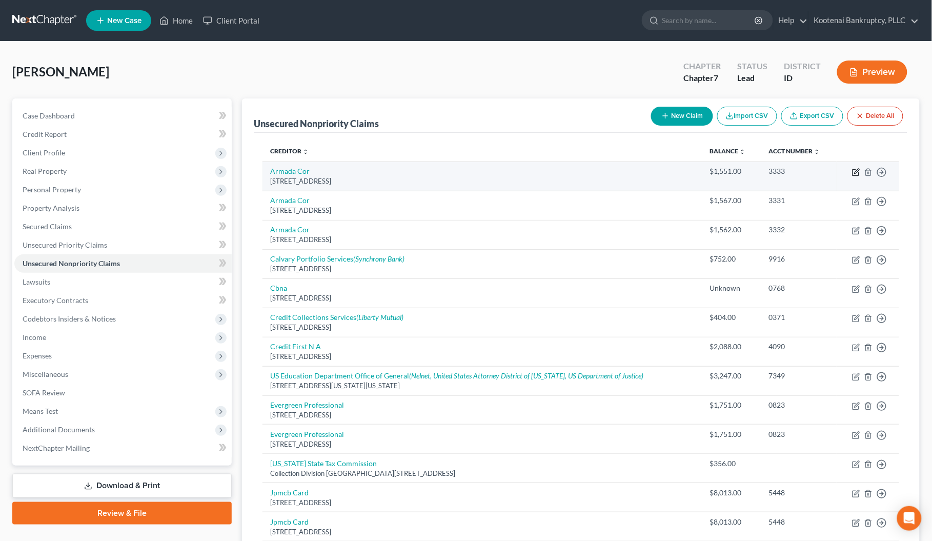
click at [859, 173] on icon "button" at bounding box center [856, 173] width 6 height 6
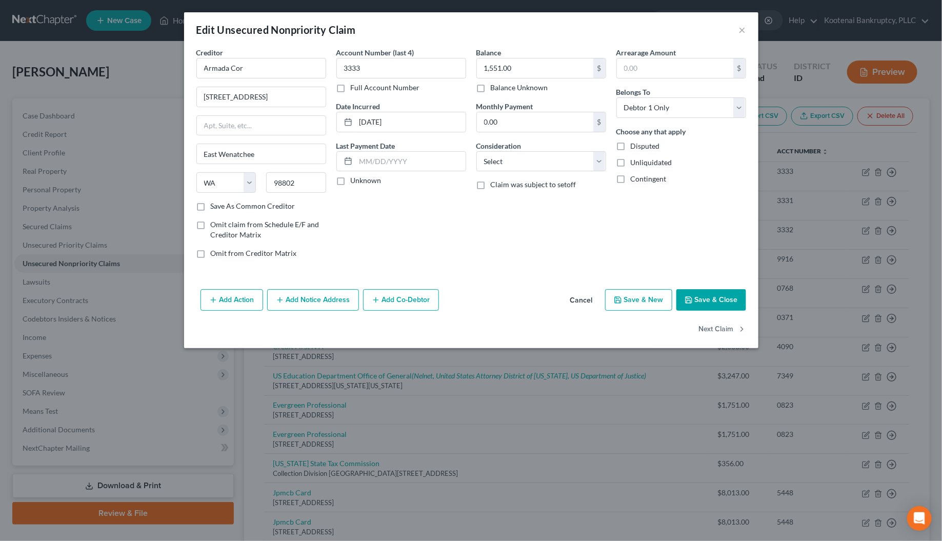
click at [351, 88] on label "Full Account Number" at bounding box center [385, 88] width 69 height 10
click at [355, 88] on input "Full Account Number" at bounding box center [358, 86] width 7 height 7
click at [363, 67] on input "3333" at bounding box center [401, 68] width 130 height 21
drag, startPoint x: 255, startPoint y: 72, endPoint x: 180, endPoint y: 70, distance: 74.9
click at [180, 70] on div "Edit Unsecured Nonpriority Claim × Creditor * Armada Cor [STREET_ADDRESS][GEOGR…" at bounding box center [471, 270] width 942 height 541
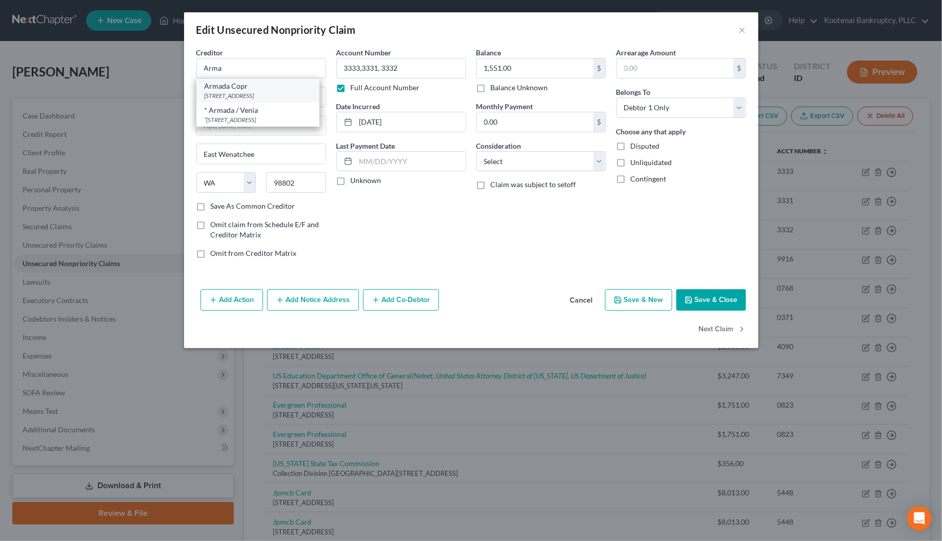
click at [237, 91] on div "[STREET_ADDRESS]" at bounding box center [258, 95] width 107 height 9
click at [351, 183] on label "Unknown" at bounding box center [366, 180] width 31 height 10
click at [355, 182] on input "Unknown" at bounding box center [358, 178] width 7 height 7
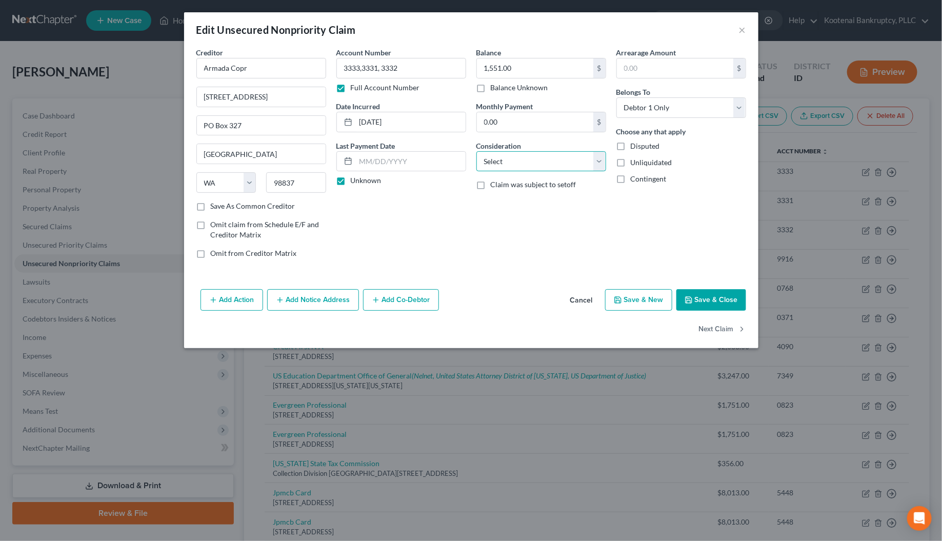
click at [518, 167] on select "Select Cable / Satellite Services Collection Agency Credit Card Debt Debt Couns…" at bounding box center [541, 161] width 130 height 21
click at [476, 151] on select "Select Cable / Satellite Services Collection Agency Credit Card Debt Debt Couns…" at bounding box center [541, 161] width 130 height 21
click at [711, 303] on button "Save & Close" at bounding box center [711, 300] width 70 height 22
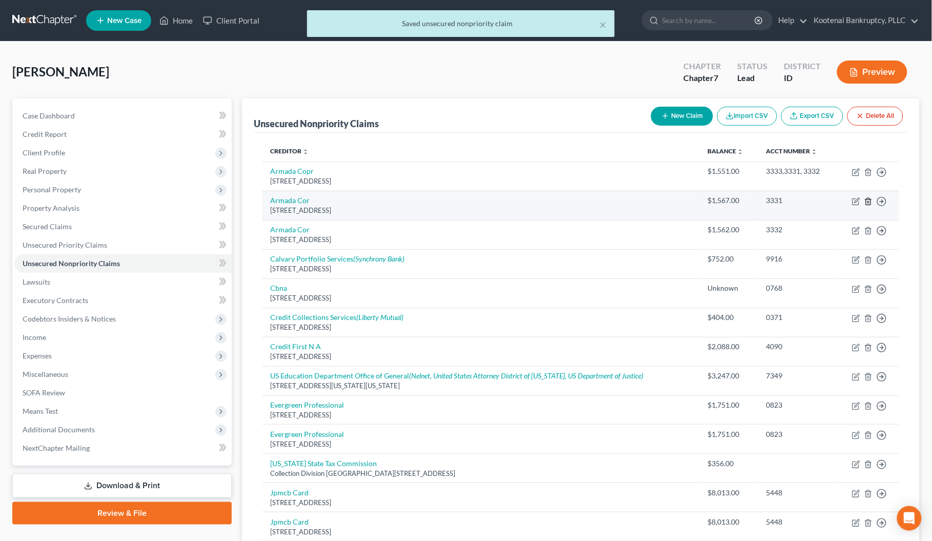
click at [867, 202] on icon "button" at bounding box center [868, 201] width 8 height 8
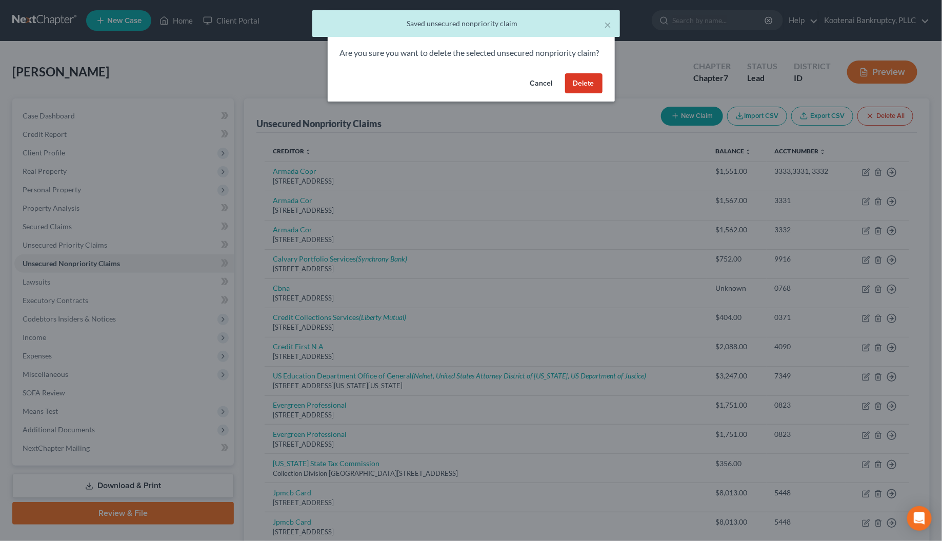
click at [579, 91] on button "Delete" at bounding box center [583, 83] width 37 height 21
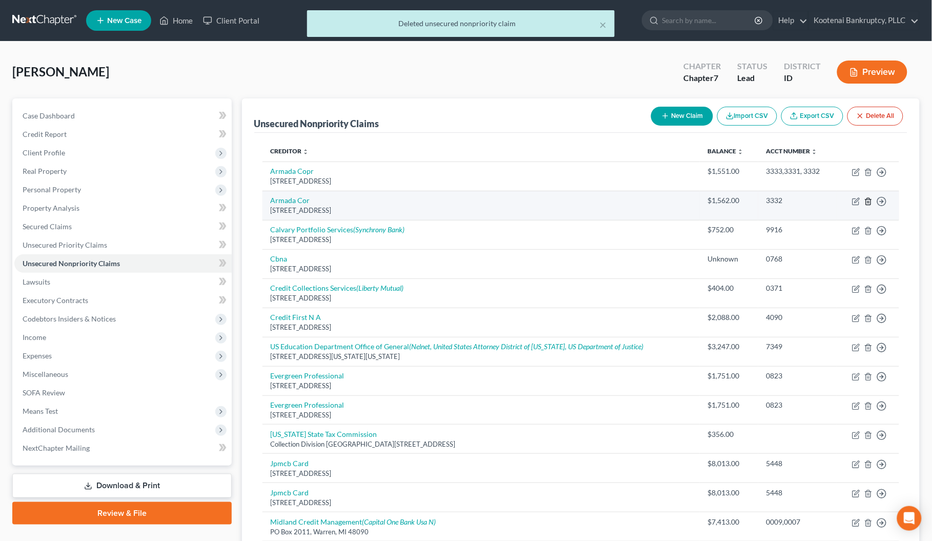
click at [867, 201] on icon "button" at bounding box center [868, 201] width 8 height 8
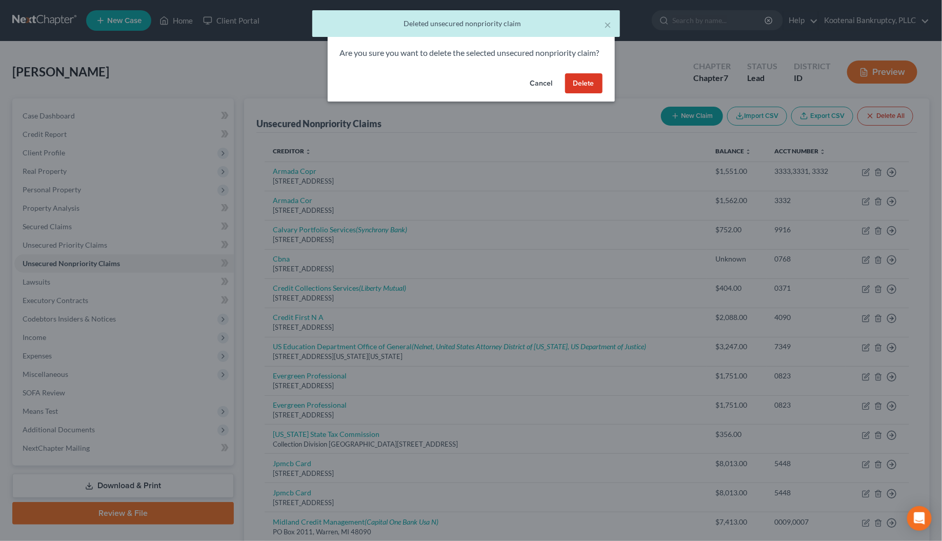
click at [583, 94] on button "Delete" at bounding box center [583, 83] width 37 height 21
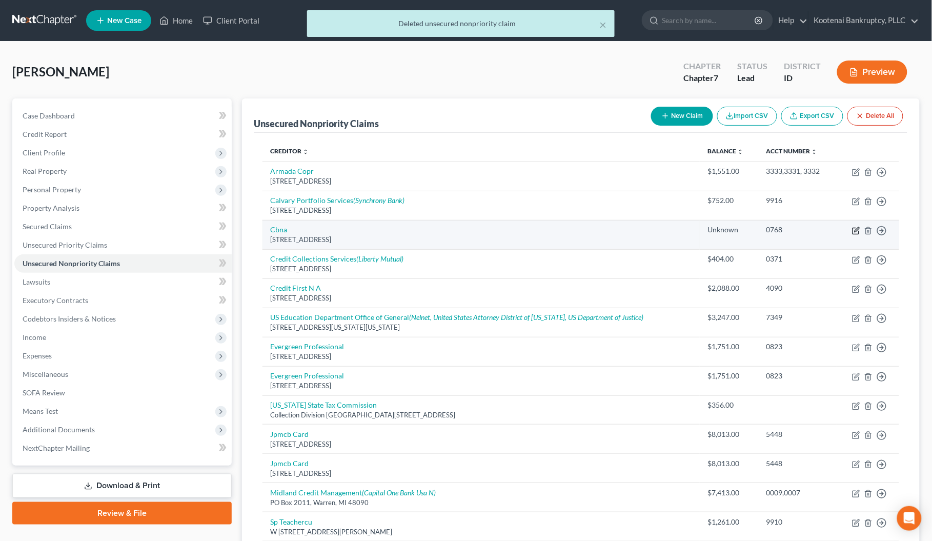
click at [857, 232] on icon "button" at bounding box center [856, 231] width 8 height 8
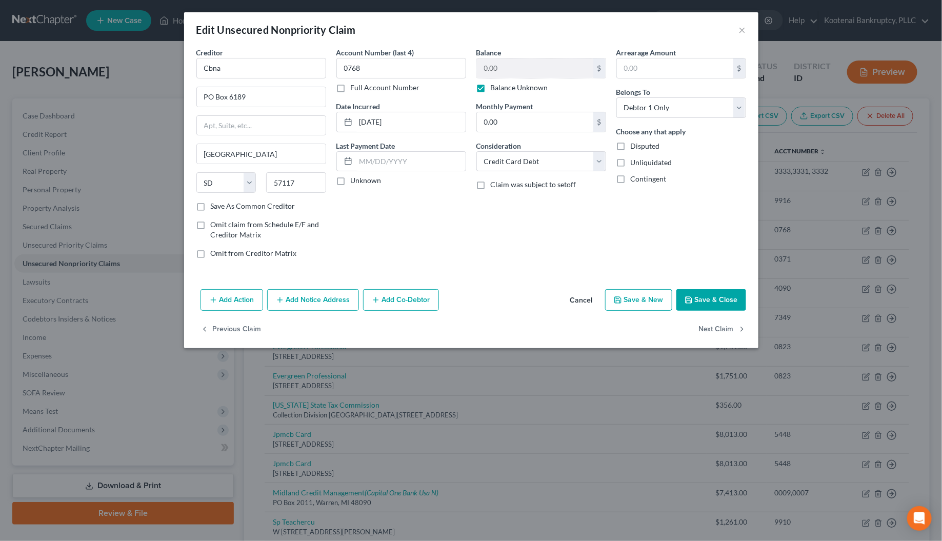
click at [351, 178] on label "Unknown" at bounding box center [366, 180] width 31 height 10
click at [355, 178] on input "Unknown" at bounding box center [358, 178] width 7 height 7
drag, startPoint x: 231, startPoint y: 65, endPoint x: 188, endPoint y: 67, distance: 43.1
click at [195, 66] on div "Creditor * Cbna PO Box 6189 [GEOGRAPHIC_DATA] [US_STATE][GEOGRAPHIC_DATA] [GEOG…" at bounding box center [261, 156] width 140 height 219
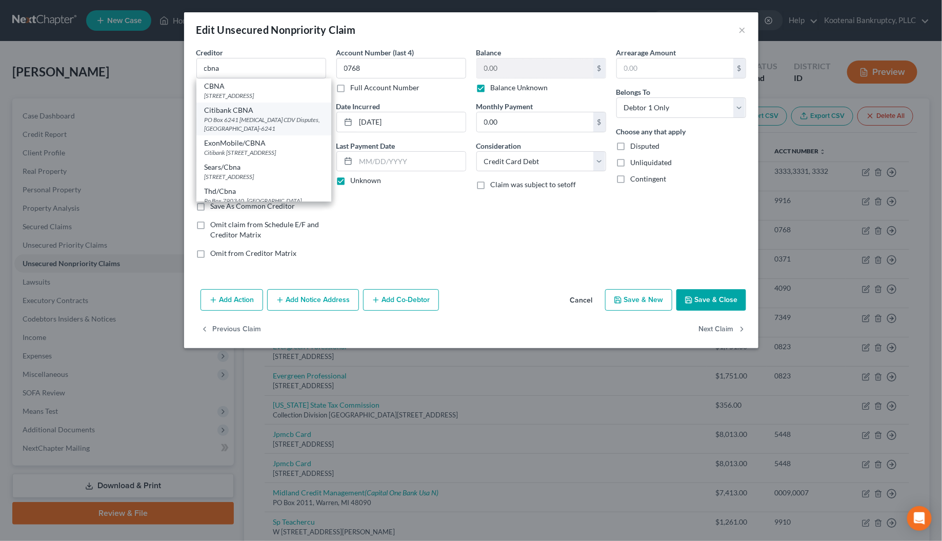
click at [220, 113] on div "Citibank CBNA" at bounding box center [264, 110] width 118 height 10
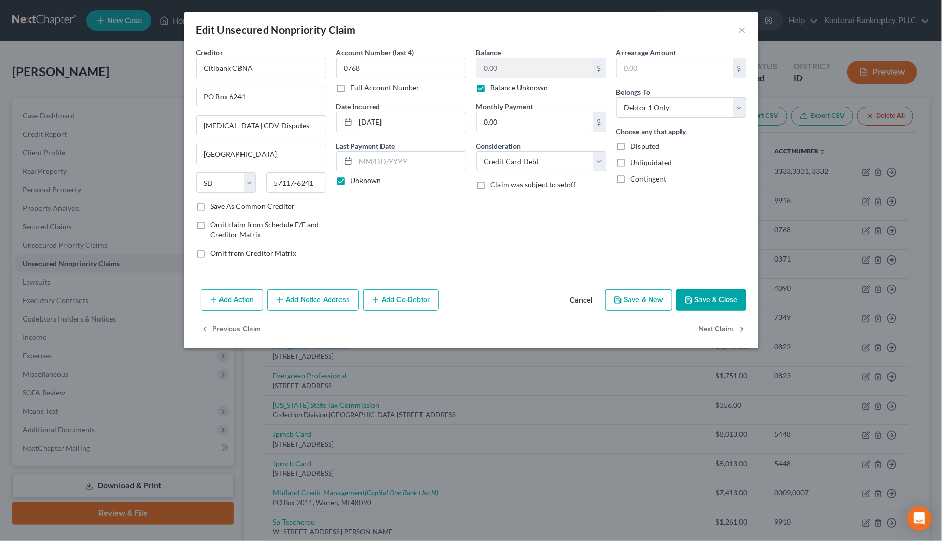
click at [702, 302] on button "Save & Close" at bounding box center [711, 300] width 70 height 22
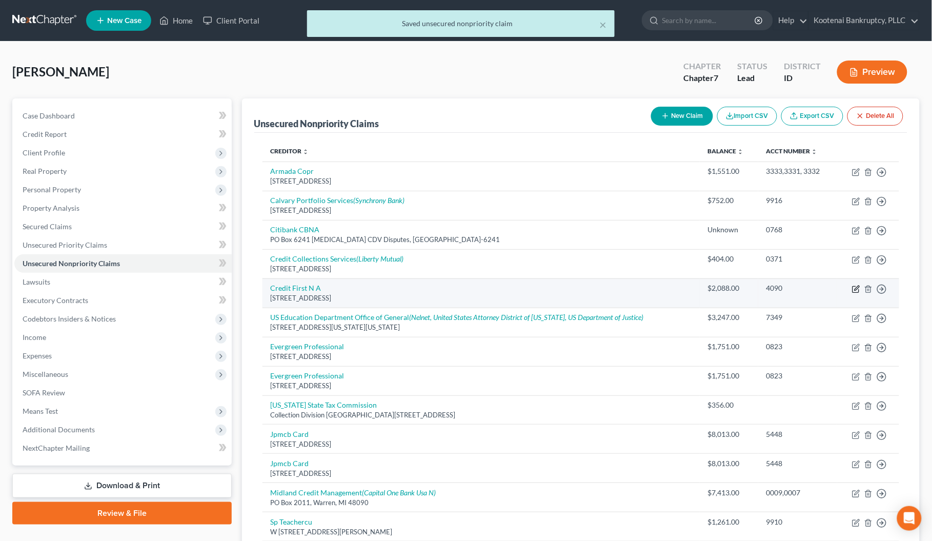
click at [855, 289] on icon "button" at bounding box center [856, 289] width 8 height 8
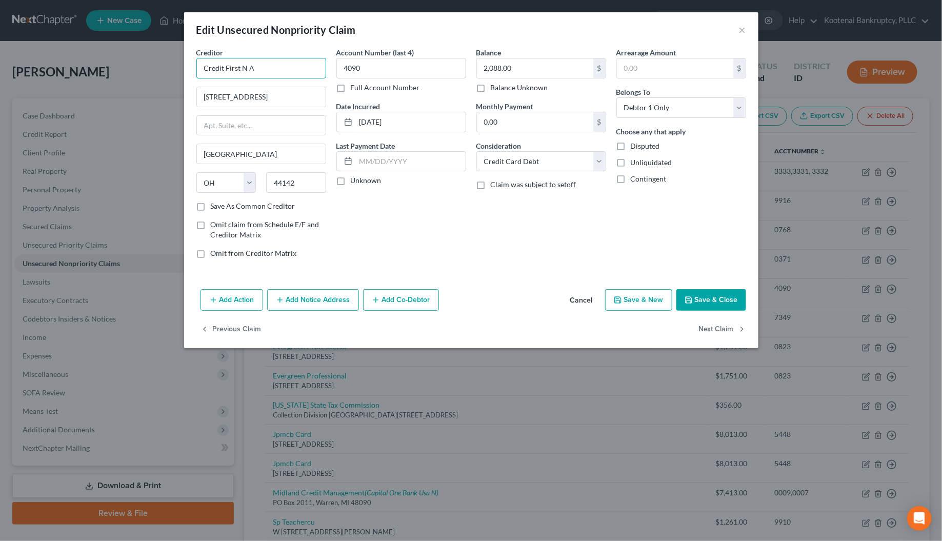
drag, startPoint x: 270, startPoint y: 65, endPoint x: 186, endPoint y: 66, distance: 84.1
click at [186, 66] on div "Creditor * Credit First N A [STREET_ADDRESS][GEOGRAPHIC_DATA] [US_STATE][GEOGRA…" at bounding box center [471, 166] width 574 height 238
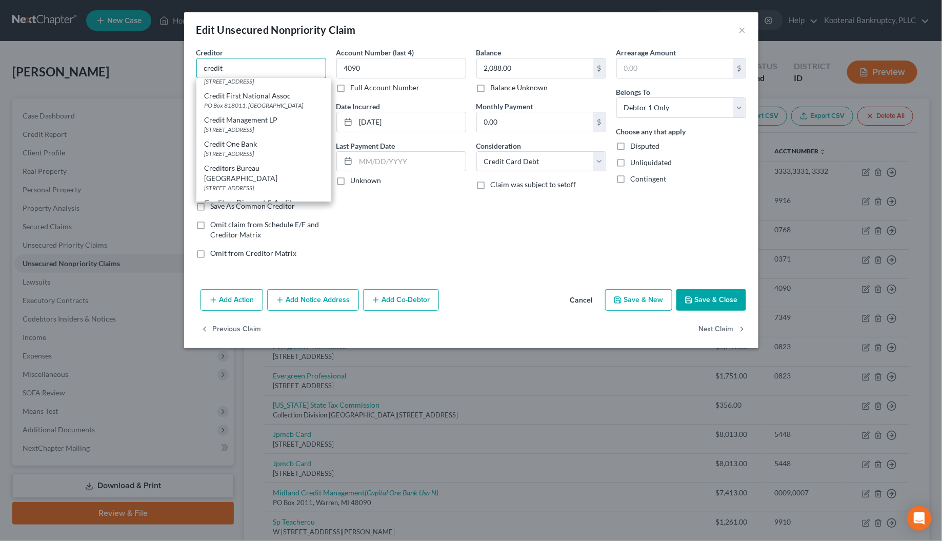
scroll to position [705, 0]
click at [336, 216] on div "Account Number (last 4) 4090 Full Account Number Date Incurred [DATE] Last Paym…" at bounding box center [401, 156] width 140 height 219
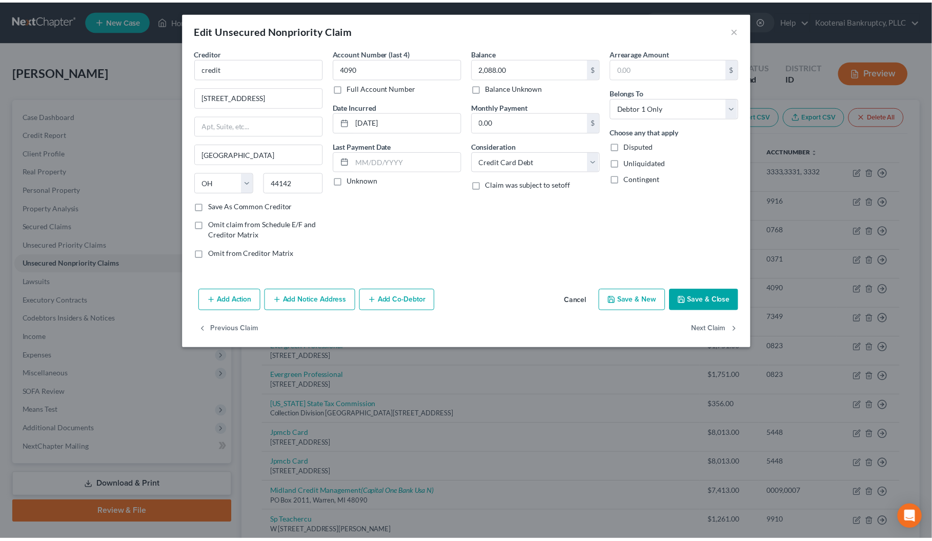
scroll to position [0, 0]
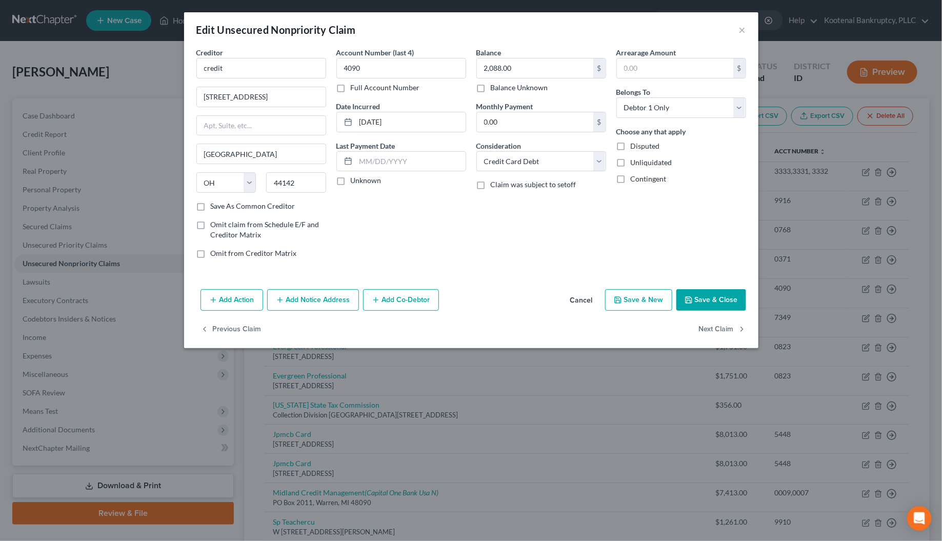
click at [590, 303] on button "Cancel" at bounding box center [581, 300] width 39 height 21
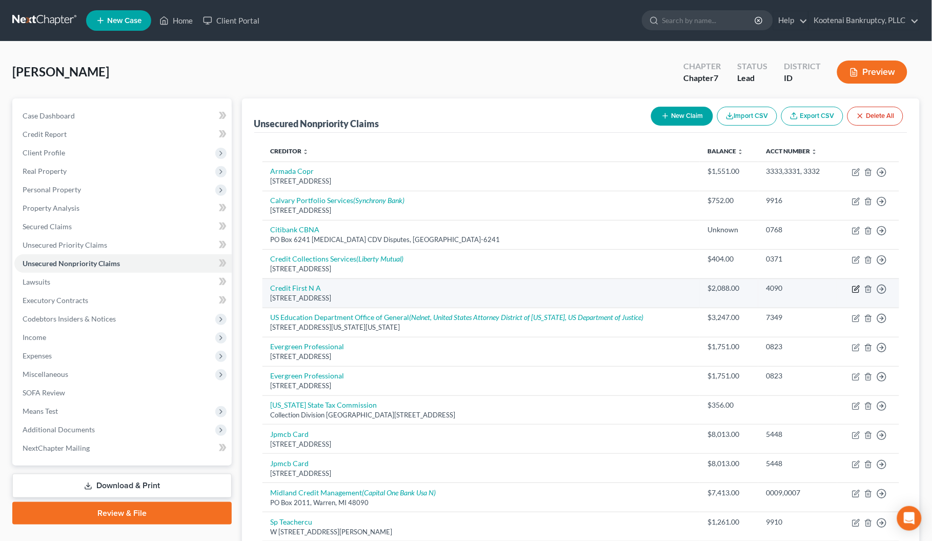
click at [854, 290] on icon "button" at bounding box center [856, 289] width 8 height 8
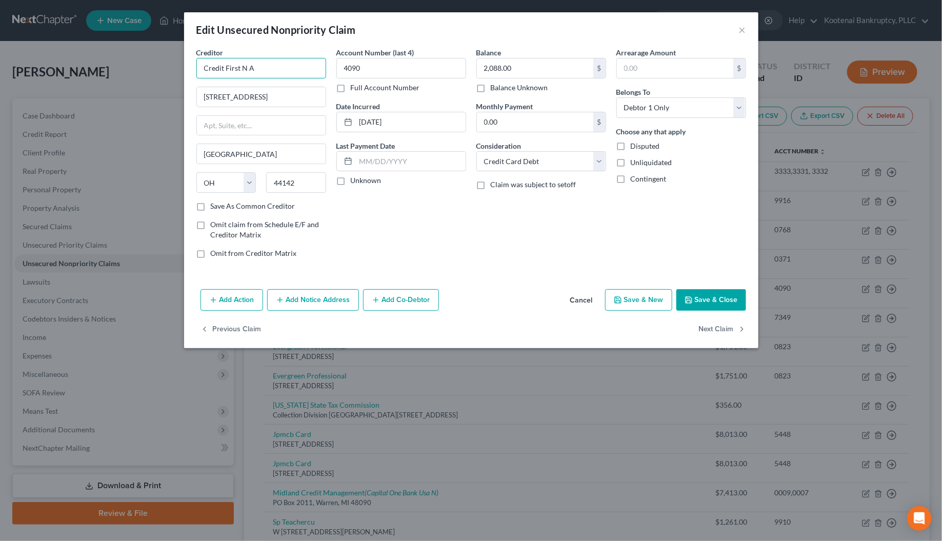
drag, startPoint x: 255, startPoint y: 68, endPoint x: 186, endPoint y: 66, distance: 69.2
click at [186, 65] on div "Creditor * Credit First N A [STREET_ADDRESS][GEOGRAPHIC_DATA] [US_STATE][GEOGRA…" at bounding box center [471, 166] width 574 height 238
click at [242, 95] on div "PO Box 818011, [GEOGRAPHIC_DATA]" at bounding box center [258, 95] width 107 height 9
click at [351, 180] on label "Unknown" at bounding box center [366, 180] width 31 height 10
click at [355, 180] on input "Unknown" at bounding box center [358, 178] width 7 height 7
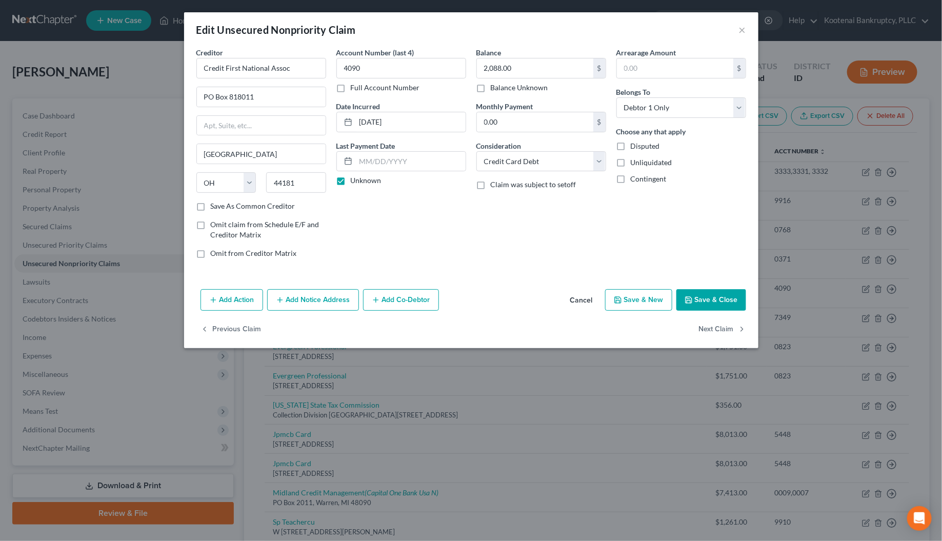
click at [688, 308] on button "Save & Close" at bounding box center [711, 300] width 70 height 22
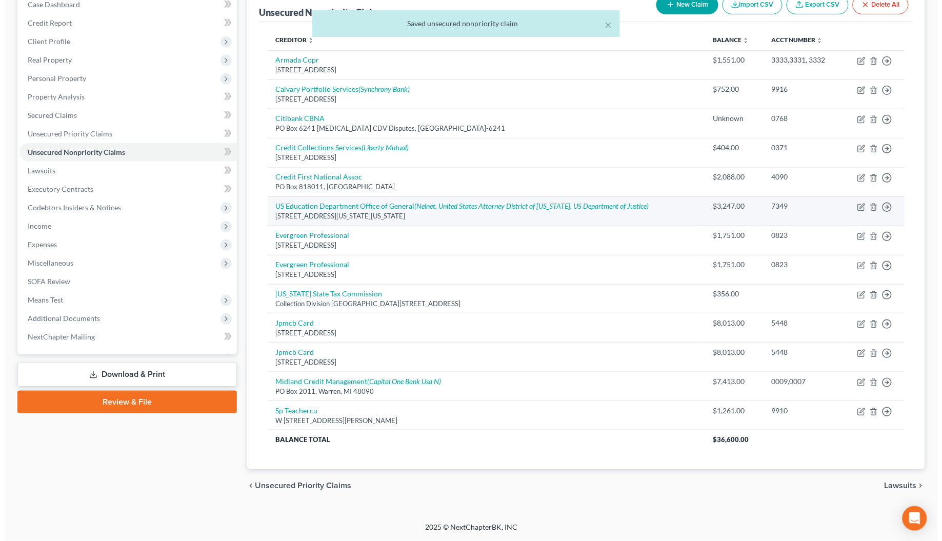
scroll to position [113, 0]
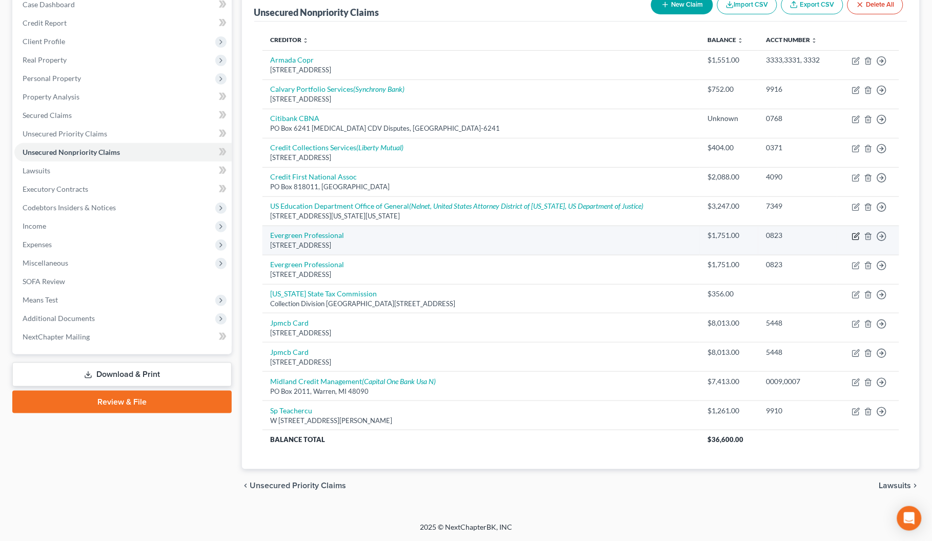
click at [855, 237] on icon "button" at bounding box center [856, 236] width 8 height 8
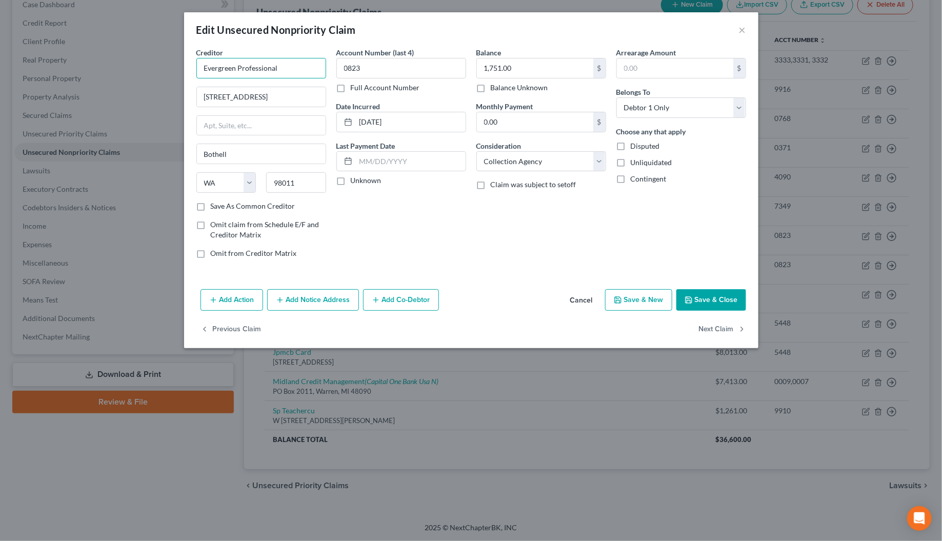
drag, startPoint x: 276, startPoint y: 69, endPoint x: 178, endPoint y: 71, distance: 97.4
click at [178, 71] on div "Edit Unsecured Nonpriority Claim × Creditor * Evergreen Professional [STREET_AD…" at bounding box center [471, 270] width 942 height 541
click at [229, 88] on div "Evergreen Professional Recoveries" at bounding box center [260, 86] width 110 height 10
click at [351, 182] on label "Unknown" at bounding box center [366, 180] width 31 height 10
click at [355, 182] on input "Unknown" at bounding box center [358, 178] width 7 height 7
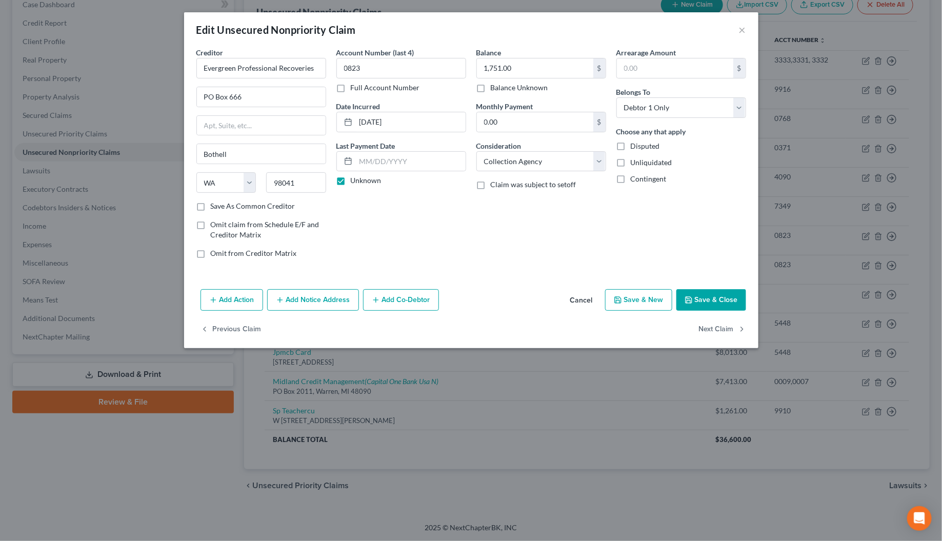
click at [712, 300] on button "Save & Close" at bounding box center [711, 300] width 70 height 22
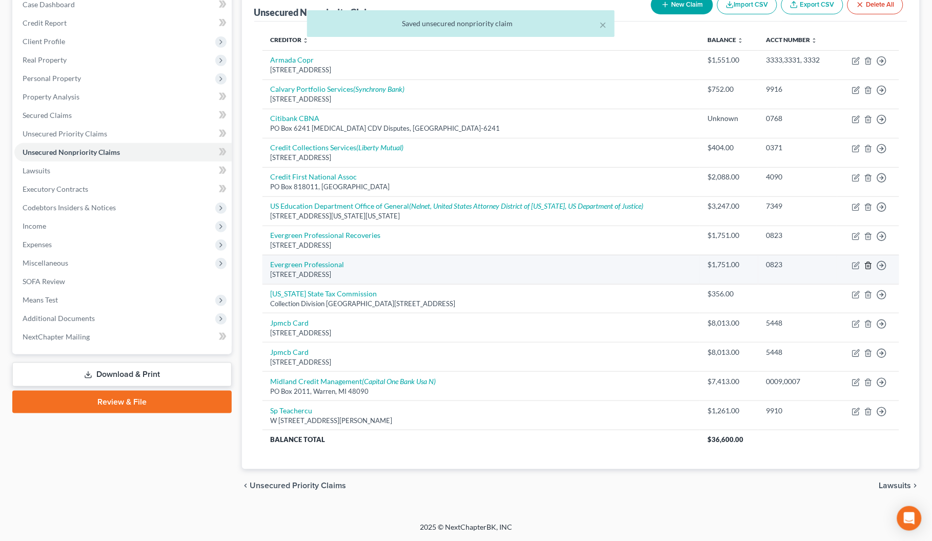
click at [867, 265] on icon "button" at bounding box center [868, 265] width 8 height 8
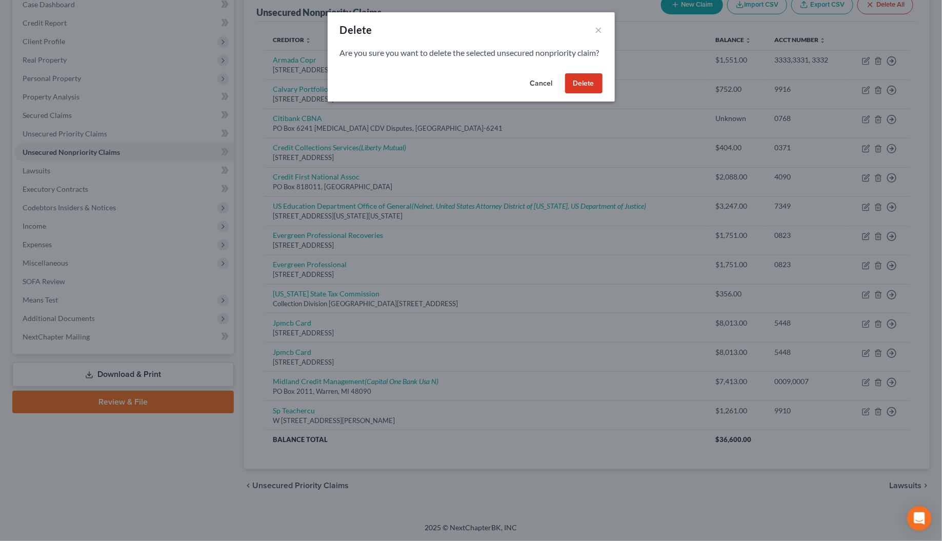
click at [579, 90] on button "Delete" at bounding box center [583, 83] width 37 height 21
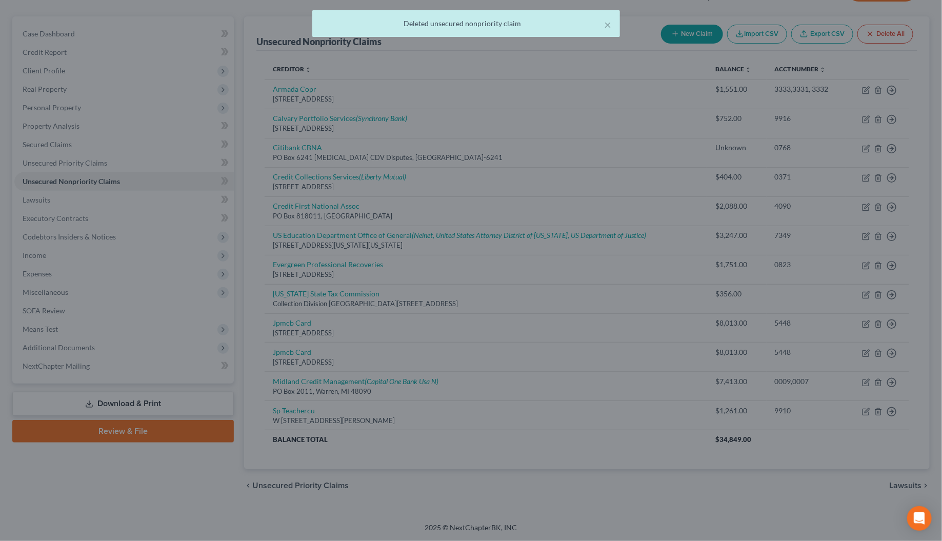
scroll to position [84, 0]
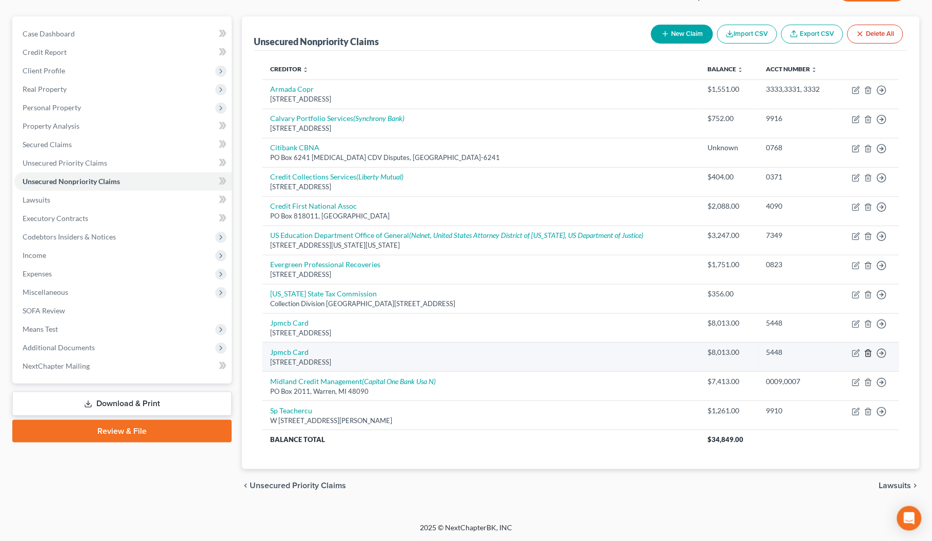
click at [870, 352] on icon "button" at bounding box center [868, 353] width 8 height 8
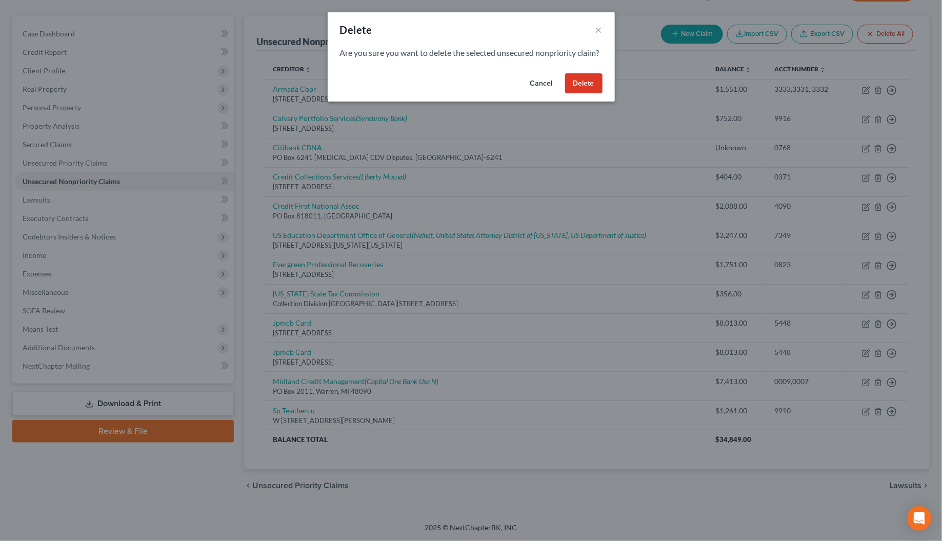
click at [579, 94] on button "Delete" at bounding box center [583, 83] width 37 height 21
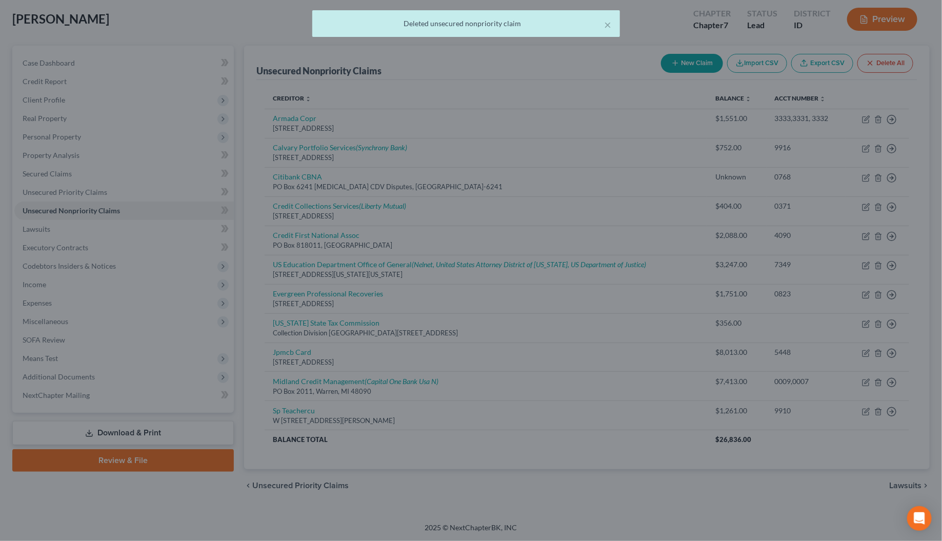
scroll to position [54, 0]
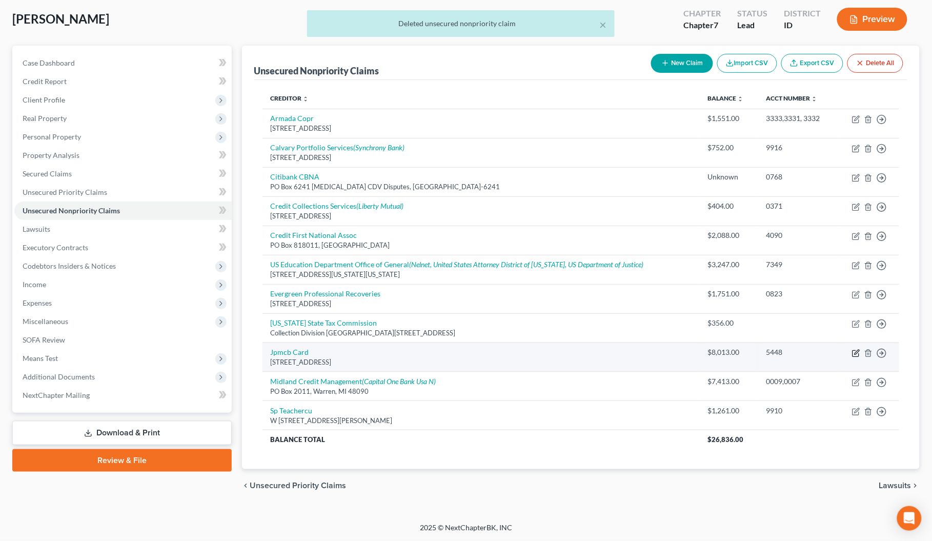
click at [857, 354] on icon "button" at bounding box center [857, 352] width 5 height 5
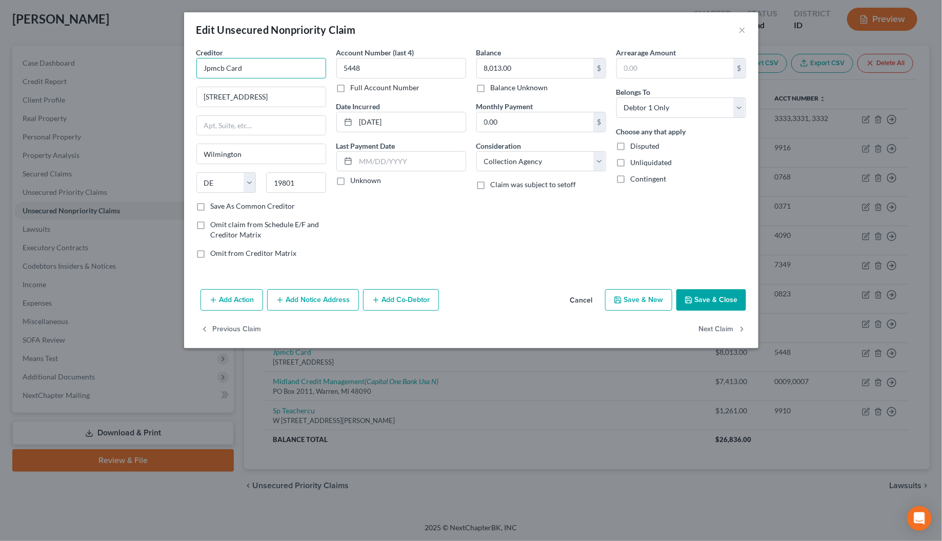
drag, startPoint x: 269, startPoint y: 64, endPoint x: 186, endPoint y: 74, distance: 84.2
click at [186, 74] on div "Creditor * Jpmcb Card [STREET_ADDRESS][GEOGRAPHIC_DATA] [US_STATE][GEOGRAPHIC_D…" at bounding box center [471, 166] width 574 height 238
click at [237, 117] on div "JPMC c/o National Bankruptcy Services, LLC" at bounding box center [264, 115] width 118 height 21
click at [351, 180] on label "Unknown" at bounding box center [366, 180] width 31 height 10
click at [355, 180] on input "Unknown" at bounding box center [358, 178] width 7 height 7
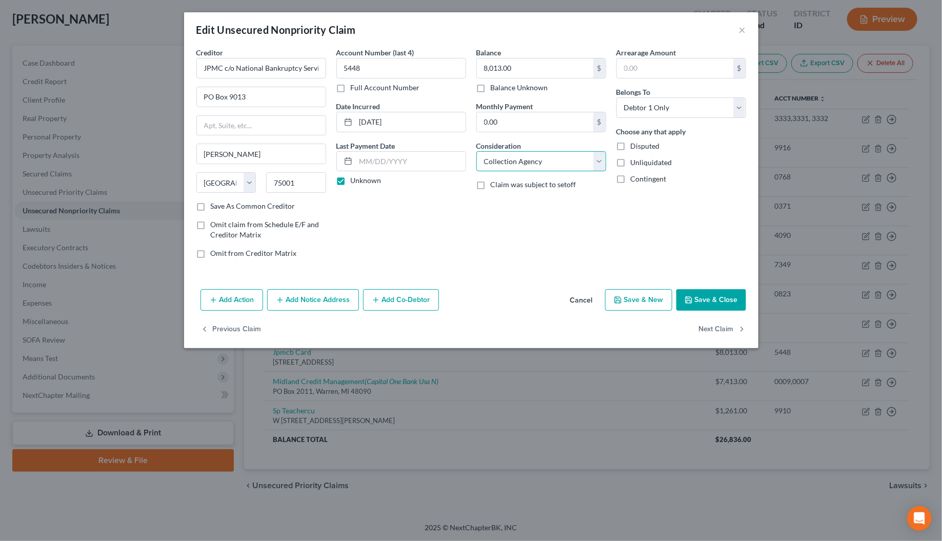
drag, startPoint x: 598, startPoint y: 165, endPoint x: 573, endPoint y: 172, distance: 26.6
click at [598, 165] on select "Select Cable / Satellite Services Collection Agency Credit Card Debt Debt Couns…" at bounding box center [541, 161] width 130 height 21
click at [476, 151] on select "Select Cable / Satellite Services Collection Agency Credit Card Debt Debt Couns…" at bounding box center [541, 161] width 130 height 21
drag, startPoint x: 198, startPoint y: 68, endPoint x: 329, endPoint y: 70, distance: 131.3
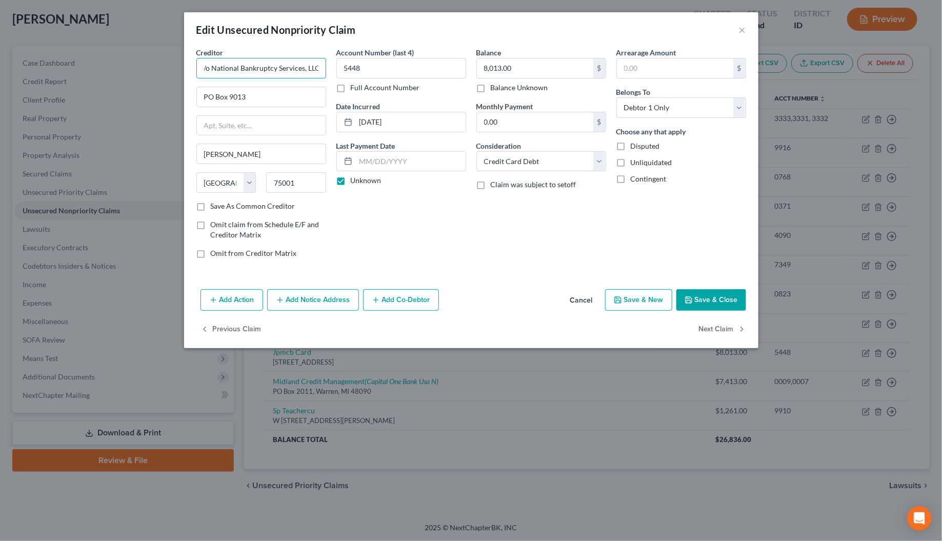
click at [329, 70] on div "Creditor * JPMC c/o National Bankruptcy Services, LLC [GEOGRAPHIC_DATA][US_STAT…" at bounding box center [261, 156] width 140 height 219
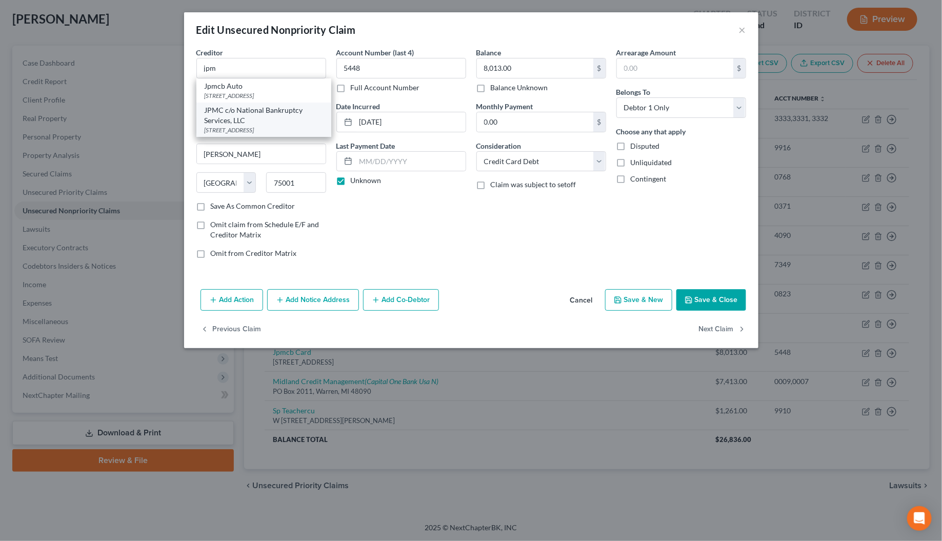
click at [245, 118] on div "JPMC c/o National Bankruptcy Services, LLC" at bounding box center [264, 115] width 118 height 21
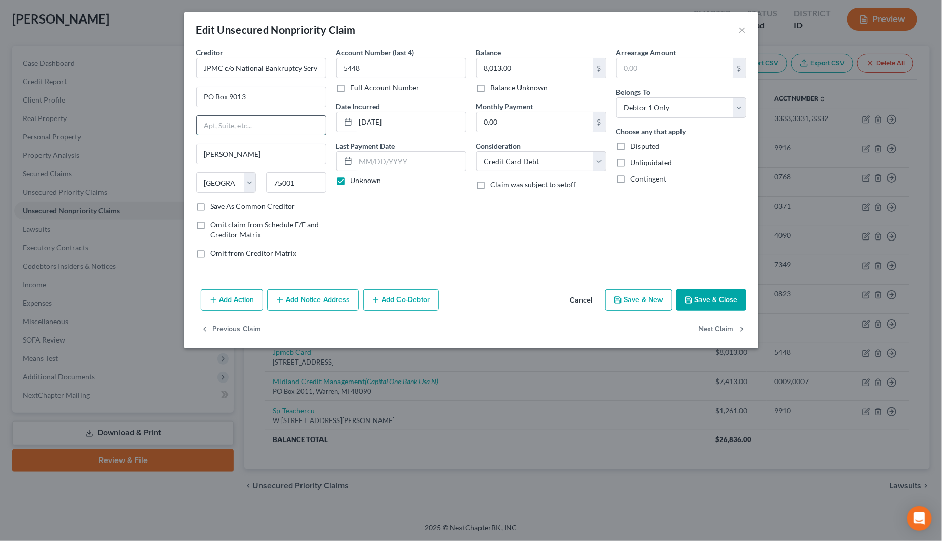
click at [216, 130] on input "text" at bounding box center [261, 125] width 129 height 19
drag, startPoint x: 225, startPoint y: 68, endPoint x: 323, endPoint y: 63, distance: 98.6
click at [323, 63] on input "JPMC c/o National Bankruptcy Services, LLC" at bounding box center [261, 68] width 130 height 21
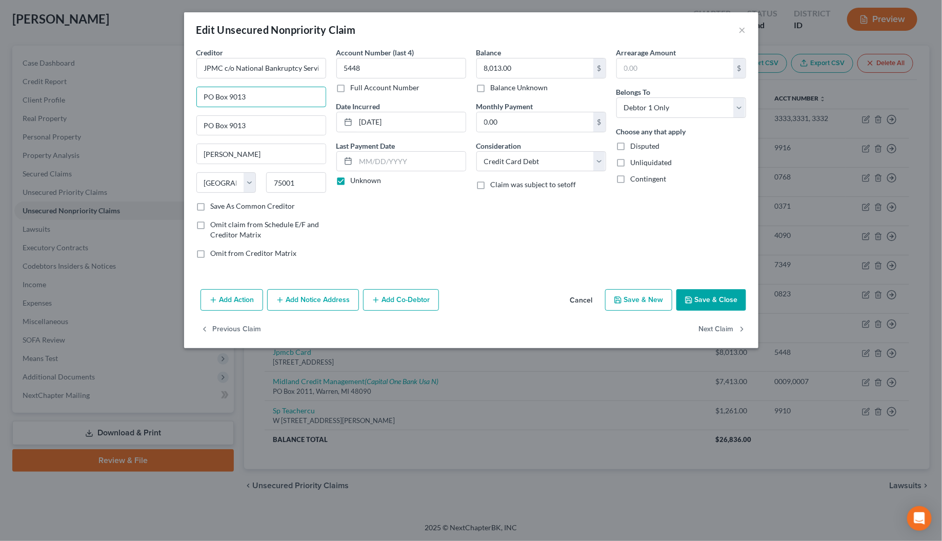
drag, startPoint x: 249, startPoint y: 95, endPoint x: 186, endPoint y: 95, distance: 63.6
click at [186, 95] on div "Creditor * JPMC c/o National Bankruptcy Services, LLC [GEOGRAPHIC_DATA][US_STAT…" at bounding box center [471, 166] width 574 height 238
paste input "c/o National Bankruptcy Services, LLC"
click at [700, 301] on button "Save & Close" at bounding box center [711, 300] width 70 height 22
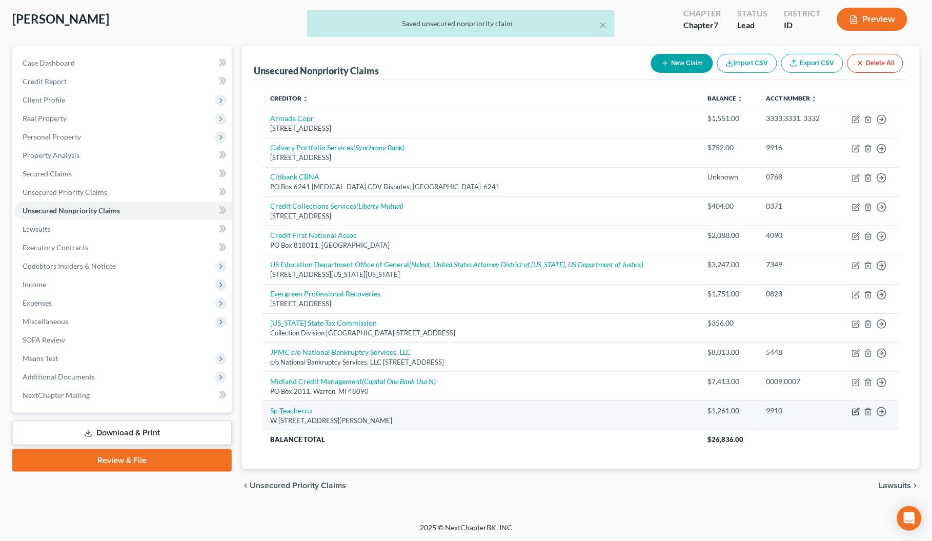
click at [858, 412] on icon "button" at bounding box center [856, 412] width 8 height 8
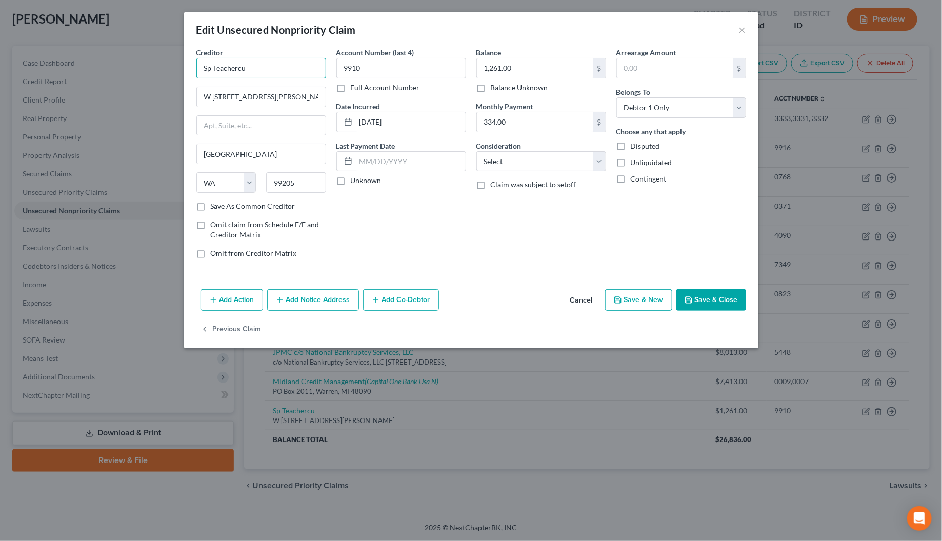
drag, startPoint x: 262, startPoint y: 70, endPoint x: 185, endPoint y: 71, distance: 77.9
click at [185, 71] on div "Creditor * Sp Teachercu W [GEOGRAPHIC_DATA][PERSON_NAME] [GEOGRAPHIC_DATA] [US_…" at bounding box center [471, 166] width 574 height 238
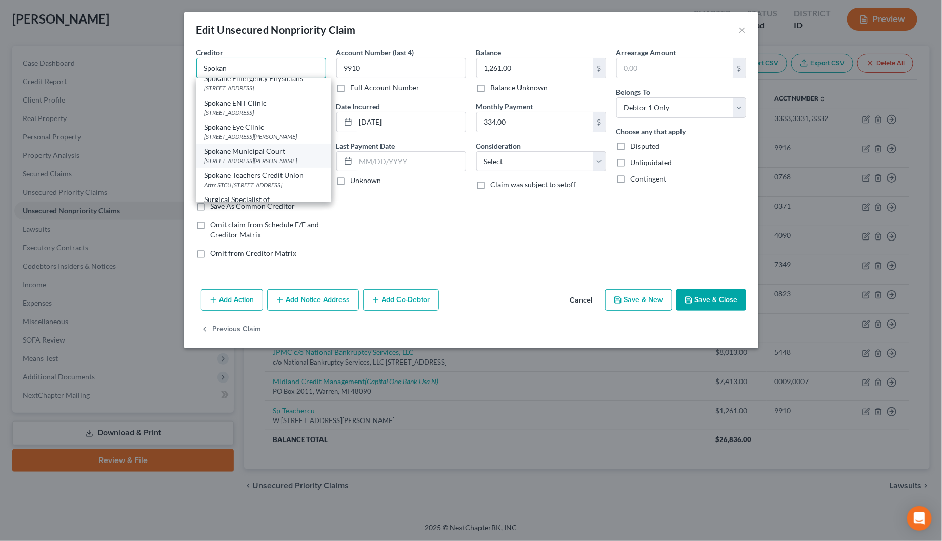
scroll to position [177, 0]
click at [236, 163] on div "Attn: STCU [STREET_ADDRESS]" at bounding box center [264, 159] width 118 height 9
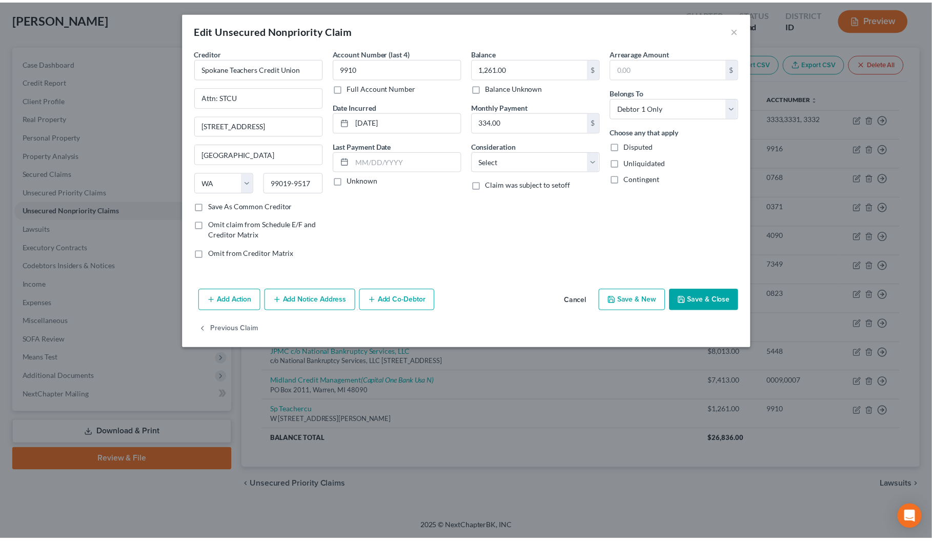
scroll to position [0, 0]
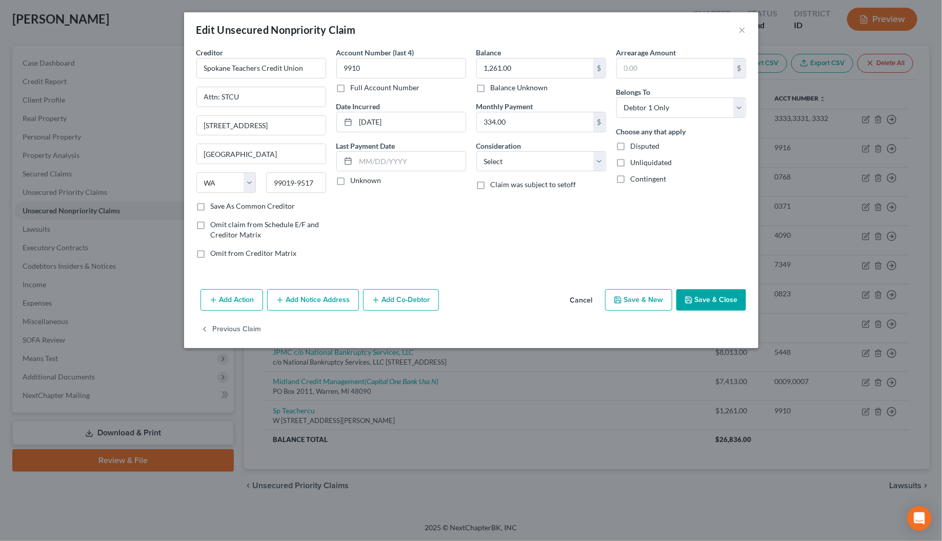
click at [351, 180] on label "Unknown" at bounding box center [366, 180] width 31 height 10
click at [355, 180] on input "Unknown" at bounding box center [358, 178] width 7 height 7
click at [521, 166] on select "Select Cable / Satellite Services Collection Agency Credit Card Debt Debt Couns…" at bounding box center [541, 161] width 130 height 21
click at [476, 151] on select "Select Cable / Satellite Services Collection Agency Credit Card Debt Debt Couns…" at bounding box center [541, 161] width 130 height 21
click at [714, 298] on button "Save & Close" at bounding box center [711, 300] width 70 height 22
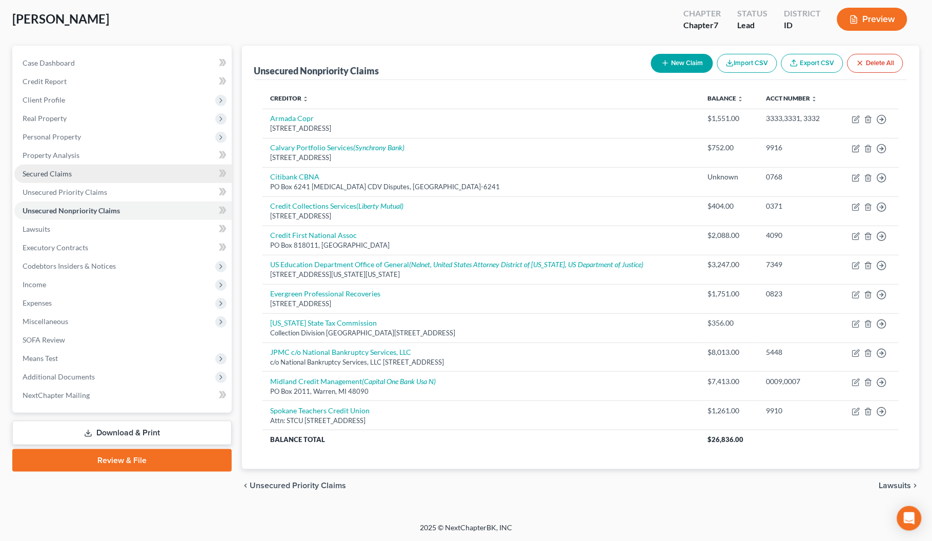
click at [48, 175] on link "Secured Claims" at bounding box center [122, 174] width 217 height 18
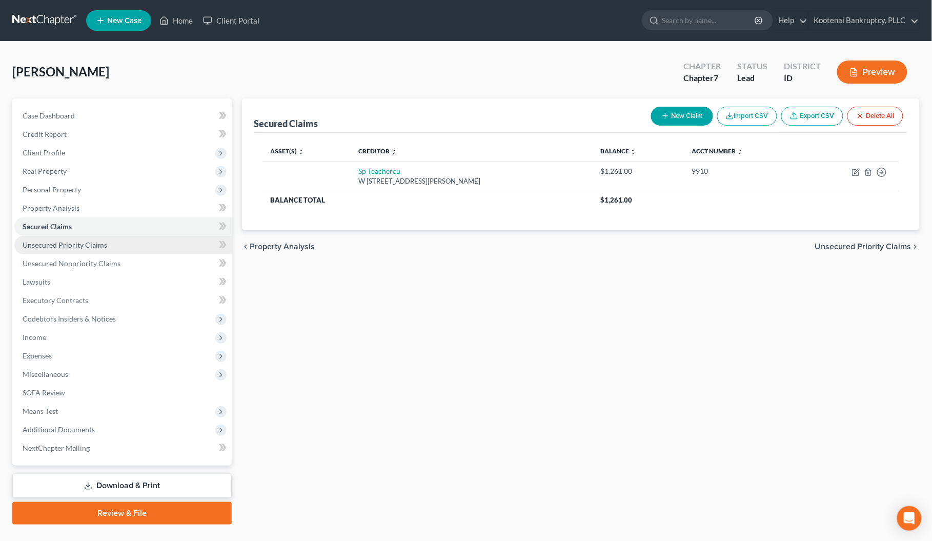
click at [38, 246] on span "Unsecured Priority Claims" at bounding box center [65, 244] width 85 height 9
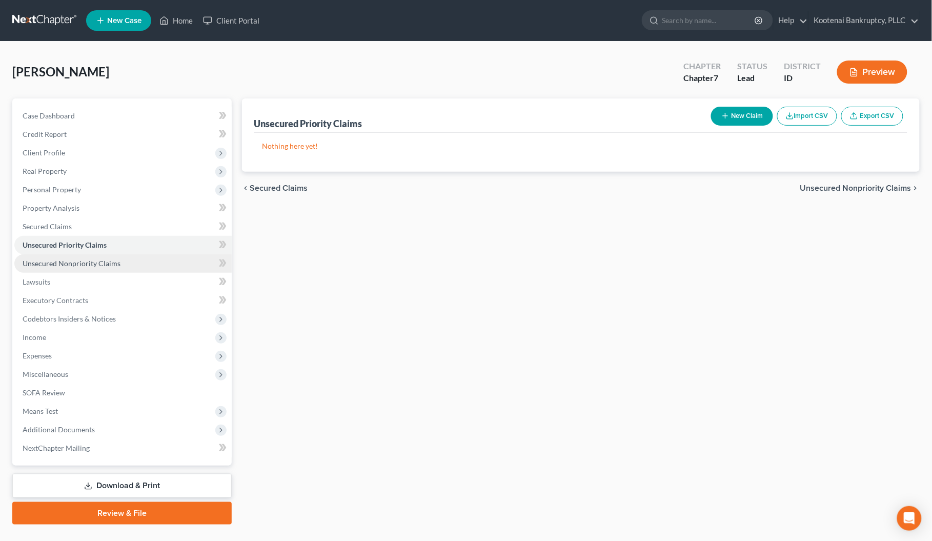
click at [41, 267] on span "Unsecured Nonpriority Claims" at bounding box center [72, 263] width 98 height 9
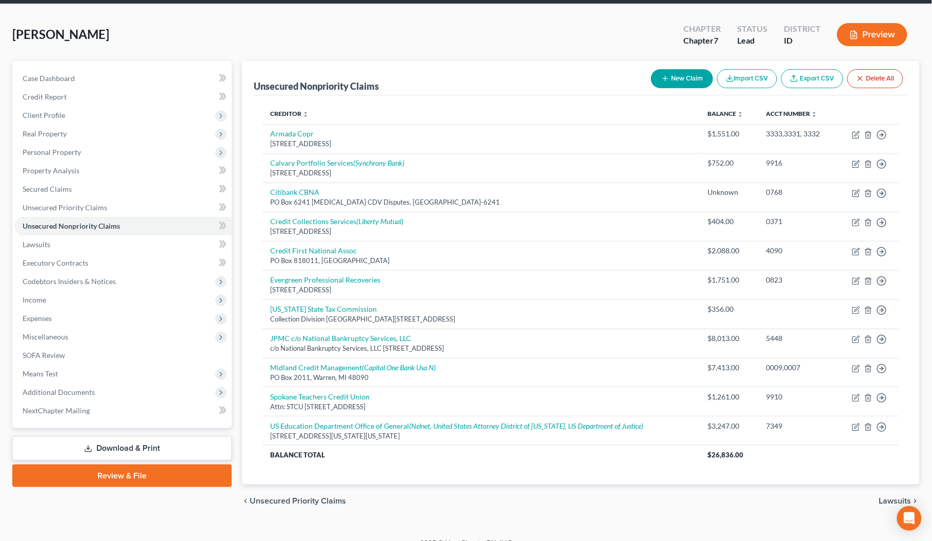
scroll to position [54, 0]
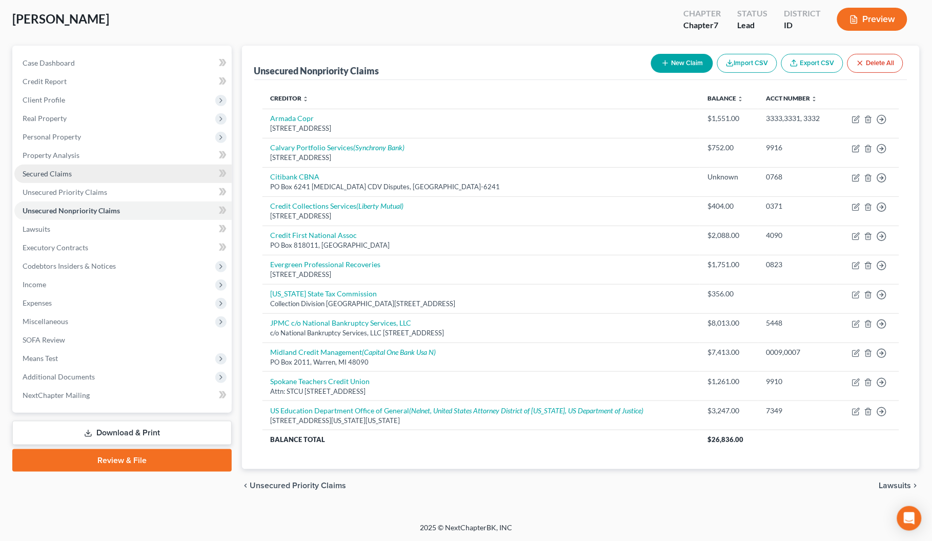
click at [44, 169] on span "Secured Claims" at bounding box center [47, 173] width 49 height 9
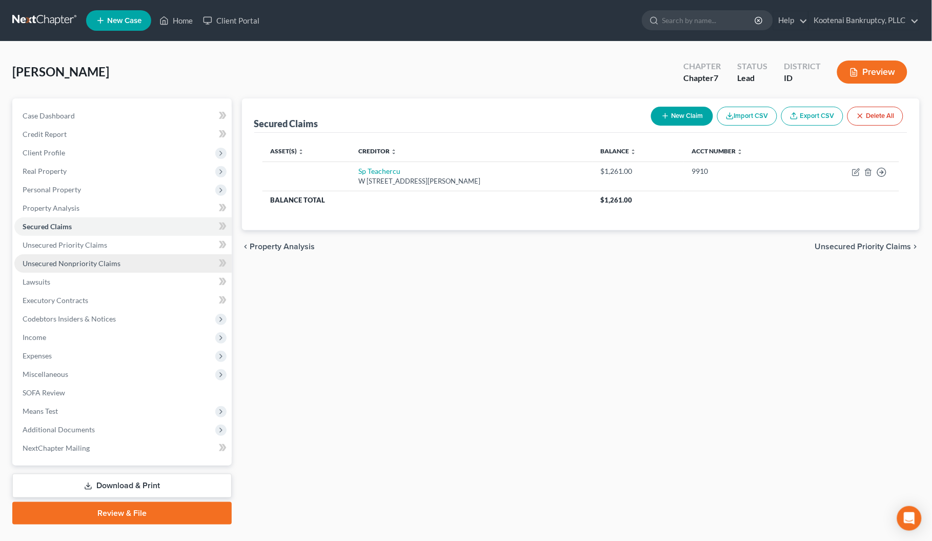
click at [49, 259] on span "Unsecured Nonpriority Claims" at bounding box center [72, 263] width 98 height 9
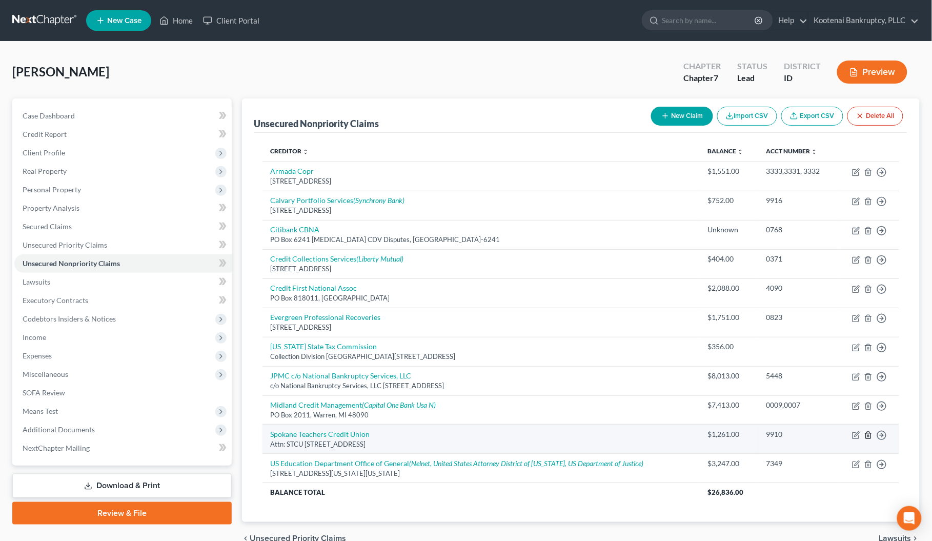
click at [870, 435] on icon "button" at bounding box center [868, 435] width 8 height 8
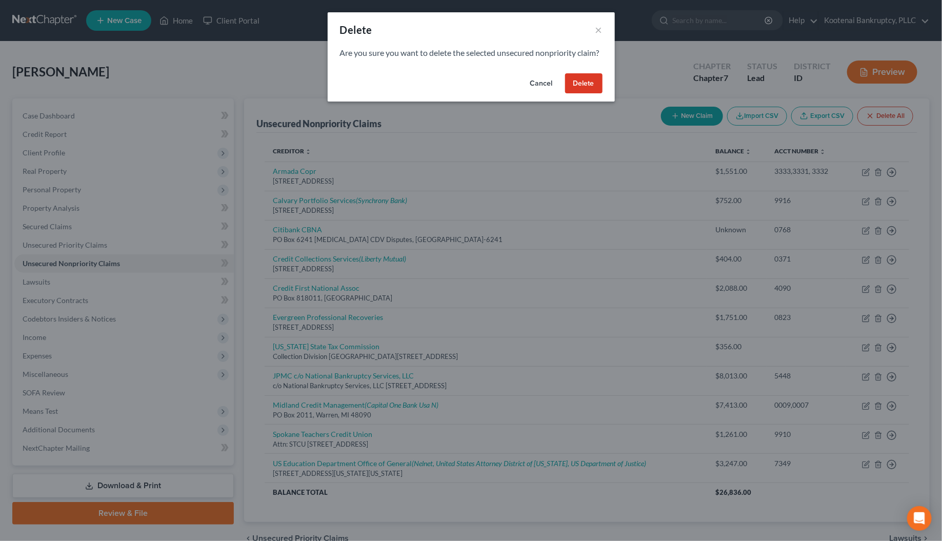
click at [572, 94] on button "Delete" at bounding box center [583, 83] width 37 height 21
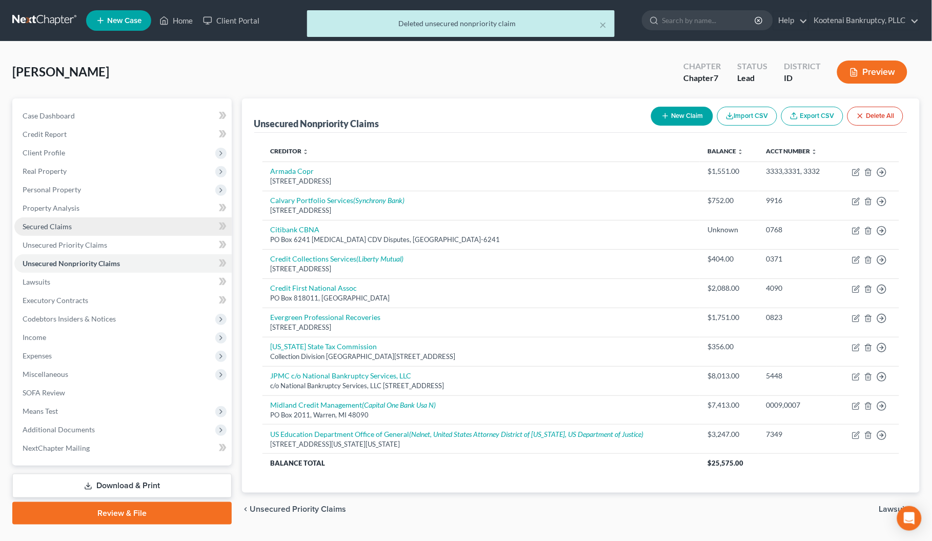
click at [32, 228] on span "Secured Claims" at bounding box center [47, 226] width 49 height 9
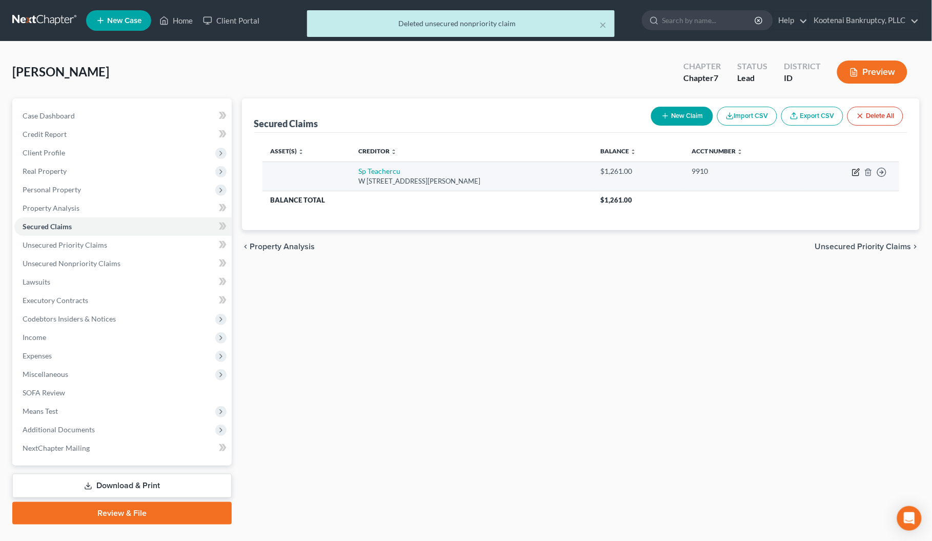
click at [855, 172] on icon "button" at bounding box center [856, 172] width 8 height 8
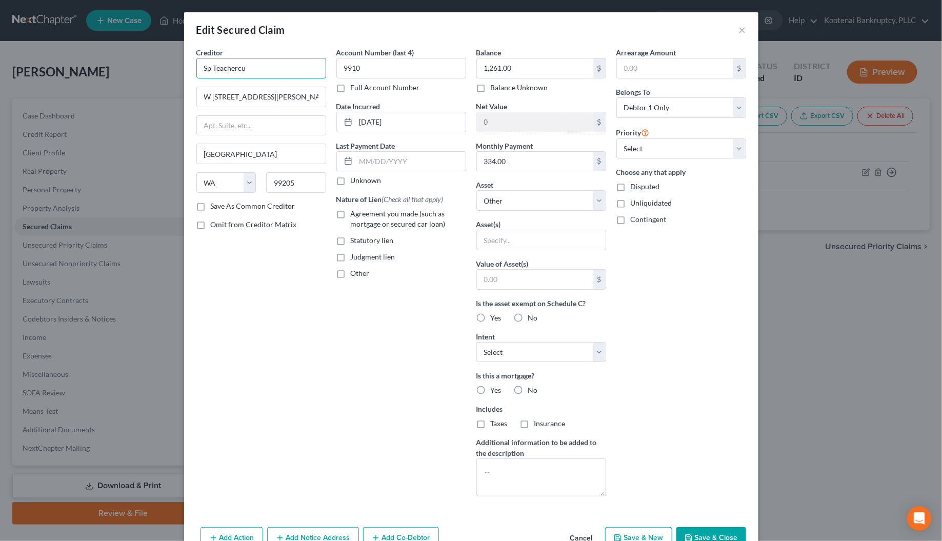
drag, startPoint x: 268, startPoint y: 68, endPoint x: 178, endPoint y: 68, distance: 89.7
click at [184, 68] on div "Creditor * Sp Teachercu W [GEOGRAPHIC_DATA][PERSON_NAME] [GEOGRAPHIC_DATA] [US_…" at bounding box center [471, 285] width 574 height 476
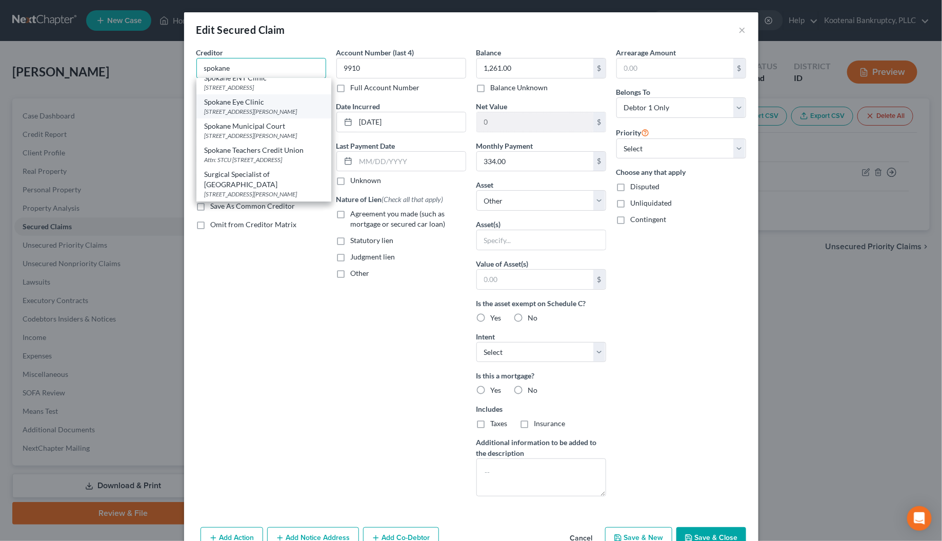
scroll to position [177, 0]
drag, startPoint x: 232, startPoint y: 160, endPoint x: 283, endPoint y: 198, distance: 63.5
click at [232, 160] on div "Attn: STCU [STREET_ADDRESS]" at bounding box center [264, 159] width 118 height 9
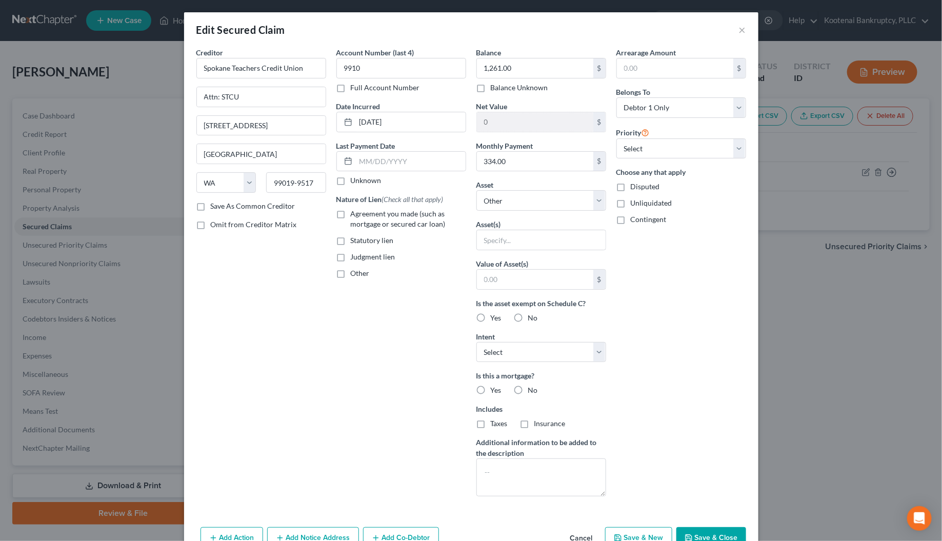
scroll to position [0, 0]
click at [499, 202] on select "Select Other Multiple Assets Glacier 9766 (Checking Account) - $0.0" at bounding box center [541, 200] width 130 height 21
click at [644, 271] on div "Arrearage Amount $ Belongs To * Select Debtor 1 Only Debtor 2 Only Debtor 1 And…" at bounding box center [681, 275] width 140 height 457
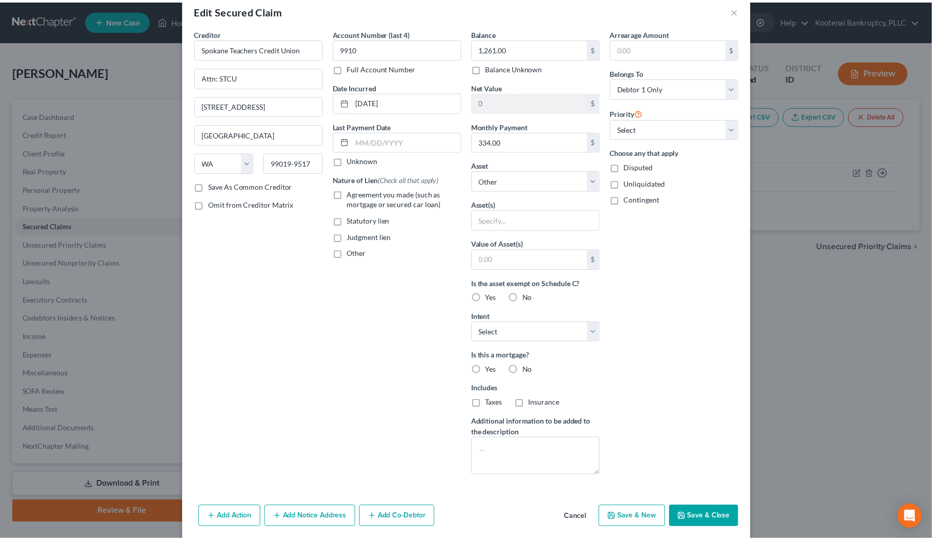
scroll to position [38, 0]
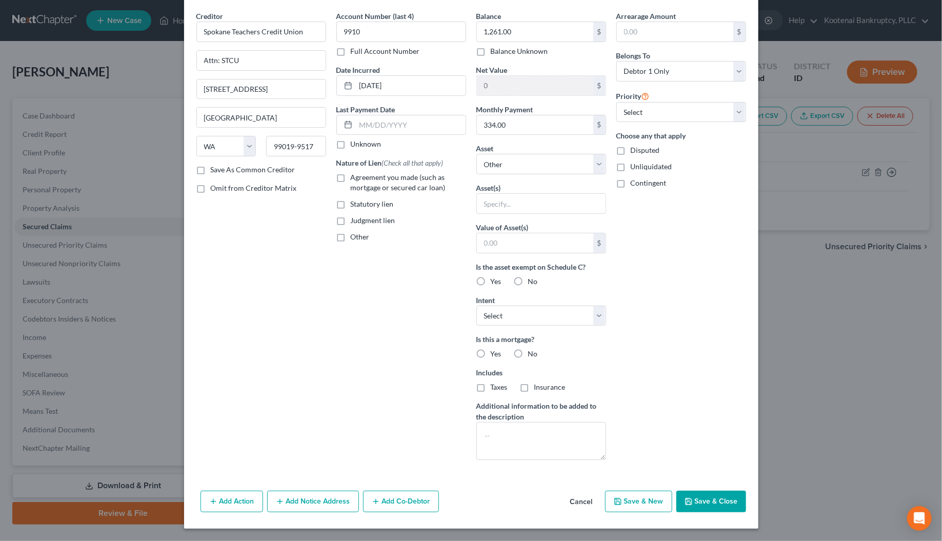
drag, startPoint x: 708, startPoint y: 498, endPoint x: 69, endPoint y: 314, distance: 664.7
click at [707, 498] on button "Save & Close" at bounding box center [711, 502] width 70 height 22
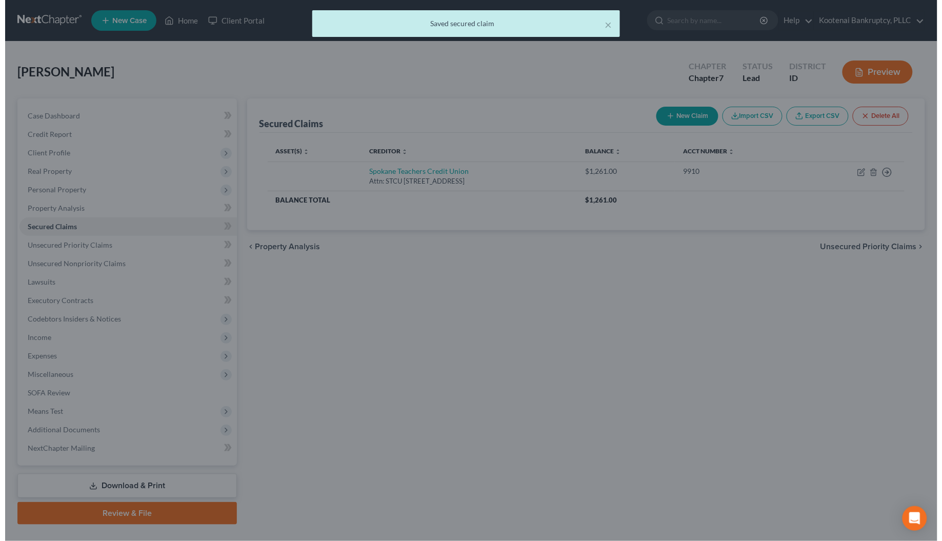
scroll to position [0, 0]
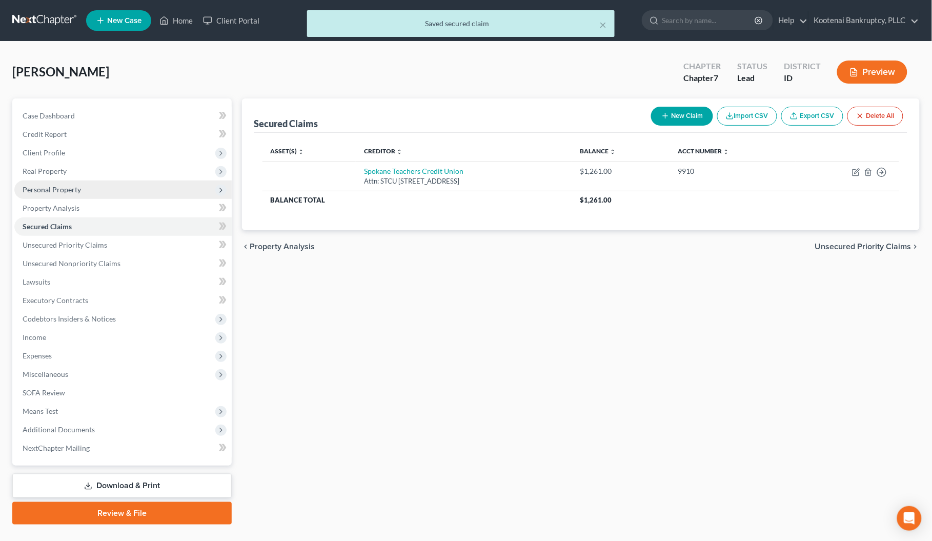
click at [35, 186] on span "Personal Property" at bounding box center [52, 189] width 58 height 9
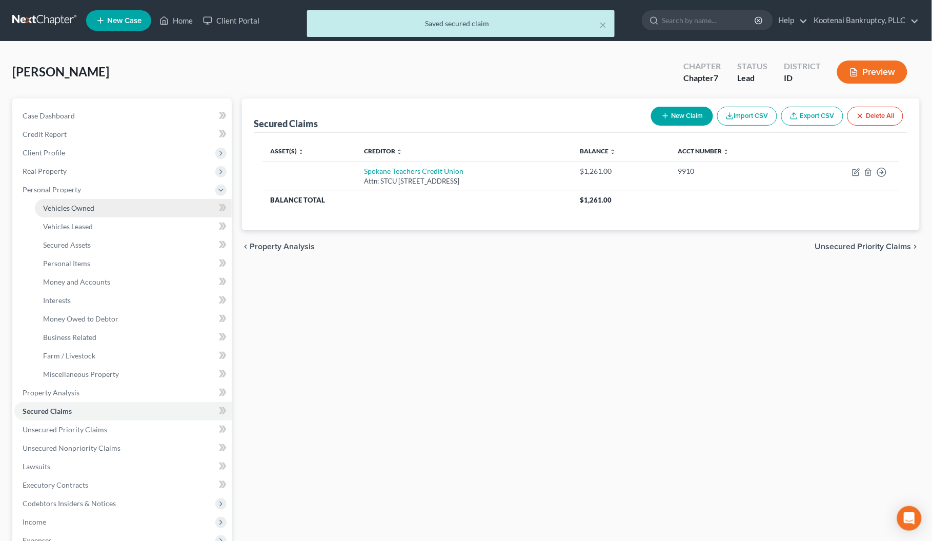
click at [60, 206] on span "Vehicles Owned" at bounding box center [68, 208] width 51 height 9
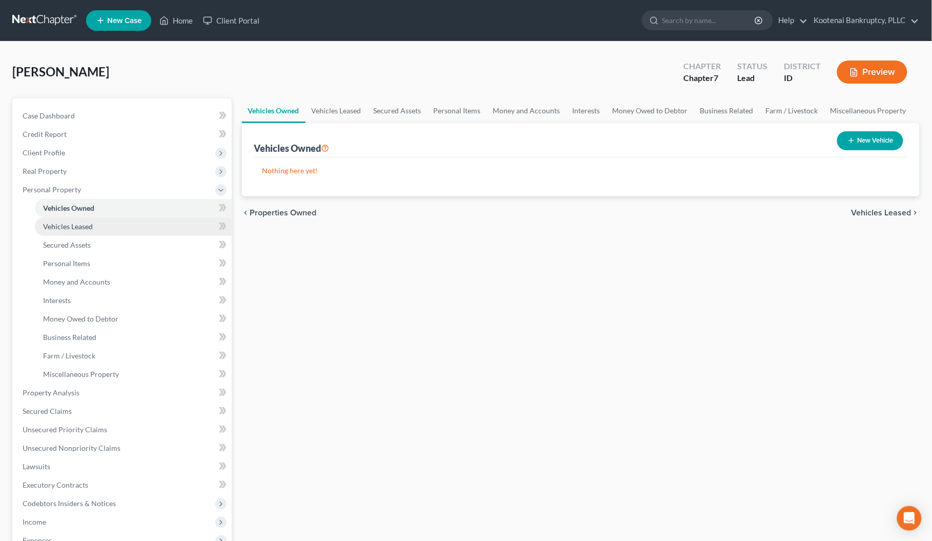
click at [65, 222] on span "Vehicles Leased" at bounding box center [68, 226] width 50 height 9
click at [63, 207] on span "Vehicles Owned" at bounding box center [68, 208] width 51 height 9
click at [863, 141] on button "New Vehicle" at bounding box center [870, 140] width 66 height 19
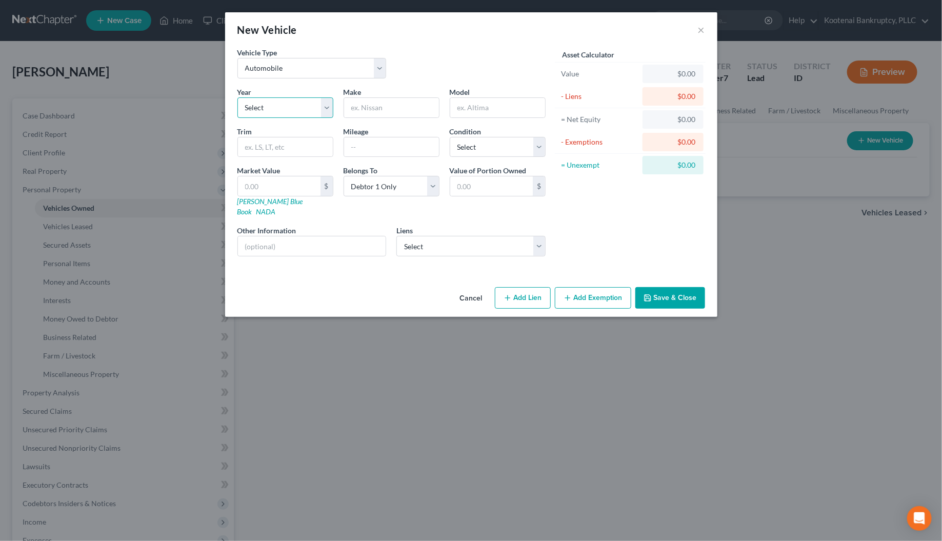
drag, startPoint x: 247, startPoint y: 108, endPoint x: 248, endPoint y: 116, distance: 8.2
click at [247, 108] on select "Select 2026 2025 2024 2023 2022 2021 2020 2019 2018 2017 2016 2015 2014 2013 20…" at bounding box center [285, 107] width 96 height 21
click at [237, 97] on select "Select 2026 2025 2024 2023 2022 2021 2020 2019 2018 2017 2016 2015 2014 2013 20…" at bounding box center [285, 107] width 96 height 21
click at [357, 108] on input "text" at bounding box center [391, 107] width 95 height 19
click at [470, 106] on input "text" at bounding box center [497, 107] width 95 height 19
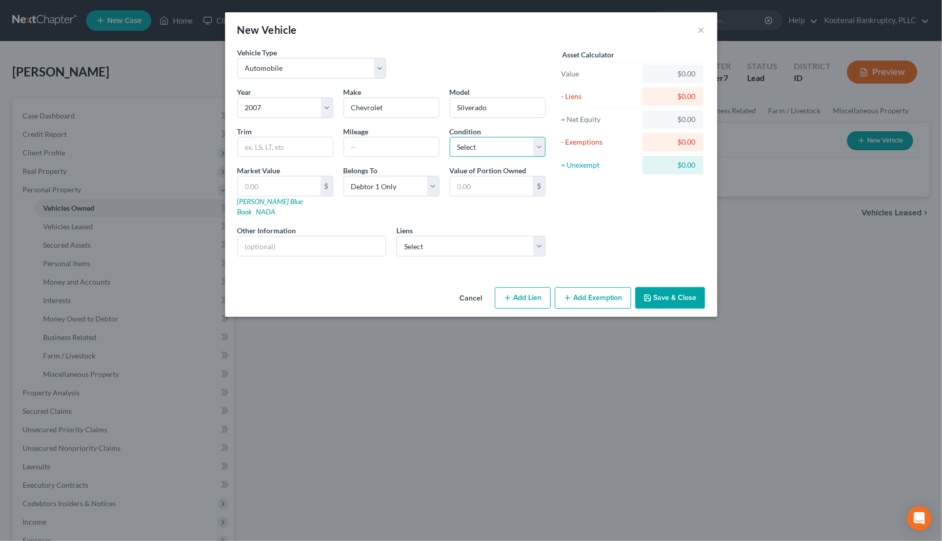
click at [470, 151] on select "Select Excellent Very Good Good Fair Poor" at bounding box center [498, 147] width 96 height 21
click at [450, 137] on select "Select Excellent Very Good Good Fair Poor" at bounding box center [498, 147] width 96 height 21
click at [354, 144] on input "text" at bounding box center [391, 146] width 95 height 19
click at [418, 240] on select "Select Spokane Teachers Credit Union - $1,261.00" at bounding box center [470, 246] width 149 height 21
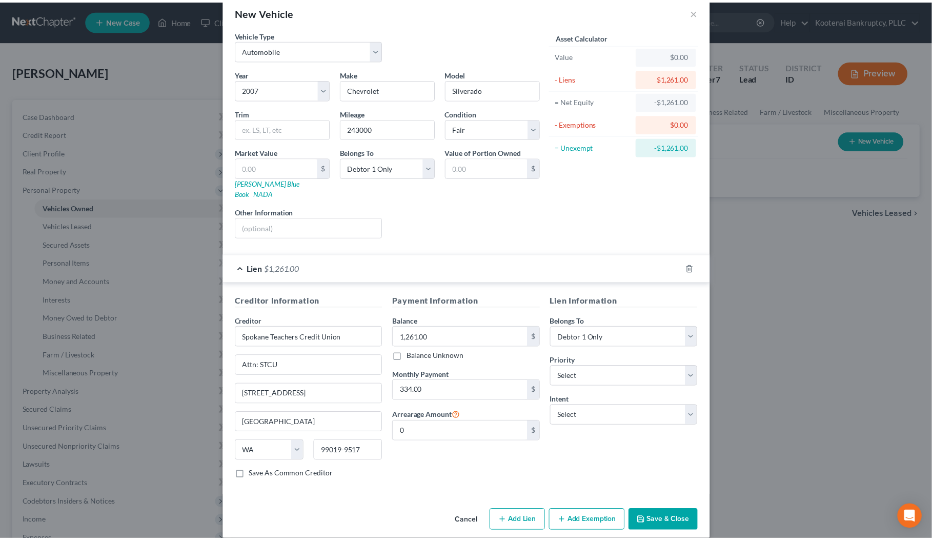
scroll to position [23, 0]
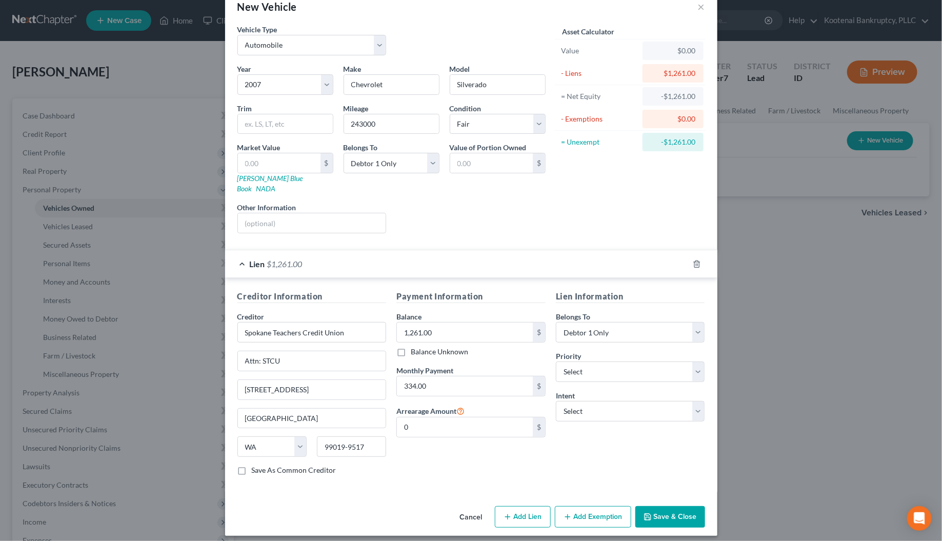
click at [671, 508] on button "Save & Close" at bounding box center [670, 517] width 70 height 22
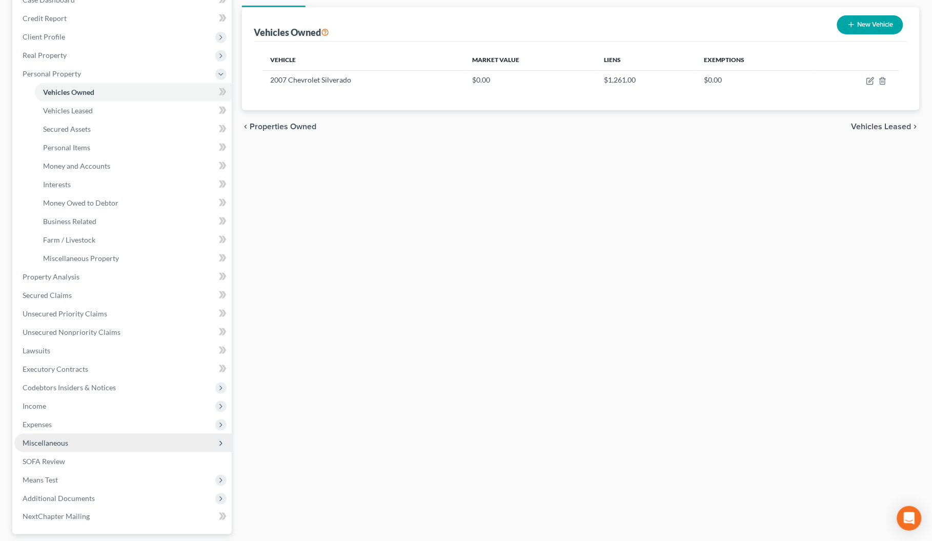
scroll to position [128, 0]
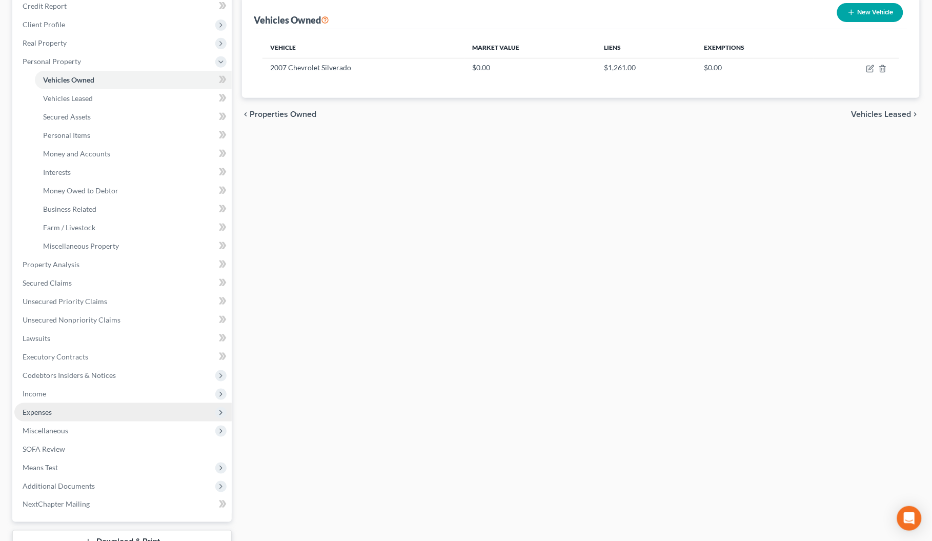
click at [42, 411] on span "Expenses" at bounding box center [37, 412] width 29 height 9
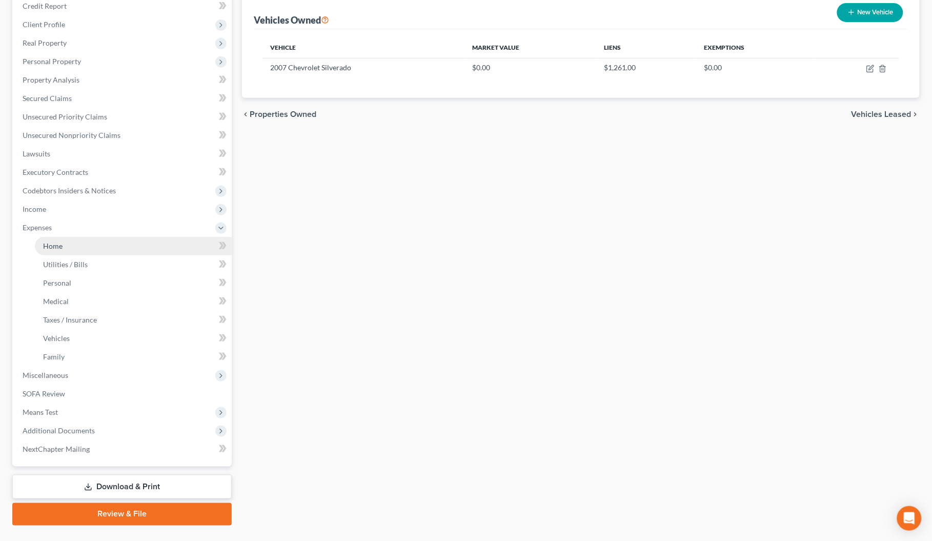
click at [51, 249] on link "Home" at bounding box center [133, 246] width 197 height 18
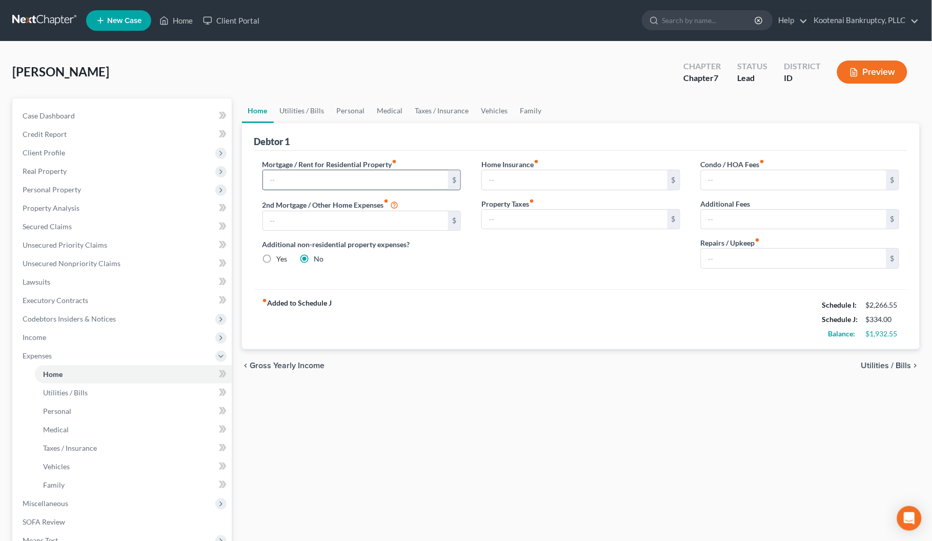
click at [283, 180] on input "text" at bounding box center [356, 179] width 186 height 19
drag, startPoint x: 296, startPoint y: 104, endPoint x: 295, endPoint y: 162, distance: 57.9
click at [296, 105] on link "Utilities / Bills" at bounding box center [302, 110] width 57 height 25
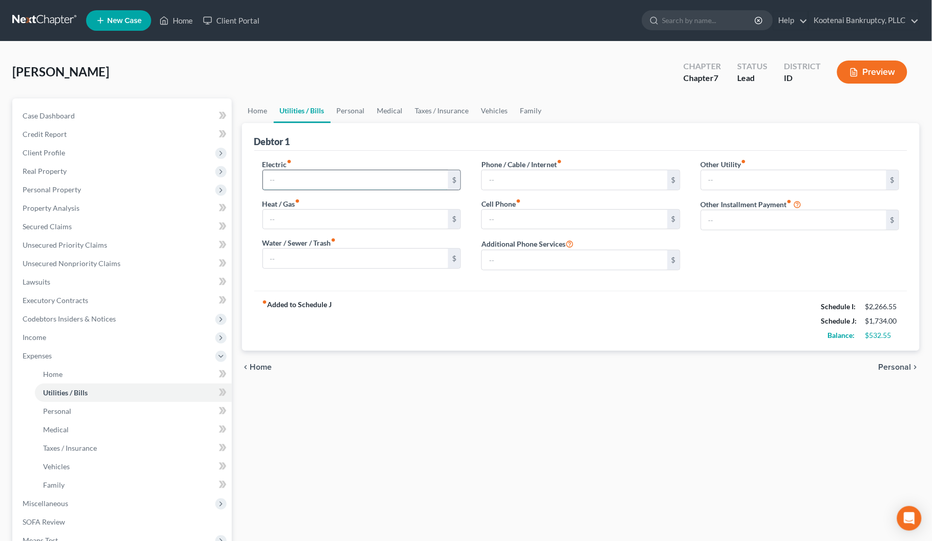
click at [278, 175] on input "text" at bounding box center [356, 179] width 186 height 19
click at [271, 214] on input "text" at bounding box center [356, 219] width 186 height 19
click at [500, 178] on input "text" at bounding box center [575, 179] width 186 height 19
drag, startPoint x: 344, startPoint y: 108, endPoint x: 323, endPoint y: 156, distance: 53.0
click at [343, 109] on link "Personal" at bounding box center [351, 110] width 40 height 25
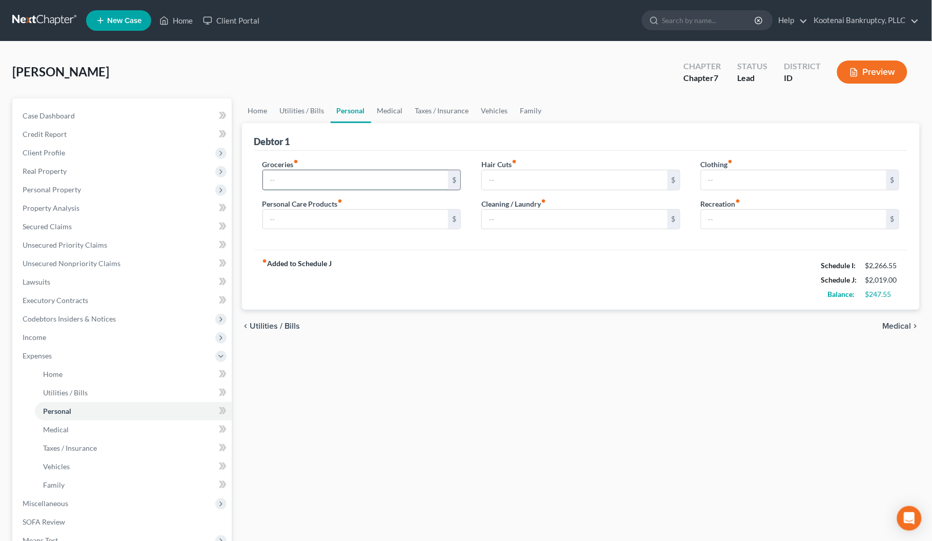
click at [288, 180] on input "text" at bounding box center [356, 179] width 186 height 19
click at [491, 113] on link "Vehicles" at bounding box center [494, 110] width 39 height 25
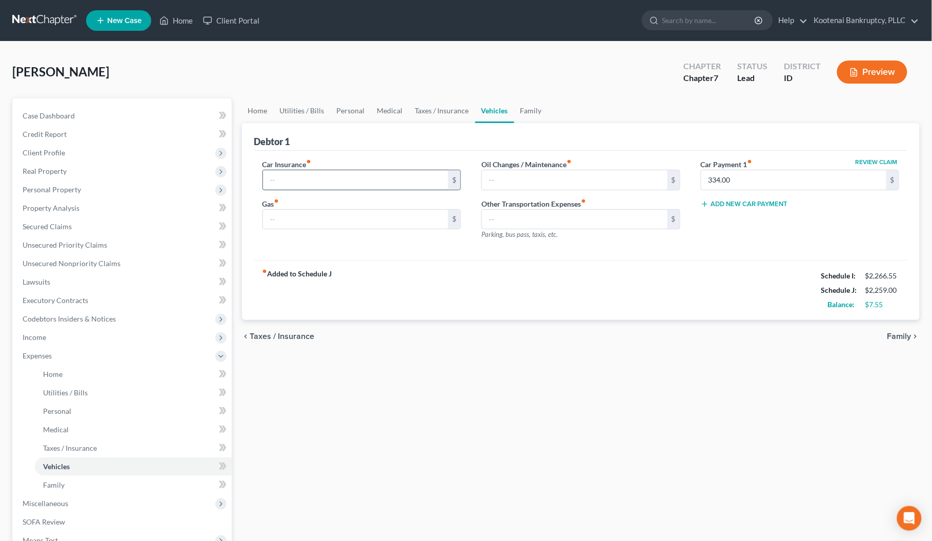
drag, startPoint x: 311, startPoint y: 172, endPoint x: 302, endPoint y: 178, distance: 10.7
click at [310, 175] on input "text" at bounding box center [356, 179] width 186 height 19
click at [286, 215] on input "text" at bounding box center [356, 219] width 186 height 19
click at [354, 113] on link "Personal" at bounding box center [351, 110] width 40 height 25
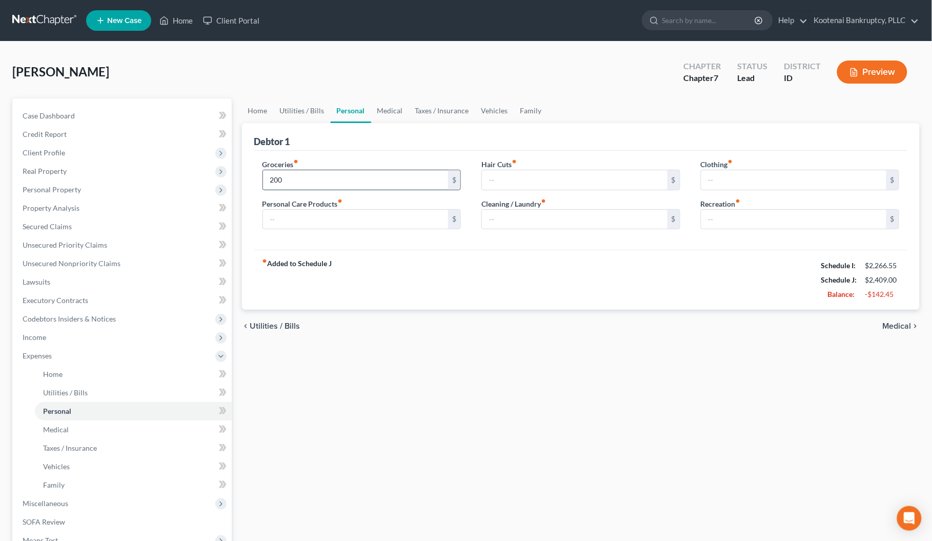
drag, startPoint x: 285, startPoint y: 178, endPoint x: 265, endPoint y: 179, distance: 20.1
click at [265, 179] on input "200" at bounding box center [356, 179] width 186 height 19
drag, startPoint x: 298, startPoint y: 183, endPoint x: 252, endPoint y: 226, distance: 62.8
click at [260, 186] on div "Groceries fiber_manual_record 100.00 $ Personal Care Products fiber_manual_reco…" at bounding box center [361, 198] width 219 height 79
drag, startPoint x: 44, startPoint y: 332, endPoint x: 47, endPoint y: 337, distance: 6.0
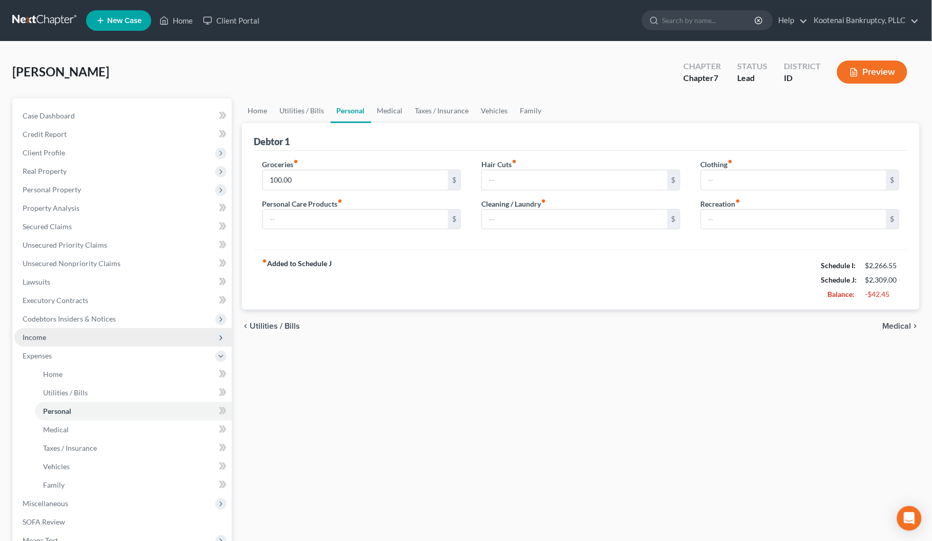
click at [44, 333] on span "Income" at bounding box center [35, 337] width 24 height 9
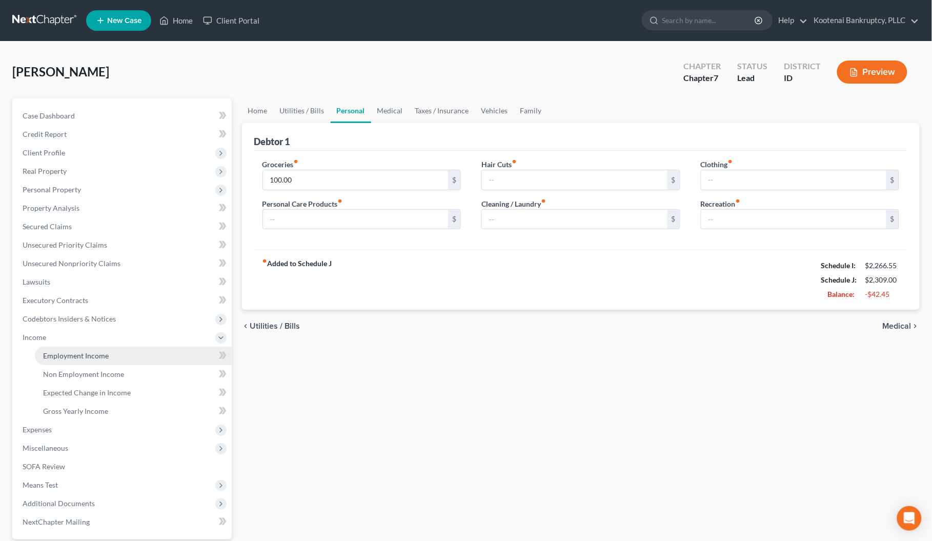
click at [55, 354] on span "Employment Income" at bounding box center [76, 355] width 66 height 9
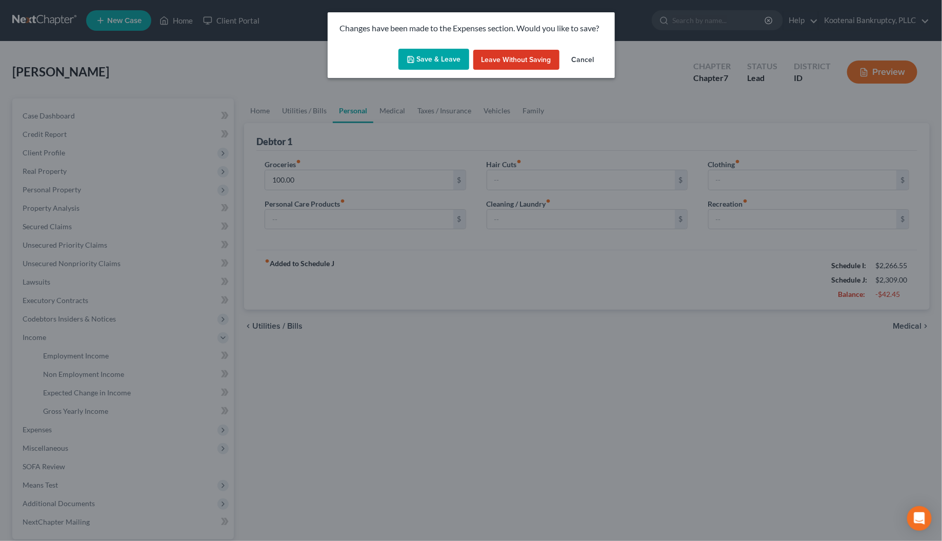
click at [426, 63] on button "Save & Leave" at bounding box center [433, 60] width 71 height 22
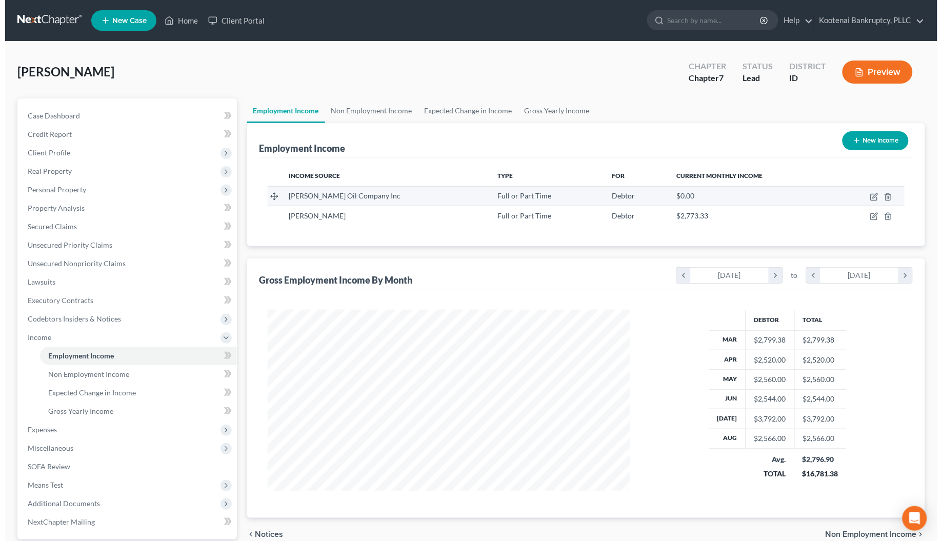
scroll to position [185, 383]
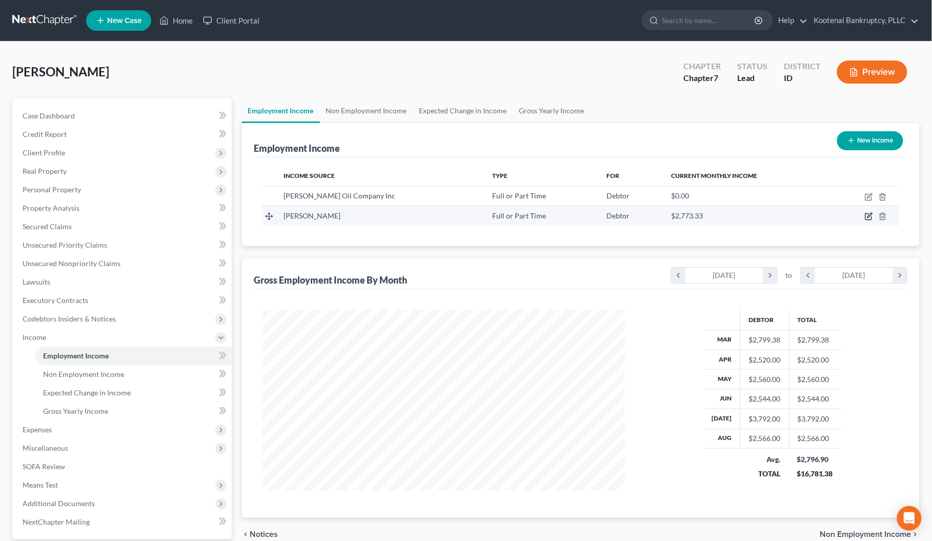
click at [865, 217] on icon "button" at bounding box center [869, 216] width 8 height 8
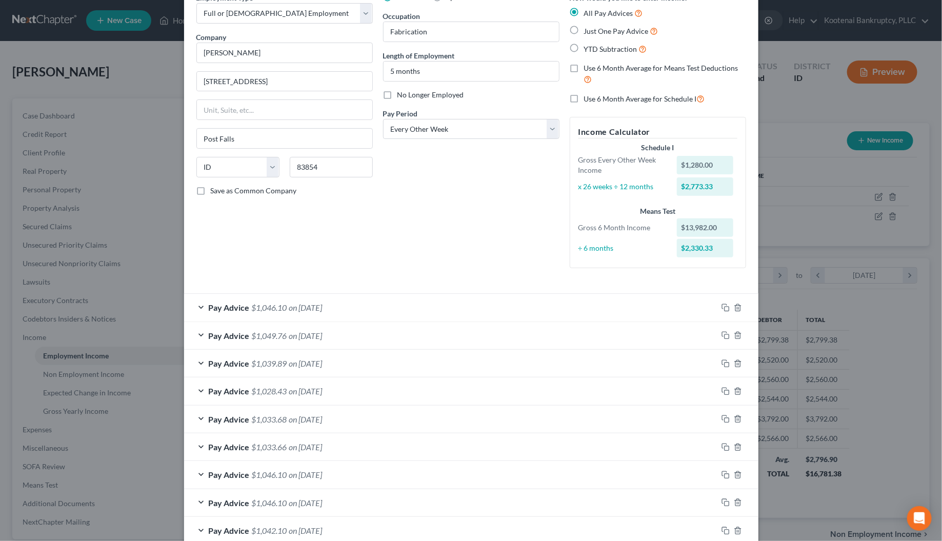
scroll to position [44, 0]
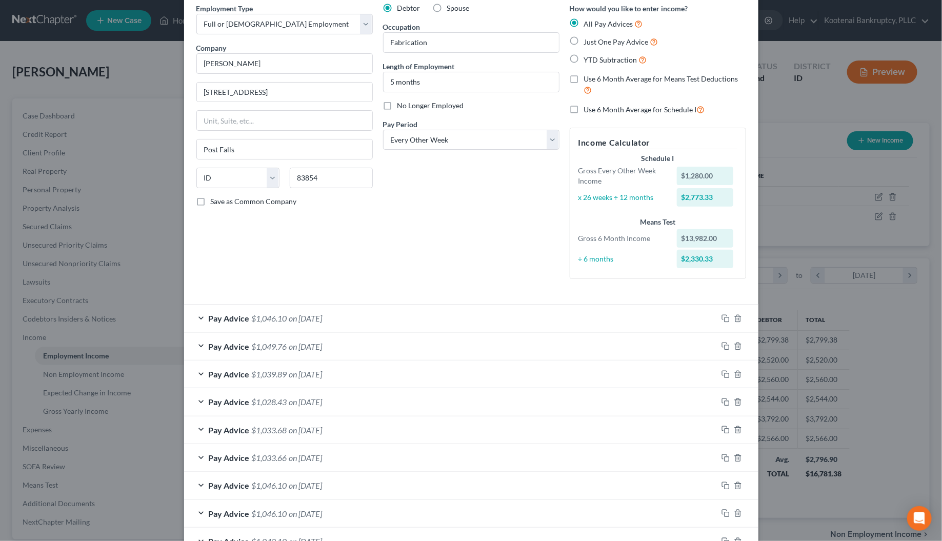
click at [584, 109] on label "Use 6 Month Average for Schedule I" at bounding box center [644, 110] width 121 height 12
click at [588, 109] on input "Use 6 Month Average for Schedule I" at bounding box center [591, 107] width 7 height 7
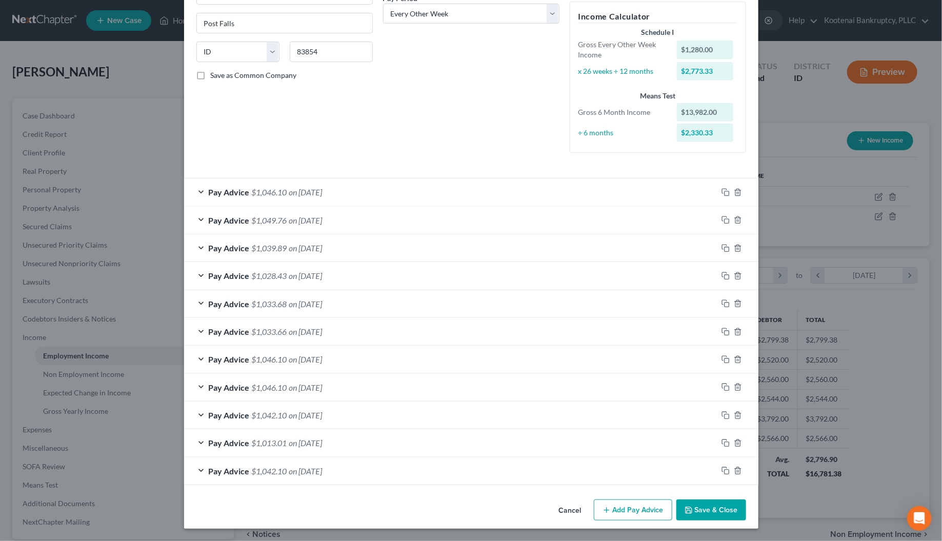
click at [705, 512] on button "Save & Close" at bounding box center [711, 510] width 70 height 22
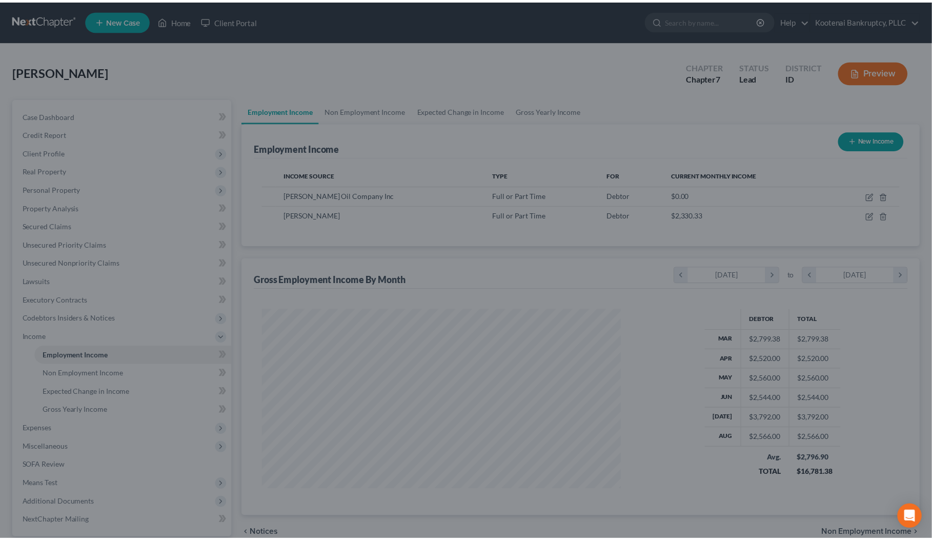
scroll to position [512458, 512259]
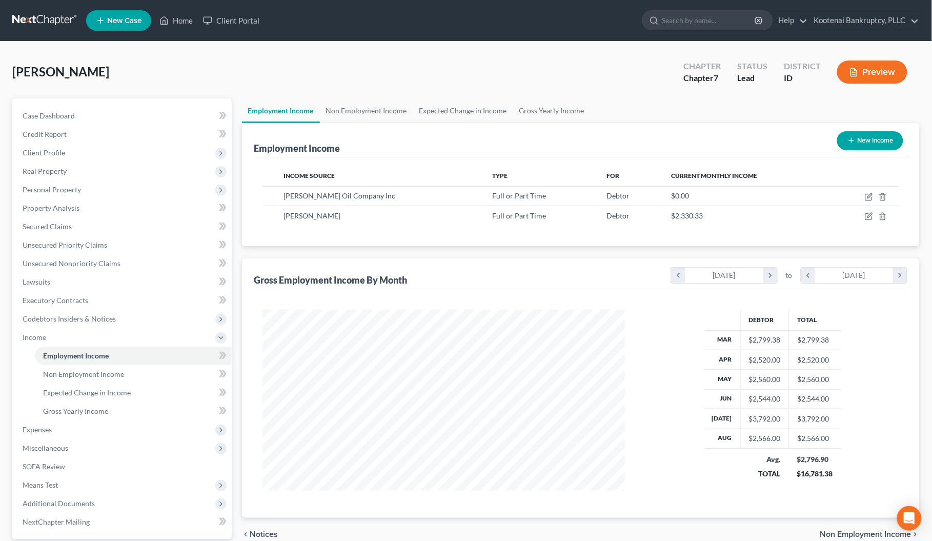
click at [32, 427] on span "Expenses" at bounding box center [37, 429] width 29 height 9
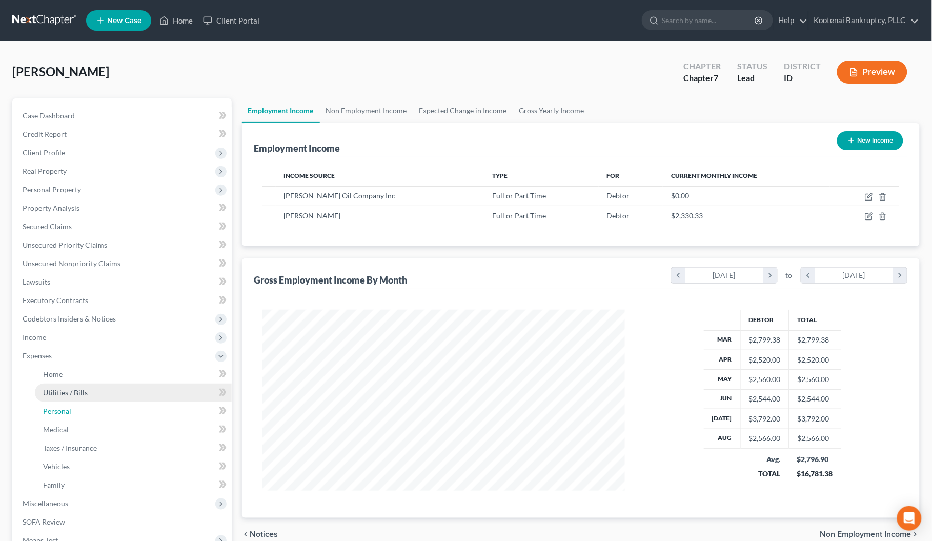
drag, startPoint x: 57, startPoint y: 406, endPoint x: 97, endPoint y: 385, distance: 45.2
click at [57, 407] on span "Personal" at bounding box center [57, 411] width 28 height 9
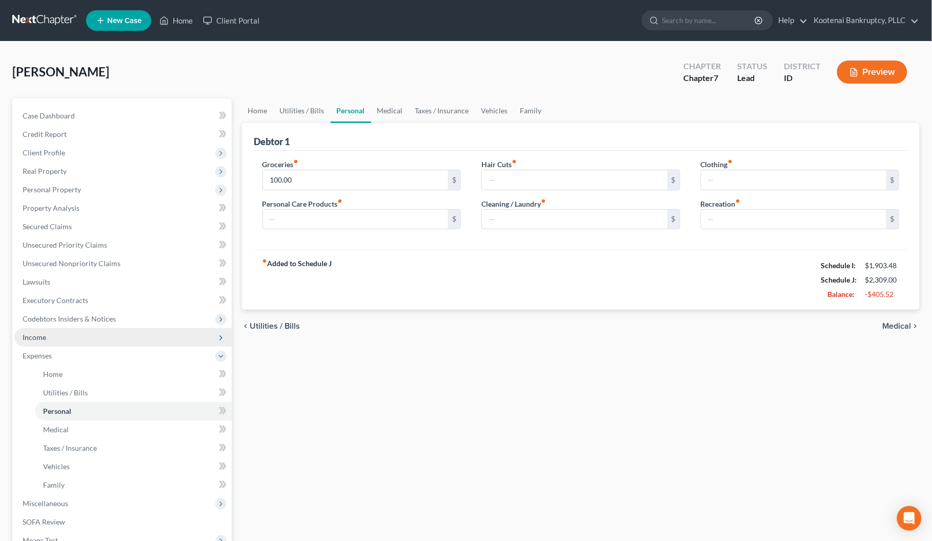
click at [47, 336] on span "Income" at bounding box center [122, 337] width 217 height 18
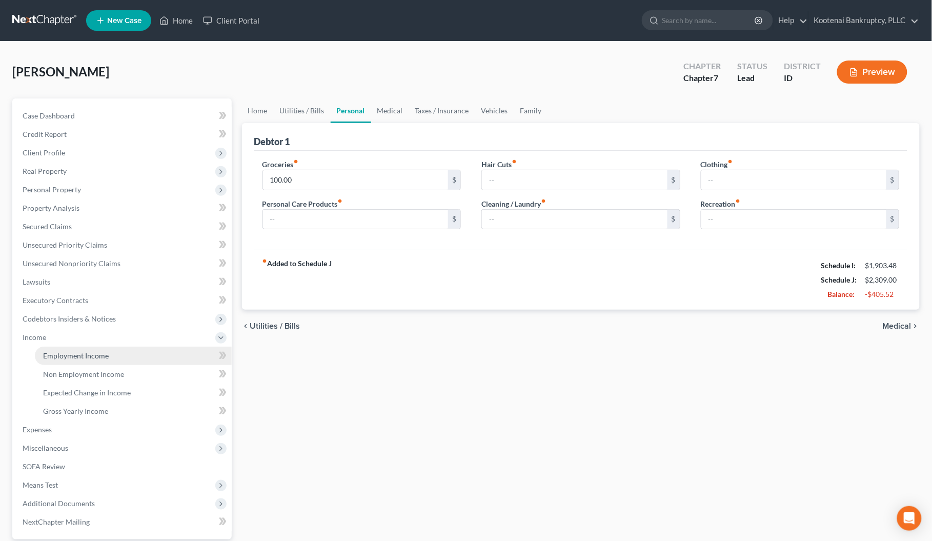
click at [79, 352] on span "Employment Income" at bounding box center [76, 355] width 66 height 9
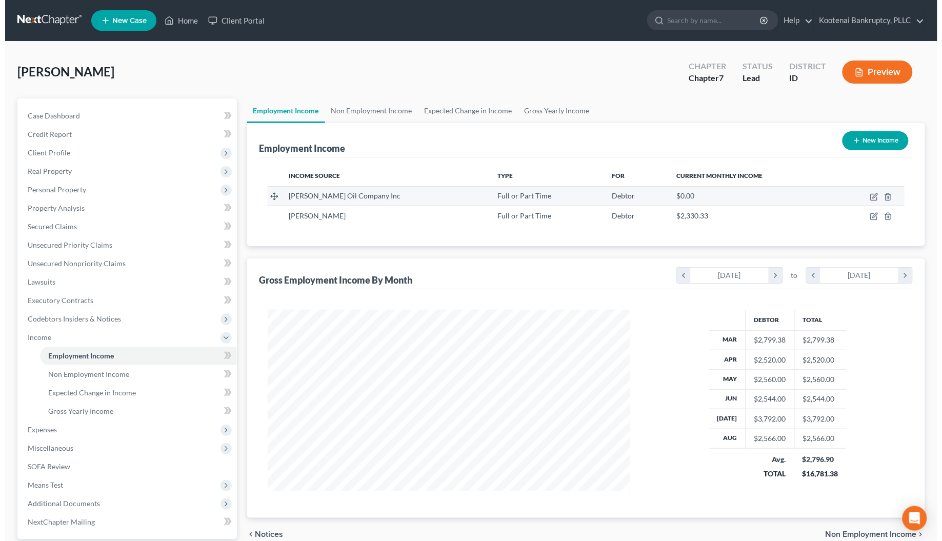
scroll to position [185, 383]
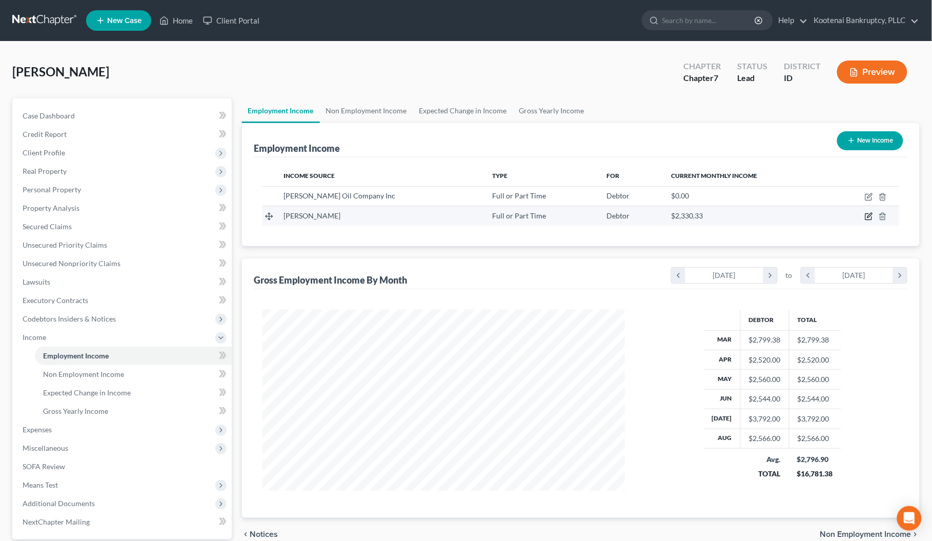
click at [870, 214] on icon "button" at bounding box center [869, 216] width 8 height 8
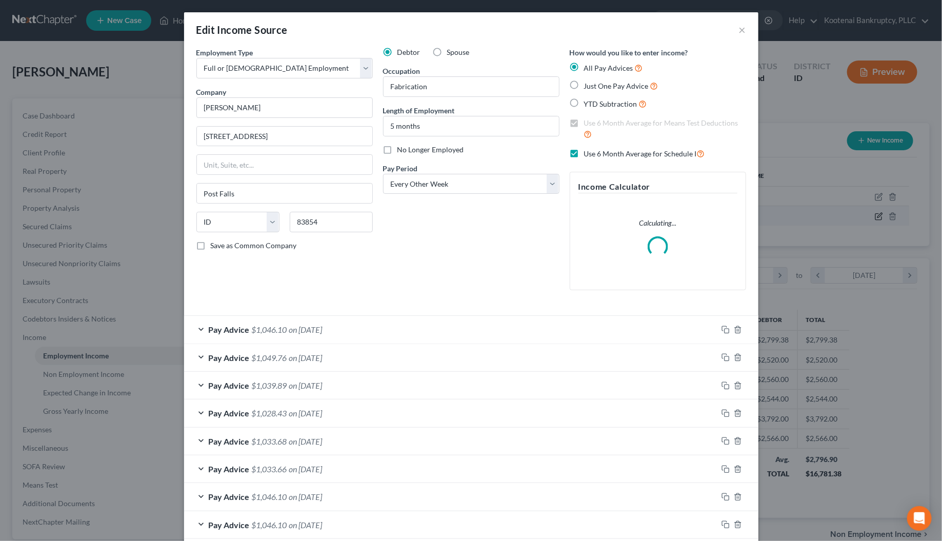
scroll to position [185, 388]
drag, startPoint x: 570, startPoint y: 154, endPoint x: 570, endPoint y: 121, distance: 33.3
click at [584, 155] on label "Use 6 Month Average for Schedule I" at bounding box center [644, 154] width 121 height 12
click at [588, 154] on input "Use 6 Month Average for Schedule I" at bounding box center [591, 151] width 7 height 7
click at [584, 124] on label "Use 6 Month Average for Means Test Deductions" at bounding box center [665, 129] width 162 height 22
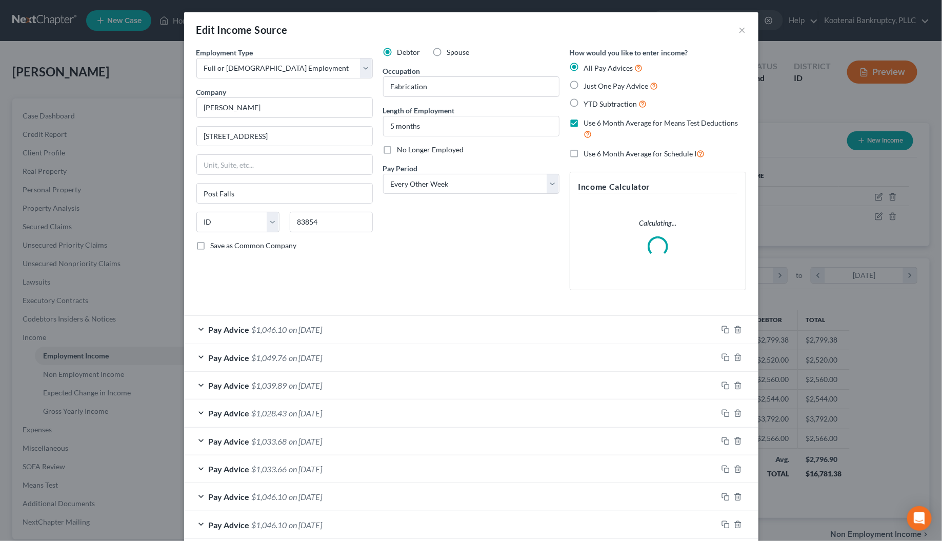
click at [588, 124] on input "Use 6 Month Average for Means Test Deductions" at bounding box center [591, 121] width 7 height 7
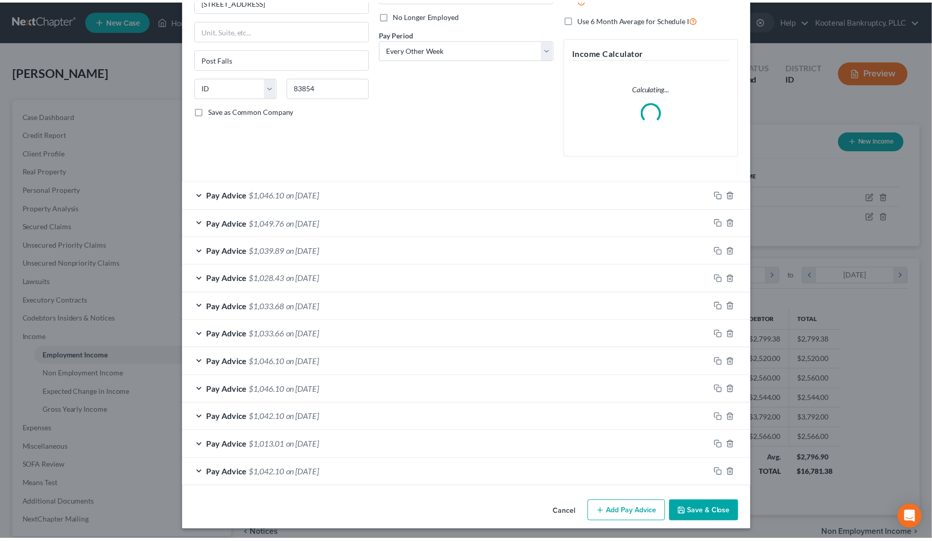
scroll to position [139, 0]
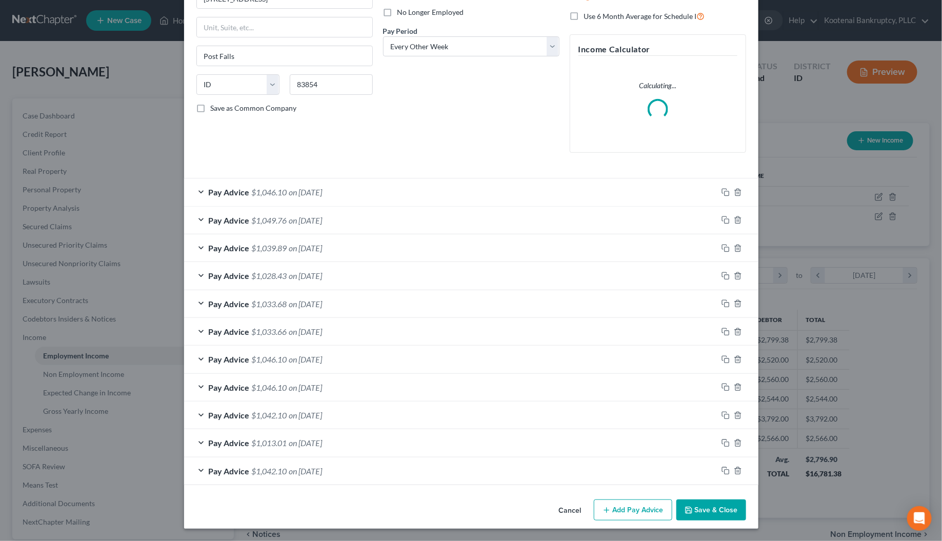
click at [697, 509] on button "Save & Close" at bounding box center [711, 510] width 70 height 22
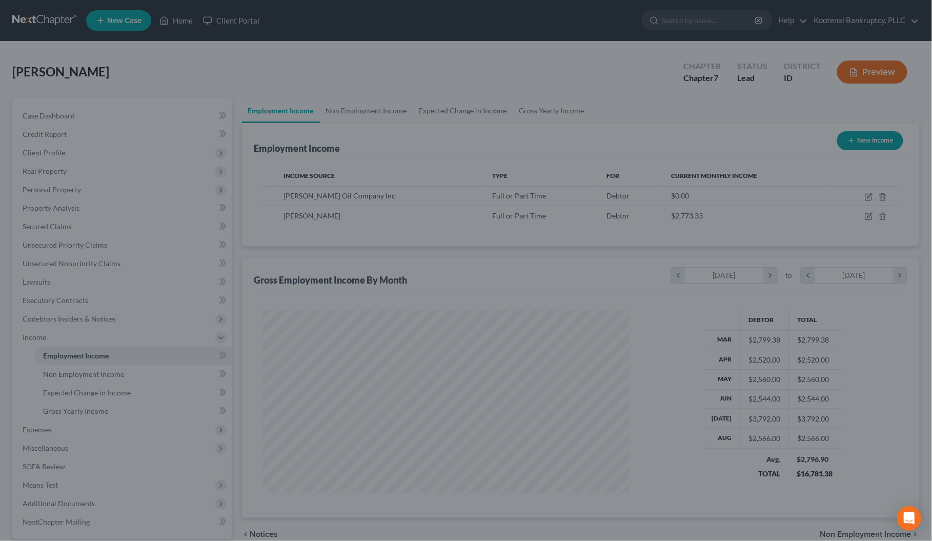
scroll to position [512458, 512259]
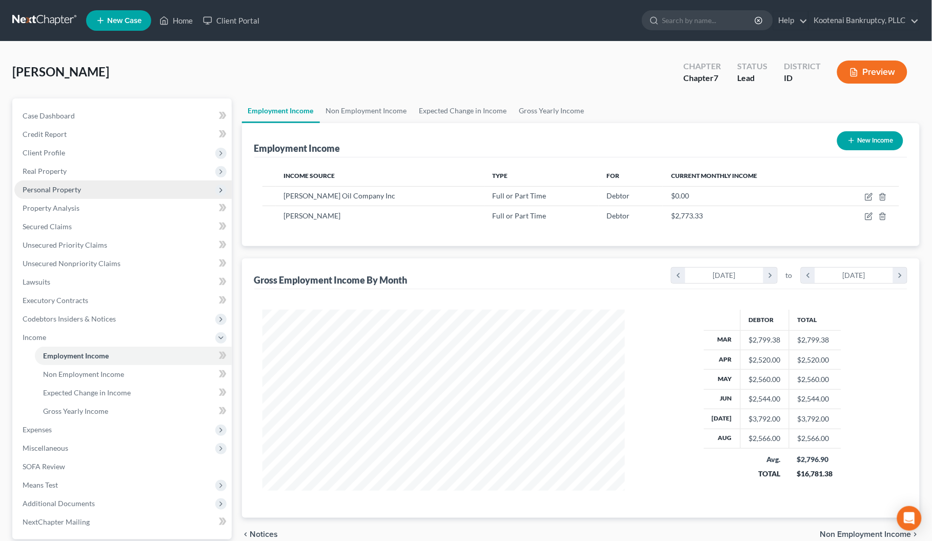
click at [55, 191] on span "Personal Property" at bounding box center [52, 189] width 58 height 9
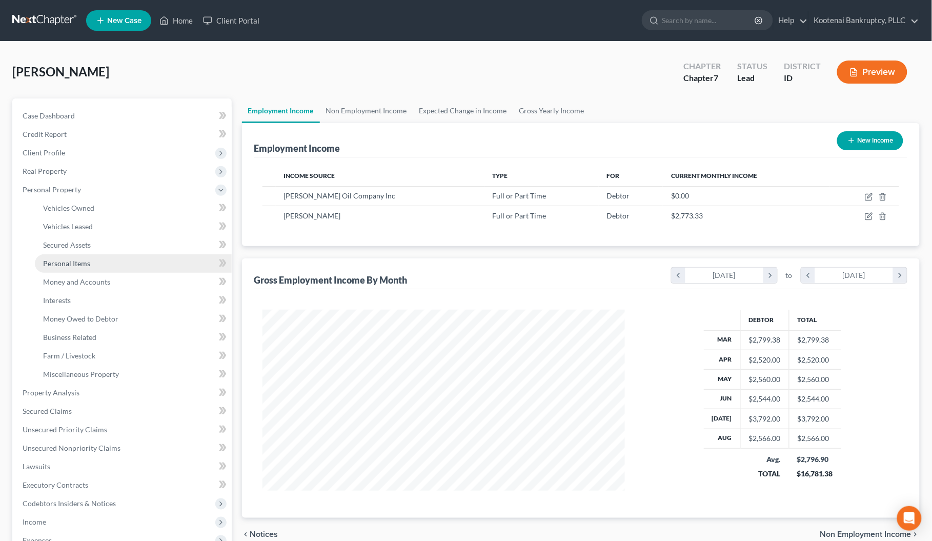
click at [60, 267] on span "Personal Items" at bounding box center [66, 263] width 47 height 9
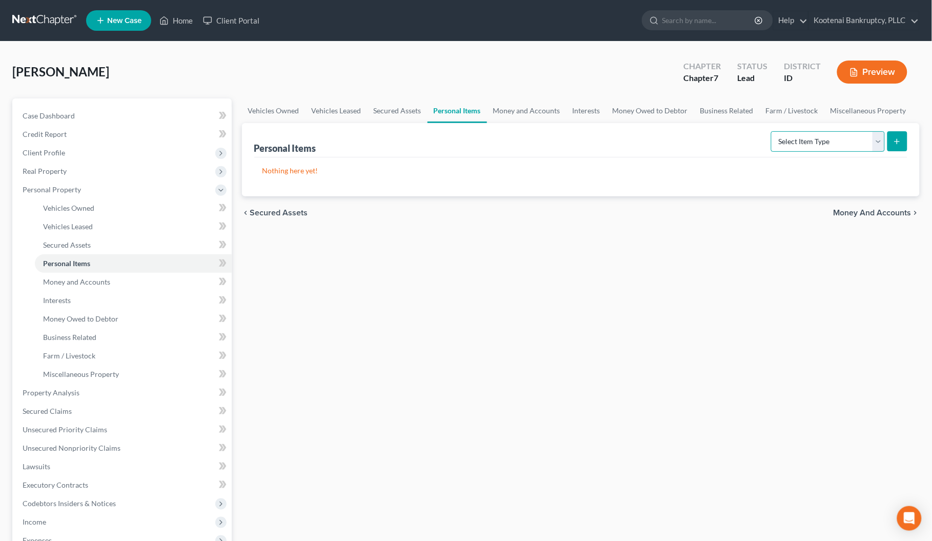
click at [878, 138] on select "Select Item Type Clothing Collectibles Of Value Electronics Firearms Household …" at bounding box center [828, 141] width 114 height 21
click at [772, 131] on select "Select Item Type Clothing Collectibles Of Value Electronics Firearms Household …" at bounding box center [828, 141] width 114 height 21
click at [896, 144] on icon "submit" at bounding box center [897, 141] width 8 height 8
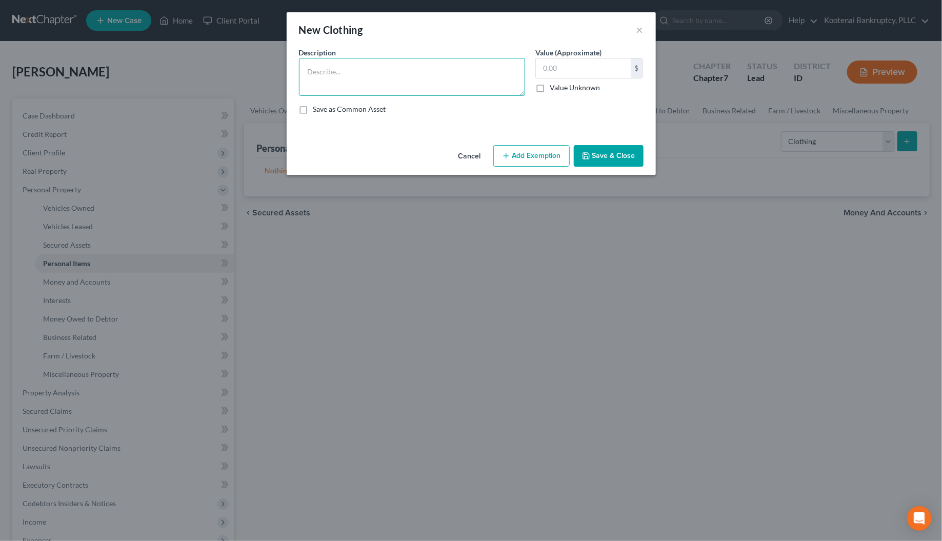
click at [306, 71] on textarea at bounding box center [412, 77] width 226 height 38
click at [547, 68] on input "text" at bounding box center [583, 67] width 95 height 19
drag, startPoint x: 533, startPoint y: 155, endPoint x: 439, endPoint y: 211, distance: 109.5
click at [532, 157] on button "Add Exemption" at bounding box center [531, 156] width 76 height 22
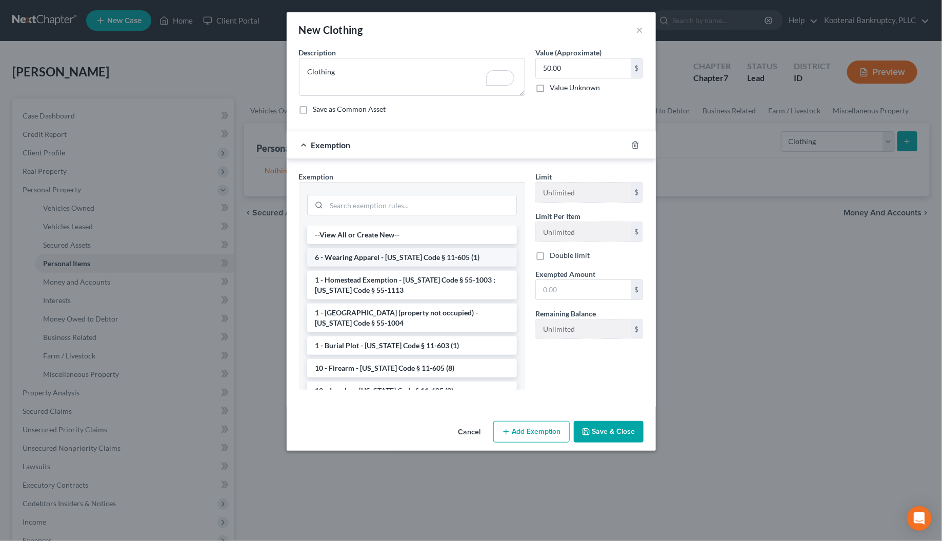
click at [357, 255] on li "6 - Wearing Apparel - [US_STATE] Code § 11-605 (1)" at bounding box center [412, 257] width 210 height 18
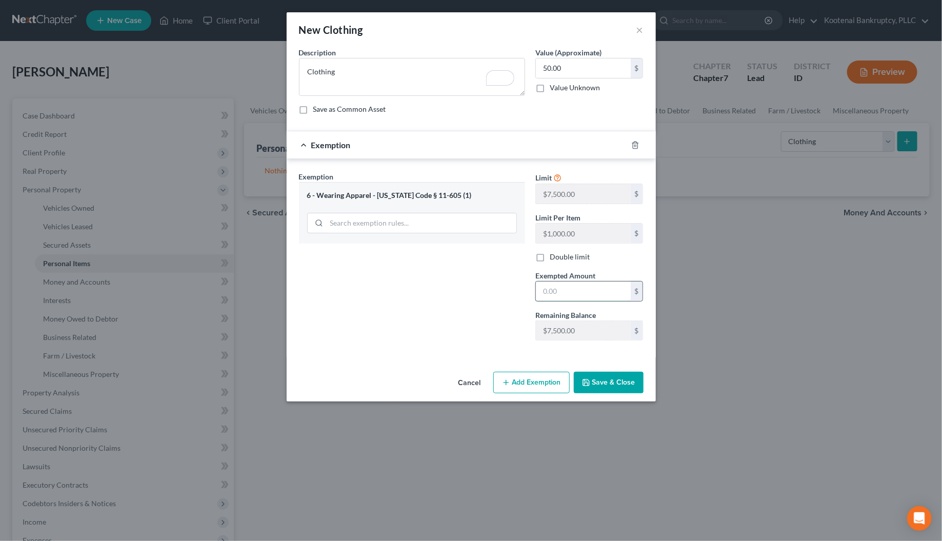
click at [538, 293] on input "text" at bounding box center [583, 290] width 95 height 19
click at [606, 380] on button "Save & Close" at bounding box center [609, 383] width 70 height 22
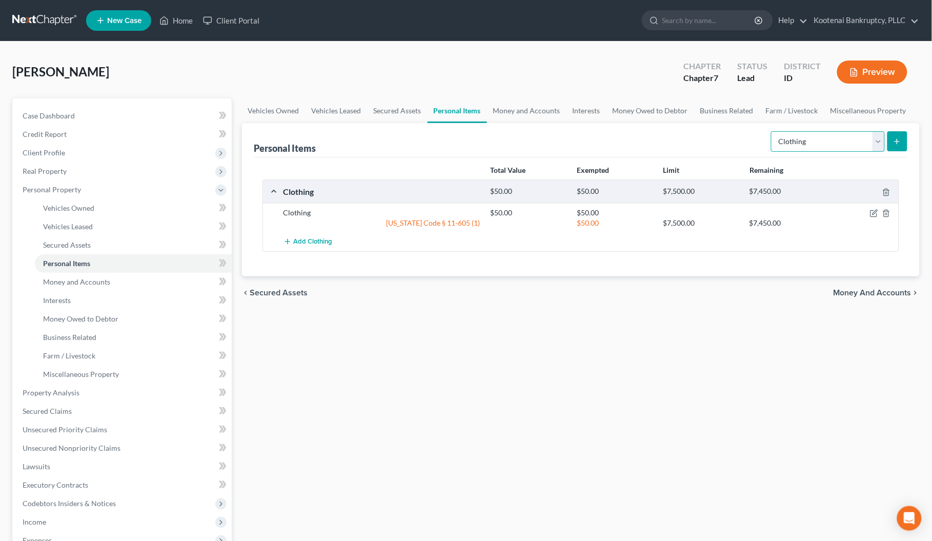
click at [877, 140] on select "Select Item Type Clothing Collectibles Of Value Electronics Firearms Household …" at bounding box center [828, 141] width 114 height 21
click at [772, 131] on select "Select Item Type Clothing Collectibles Of Value Electronics Firearms Household …" at bounding box center [828, 141] width 114 height 21
click at [896, 142] on icon "submit" at bounding box center [897, 141] width 8 height 8
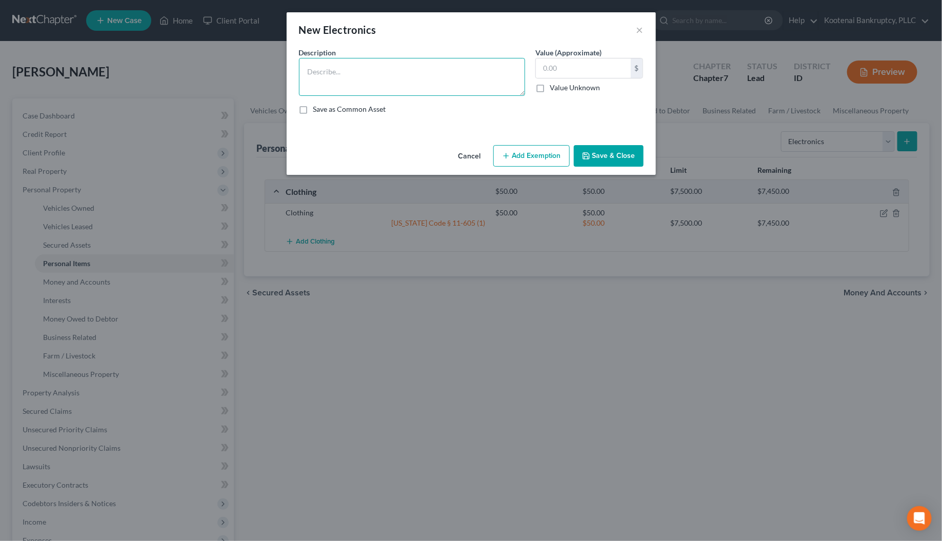
click at [315, 76] on textarea at bounding box center [412, 77] width 226 height 38
click at [562, 60] on input "text" at bounding box center [583, 67] width 95 height 19
click at [410, 72] on textarea "Tv-$100, entertainment system-@100" at bounding box center [412, 77] width 226 height 38
drag, startPoint x: 518, startPoint y: 156, endPoint x: 444, endPoint y: 199, distance: 84.8
click at [518, 161] on button "Add Exemption" at bounding box center [531, 156] width 76 height 22
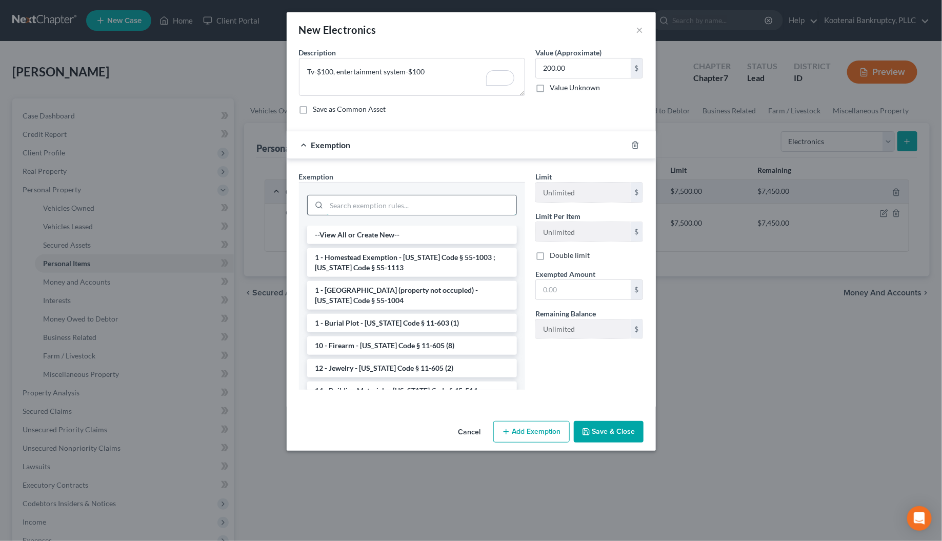
click at [339, 209] on input "search" at bounding box center [422, 204] width 190 height 19
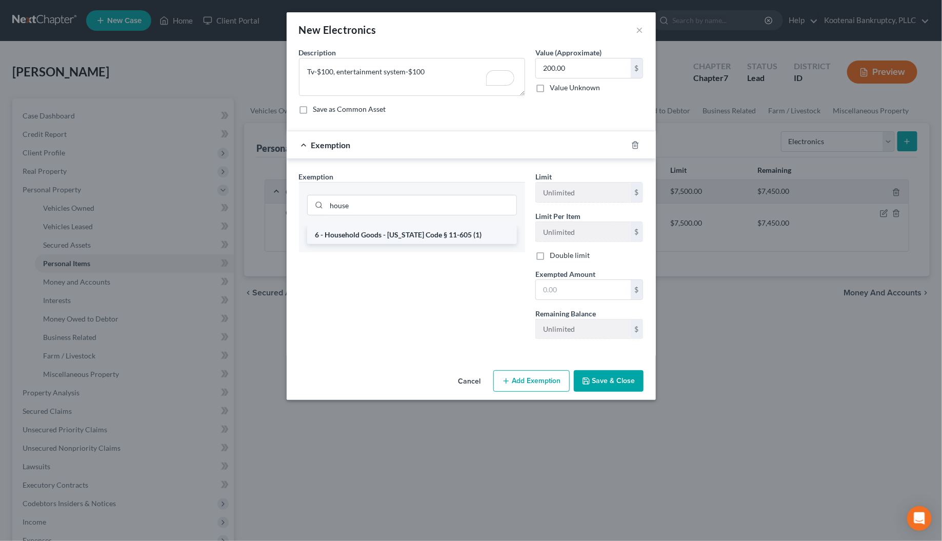
click at [352, 232] on li "6 - Household Goods - [US_STATE] Code § 11-605 (1)" at bounding box center [412, 235] width 210 height 18
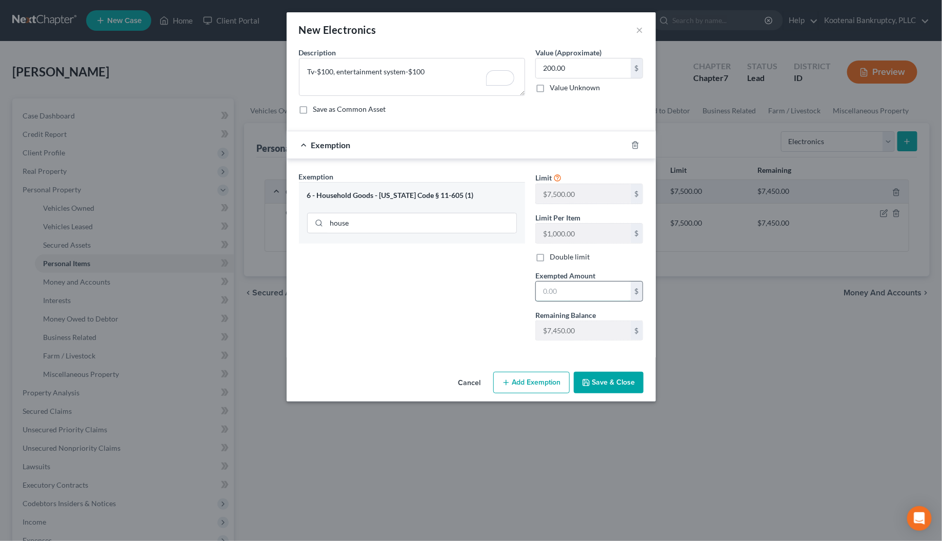
click at [552, 293] on input "text" at bounding box center [583, 290] width 95 height 19
click at [596, 387] on button "Save & Close" at bounding box center [609, 383] width 70 height 22
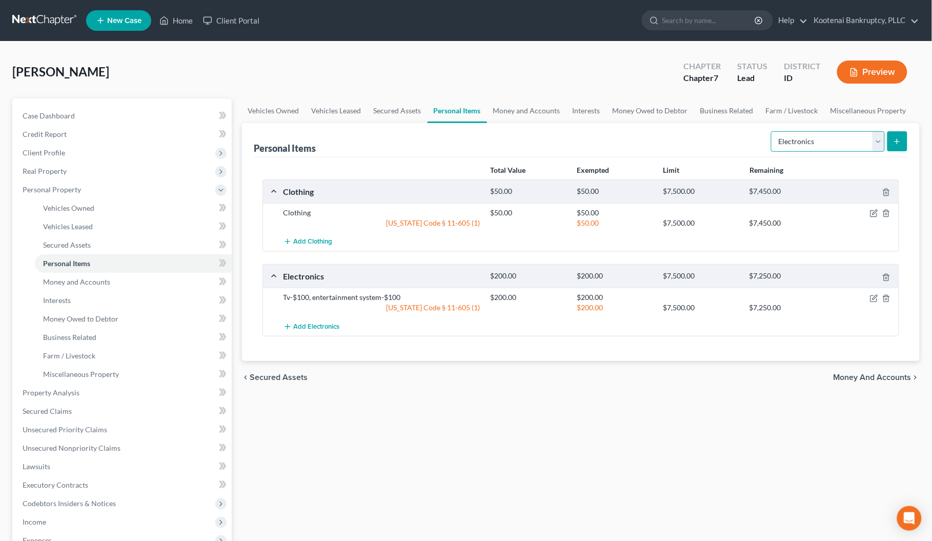
drag, startPoint x: 882, startPoint y: 137, endPoint x: 877, endPoint y: 150, distance: 14.3
click at [882, 138] on select "Select Item Type Clothing Collectibles Of Value Electronics Firearms Household …" at bounding box center [828, 141] width 114 height 21
click at [772, 131] on select "Select Item Type Clothing Collectibles Of Value Electronics Firearms Household …" at bounding box center [828, 141] width 114 height 21
click at [901, 144] on icon "submit" at bounding box center [897, 141] width 8 height 8
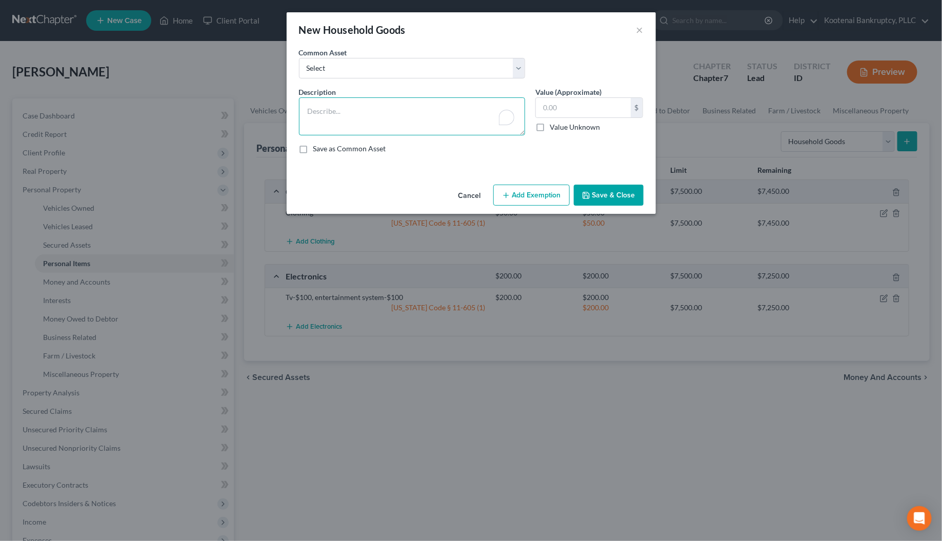
click at [313, 108] on textarea "To enrich screen reader interactions, please activate Accessibility in Grammarl…" at bounding box center [412, 116] width 226 height 38
click at [554, 106] on input "text" at bounding box center [583, 107] width 95 height 19
drag, startPoint x: 500, startPoint y: 198, endPoint x: 396, endPoint y: 250, distance: 115.5
click at [500, 198] on button "Add Exemption" at bounding box center [531, 196] width 76 height 22
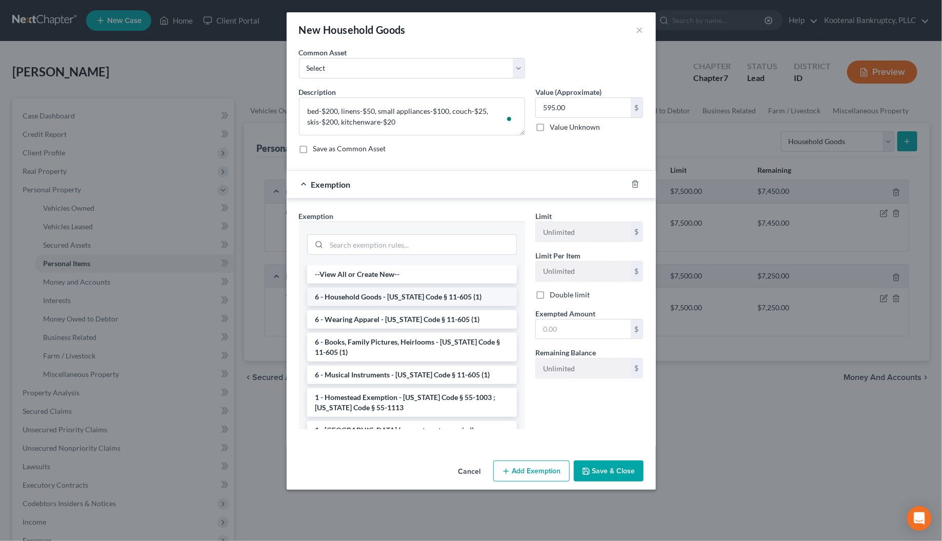
click at [350, 303] on li "6 - Household Goods - [US_STATE] Code § 11-605 (1)" at bounding box center [412, 297] width 210 height 18
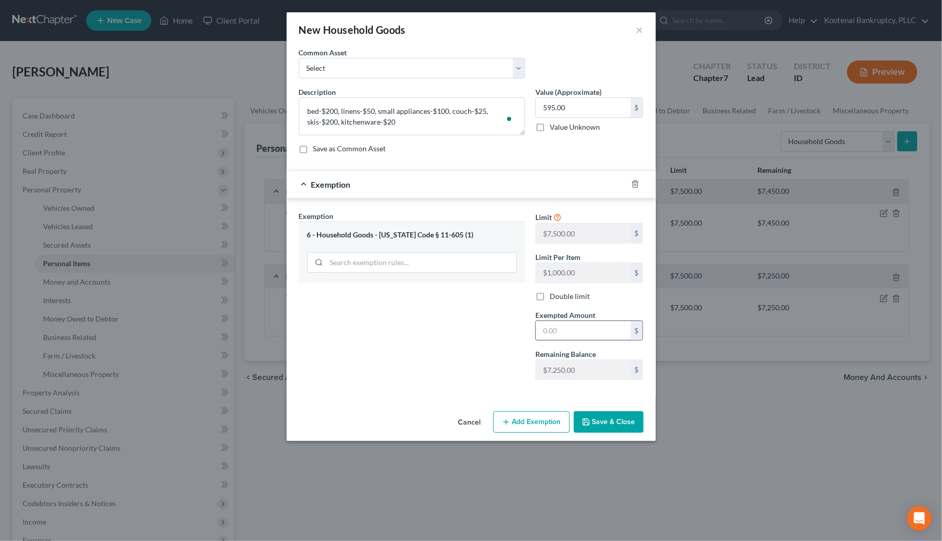
click at [546, 335] on input "text" at bounding box center [583, 330] width 95 height 19
click at [594, 421] on button "Save & Close" at bounding box center [609, 422] width 70 height 22
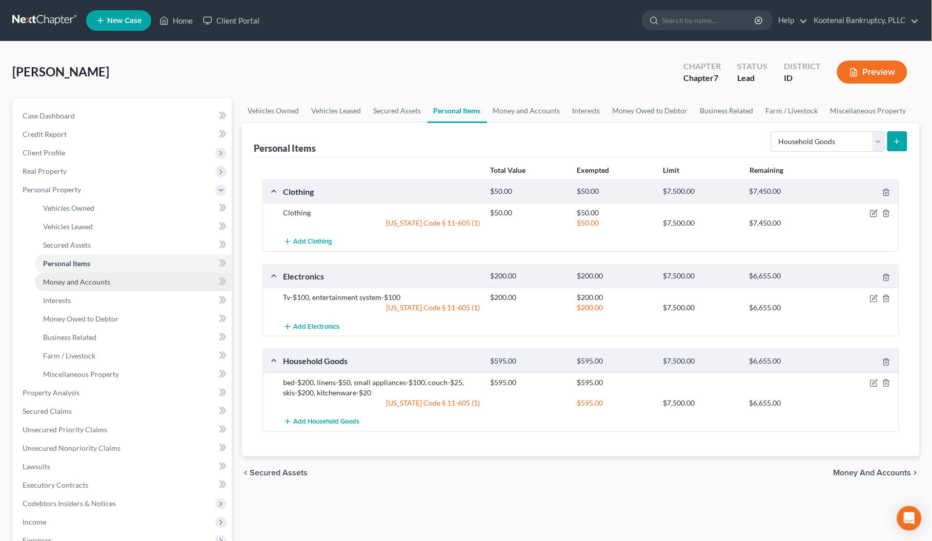
click at [59, 282] on span "Money and Accounts" at bounding box center [76, 281] width 67 height 9
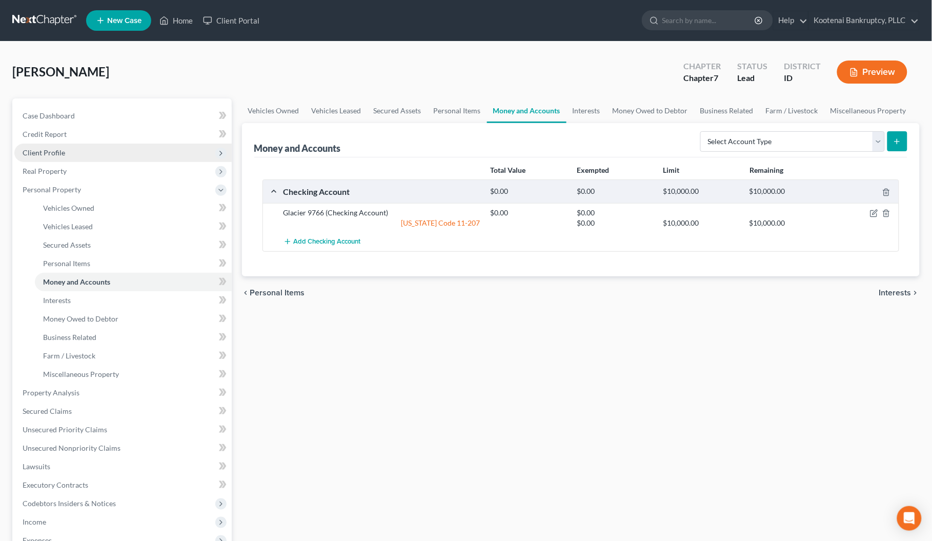
drag, startPoint x: 32, startPoint y: 148, endPoint x: 35, endPoint y: 153, distance: 5.7
click at [32, 148] on span "Client Profile" at bounding box center [44, 152] width 43 height 9
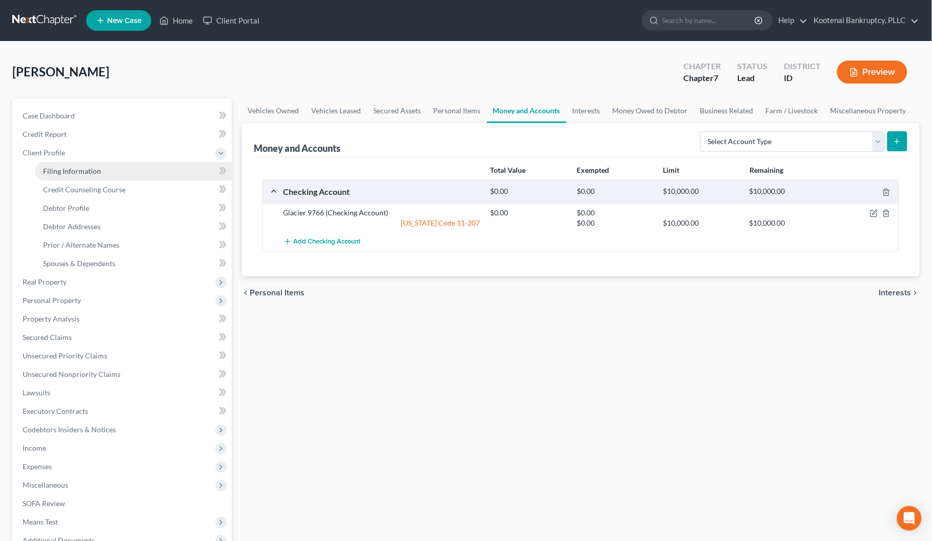
click at [49, 172] on span "Filing Information" at bounding box center [72, 171] width 58 height 9
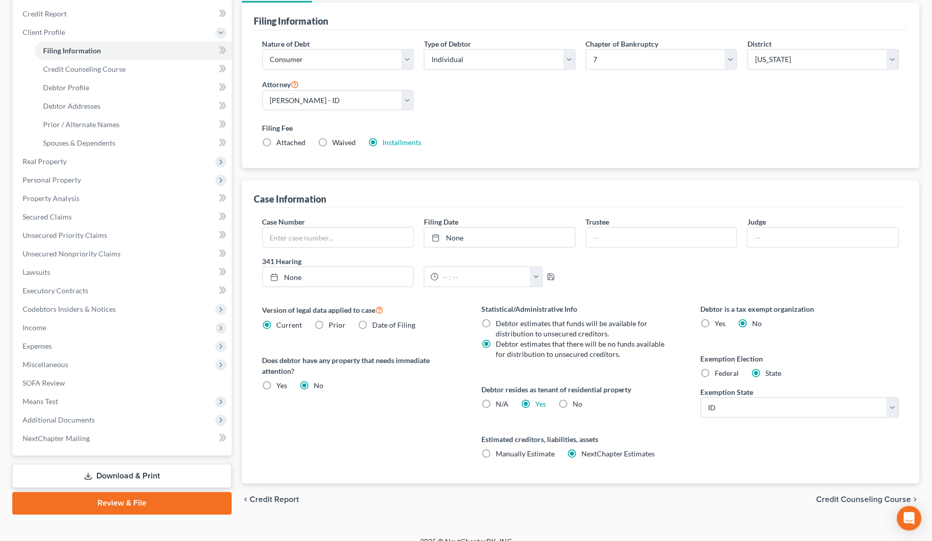
scroll to position [128, 0]
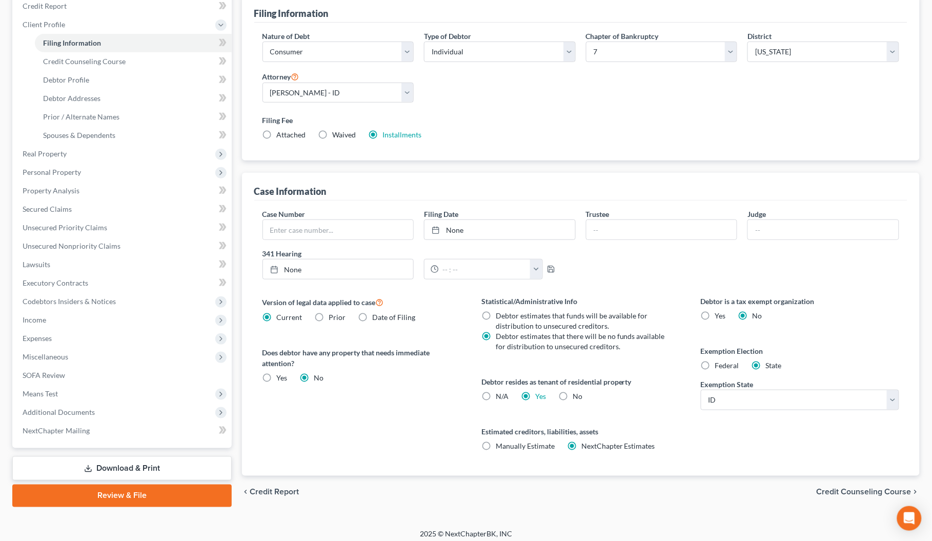
click at [857, 495] on span "Credit Counseling Course" at bounding box center [864, 492] width 95 height 8
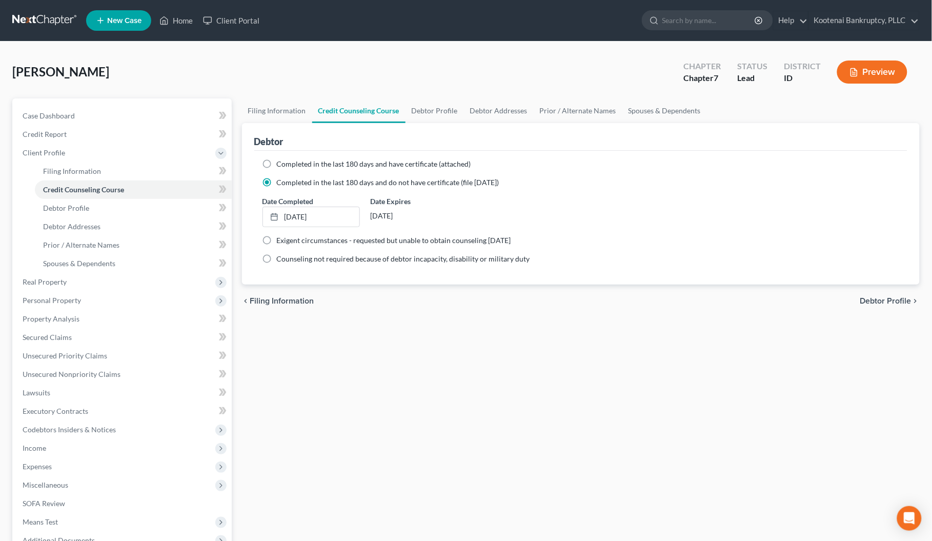
click at [876, 301] on span "Debtor Profile" at bounding box center [885, 301] width 51 height 8
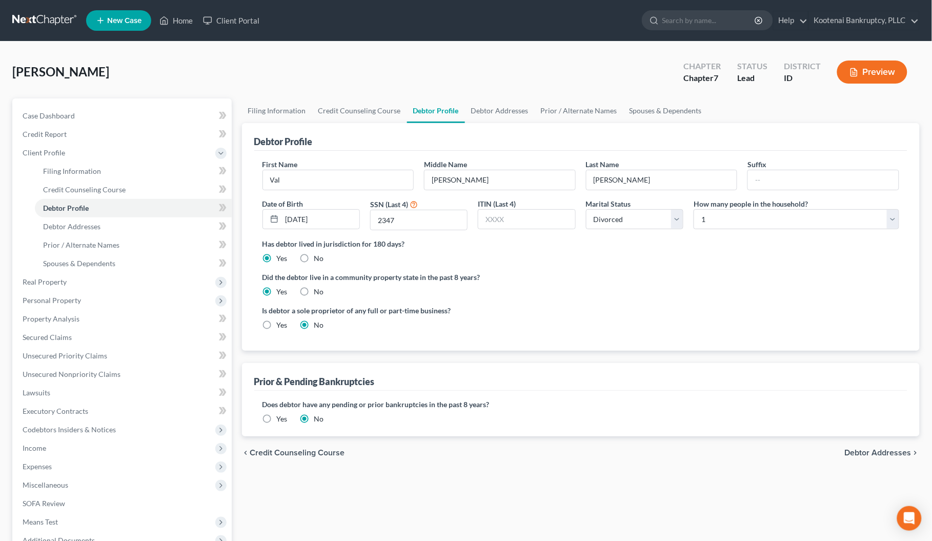
click at [869, 455] on span "Debtor Addresses" at bounding box center [878, 453] width 67 height 8
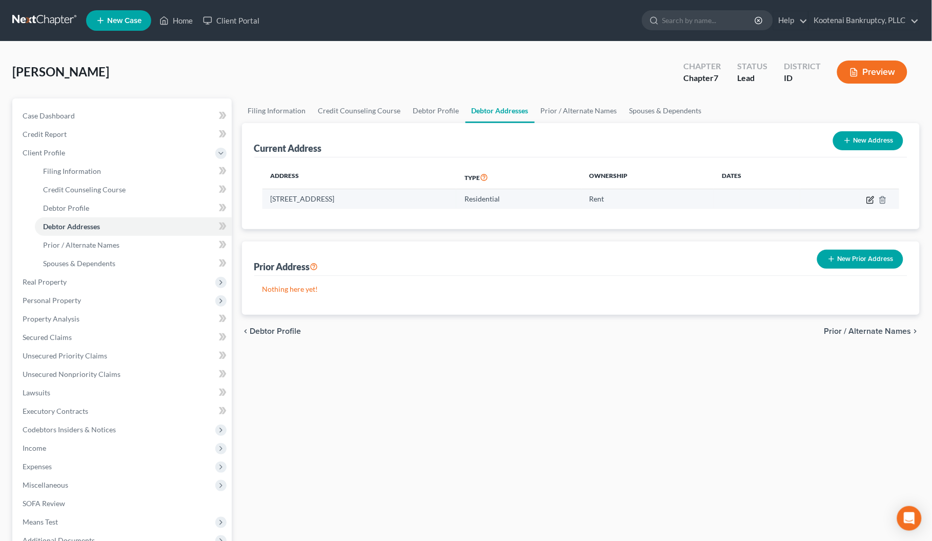
click at [868, 202] on icon "button" at bounding box center [870, 200] width 6 height 6
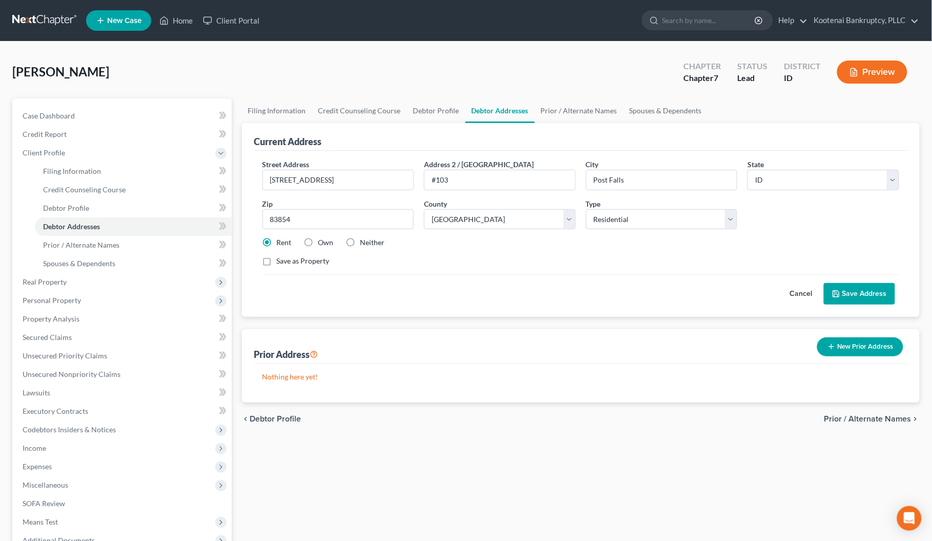
click at [849, 300] on button "Save Address" at bounding box center [859, 294] width 71 height 22
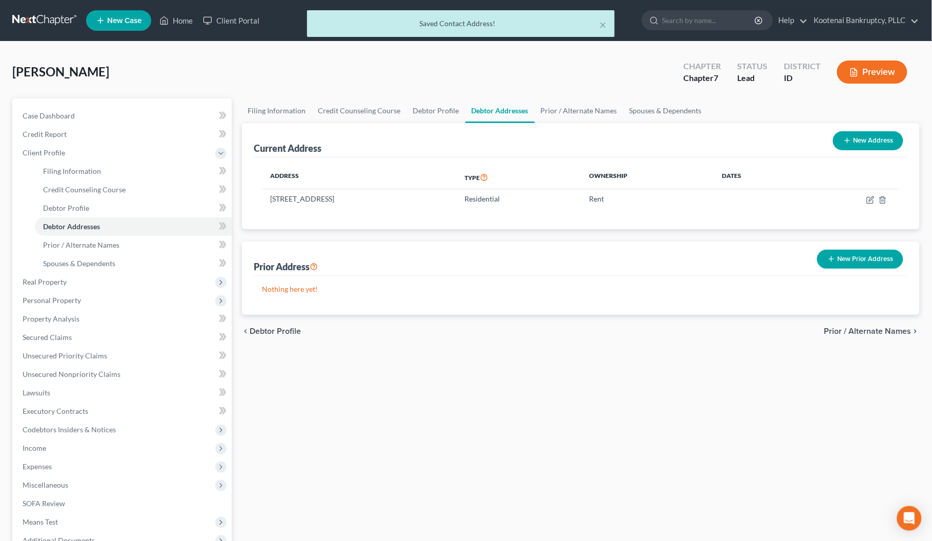
drag, startPoint x: 876, startPoint y: 330, endPoint x: 864, endPoint y: 327, distance: 11.6
click at [875, 330] on span "Prior / Alternate Names" at bounding box center [867, 331] width 87 height 8
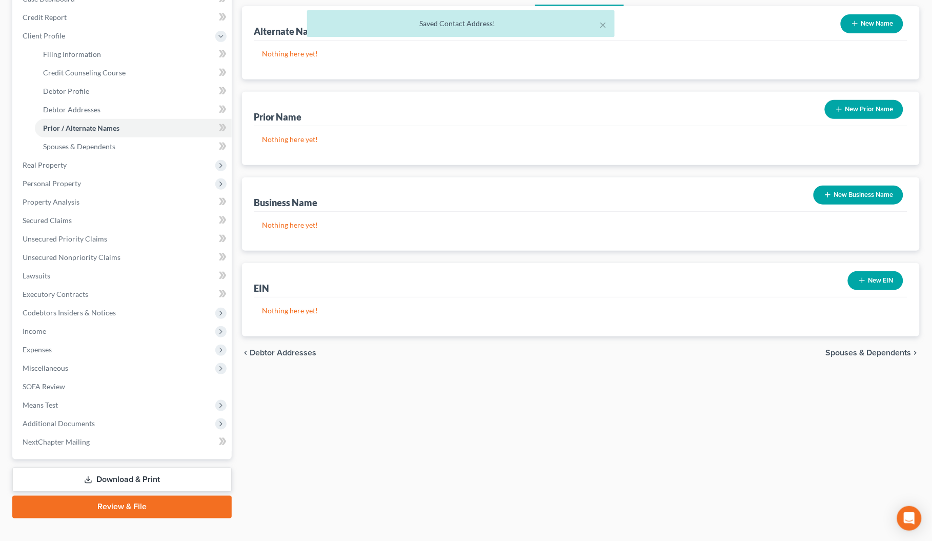
scroll to position [128, 0]
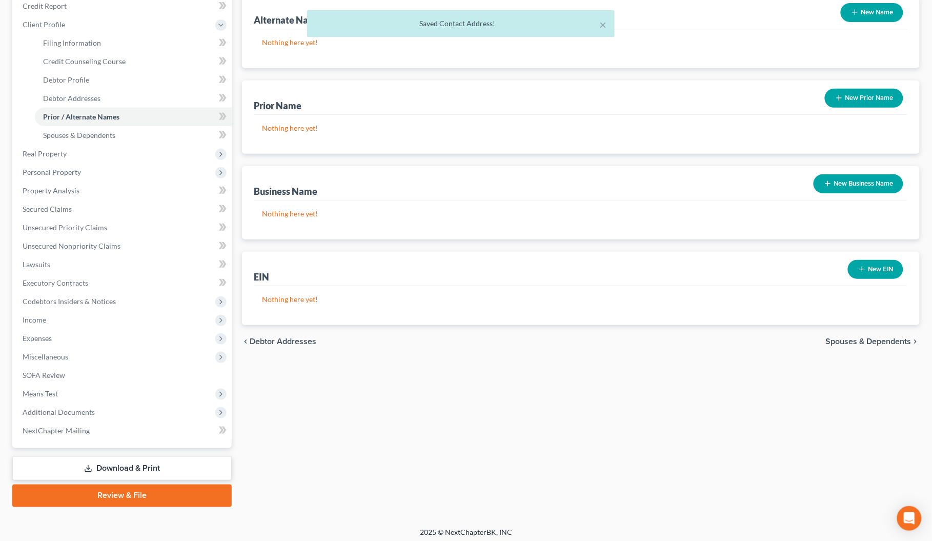
click at [869, 341] on span "Spouses & Dependents" at bounding box center [869, 341] width 86 height 8
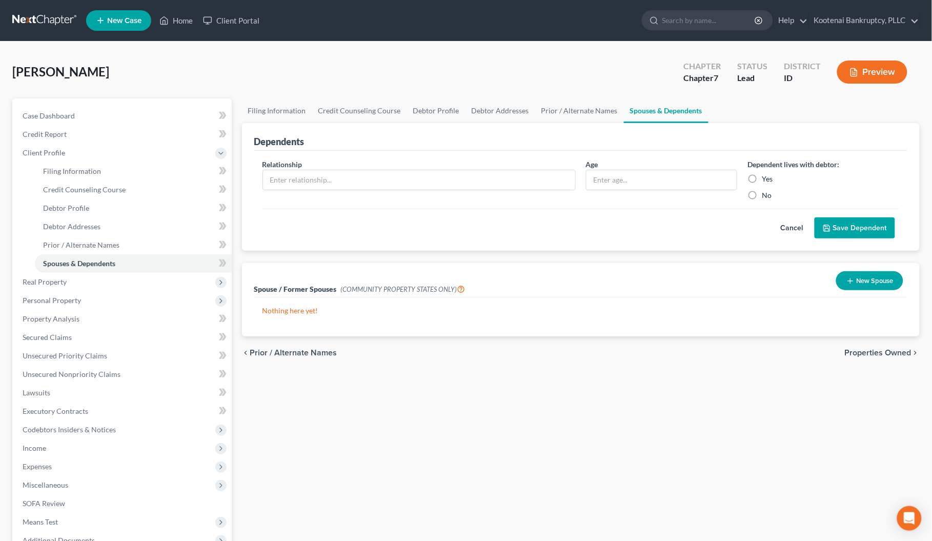
click at [869, 354] on span "Properties Owned" at bounding box center [878, 353] width 67 height 8
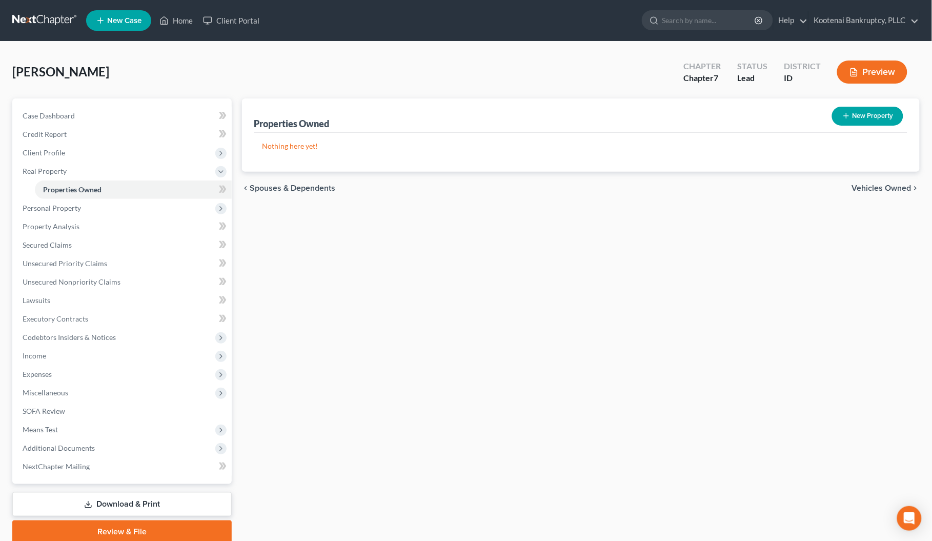
click at [865, 185] on span "Vehicles Owned" at bounding box center [881, 188] width 59 height 8
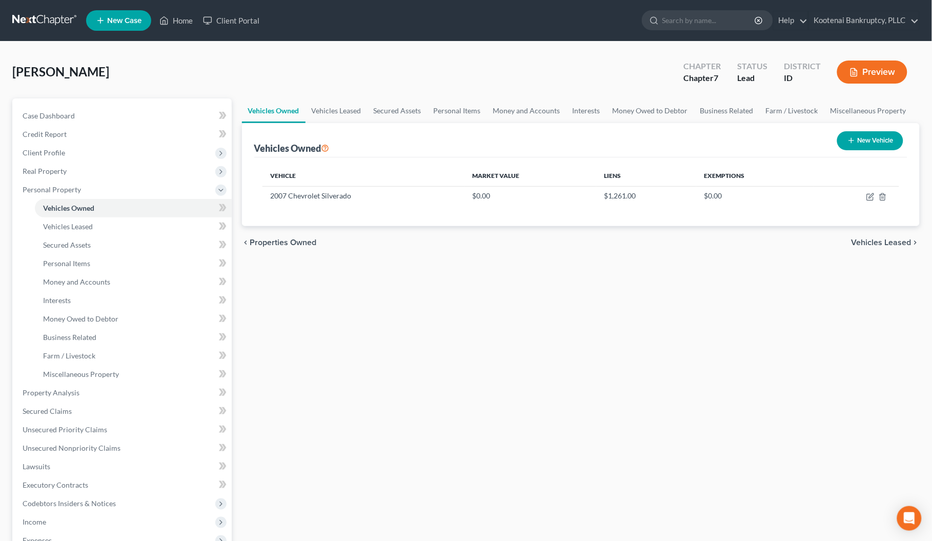
drag, startPoint x: 882, startPoint y: 238, endPoint x: 865, endPoint y: 244, distance: 17.7
click at [882, 238] on span "Vehicles Leased" at bounding box center [882, 242] width 60 height 8
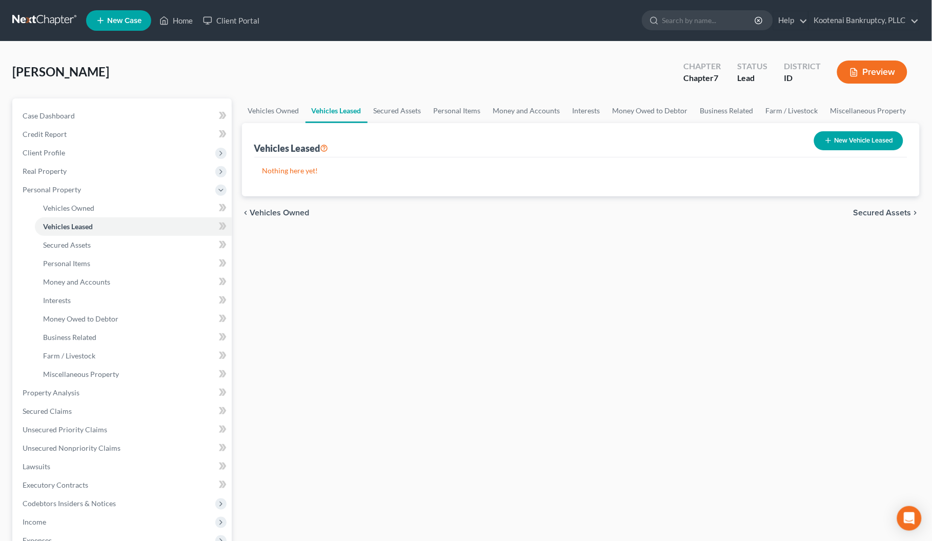
click at [878, 210] on span "Secured Assets" at bounding box center [883, 213] width 58 height 8
click at [878, 211] on span "Personal Items" at bounding box center [884, 213] width 55 height 8
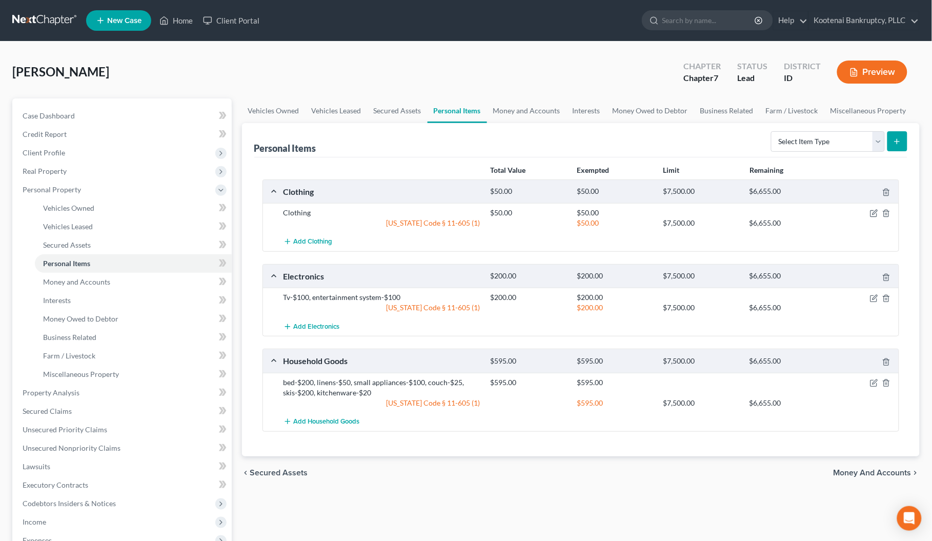
click at [867, 470] on span "Money and Accounts" at bounding box center [873, 473] width 78 height 8
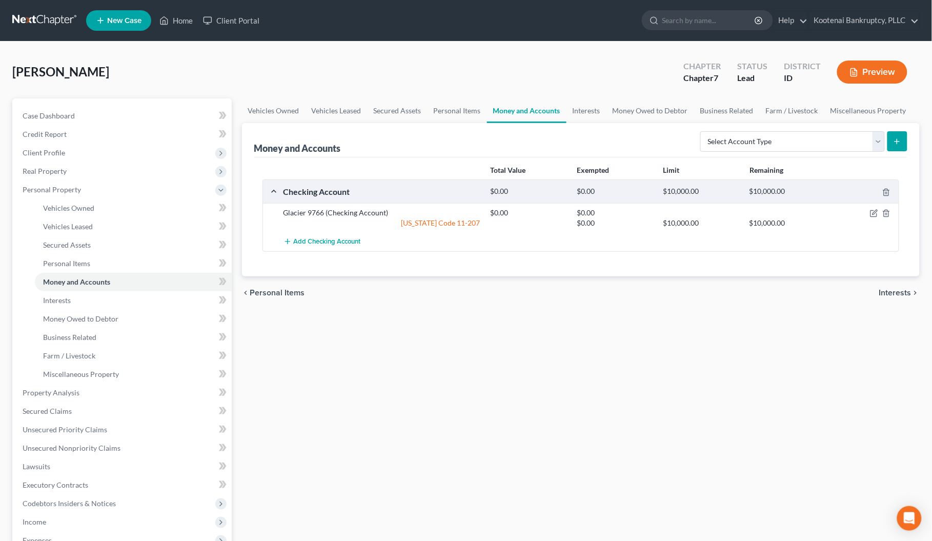
click at [888, 291] on span "Interests" at bounding box center [895, 293] width 32 height 8
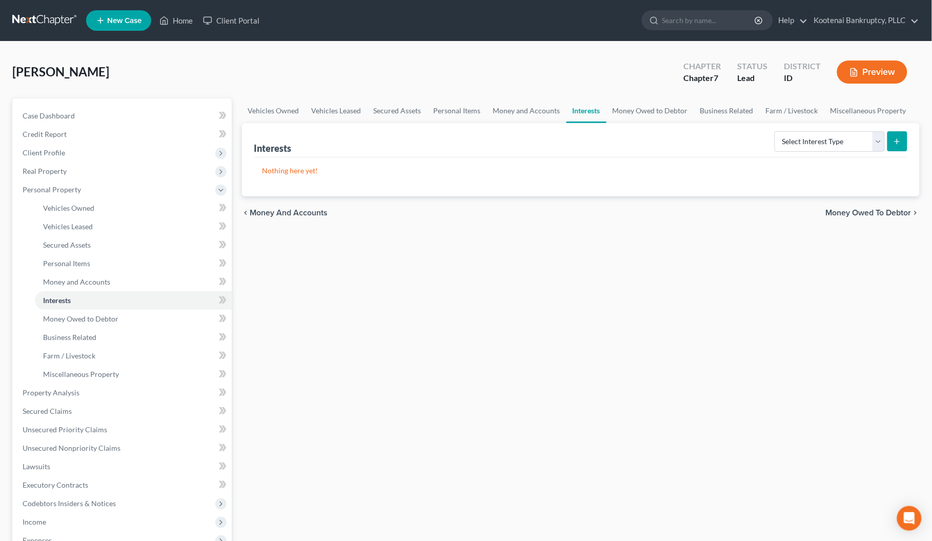
click at [838, 211] on span "Money Owed to Debtor" at bounding box center [869, 213] width 86 height 8
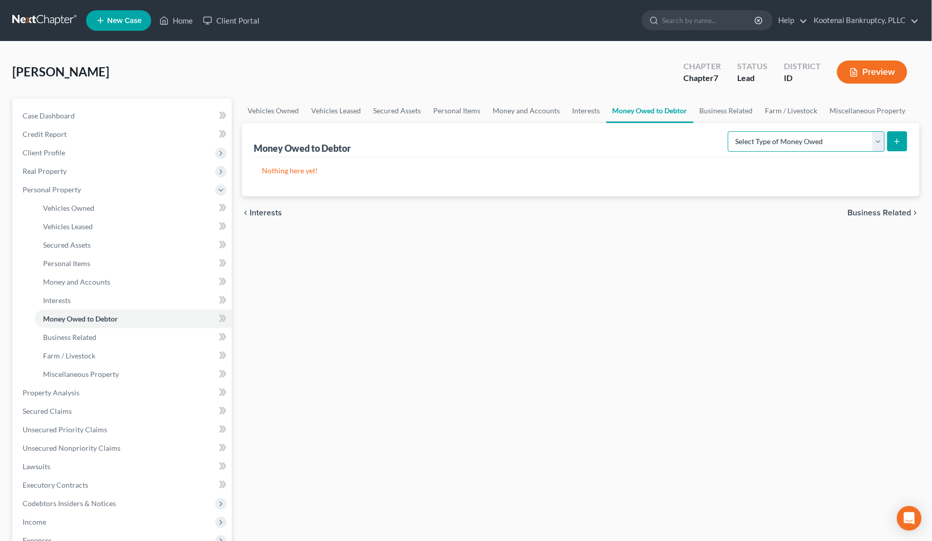
click at [874, 139] on select "Select Type of Money Owed Accounts Receivable Alimony Child Support Claims Agai…" at bounding box center [806, 141] width 157 height 21
select select "expected_tax_refund"
click at [730, 131] on select "Select Type of Money Owed Accounts Receivable Alimony Child Support Claims Agai…" at bounding box center [806, 141] width 157 height 21
click at [892, 145] on button "submit" at bounding box center [897, 141] width 20 height 20
select select "0"
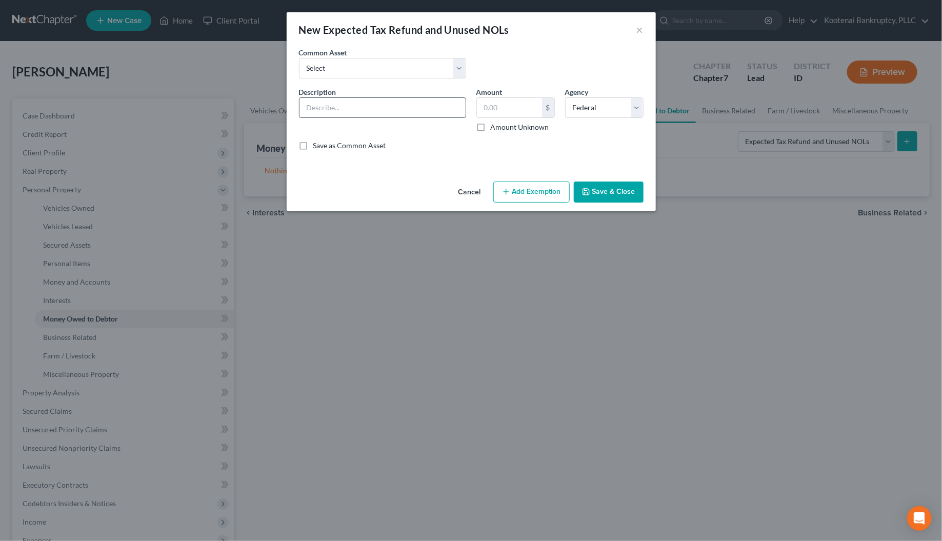
click at [323, 113] on input "text" at bounding box center [382, 107] width 166 height 19
click at [320, 73] on select "Select 2023 Federal Tax Refund 2023 Expected EIC 2023 State Tax Refund 2023 Exp…" at bounding box center [382, 68] width 167 height 21
select select "8"
click at [299, 58] on select "Select 2023 Federal Tax Refund 2023 Expected EIC 2023 State Tax Refund 2023 Exp…" at bounding box center [382, 68] width 167 height 21
type input "2025 Expected ACTC"
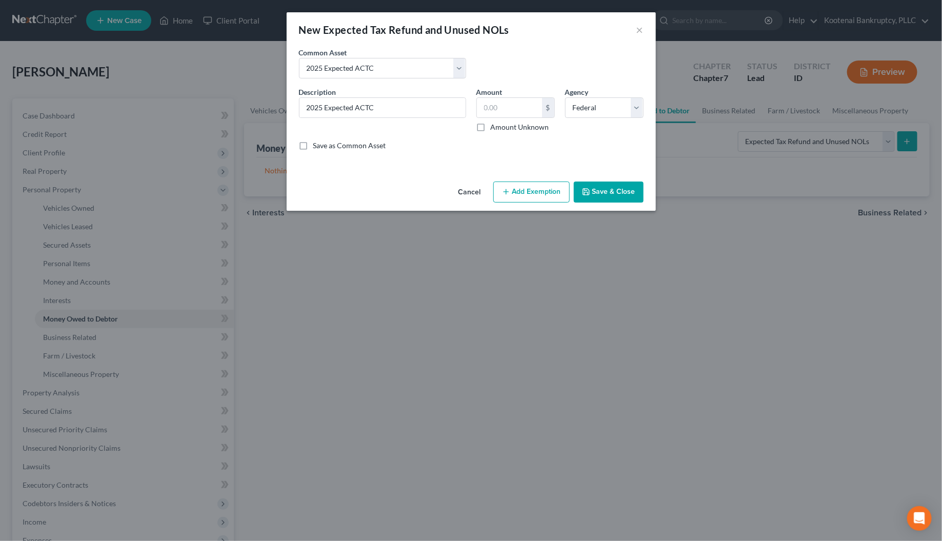
click at [491, 128] on label "Amount Unknown" at bounding box center [520, 127] width 58 height 10
click at [495, 128] on input "Amount Unknown" at bounding box center [498, 125] width 7 height 7
checkbox input "true"
type input "0.00"
click at [521, 198] on button "Add Exemption" at bounding box center [531, 192] width 76 height 22
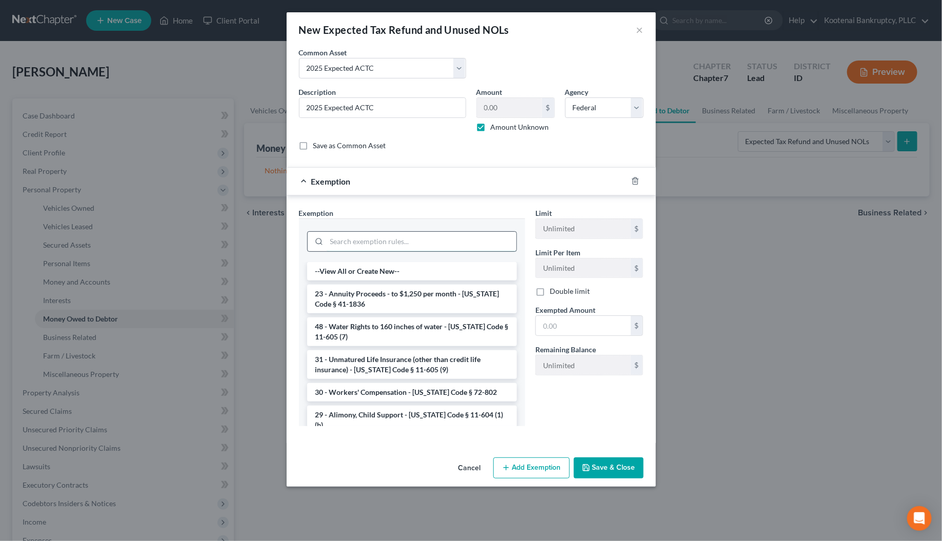
click at [341, 249] on input "search" at bounding box center [422, 241] width 190 height 19
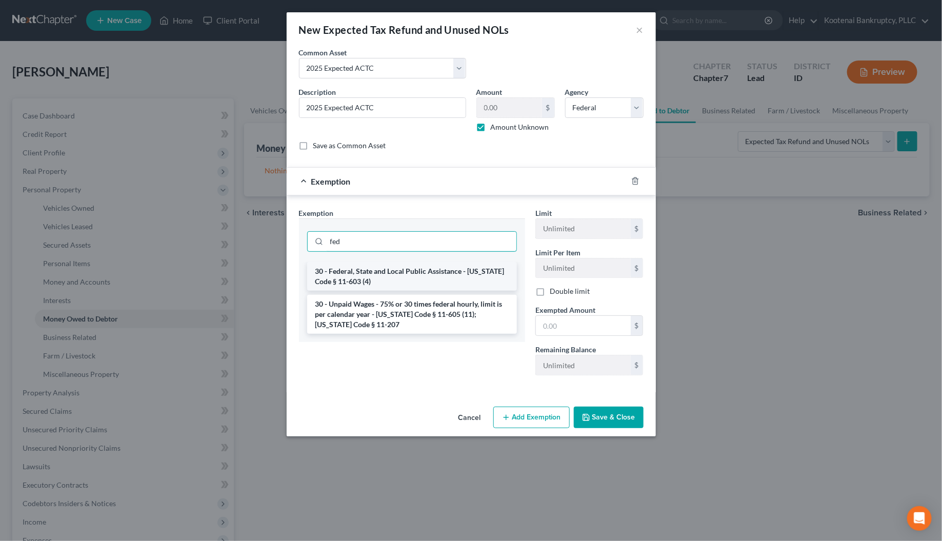
type input "fed"
click at [356, 278] on li "30 - Federal, State and Local Public Assistance - [US_STATE] Code § 11-603 (4)" at bounding box center [412, 276] width 210 height 29
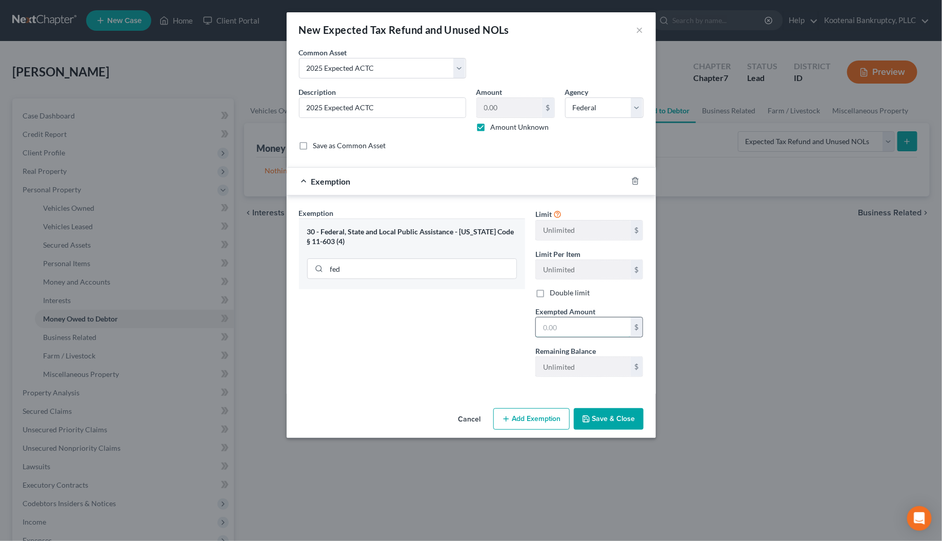
click at [537, 328] on input "text" at bounding box center [583, 326] width 95 height 19
type input "0"
drag, startPoint x: 478, startPoint y: 355, endPoint x: 596, endPoint y: 422, distance: 135.7
click at [478, 355] on div "Exemption Set must be selected for CA. Exemption * 30 - Federal, State and Loca…" at bounding box center [412, 296] width 236 height 177
click at [599, 422] on button "Save & Close" at bounding box center [609, 419] width 70 height 22
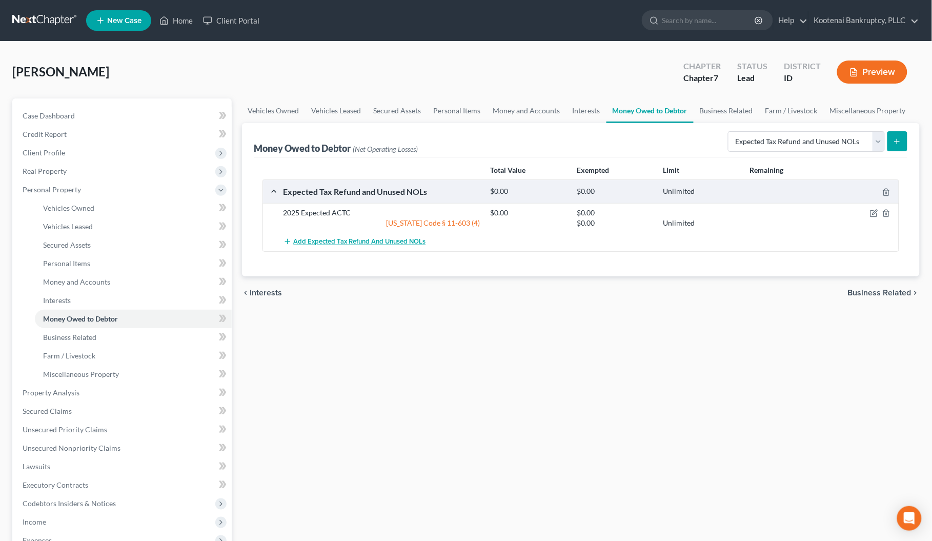
click at [347, 242] on span "Add Expected Tax Refund and Unused NOLs" at bounding box center [360, 242] width 132 height 8
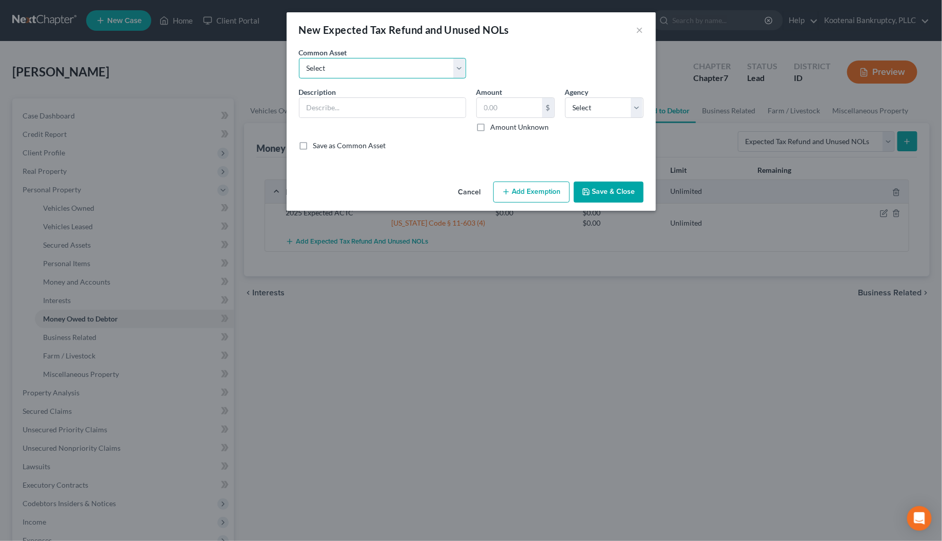
click at [341, 72] on select "Select 2023 Federal Tax Refund 2023 Expected EIC 2023 State Tax Refund 2023 Exp…" at bounding box center [382, 68] width 167 height 21
select select "9"
click at [299, 58] on select "Select 2023 Federal Tax Refund 2023 Expected EIC 2023 State Tax Refund 2023 Exp…" at bounding box center [382, 68] width 167 height 21
type input "2025 Expected EIC"
click at [491, 127] on label "Amount Unknown" at bounding box center [520, 127] width 58 height 10
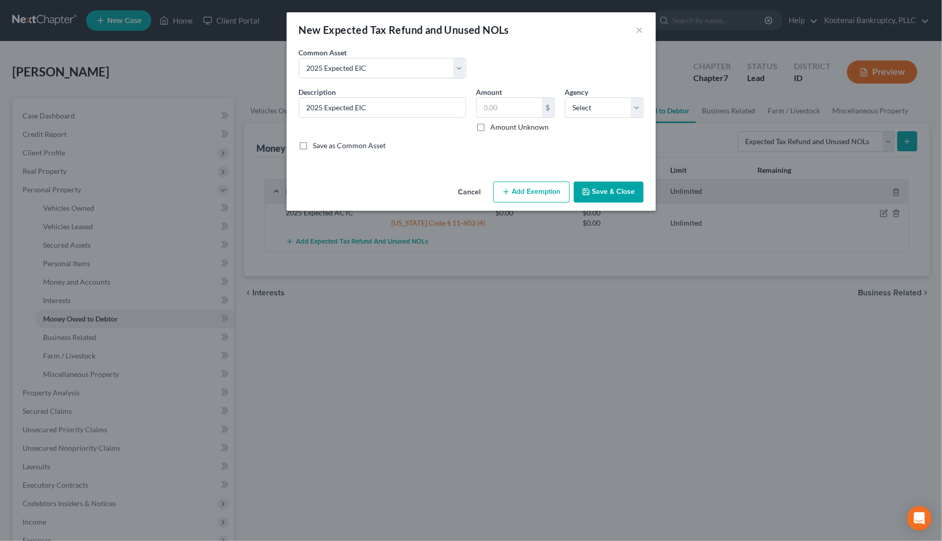
click at [495, 127] on input "Amount Unknown" at bounding box center [498, 125] width 7 height 7
checkbox input "true"
type input "0.00"
click at [582, 111] on select "Select Federal State Local" at bounding box center [604, 107] width 78 height 21
select select "1"
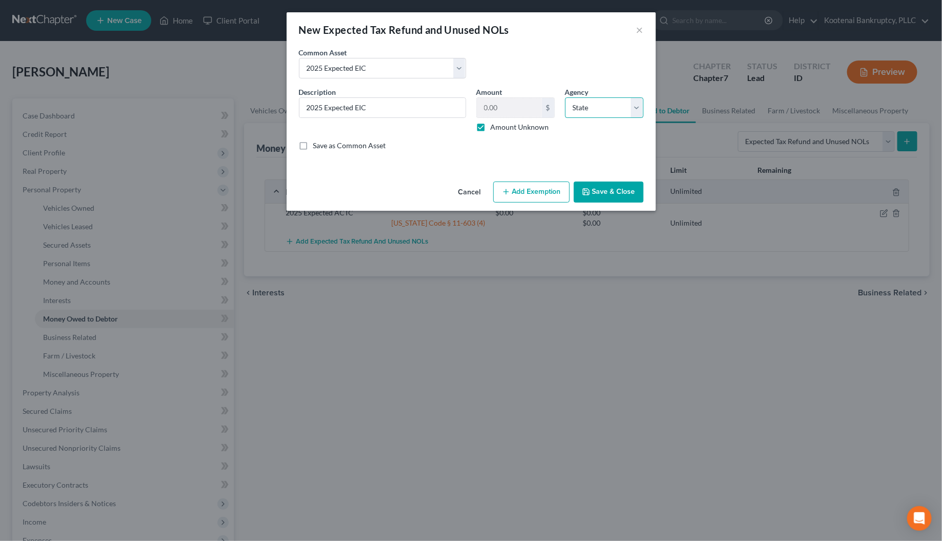
click at [565, 97] on select "Select Federal State Local" at bounding box center [604, 107] width 78 height 21
click at [546, 195] on button "Add Exemption" at bounding box center [531, 192] width 76 height 22
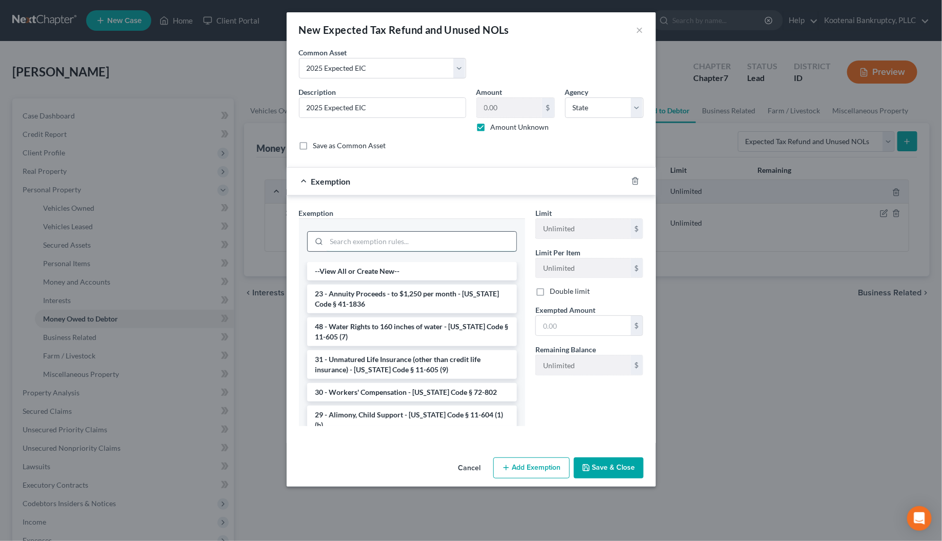
click at [332, 242] on input "search" at bounding box center [422, 241] width 190 height 19
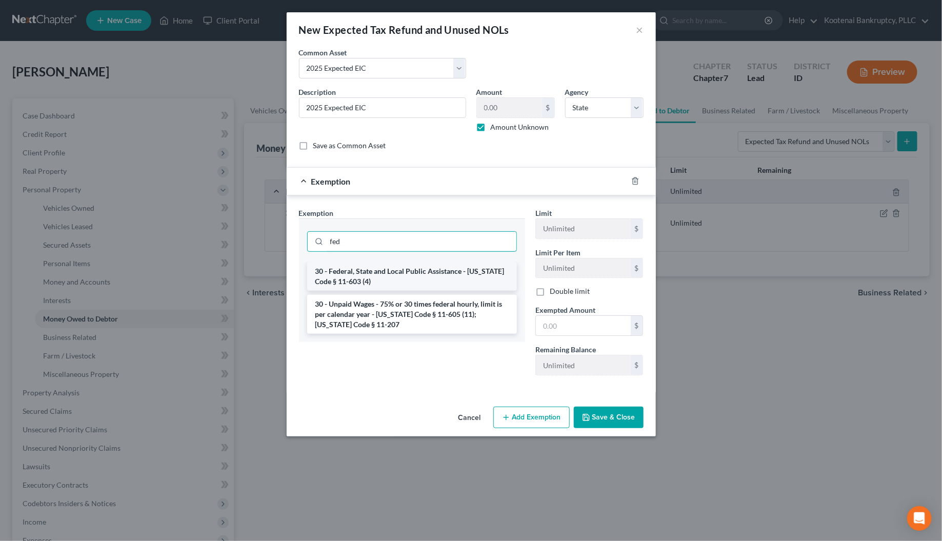
type input "fed"
click at [359, 276] on li "30 - Federal, State and Local Public Assistance - [US_STATE] Code § 11-603 (4)" at bounding box center [412, 276] width 210 height 29
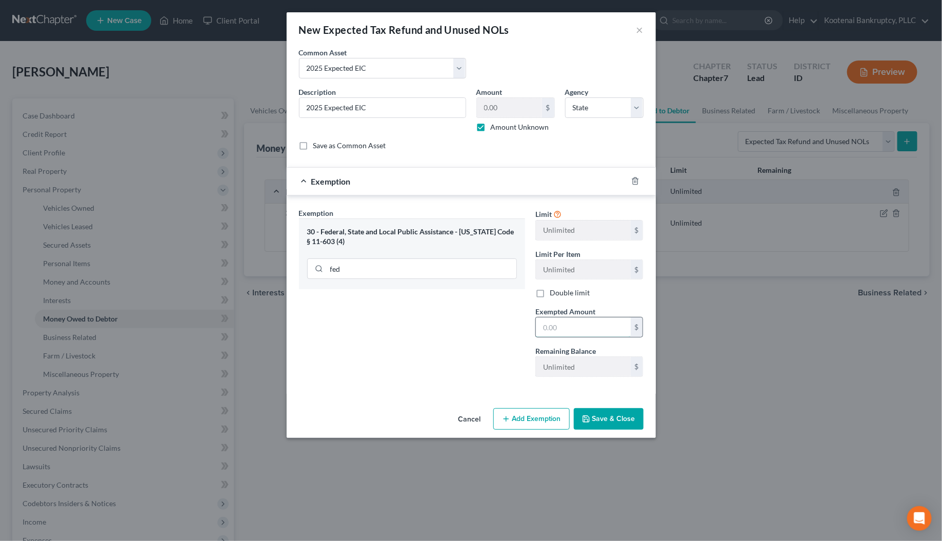
click at [546, 325] on input "text" at bounding box center [583, 326] width 95 height 19
type input "0"
drag, startPoint x: 426, startPoint y: 370, endPoint x: 609, endPoint y: 422, distance: 190.2
click at [427, 369] on div "Exemption Set must be selected for CA. Exemption * 30 - Federal, State and Loca…" at bounding box center [412, 296] width 236 height 177
click at [609, 422] on button "Save & Close" at bounding box center [609, 419] width 70 height 22
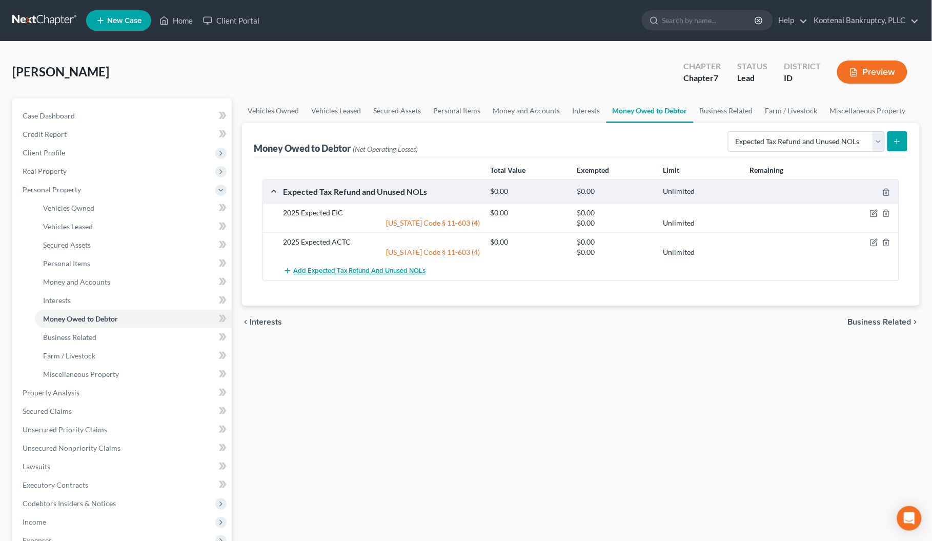
click at [361, 273] on span "Add Expected Tax Refund and Unused NOLs" at bounding box center [360, 271] width 132 height 8
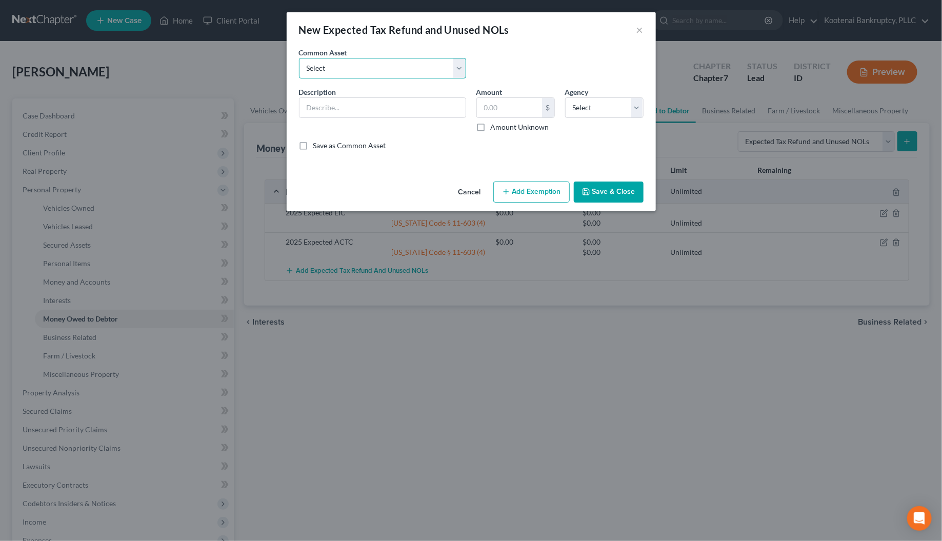
drag, startPoint x: 325, startPoint y: 69, endPoint x: 325, endPoint y: 77, distance: 7.7
click at [325, 72] on select "Select 2023 Federal Tax Refund 2023 Expected EIC 2023 State Tax Refund 2023 Exp…" at bounding box center [382, 68] width 167 height 21
select select "10"
click at [299, 58] on select "Select 2023 Federal Tax Refund 2023 Expected EIC 2023 State Tax Refund 2023 Exp…" at bounding box center [382, 68] width 167 height 21
type input "2025 Federal Tax Refund"
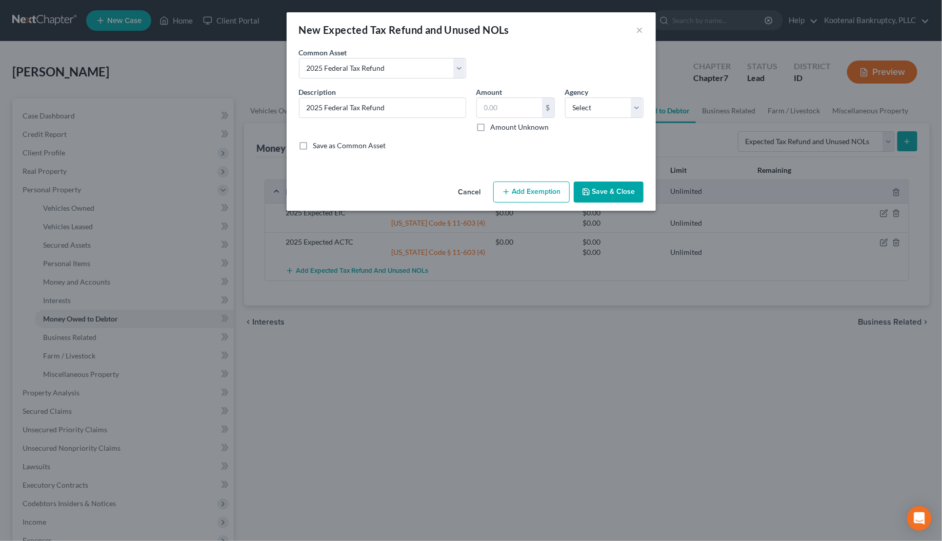
click at [491, 128] on label "Amount Unknown" at bounding box center [520, 127] width 58 height 10
click at [495, 128] on input "Amount Unknown" at bounding box center [498, 125] width 7 height 7
checkbox input "true"
type input "0.00"
click at [583, 108] on select "Select Federal State Local" at bounding box center [604, 107] width 78 height 21
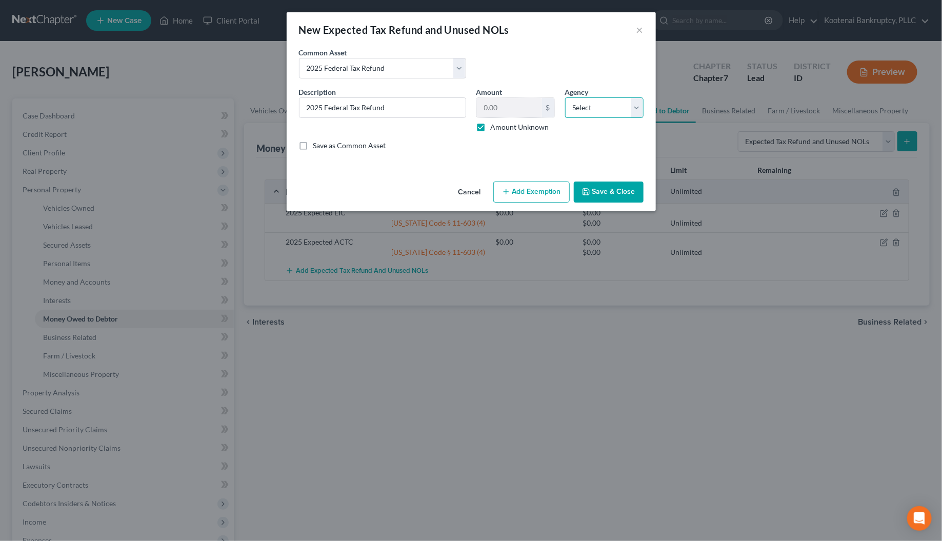
select select "0"
click at [565, 97] on select "Select Federal State Local" at bounding box center [604, 107] width 78 height 21
click at [593, 199] on button "Save & Close" at bounding box center [609, 192] width 70 height 22
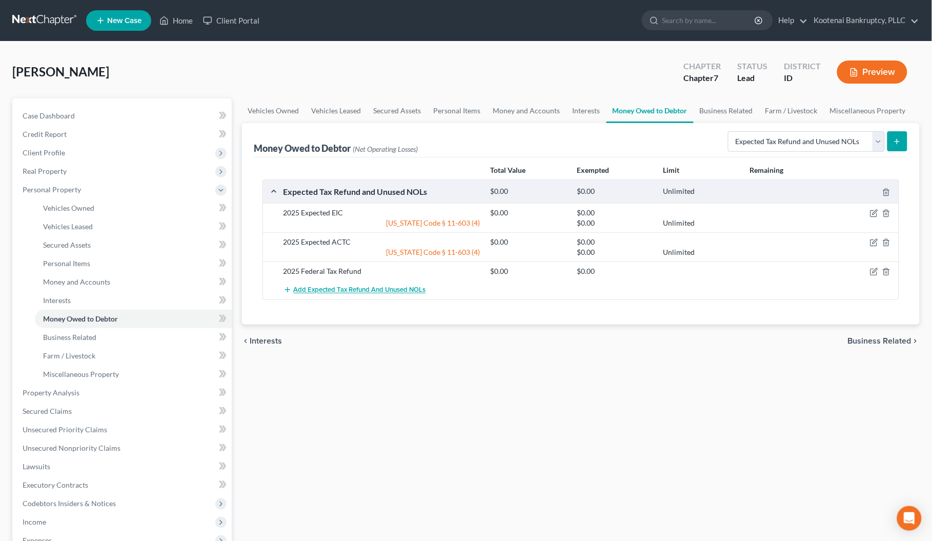
click at [345, 290] on span "Add Expected Tax Refund and Unused NOLs" at bounding box center [360, 290] width 132 height 8
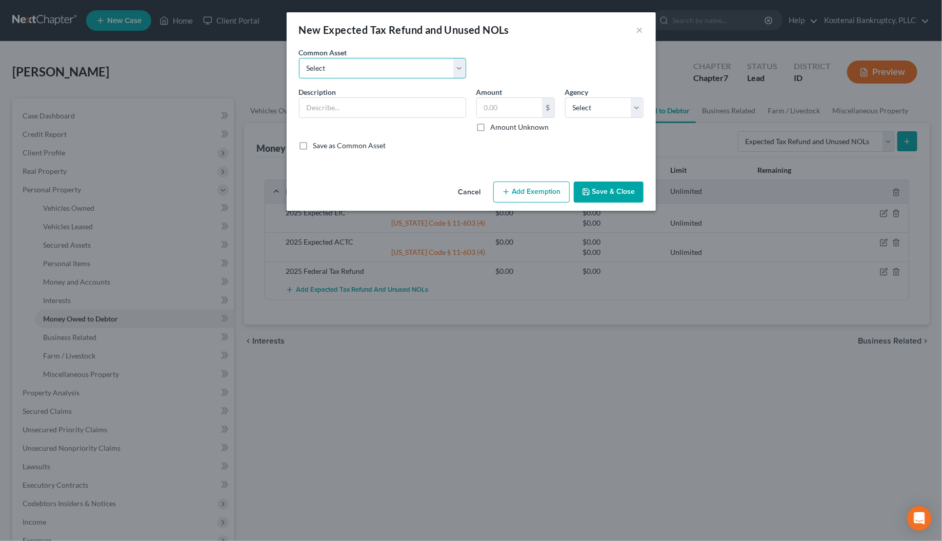
drag, startPoint x: 325, startPoint y: 68, endPoint x: 328, endPoint y: 78, distance: 10.9
click at [325, 68] on select "Select 2023 Federal Tax Refund 2023 Expected EIC 2023 State Tax Refund 2023 Exp…" at bounding box center [382, 68] width 167 height 21
select select "11"
click at [299, 58] on select "Select 2023 Federal Tax Refund 2023 Expected EIC 2023 State Tax Refund 2023 Exp…" at bounding box center [382, 68] width 167 height 21
type input "2025 State Tax refund"
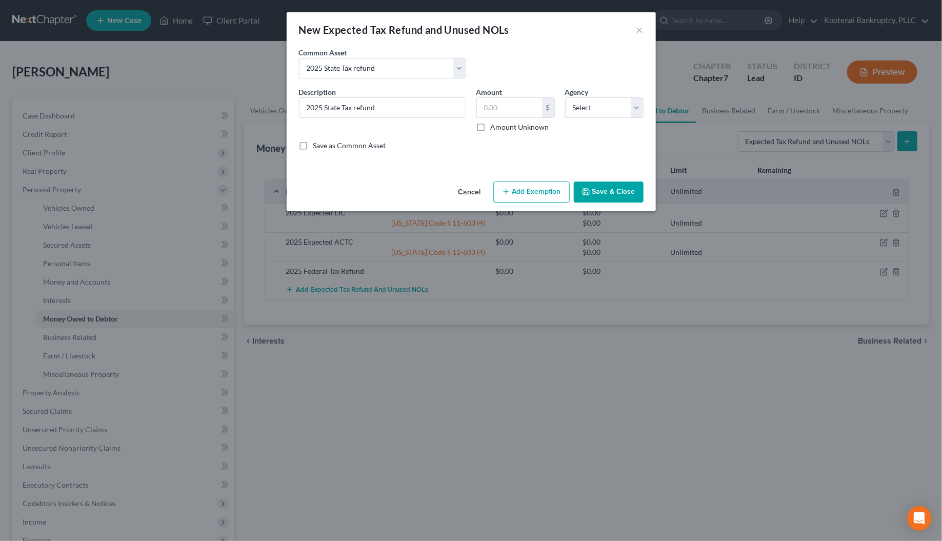
click at [491, 126] on label "Amount Unknown" at bounding box center [520, 127] width 58 height 10
click at [495, 126] on input "Amount Unknown" at bounding box center [498, 125] width 7 height 7
checkbox input "true"
type input "0.00"
click at [580, 111] on select "Select Federal State Local" at bounding box center [604, 107] width 78 height 21
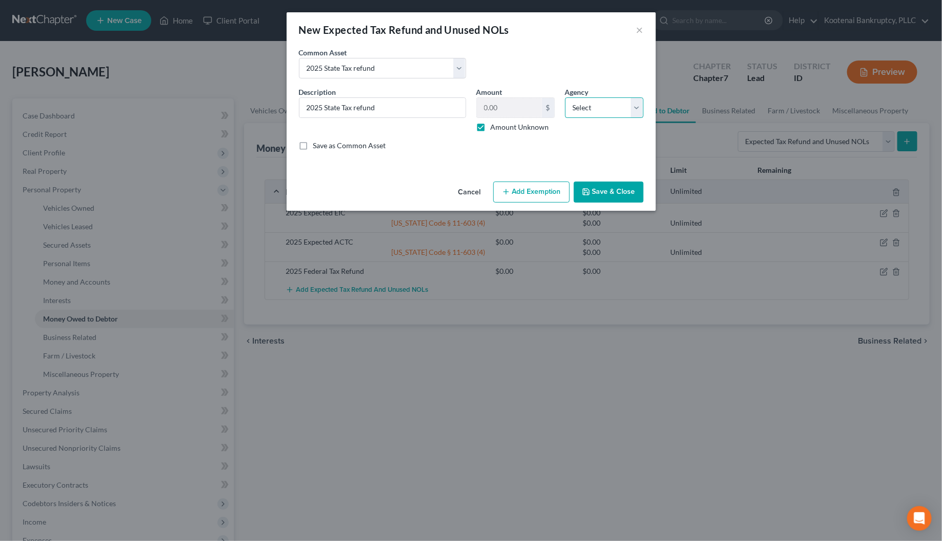
select select "1"
click at [565, 97] on select "Select Federal State Local" at bounding box center [604, 107] width 78 height 21
click at [606, 193] on button "Save & Close" at bounding box center [609, 192] width 70 height 22
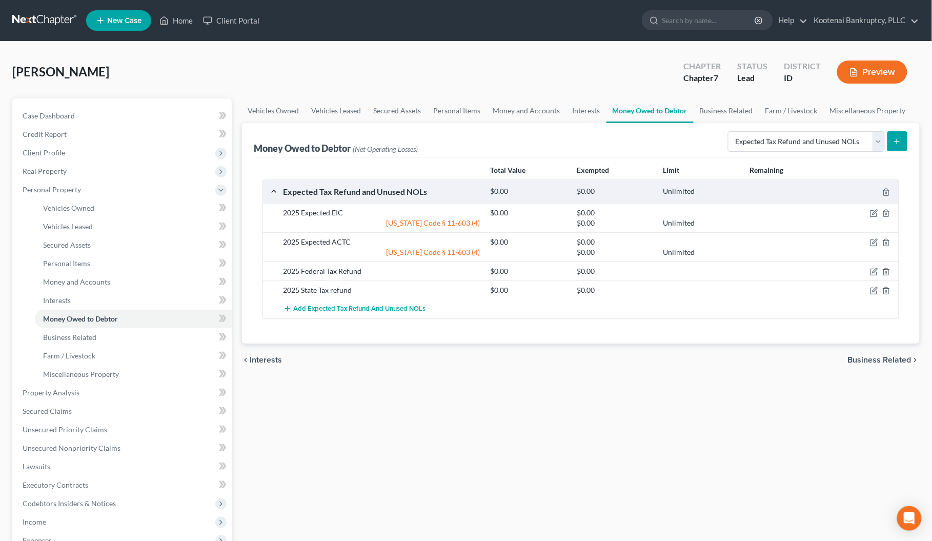
click at [877, 363] on span "Business Related" at bounding box center [880, 360] width 64 height 8
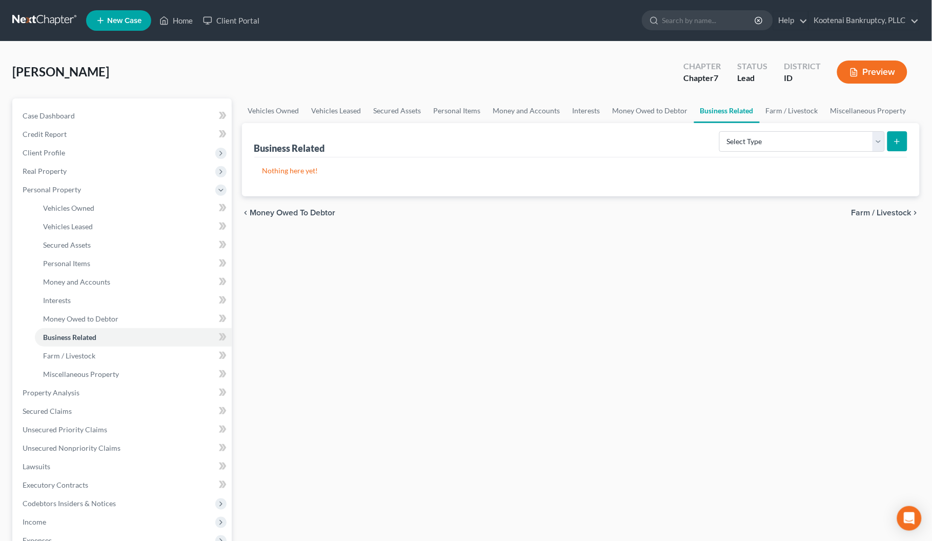
click at [901, 210] on span "Farm / Livestock" at bounding box center [882, 213] width 60 height 8
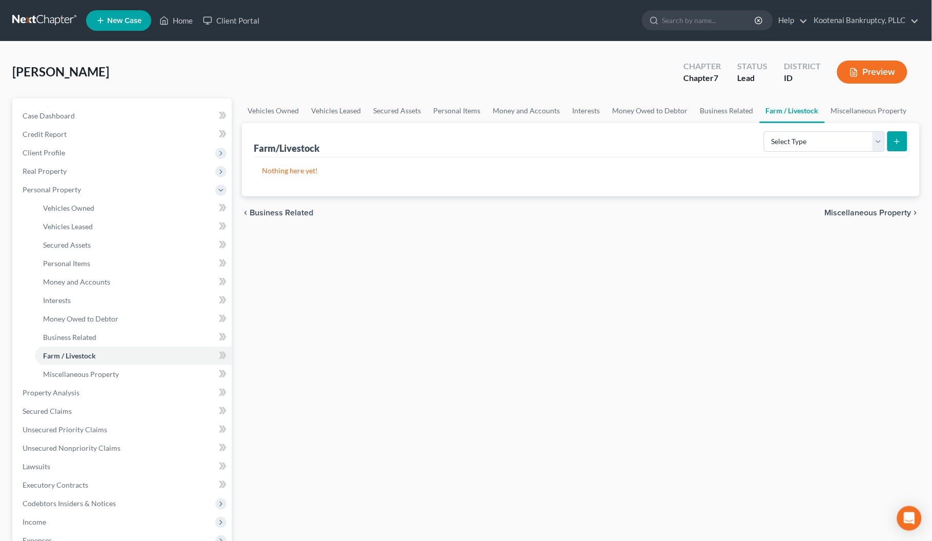
click at [875, 213] on span "Miscellaneous Property" at bounding box center [868, 213] width 87 height 8
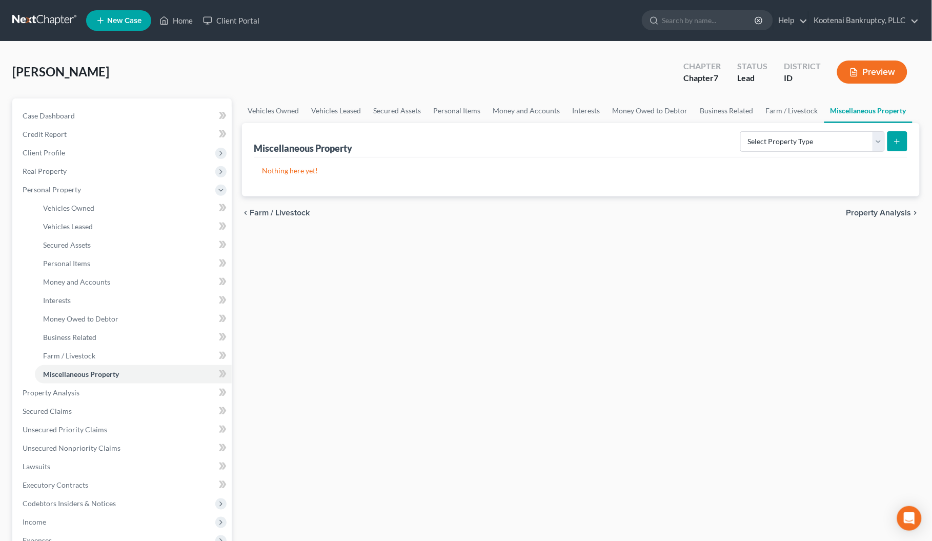
click at [867, 211] on span "Property Analysis" at bounding box center [878, 213] width 65 height 8
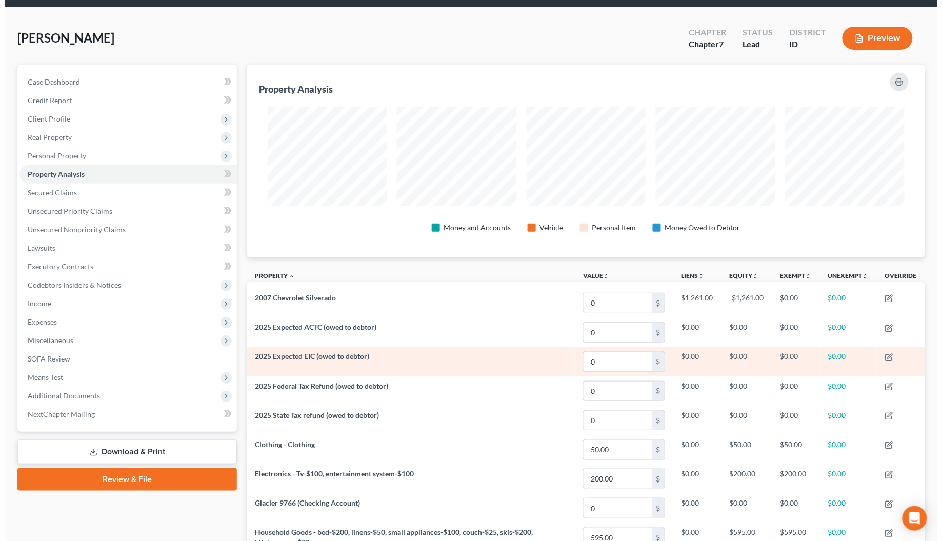
scroll to position [64, 0]
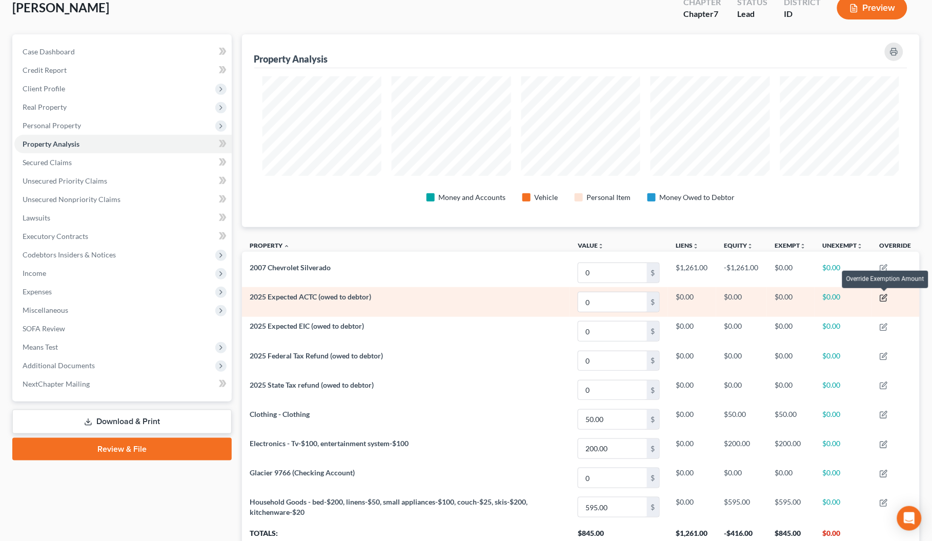
click at [882, 296] on icon "button" at bounding box center [883, 298] width 6 height 6
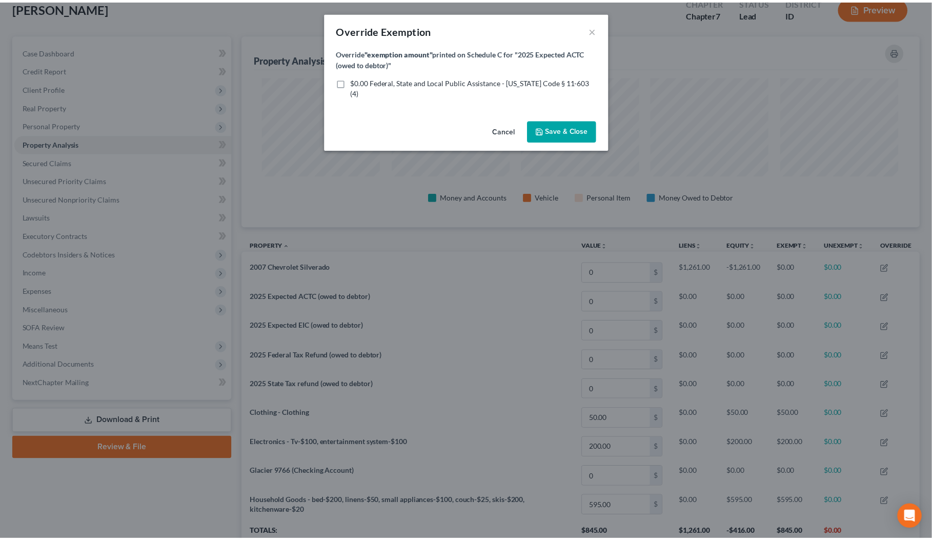
scroll to position [193, 685]
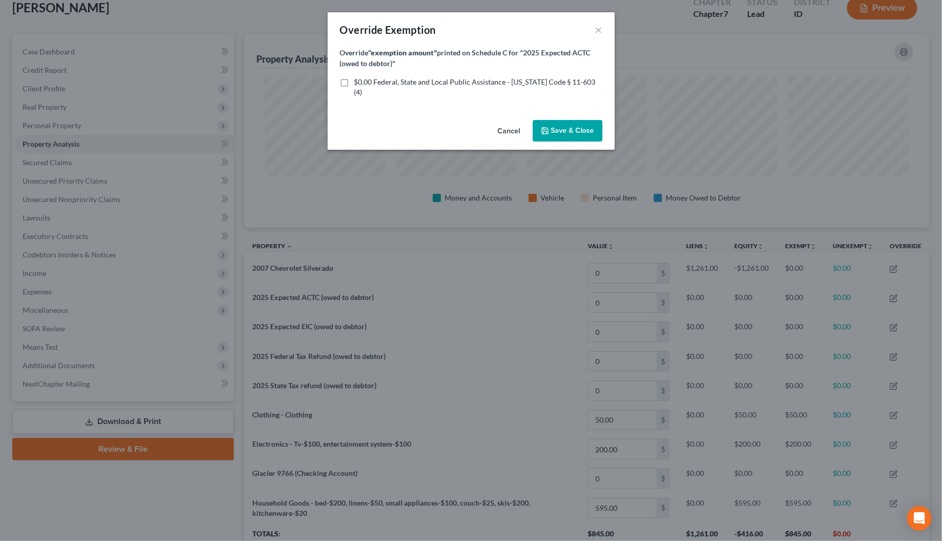
click at [354, 80] on label "$0.00 Federal, State and Local Public Assistance - Idaho Code § 11-603 (4)" at bounding box center [478, 87] width 248 height 21
click at [358, 80] on input "$0.00 Federal, State and Local Public Assistance - Idaho Code § 11-603 (4)" at bounding box center [361, 80] width 7 height 7
checkbox input "true"
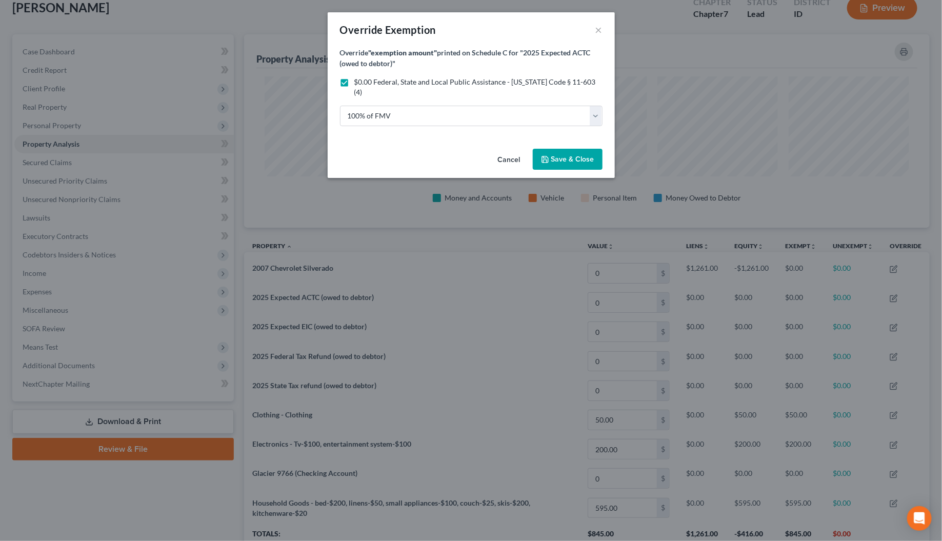
drag, startPoint x: 562, startPoint y: 144, endPoint x: 828, endPoint y: 291, distance: 304.0
click at [562, 155] on span "Save & Close" at bounding box center [572, 159] width 43 height 9
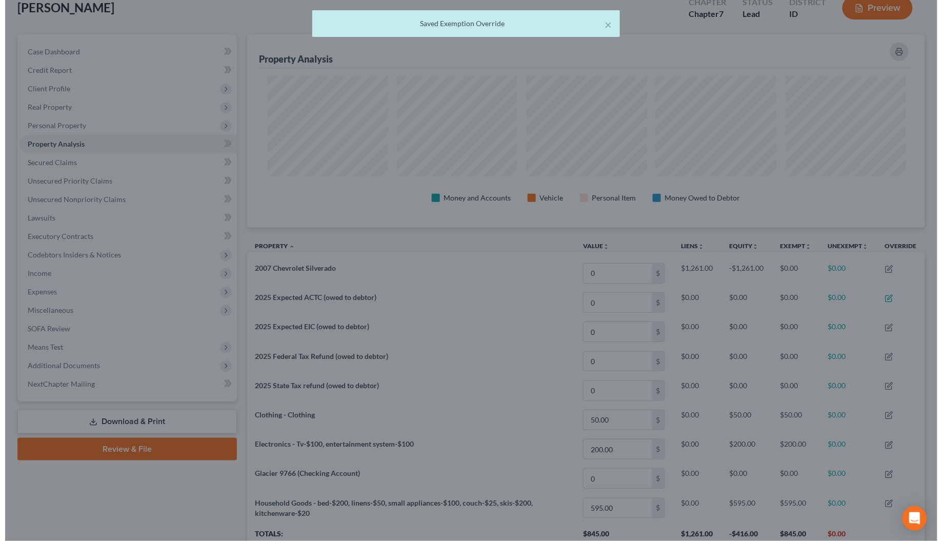
scroll to position [0, 0]
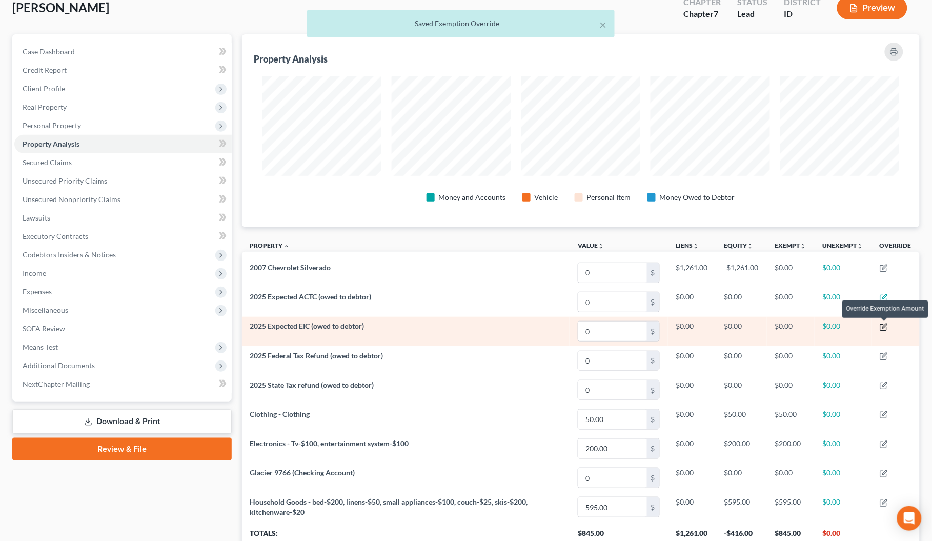
click at [885, 326] on icon "button" at bounding box center [884, 327] width 8 height 8
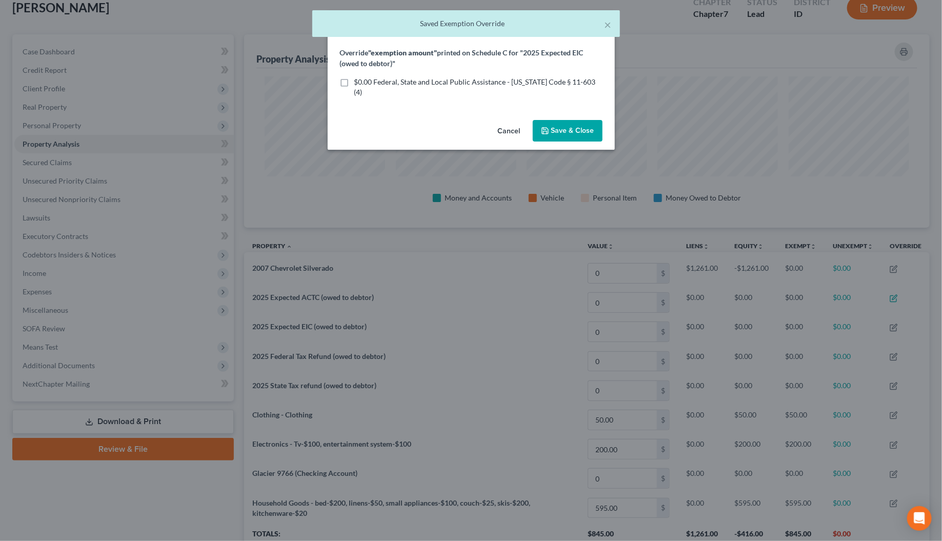
click at [354, 82] on label "$0.00 Federal, State and Local Public Assistance - Idaho Code § 11-603 (4)" at bounding box center [478, 87] width 248 height 21
click at [358, 82] on input "$0.00 Federal, State and Local Public Assistance - Idaho Code § 11-603 (4)" at bounding box center [361, 80] width 7 height 7
checkbox input "true"
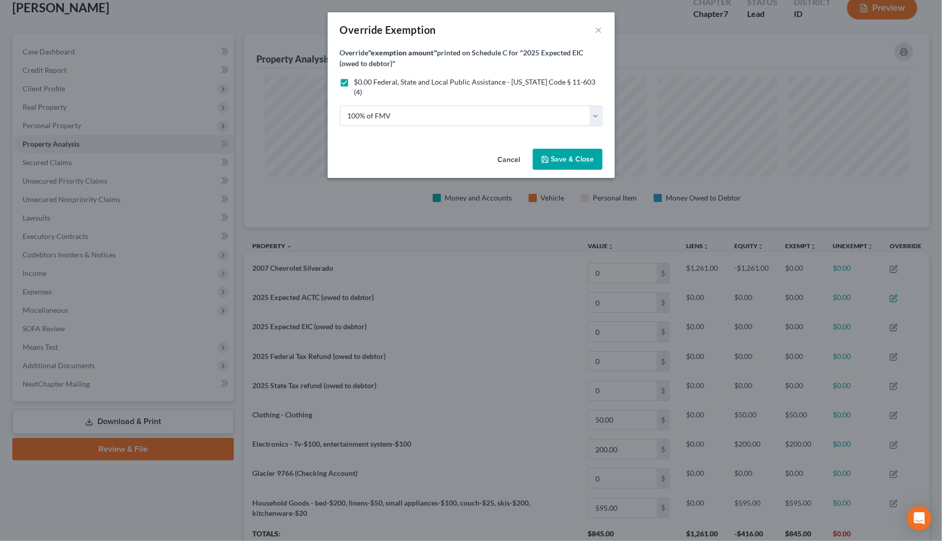
click at [560, 155] on span "Save & Close" at bounding box center [572, 159] width 43 height 9
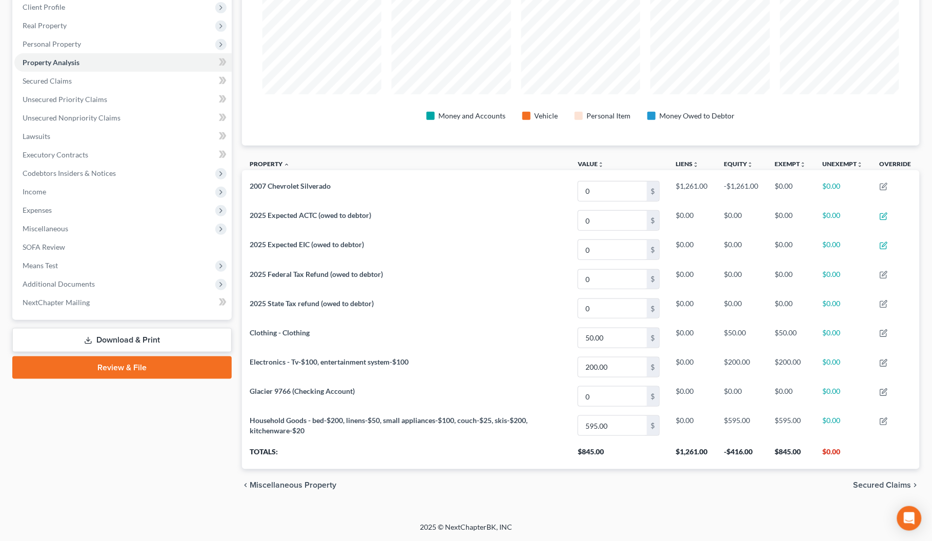
click at [860, 481] on span "Secured Claims" at bounding box center [883, 485] width 58 height 8
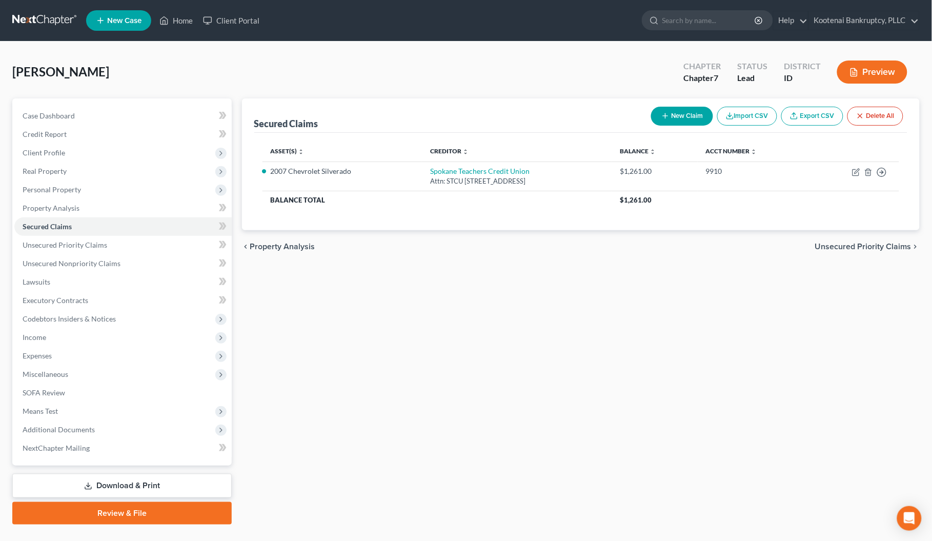
click at [851, 247] on span "Unsecured Priority Claims" at bounding box center [863, 246] width 96 height 8
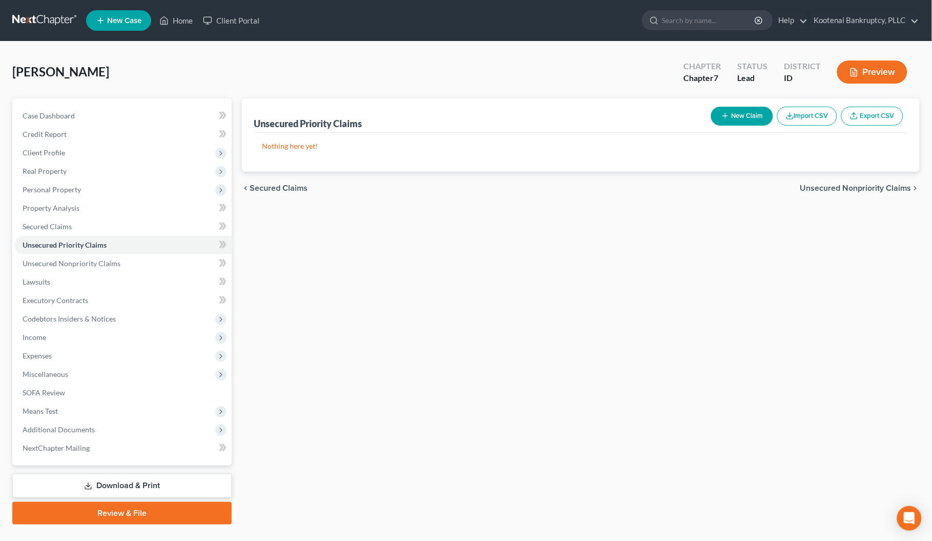
click at [842, 188] on span "Unsecured Nonpriority Claims" at bounding box center [855, 188] width 111 height 8
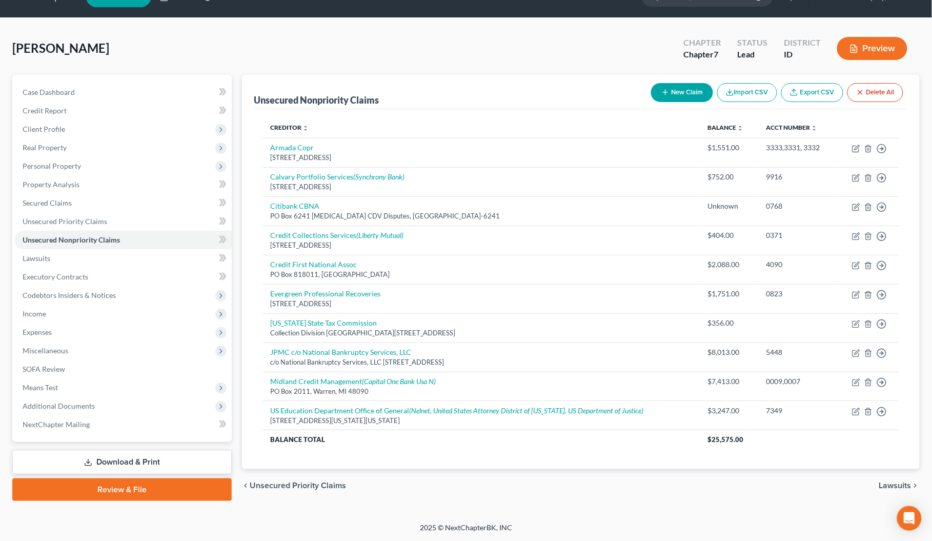
click at [884, 488] on span "Lawsuits" at bounding box center [895, 485] width 32 height 8
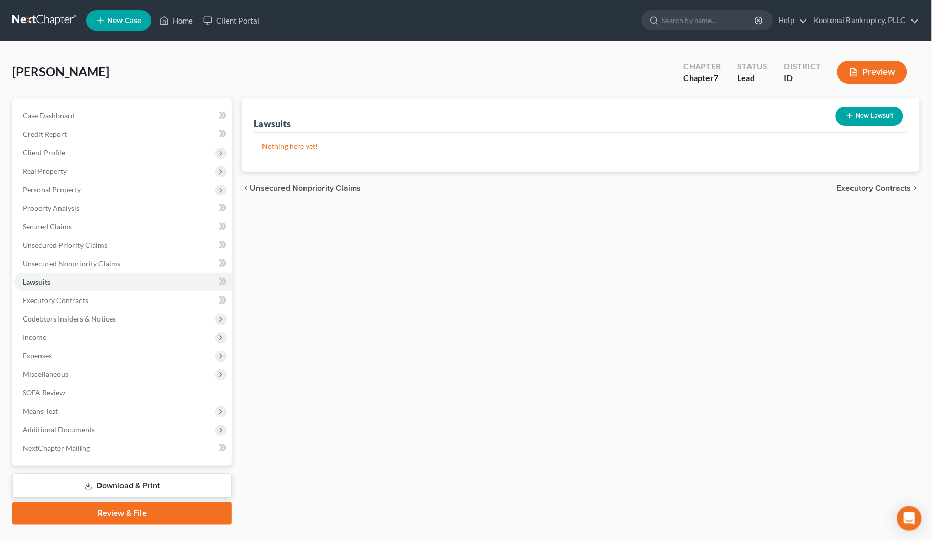
click at [855, 184] on span "Executory Contracts" at bounding box center [874, 188] width 74 height 8
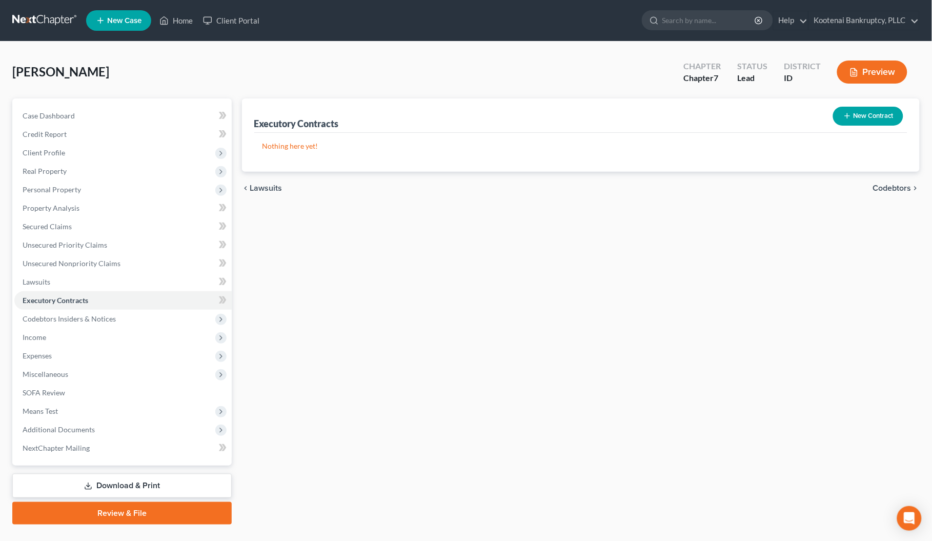
click at [887, 188] on span "Codebtors" at bounding box center [892, 188] width 38 height 8
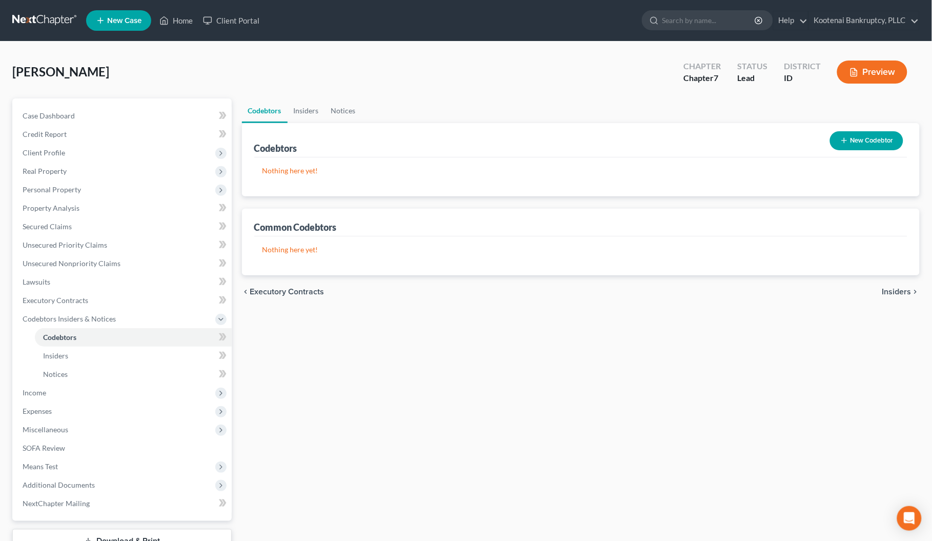
click at [896, 291] on span "Insiders" at bounding box center [896, 292] width 29 height 8
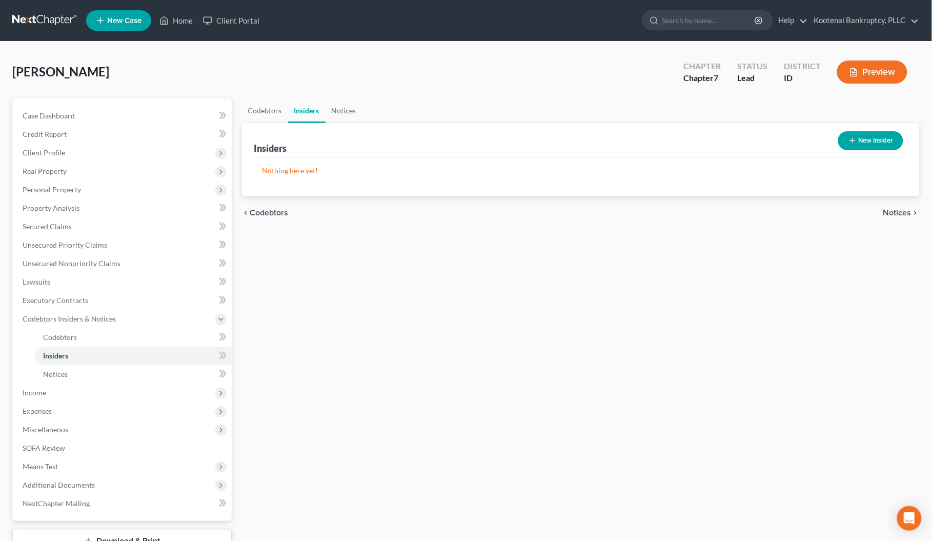
click at [888, 214] on span "Notices" at bounding box center [897, 213] width 28 height 8
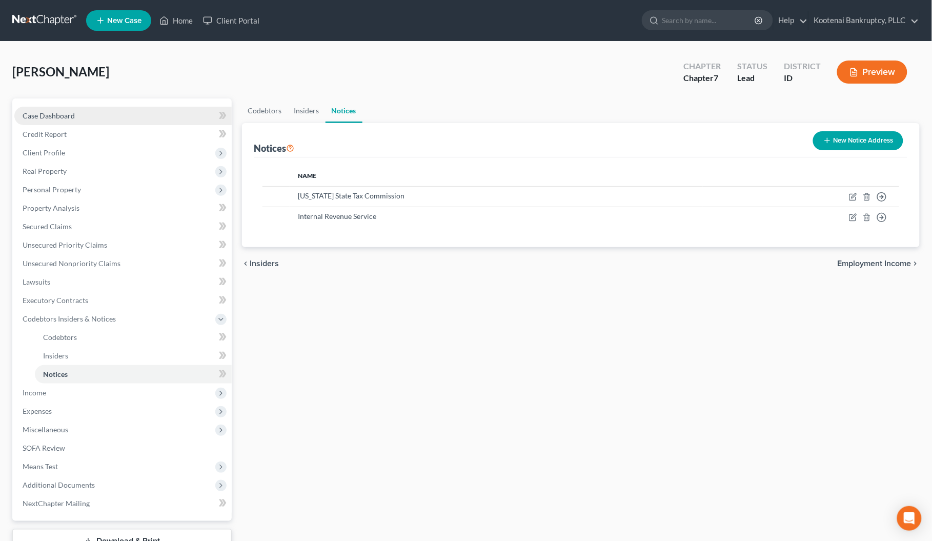
click at [55, 113] on span "Case Dashboard" at bounding box center [49, 115] width 52 height 9
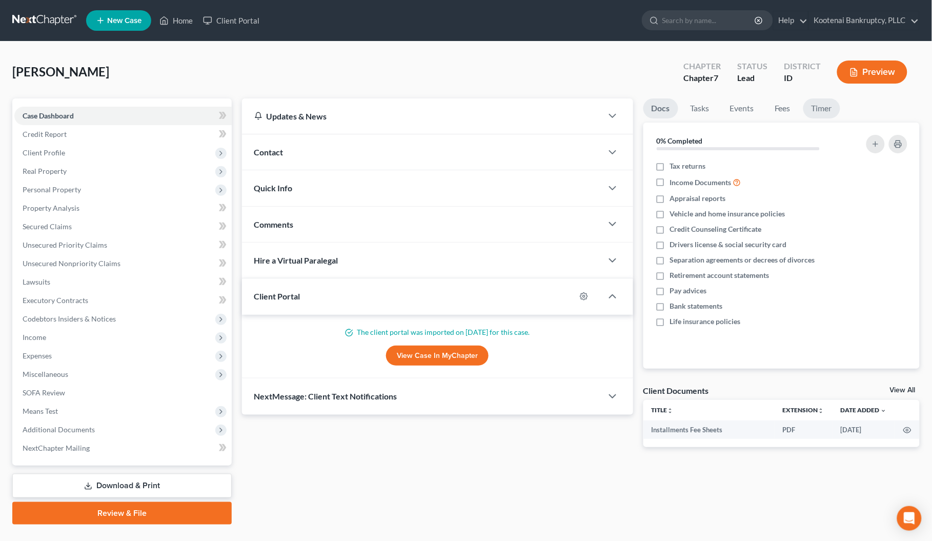
drag, startPoint x: 823, startPoint y: 108, endPoint x: 683, endPoint y: 137, distance: 143.1
click at [823, 108] on link "Timer" at bounding box center [821, 108] width 37 height 20
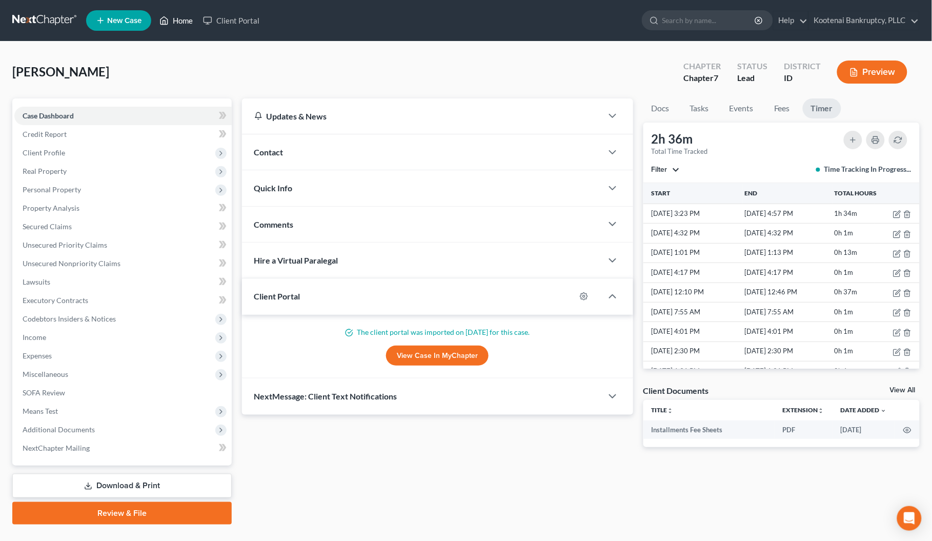
drag, startPoint x: 178, startPoint y: 19, endPoint x: 170, endPoint y: 3, distance: 19.0
click at [178, 19] on link "Home" at bounding box center [176, 20] width 44 height 18
